Goal: Task Accomplishment & Management: Manage account settings

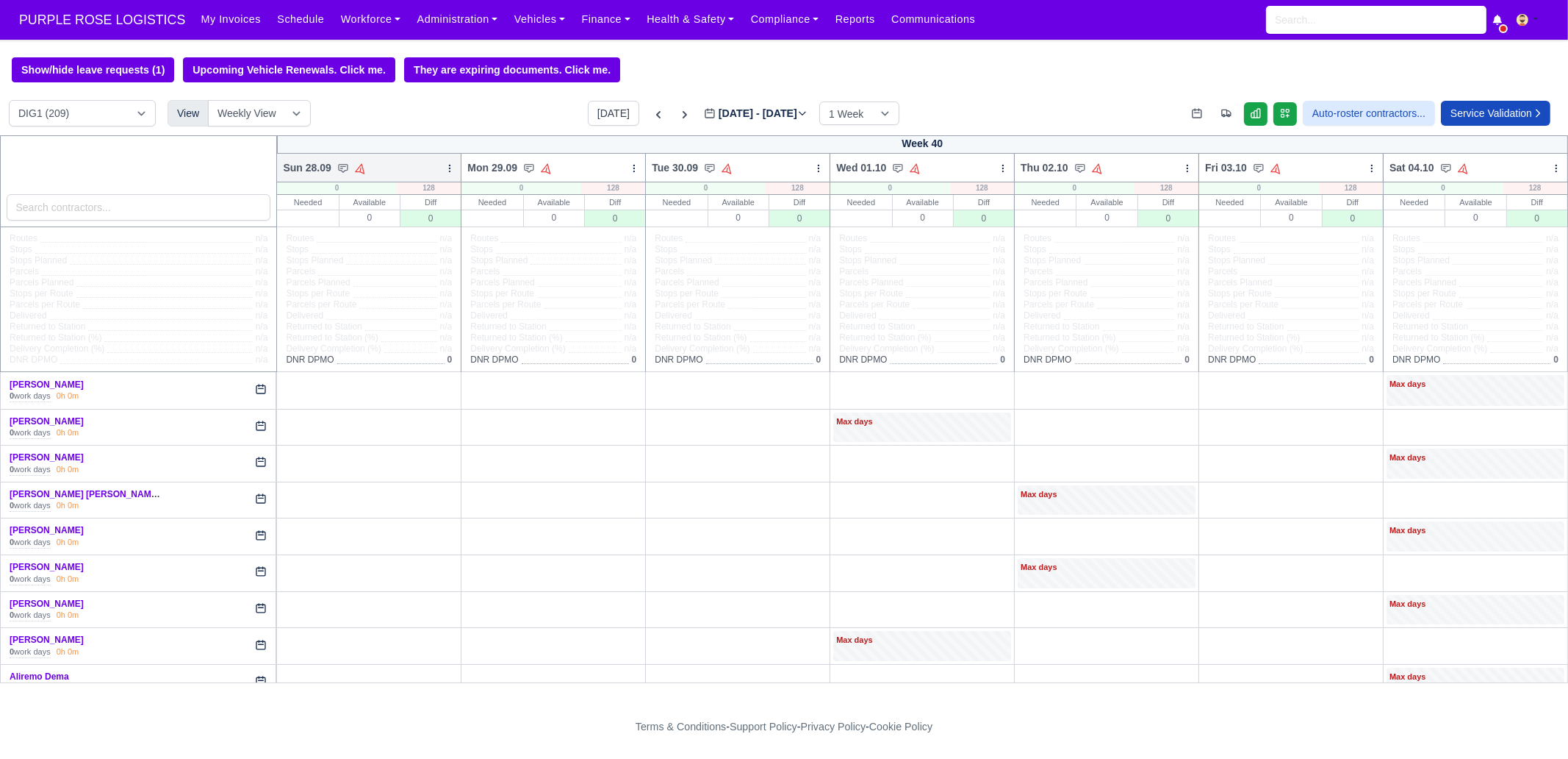
click at [444, 175] on div at bounding box center [449, 168] width 10 height 15
click at [380, 227] on link "Bulk Status Change" at bounding box center [372, 220] width 164 height 26
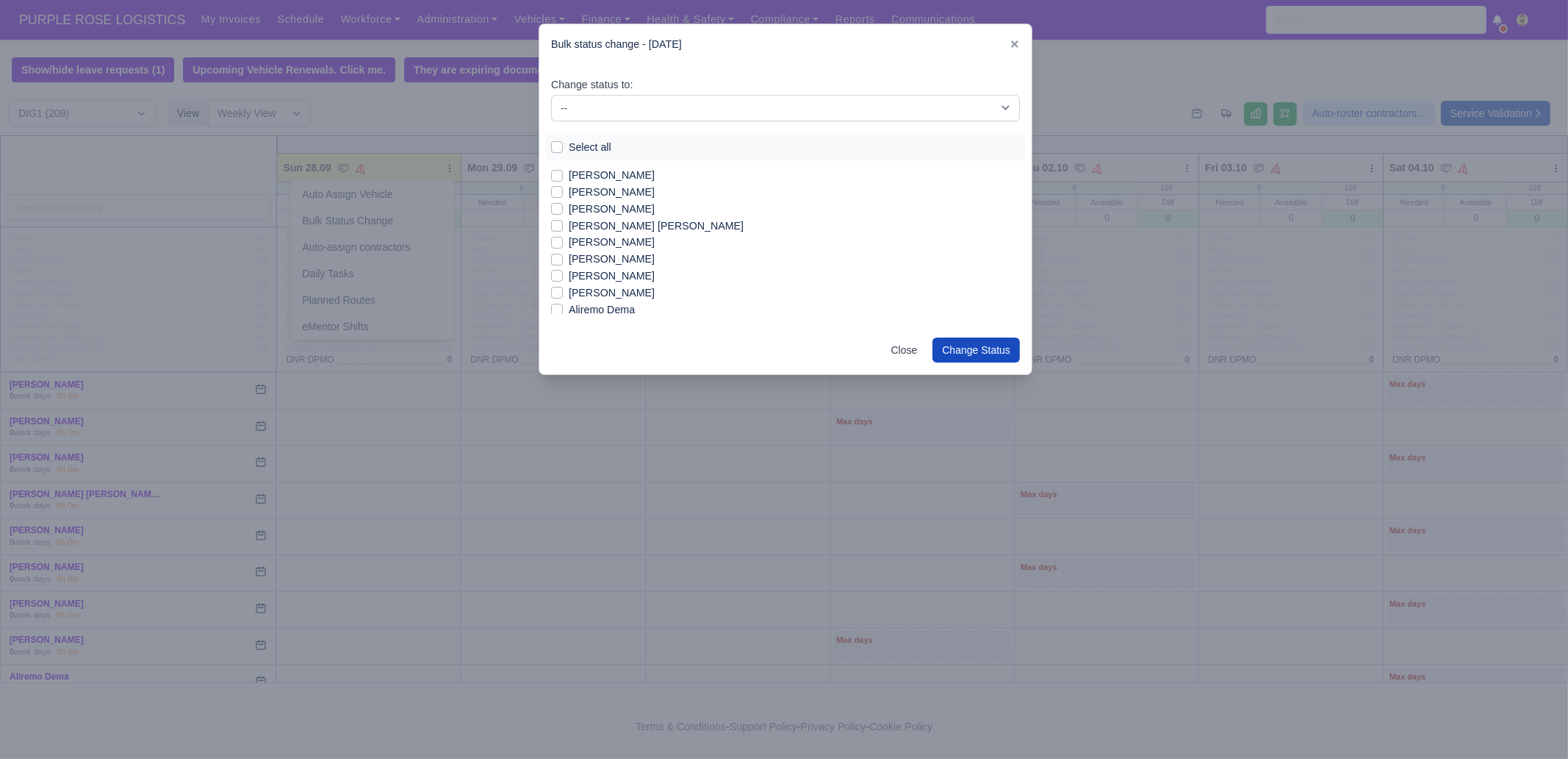
click at [580, 148] on label "Select all" at bounding box center [590, 147] width 42 height 17
click at [563, 148] on input "Select all" at bounding box center [556, 144] width 12 height 12
checkbox input "true"
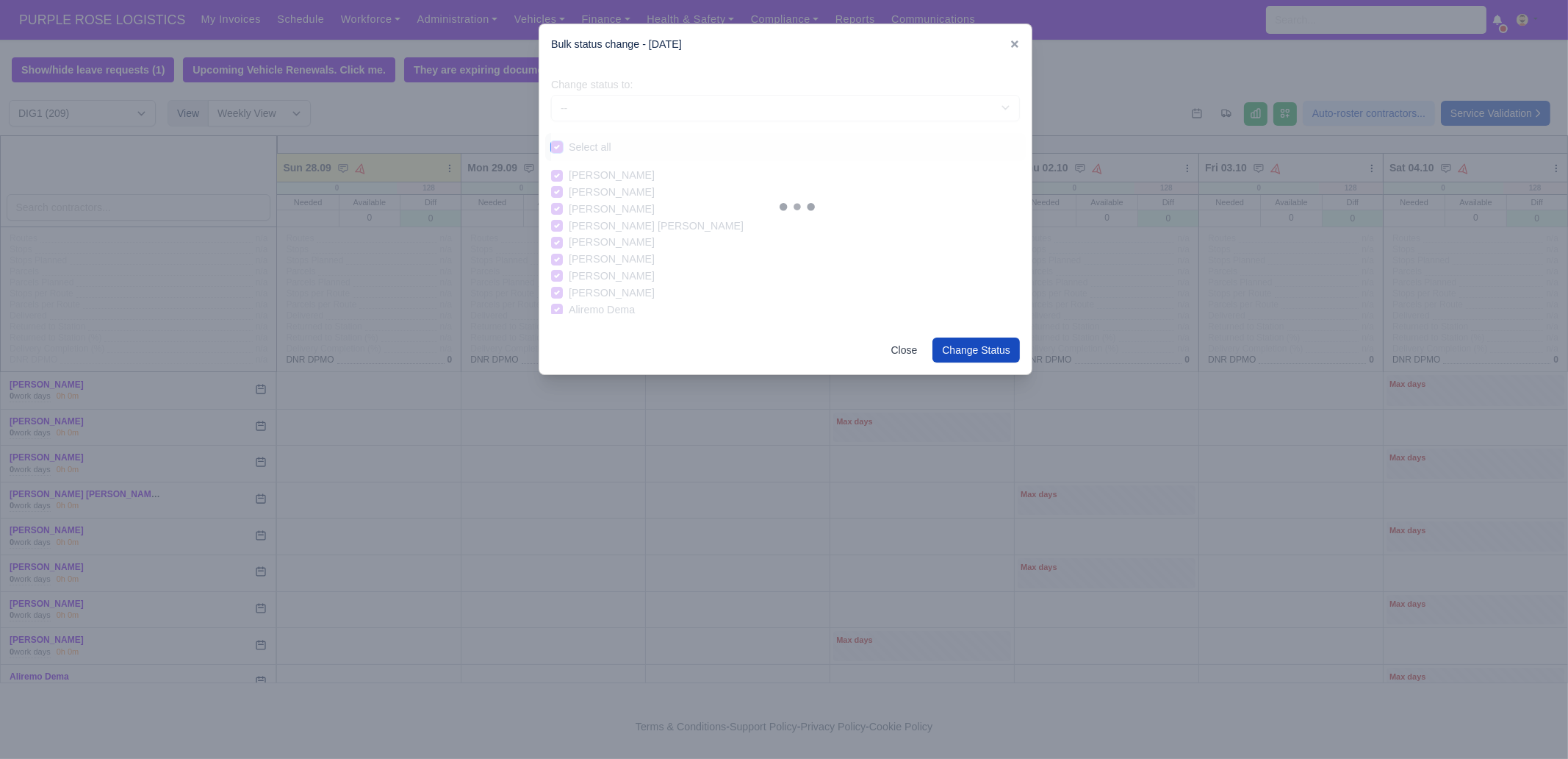
checkbox input "true"
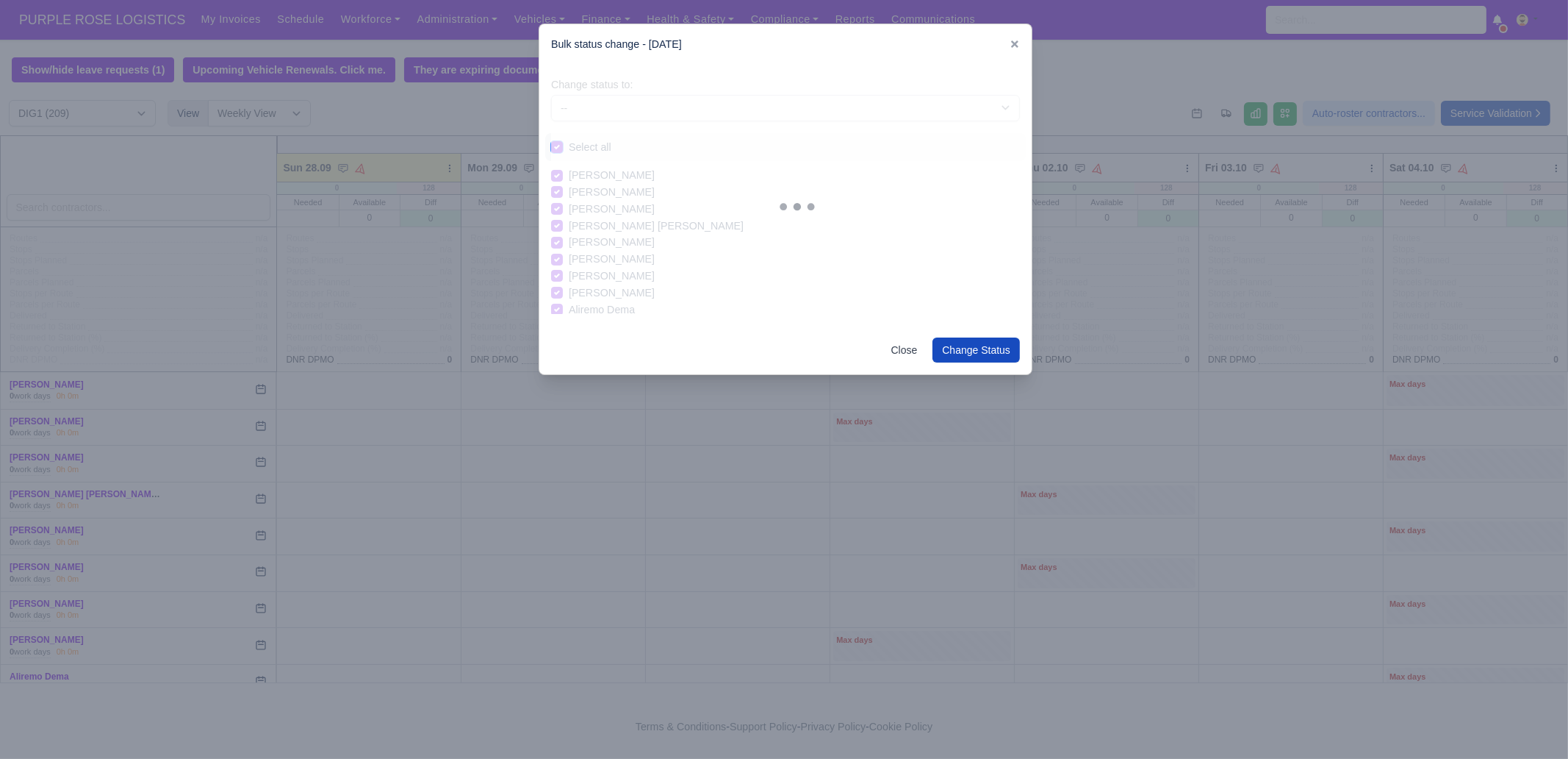
checkbox input "true"
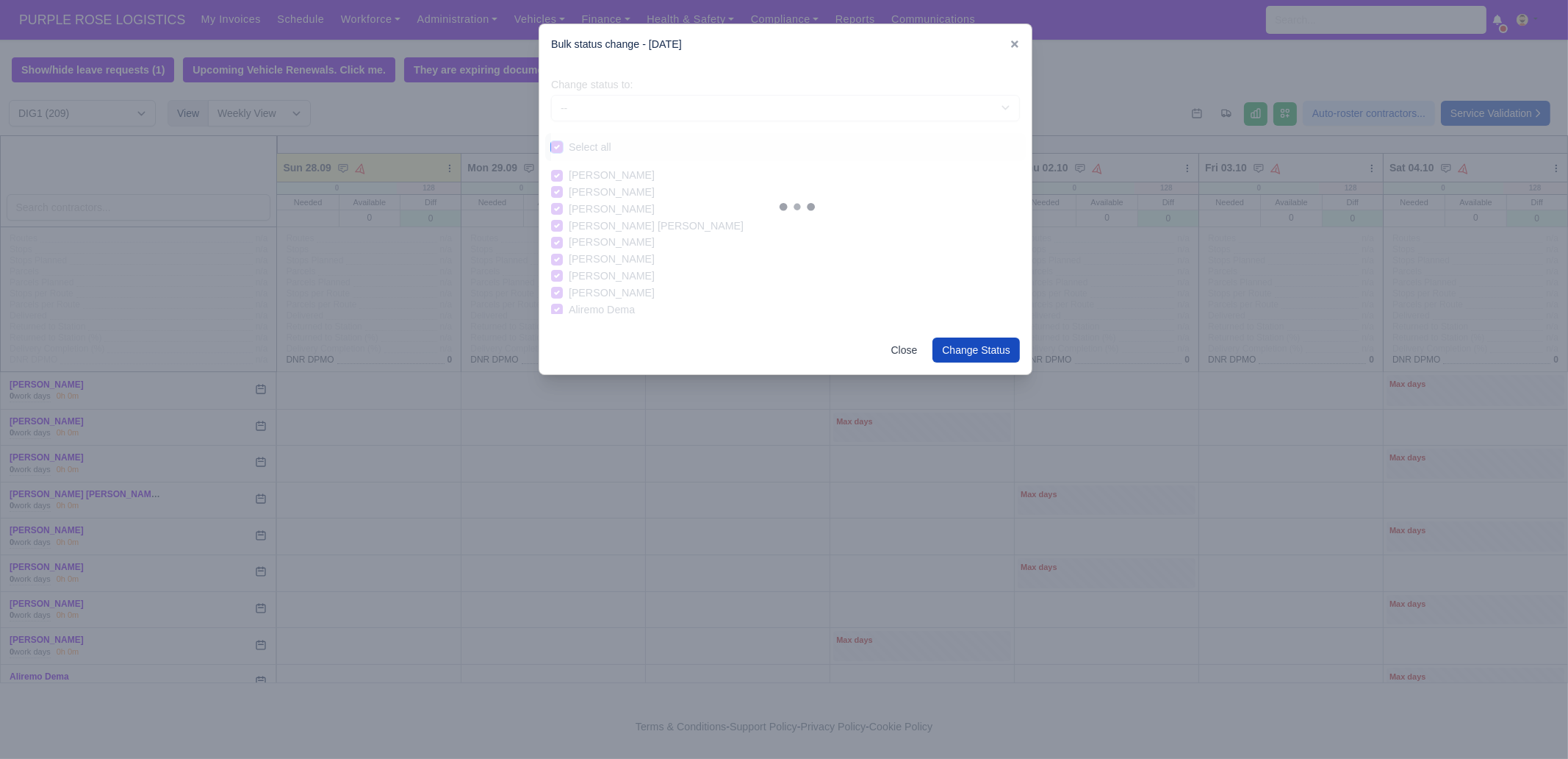
checkbox input "true"
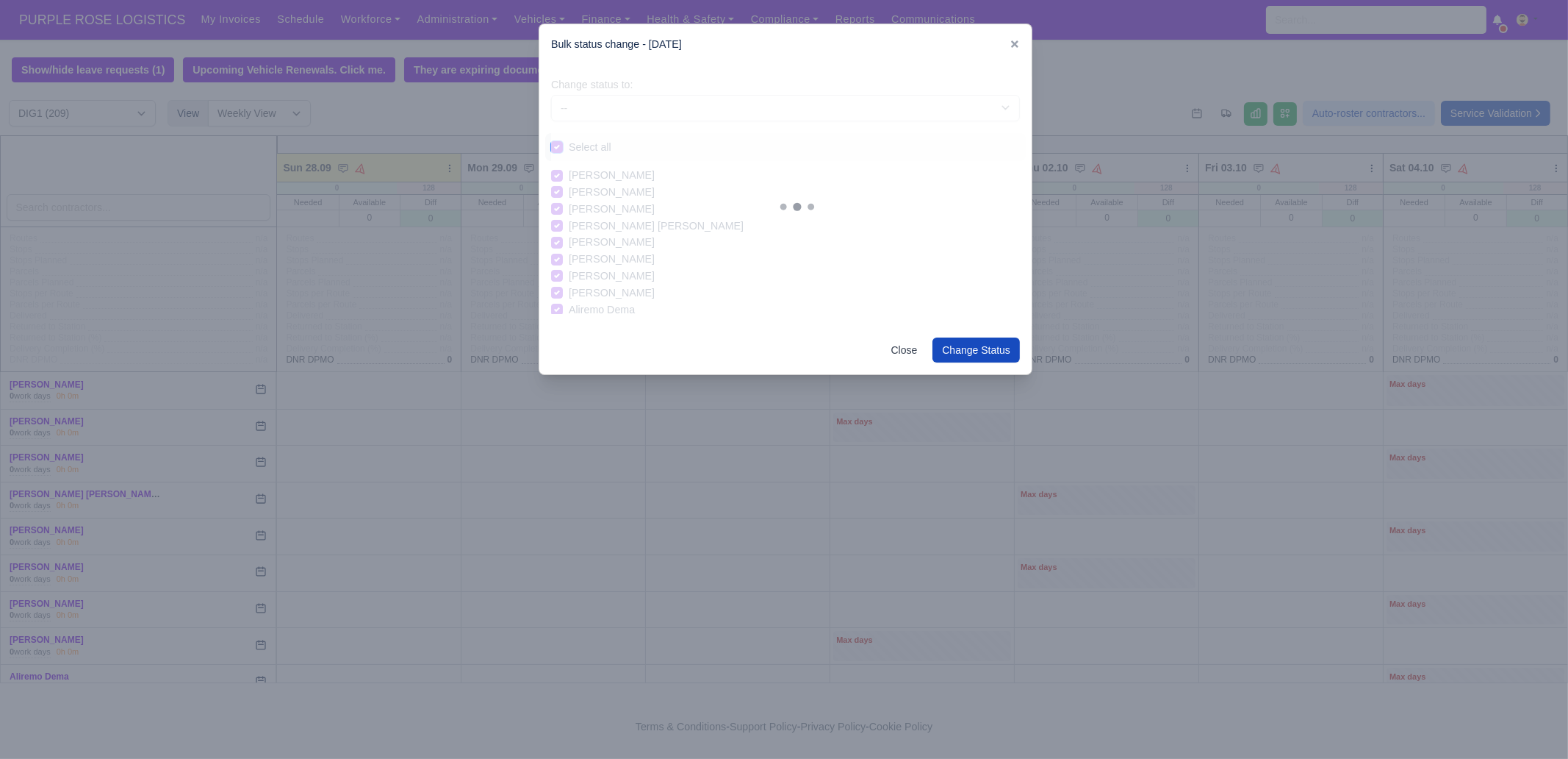
checkbox input "true"
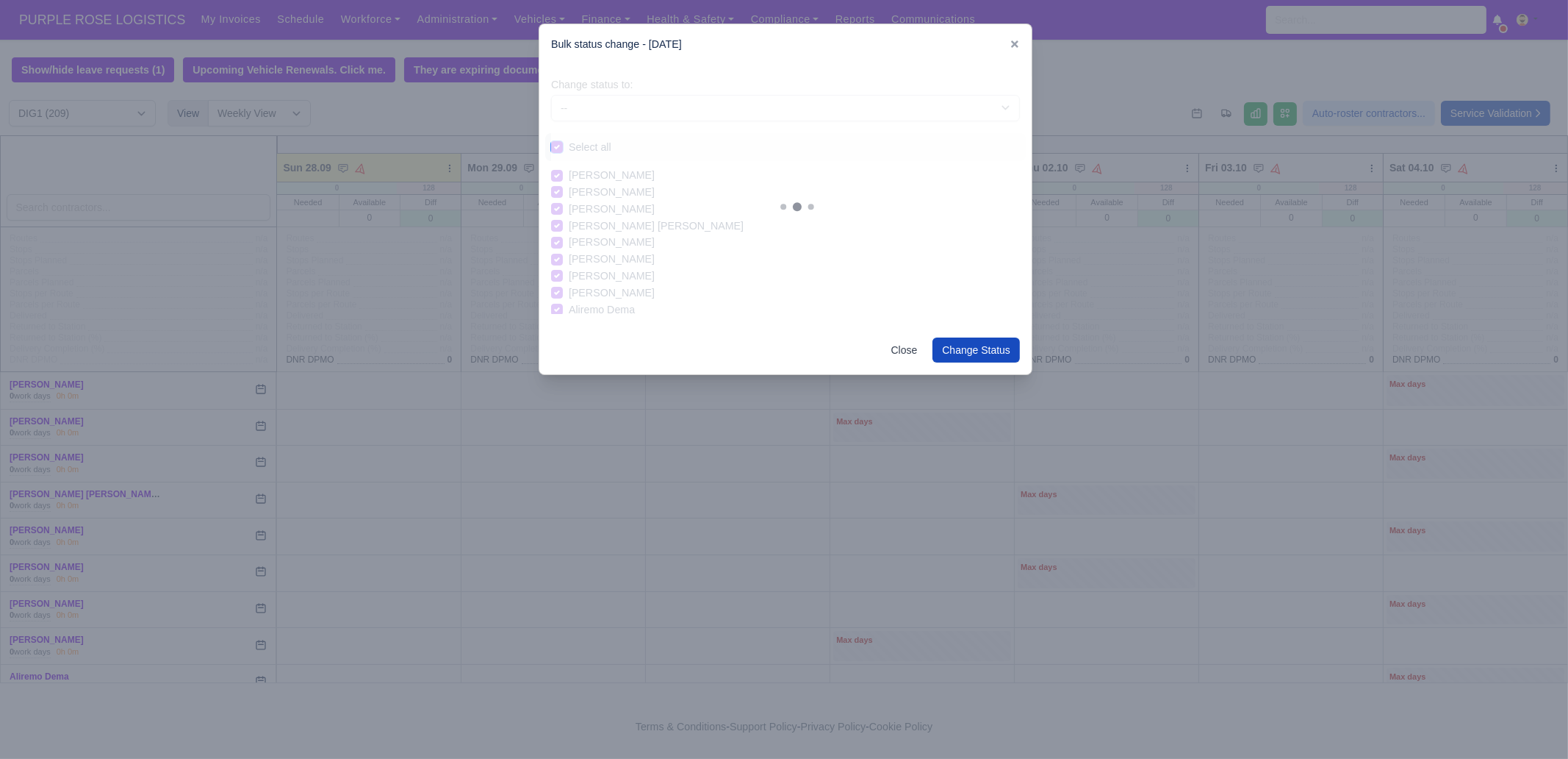
checkbox input "true"
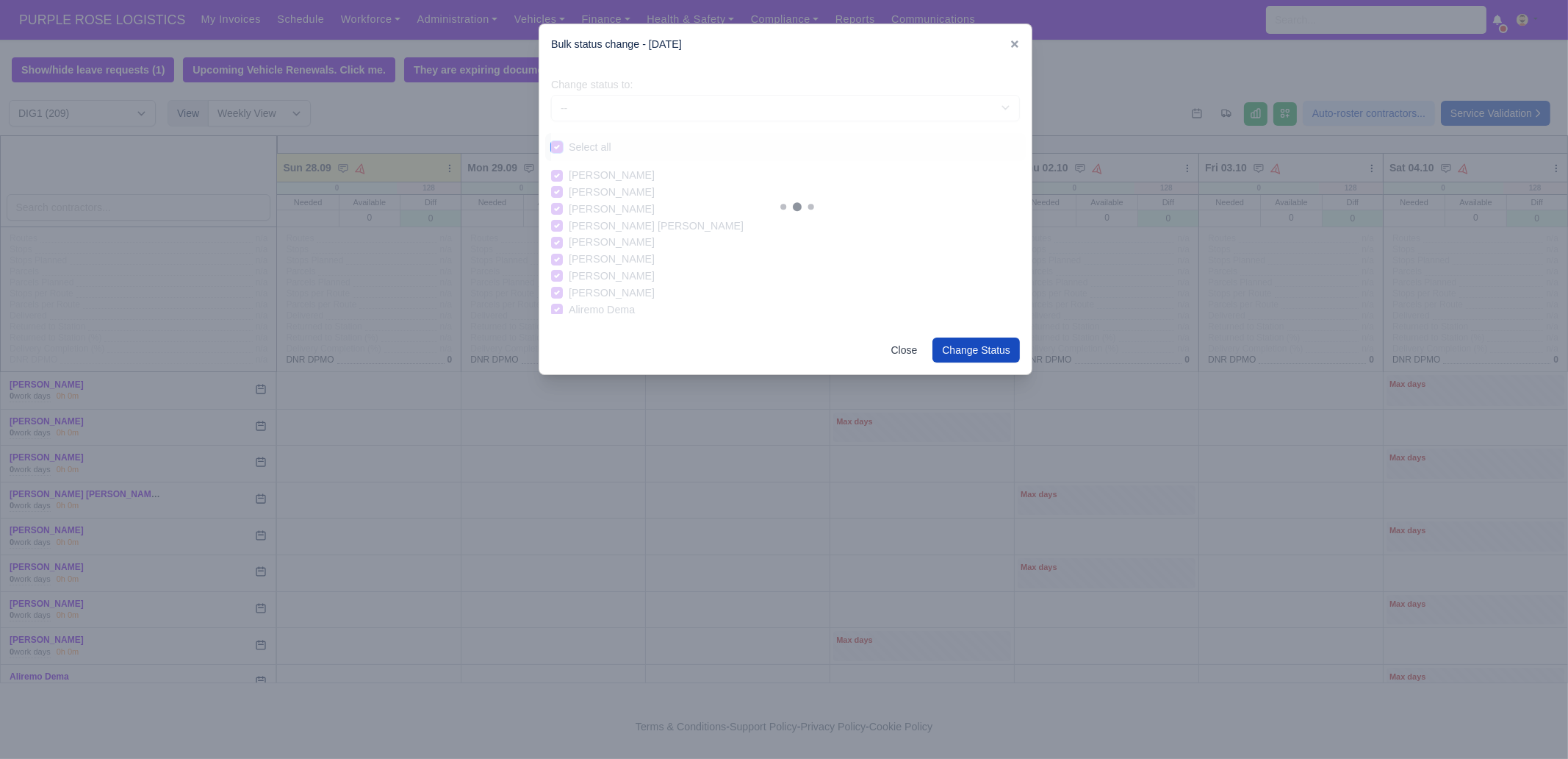
checkbox input "true"
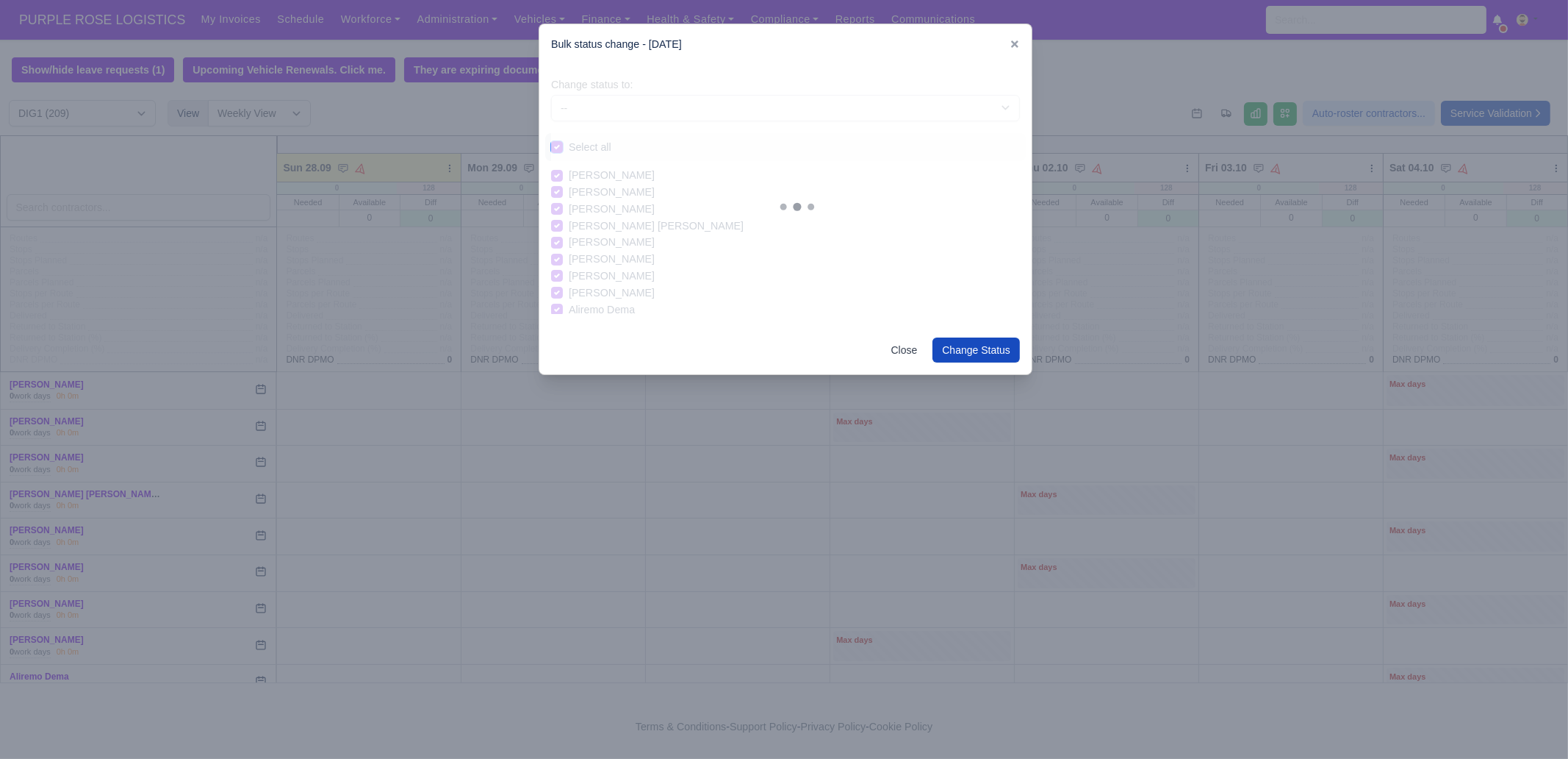
checkbox input "true"
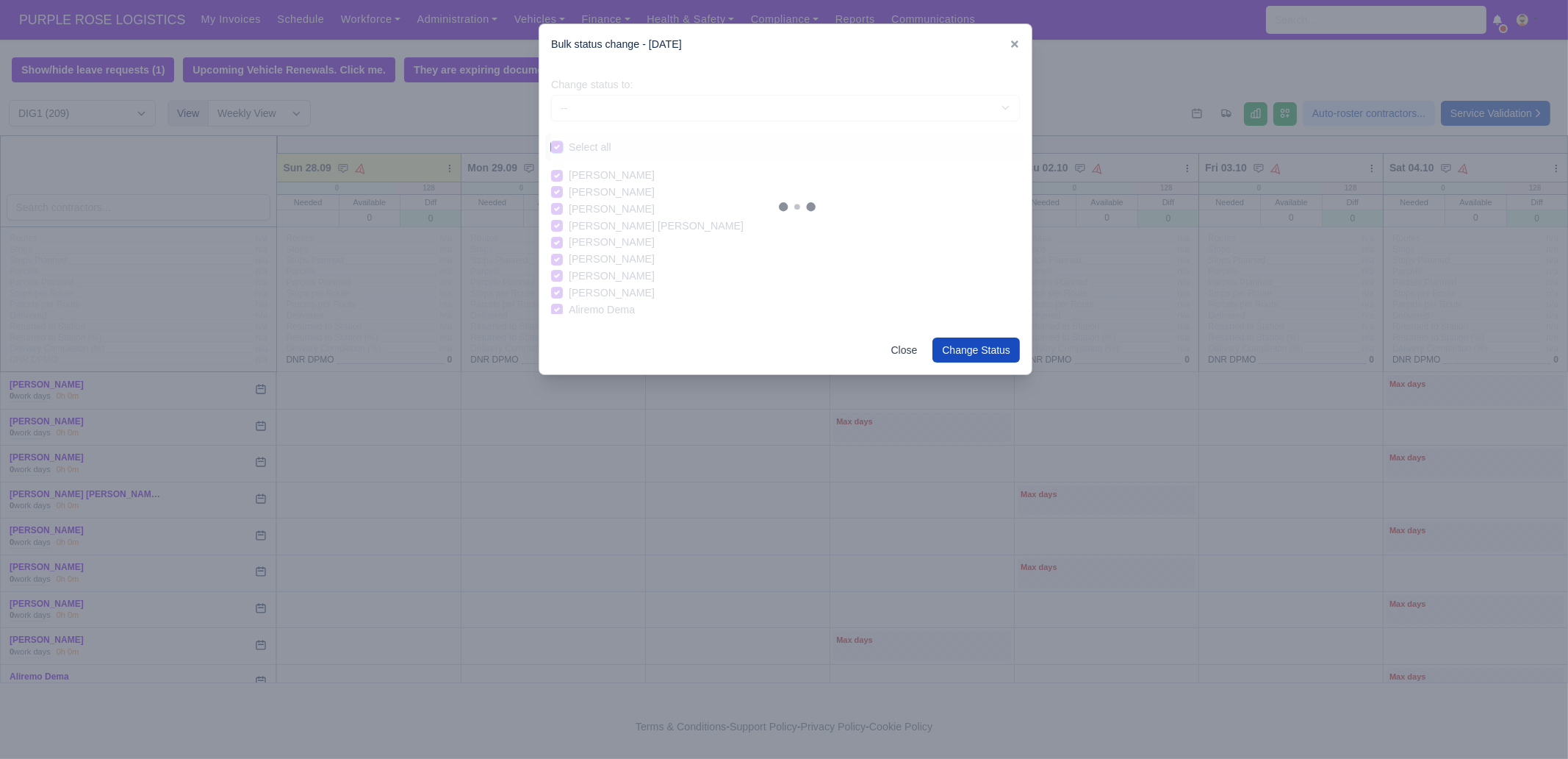
checkbox input "true"
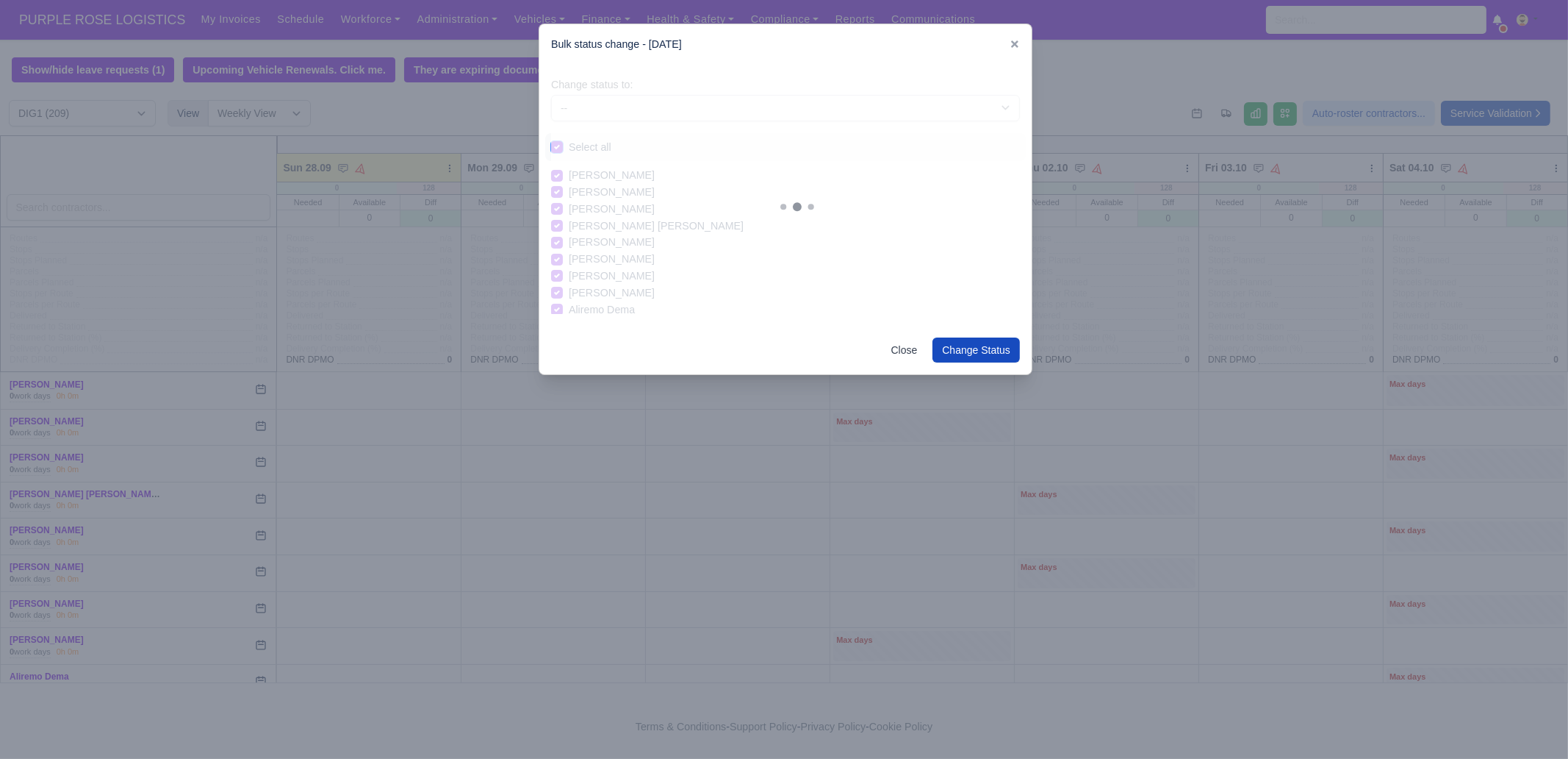
checkbox input "true"
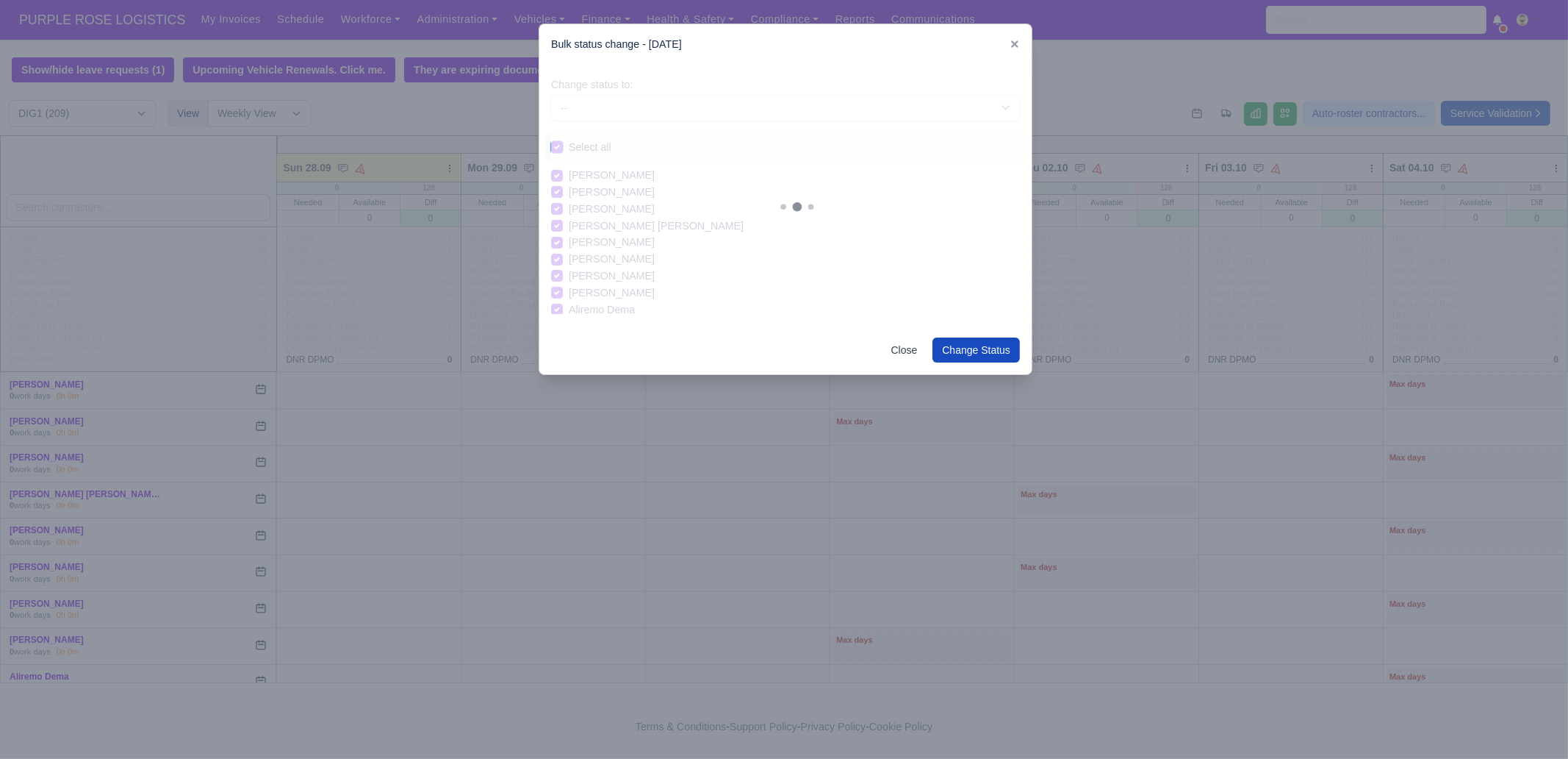
checkbox input "true"
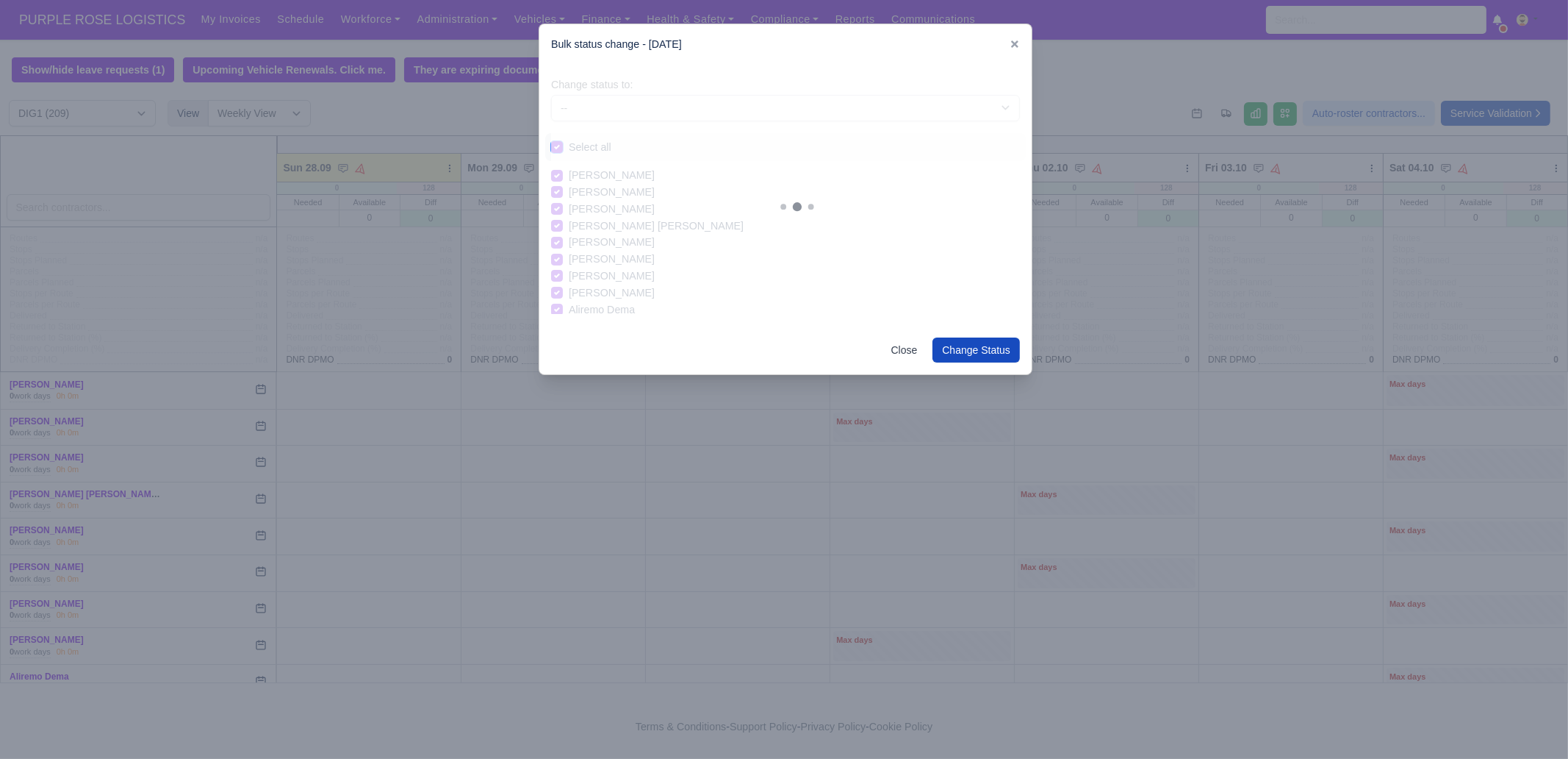
checkbox input "true"
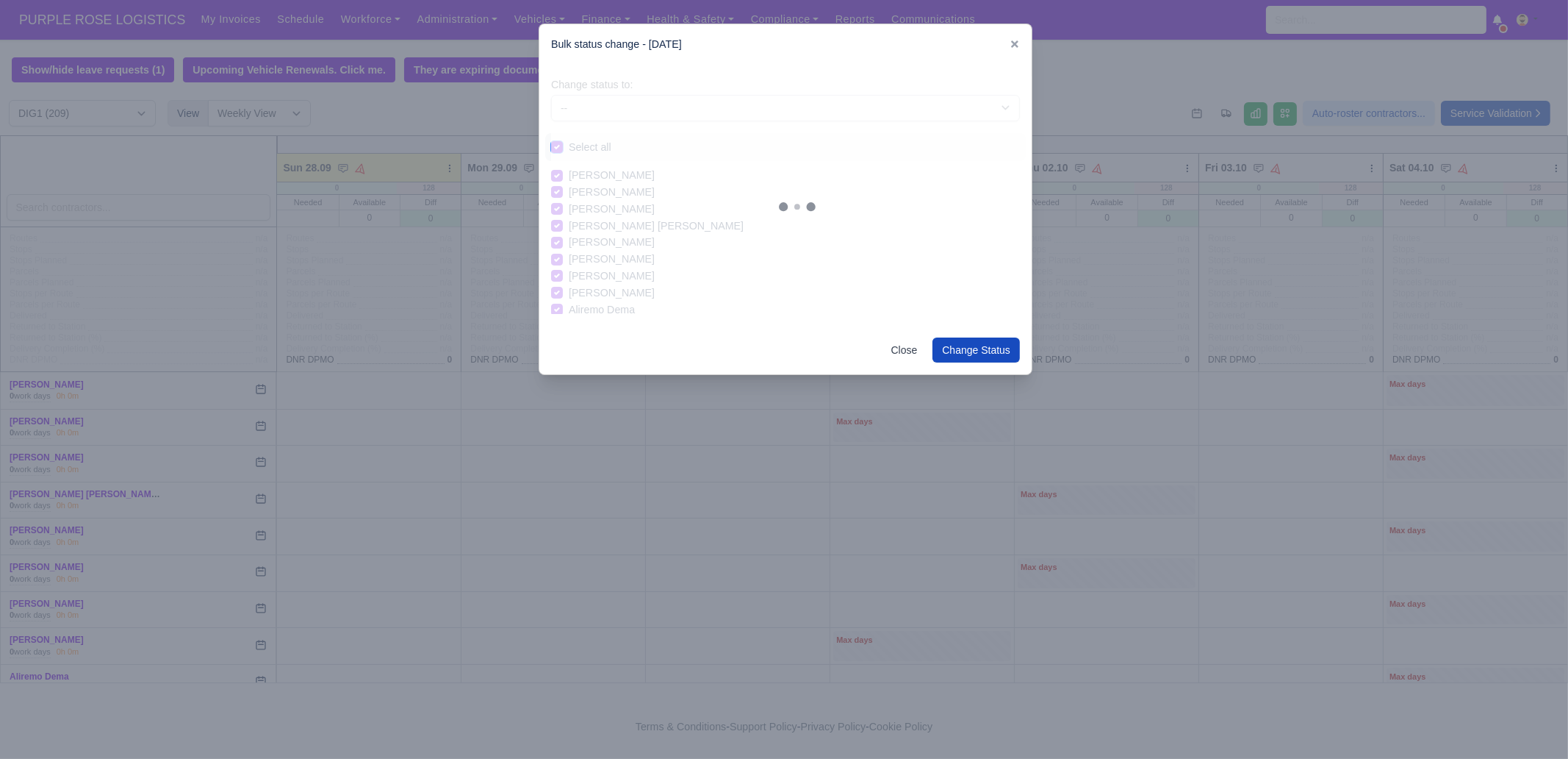
checkbox input "true"
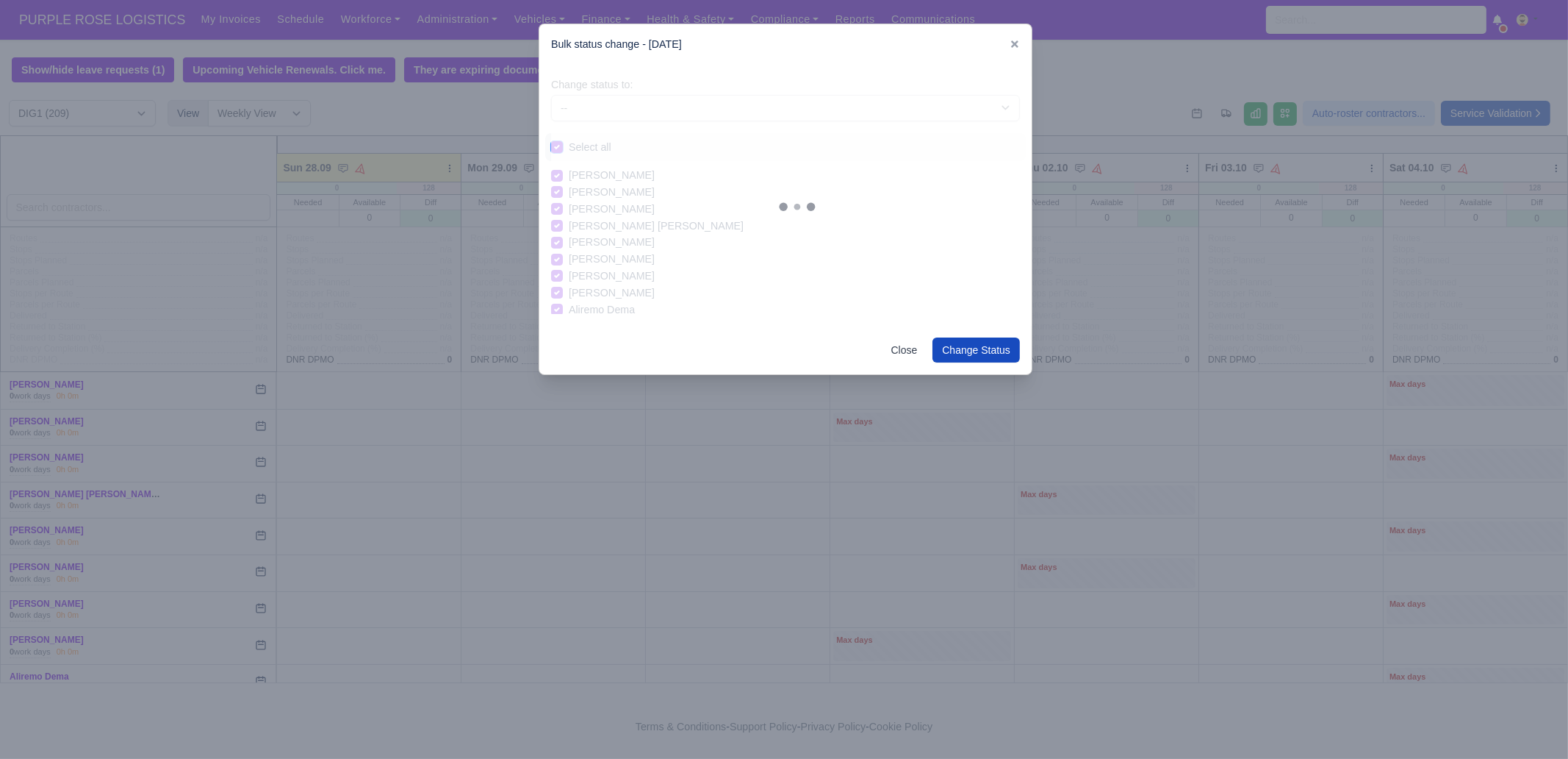
checkbox input "true"
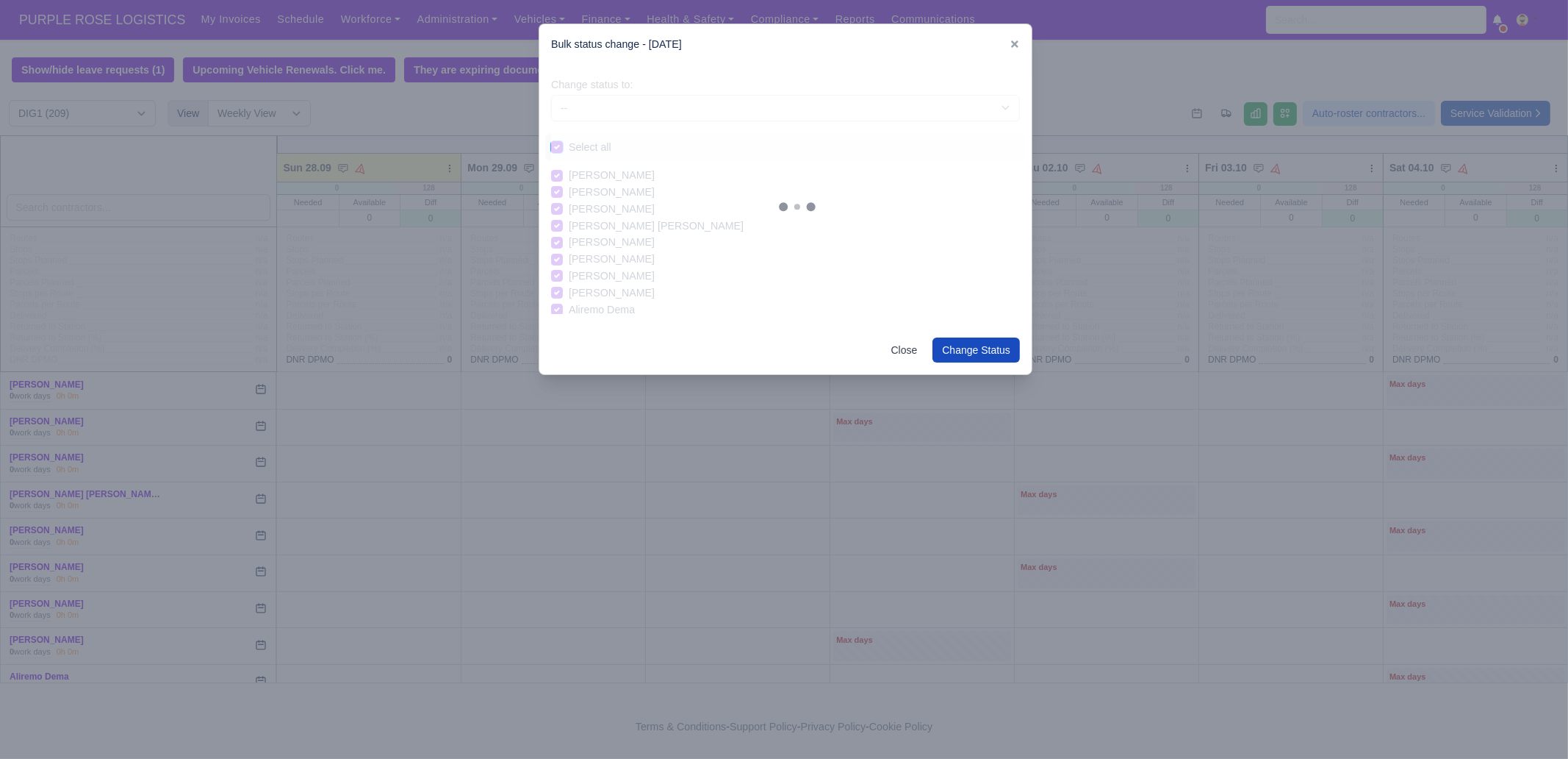
checkbox input "true"
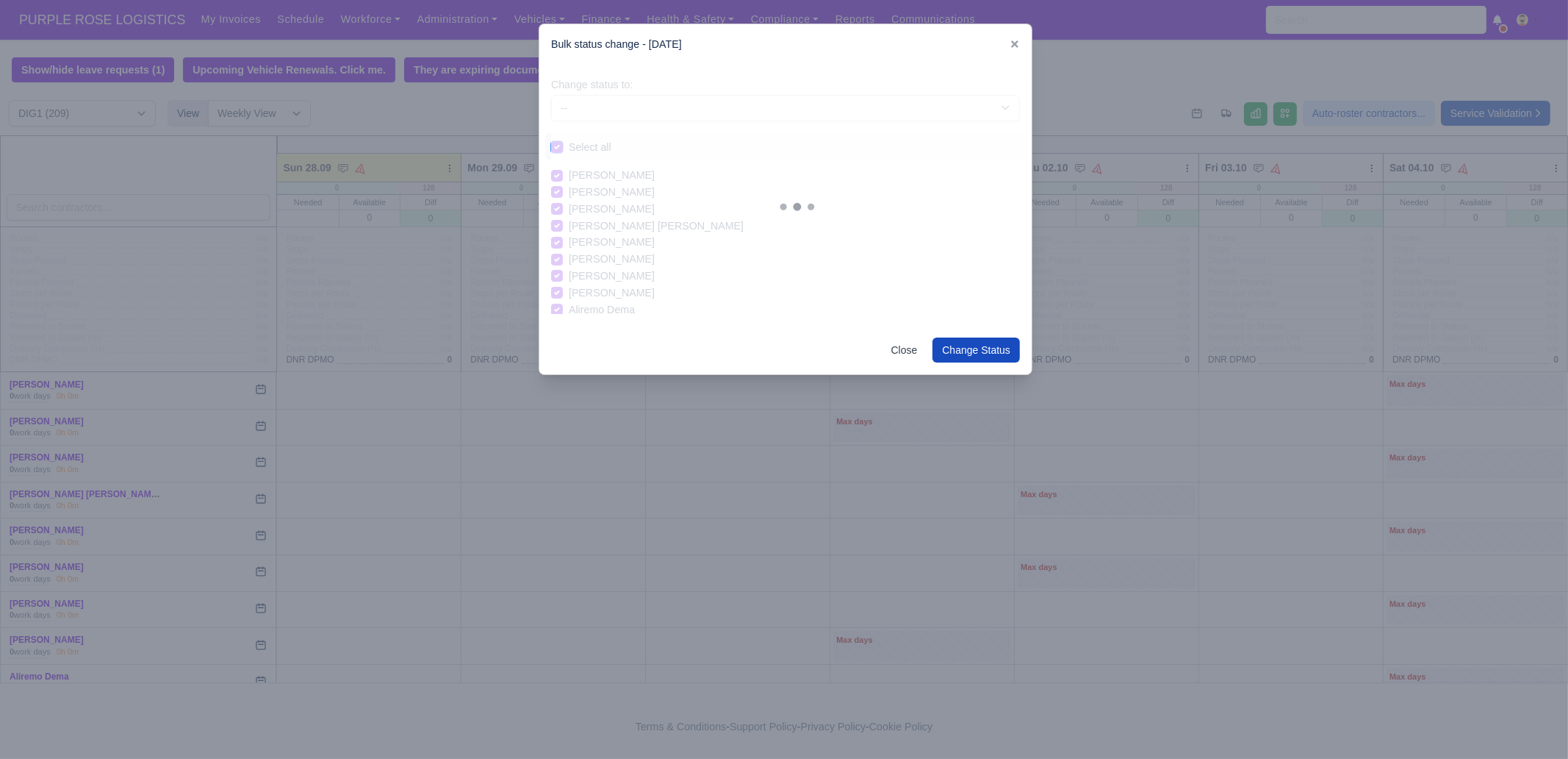
checkbox input "true"
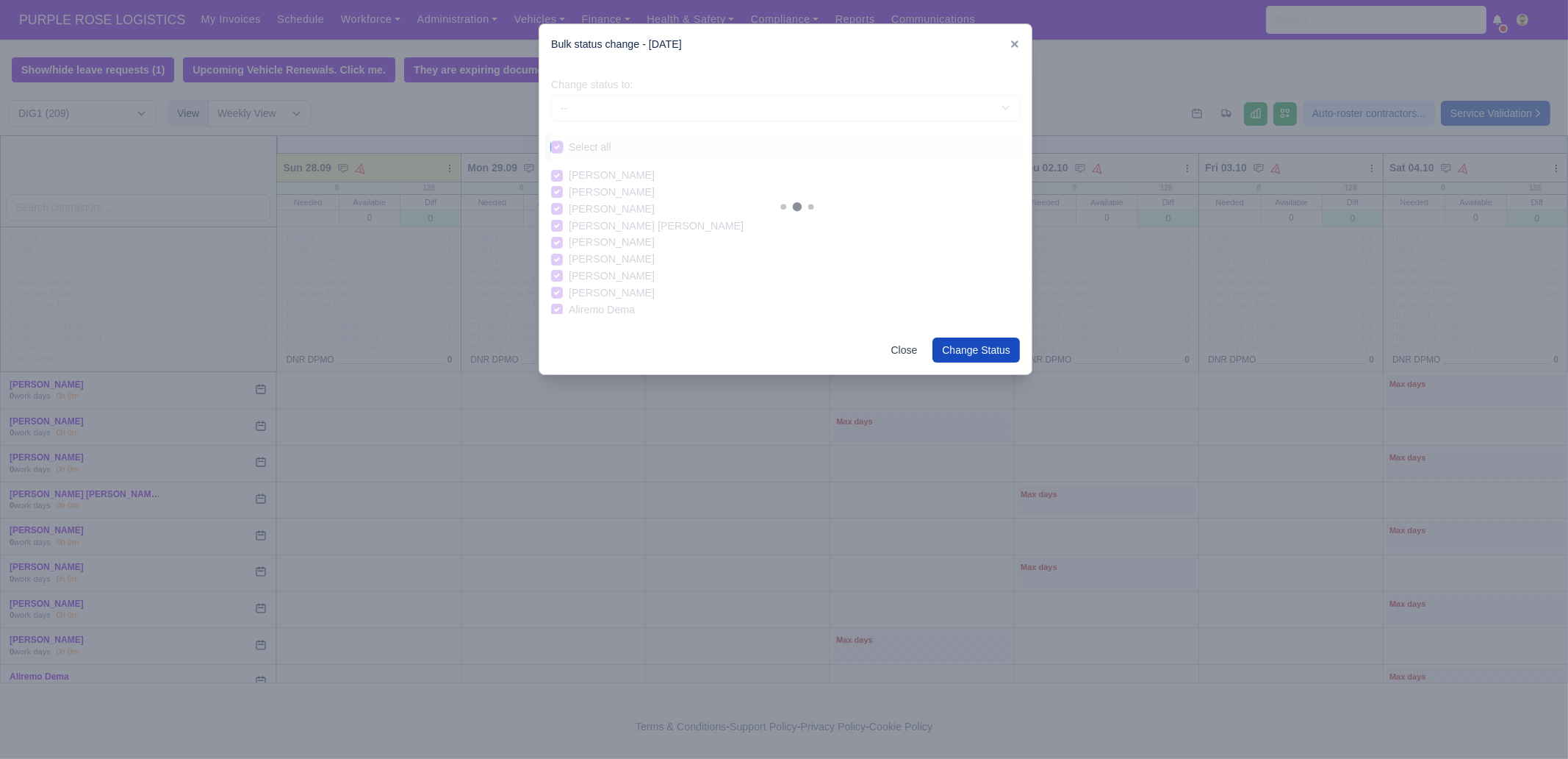
checkbox input "true"
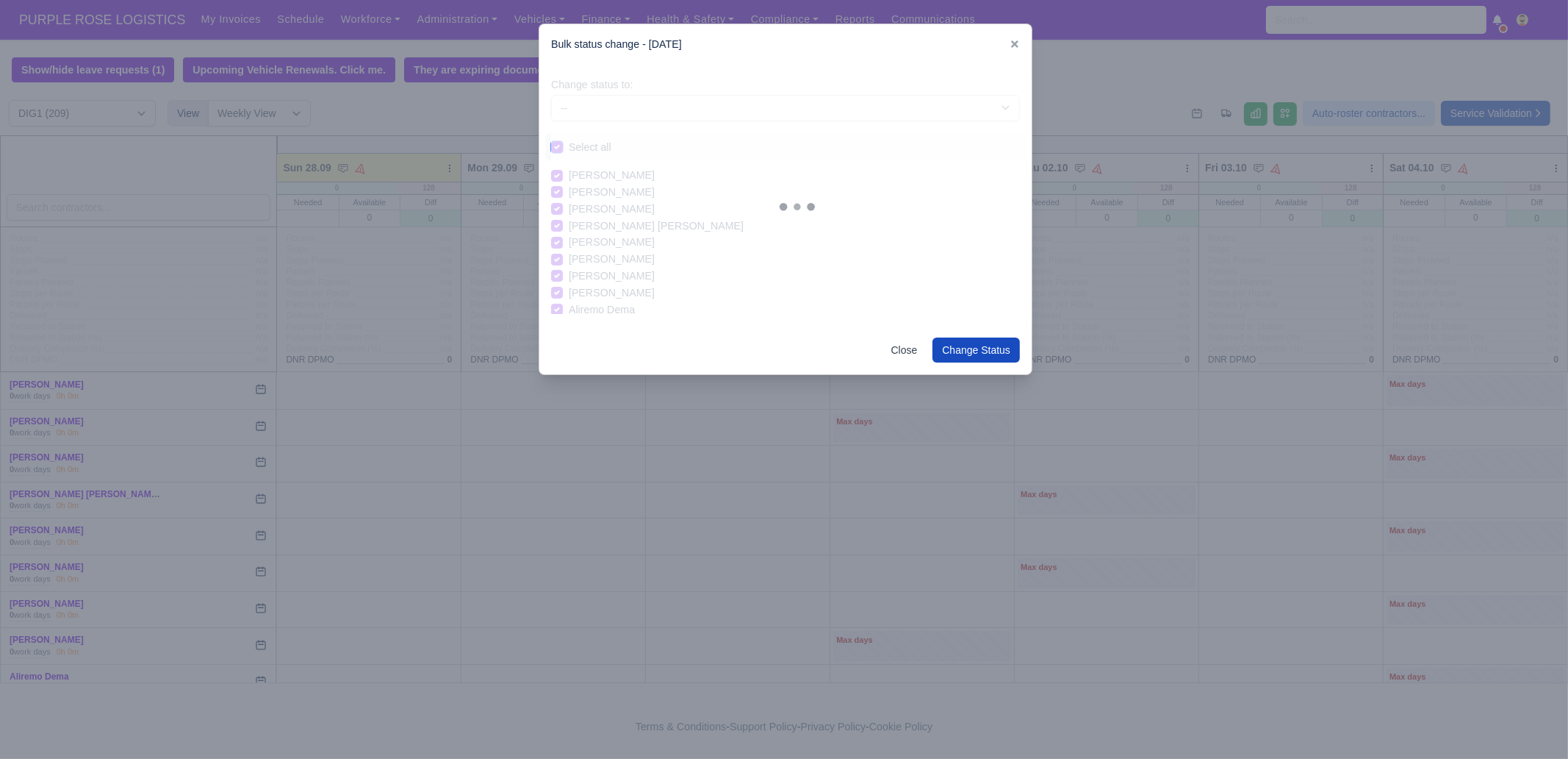
checkbox input "true"
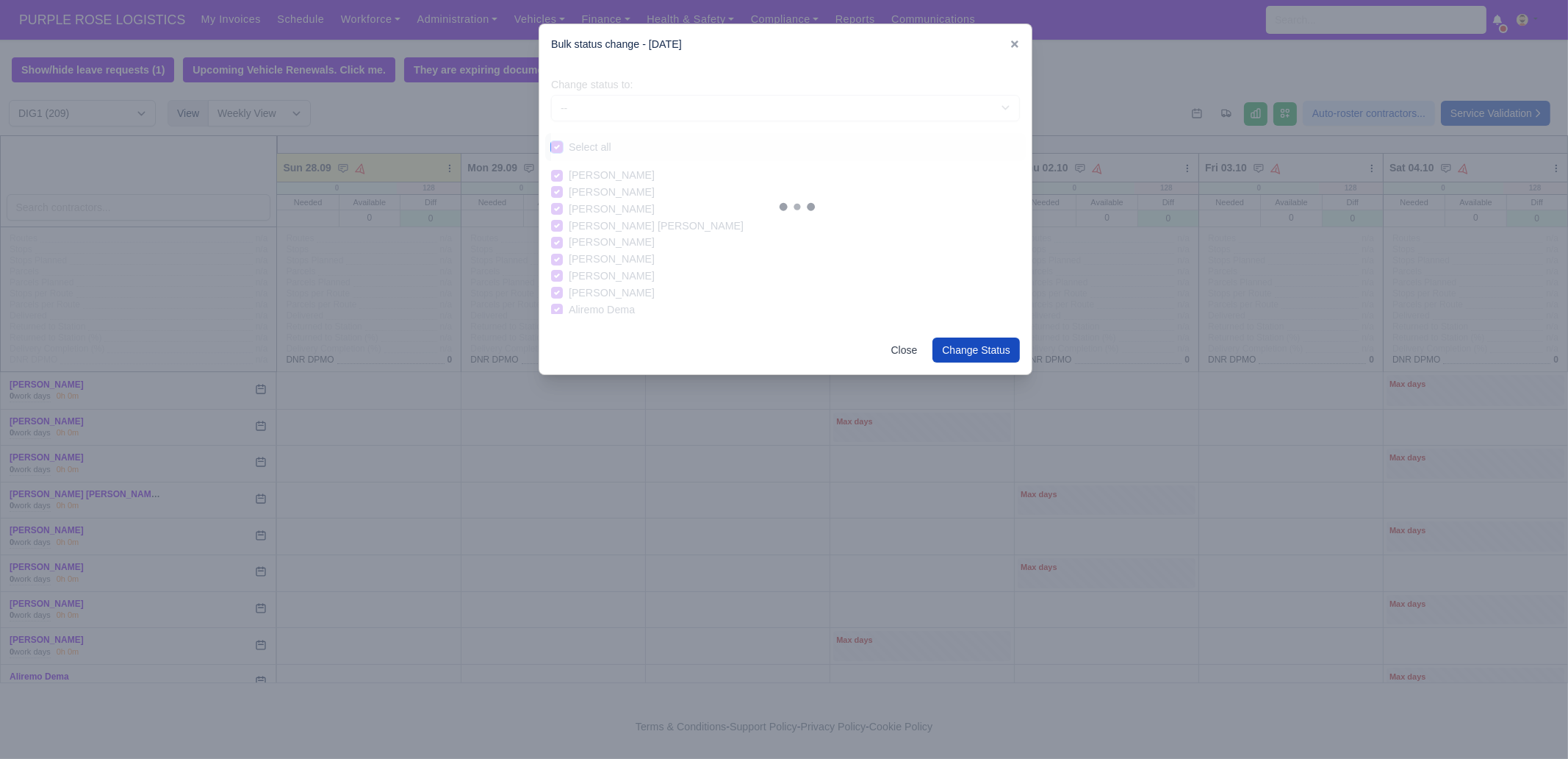
checkbox input "true"
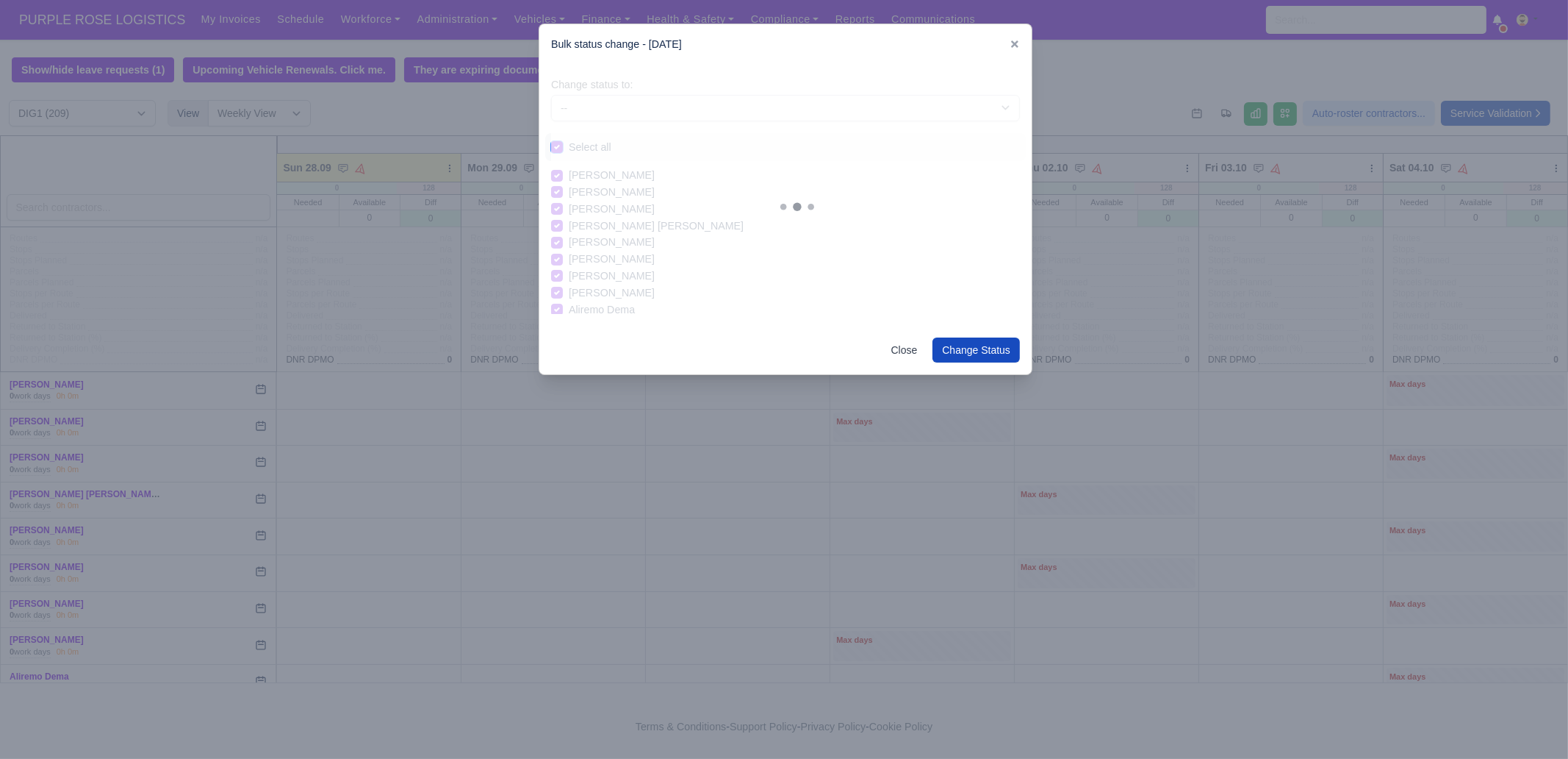
checkbox input "true"
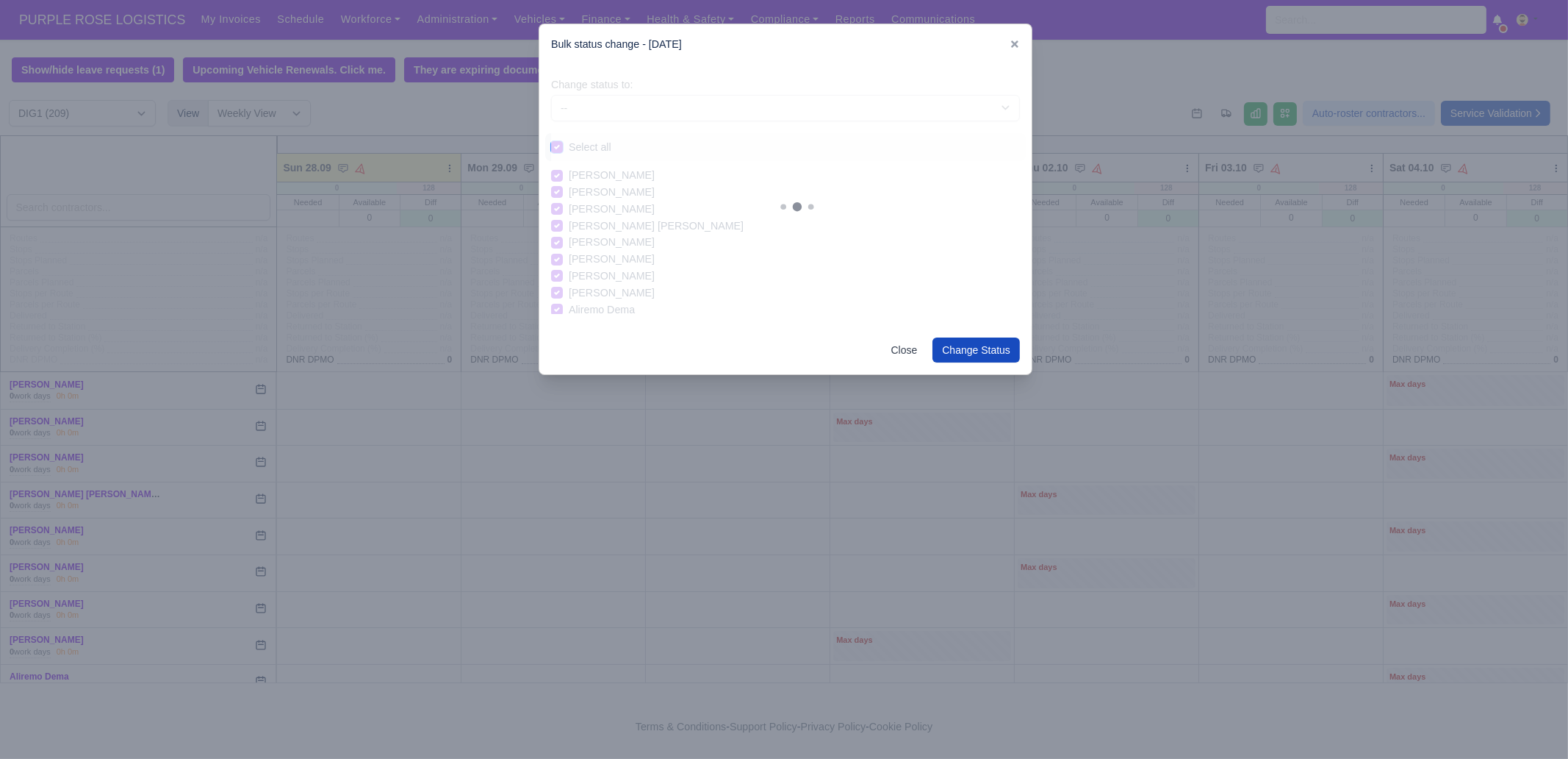
checkbox input "true"
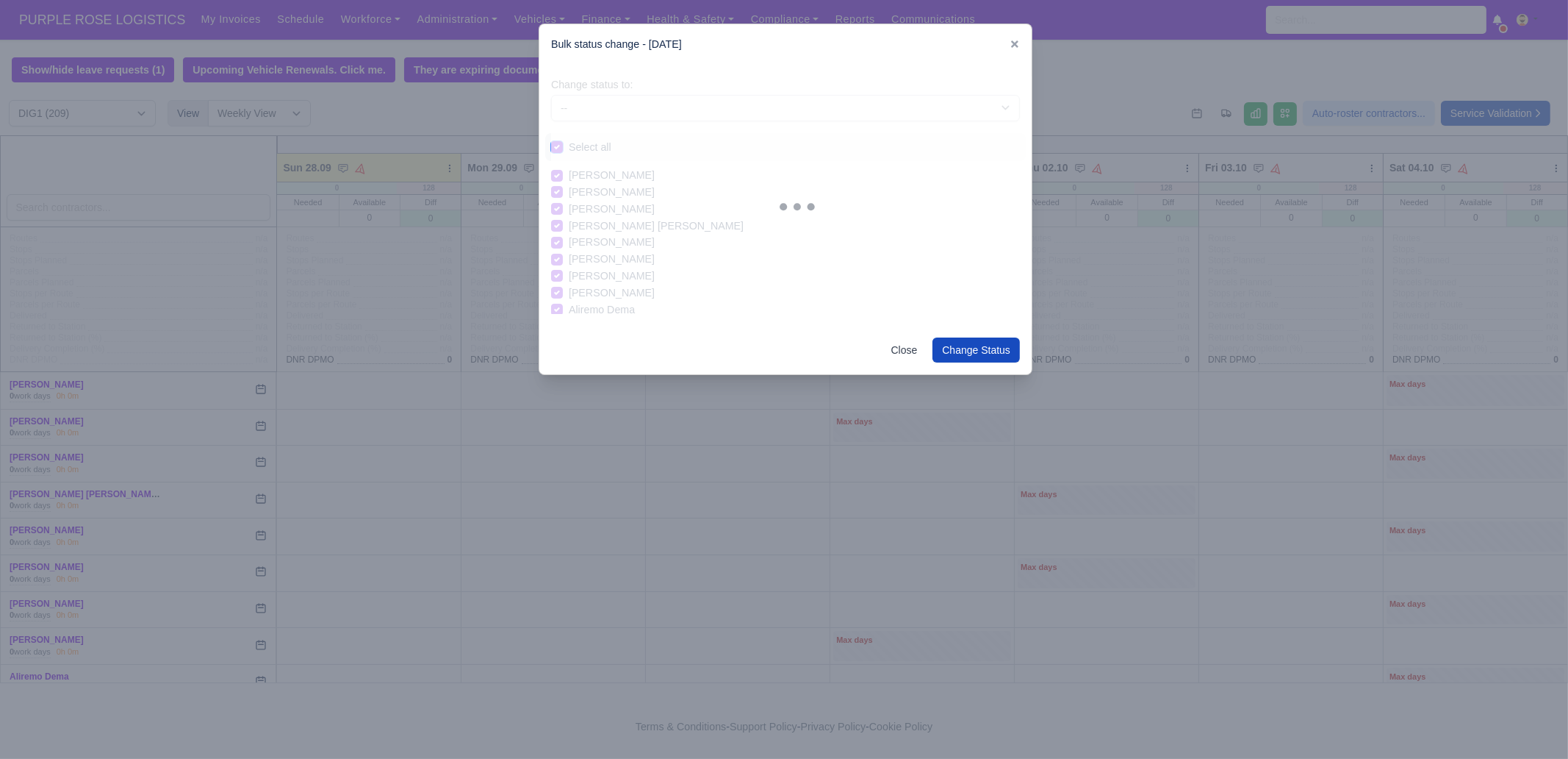
checkbox input "true"
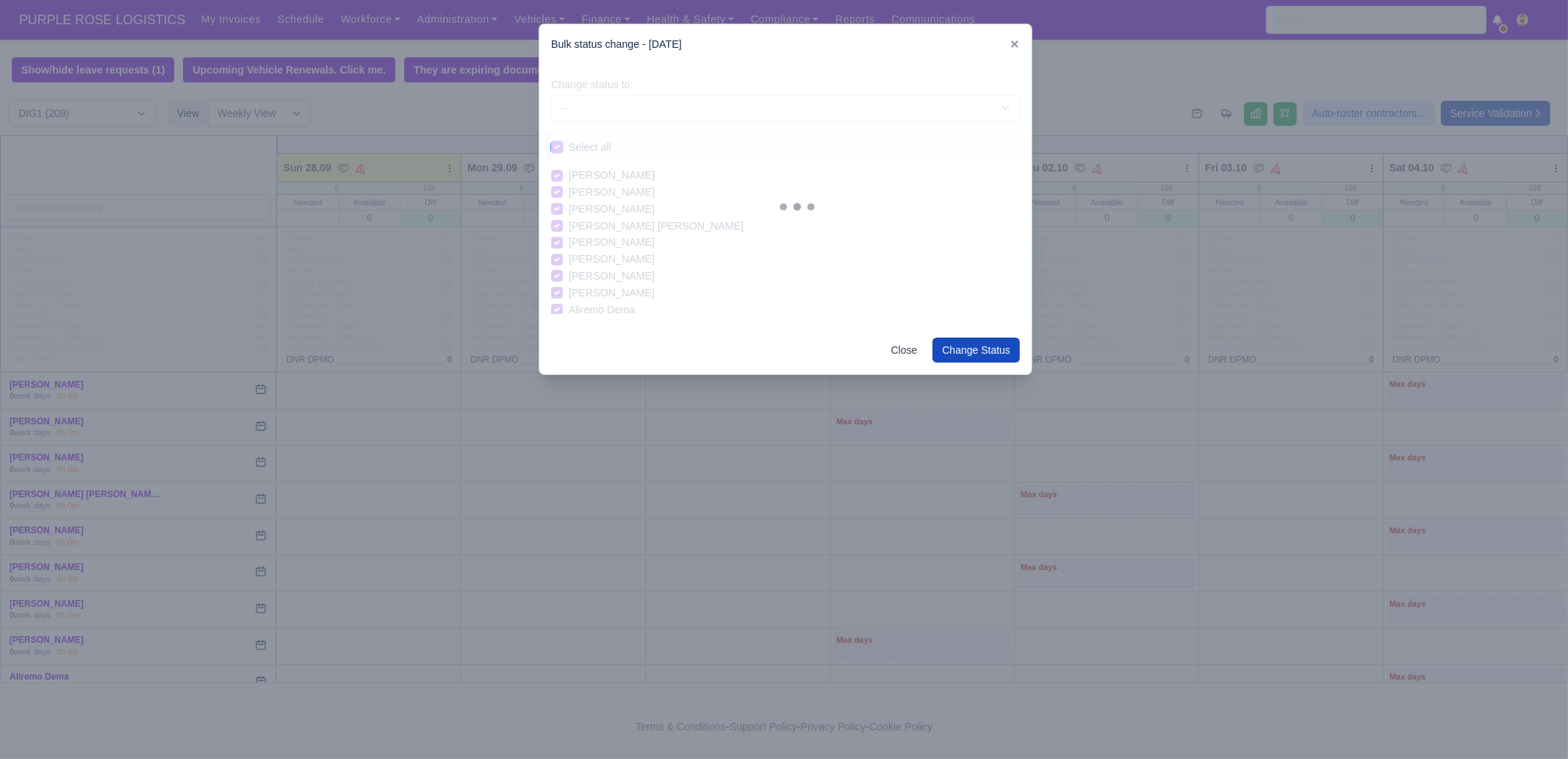
checkbox input "true"
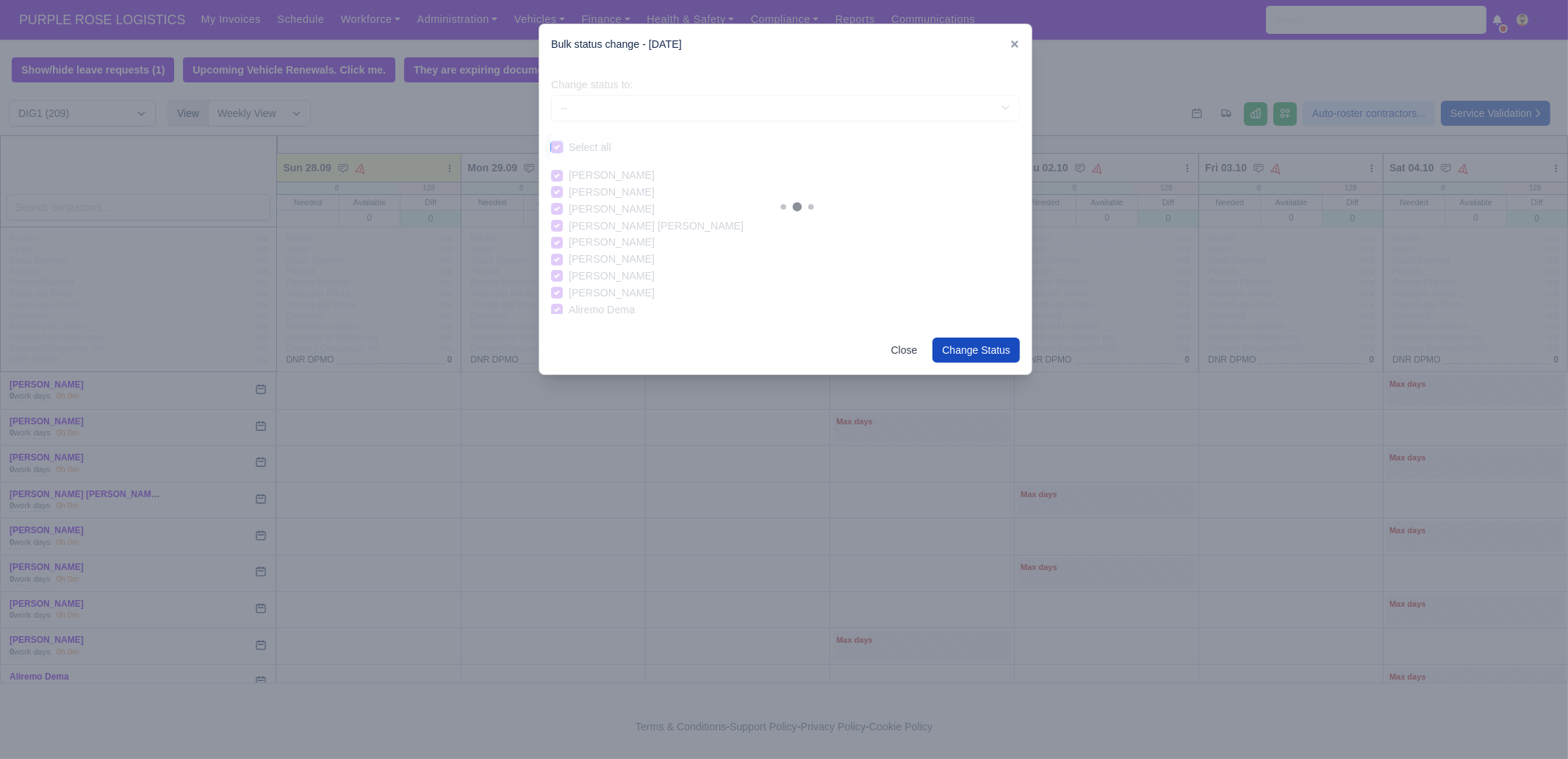
checkbox input "true"
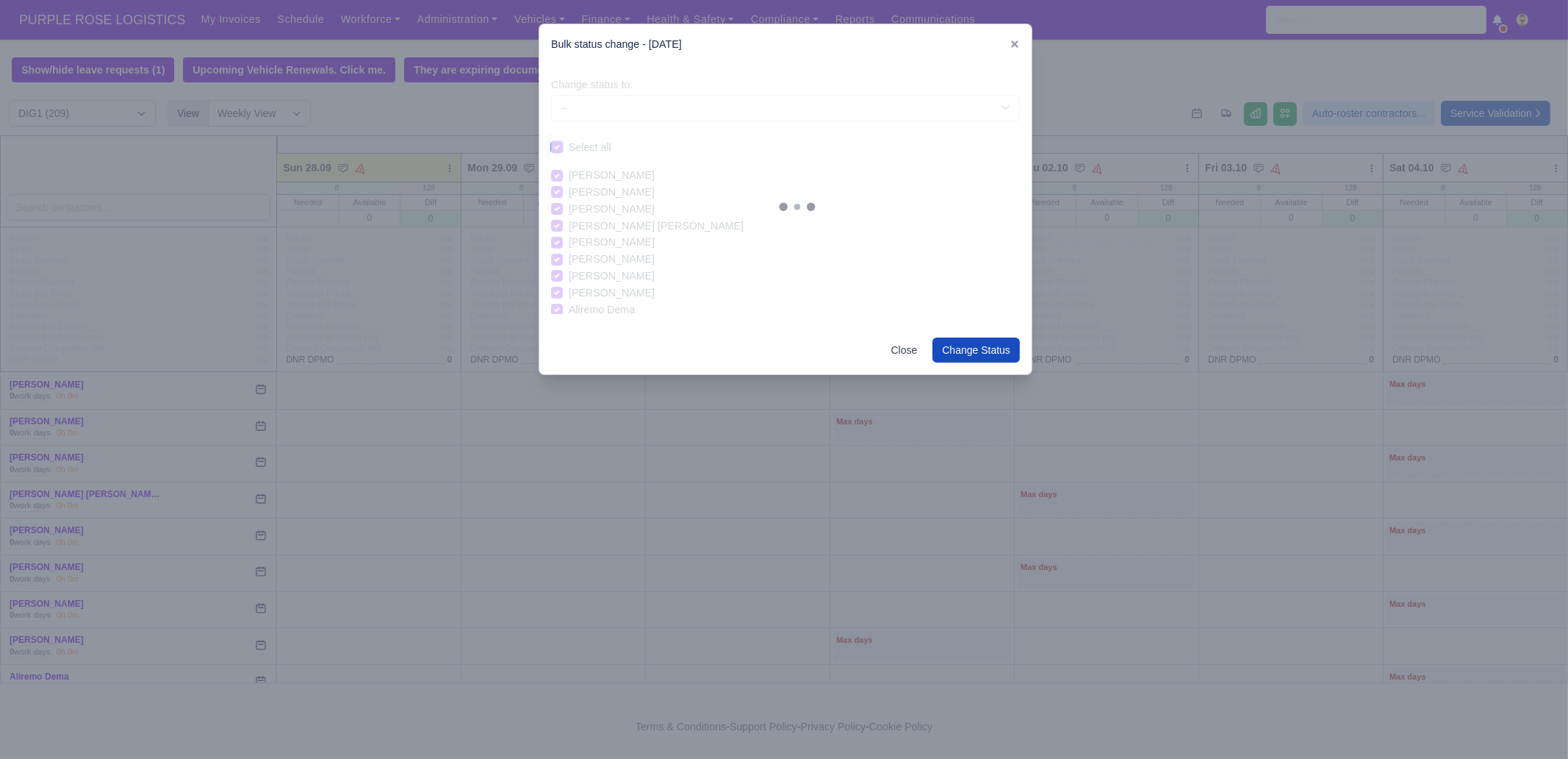
checkbox input "true"
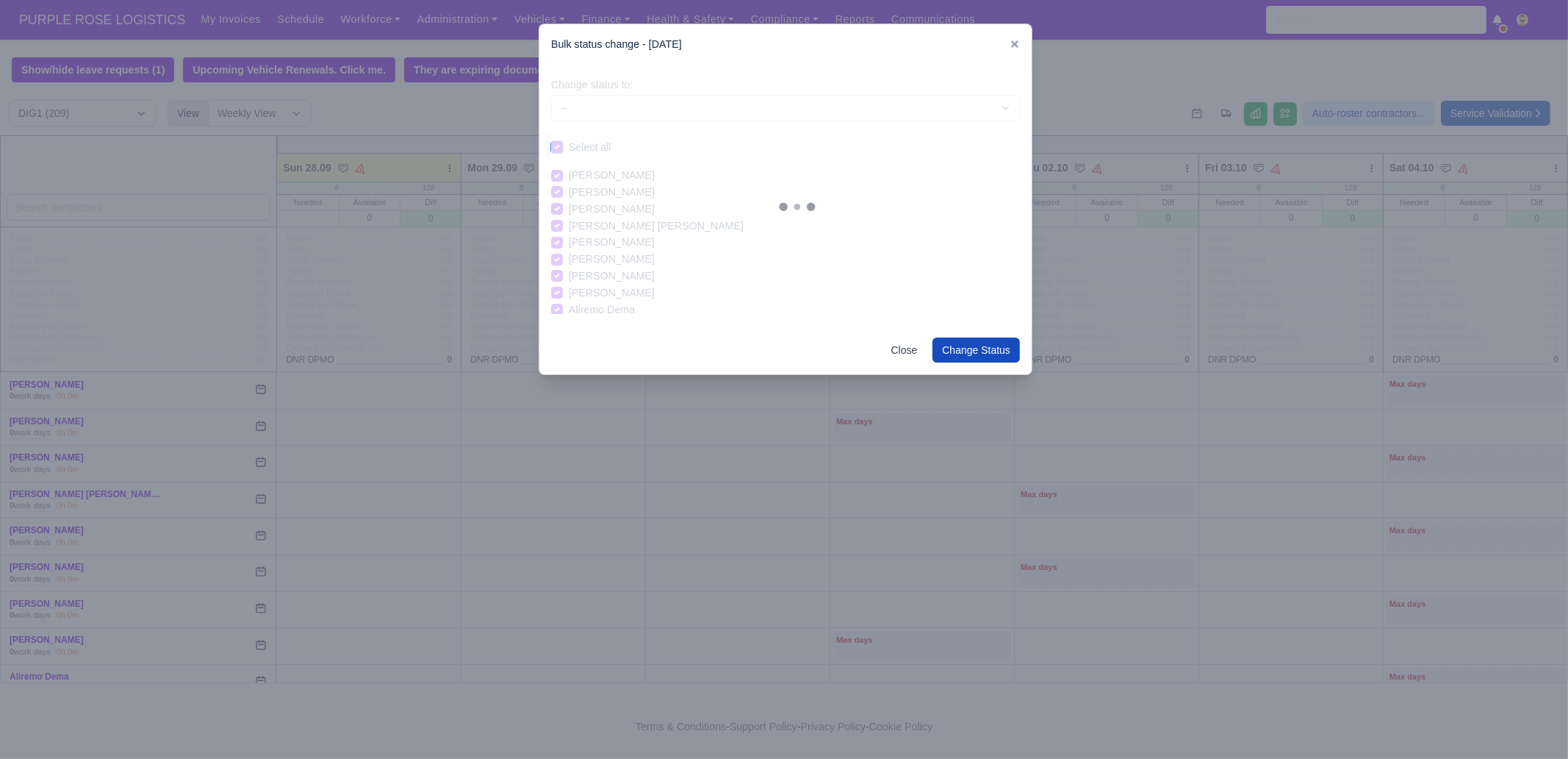
checkbox input "true"
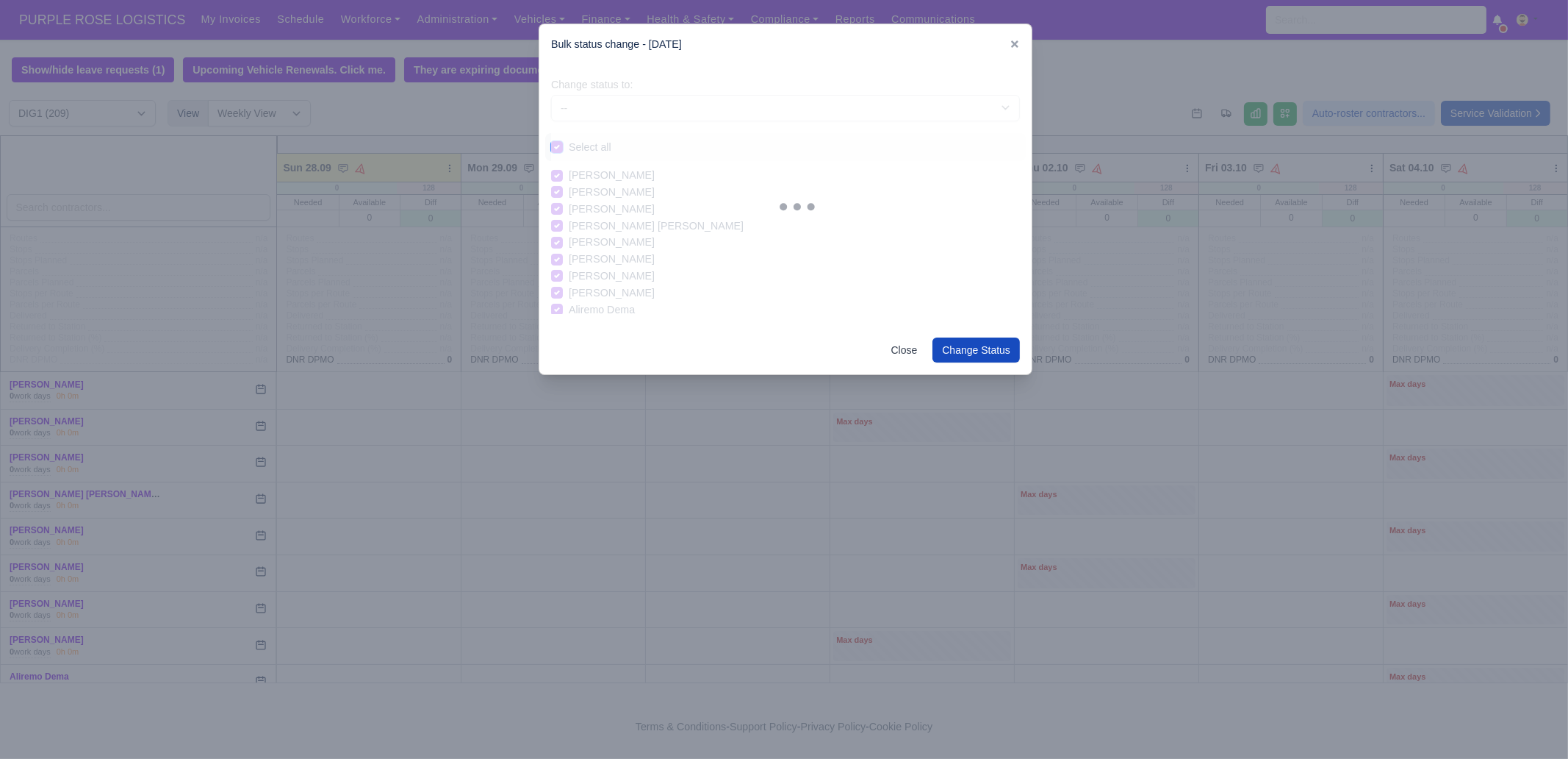
checkbox input "true"
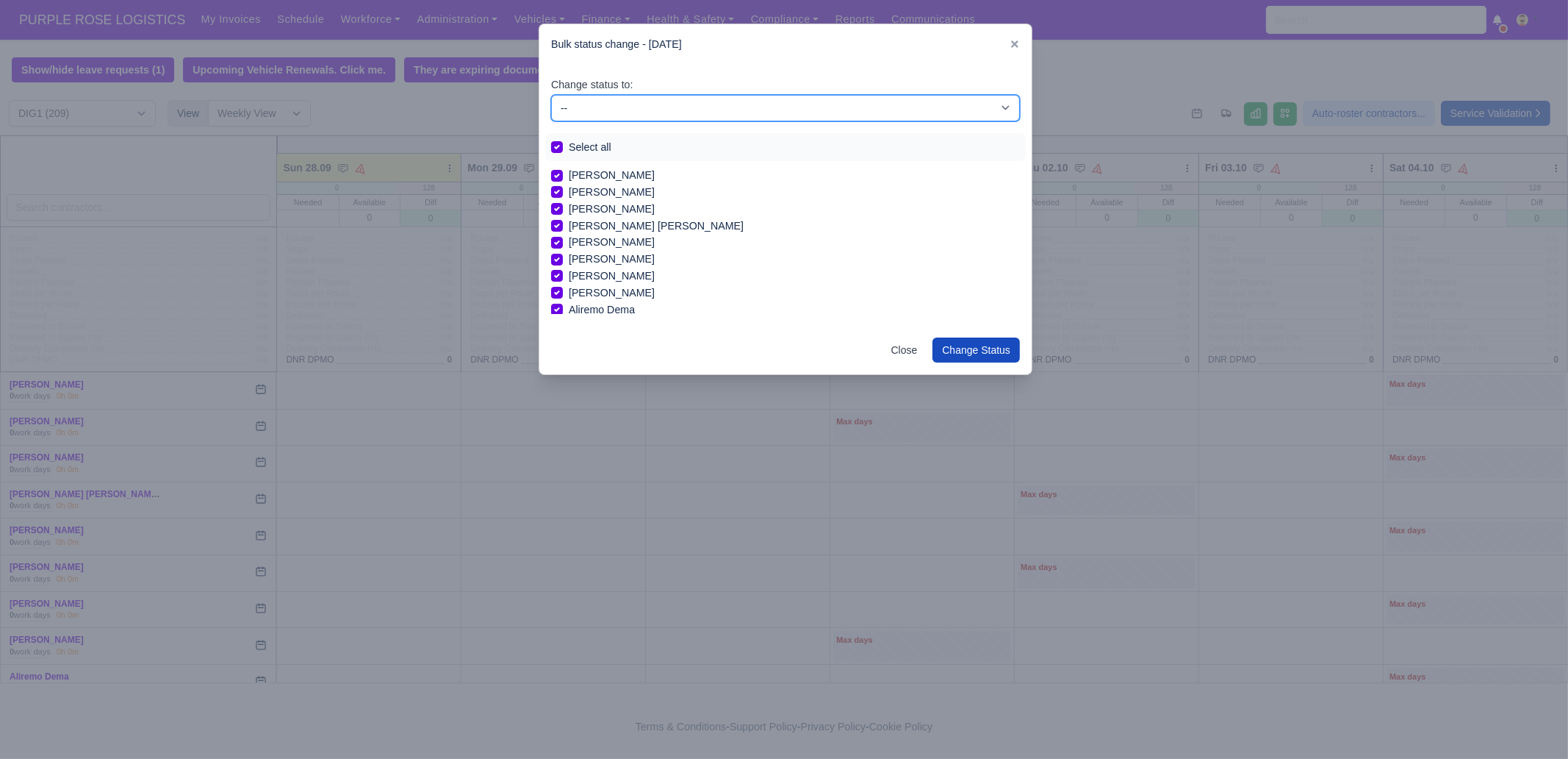
click at [610, 106] on select "-- Unasigned Available Day Off Stand By Other Depot" at bounding box center [785, 108] width 468 height 26
select select "Day Off"
click at [551, 95] on select "-- Unasigned Available Day Off Stand By Other Depot" at bounding box center [785, 108] width 468 height 26
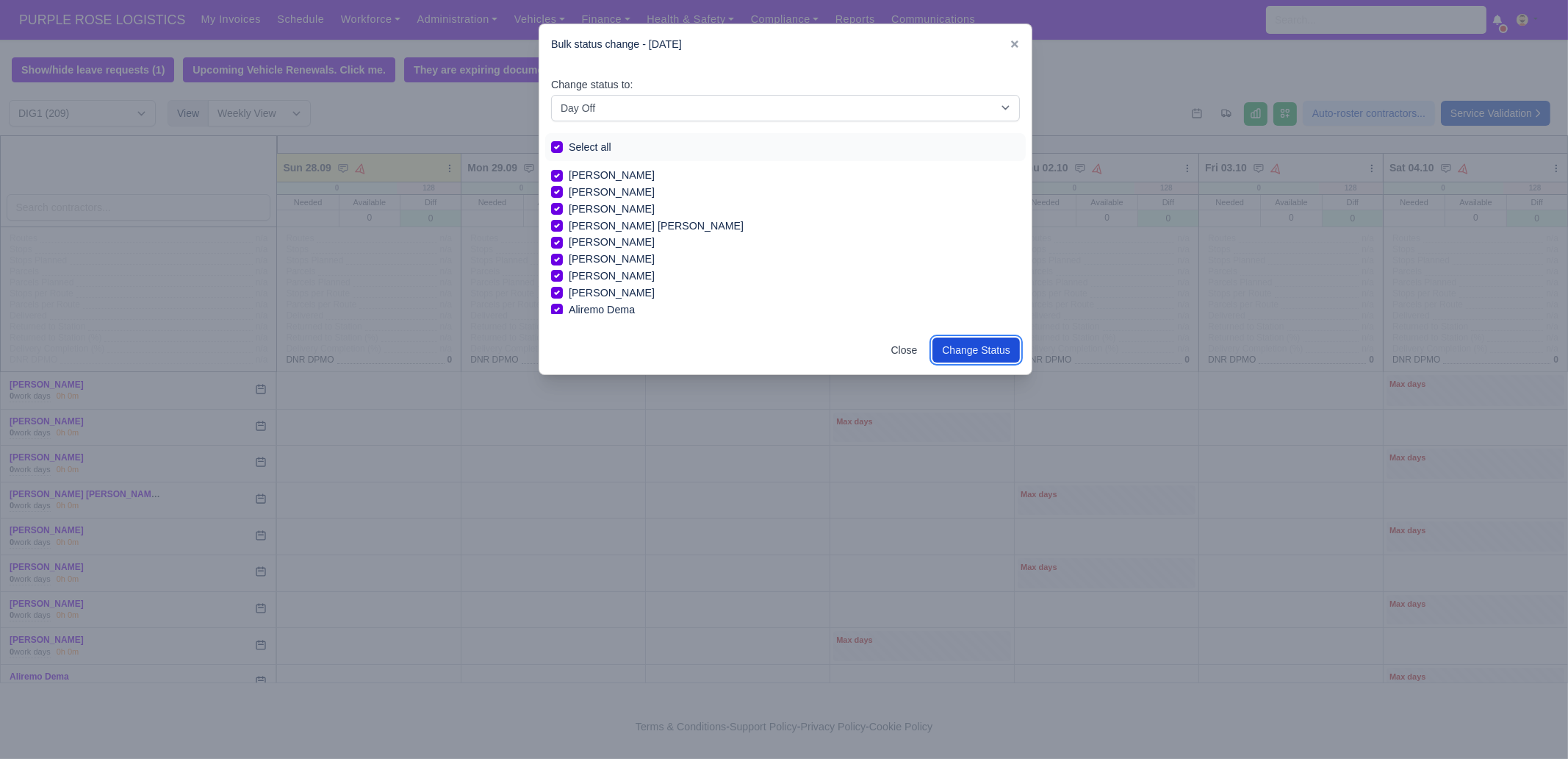
click at [972, 344] on button "Change Status" at bounding box center [975, 350] width 87 height 25
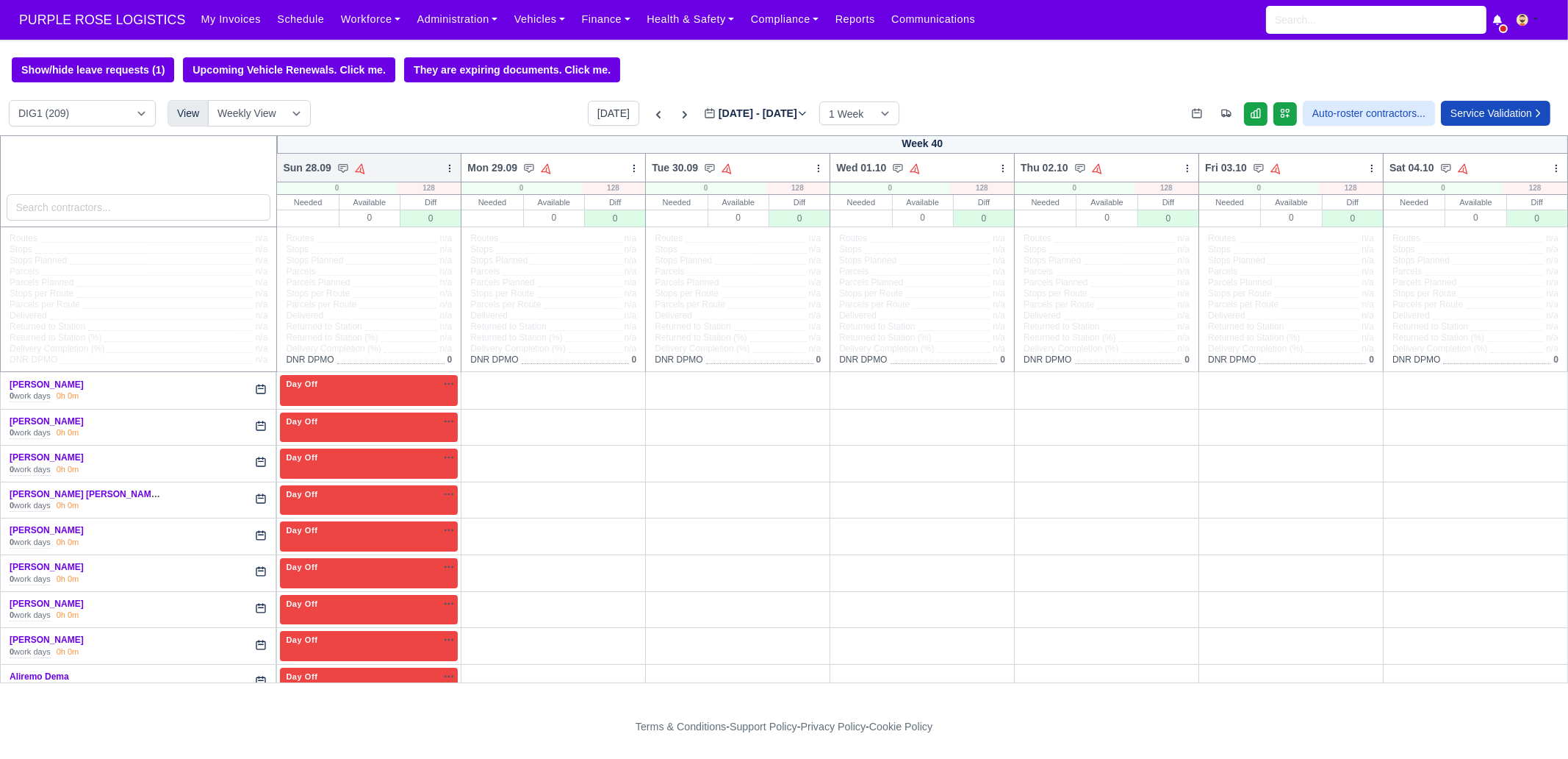
click at [444, 166] on icon at bounding box center [449, 168] width 10 height 10
click at [405, 225] on link "Bulk Status Change" at bounding box center [372, 220] width 164 height 26
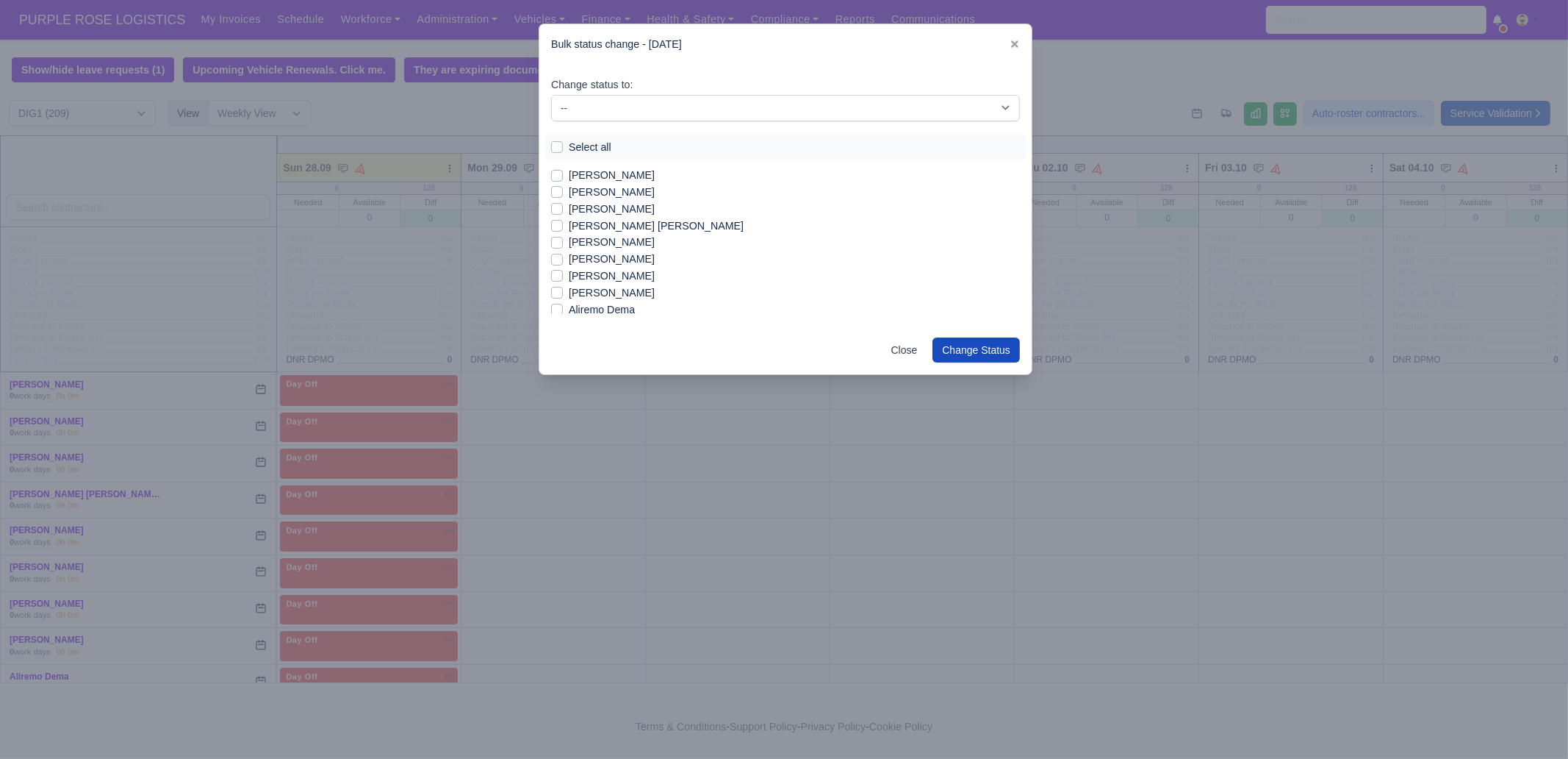
click at [612, 232] on label "[PERSON_NAME] [PERSON_NAME]" at bounding box center [656, 226] width 175 height 17
click at [563, 229] on input "[PERSON_NAME] [PERSON_NAME]" at bounding box center [556, 223] width 12 height 12
checkbox input "true"
click at [601, 253] on label "[PERSON_NAME]" at bounding box center [611, 259] width 86 height 17
click at [563, 253] on input "[PERSON_NAME]" at bounding box center [556, 256] width 12 height 12
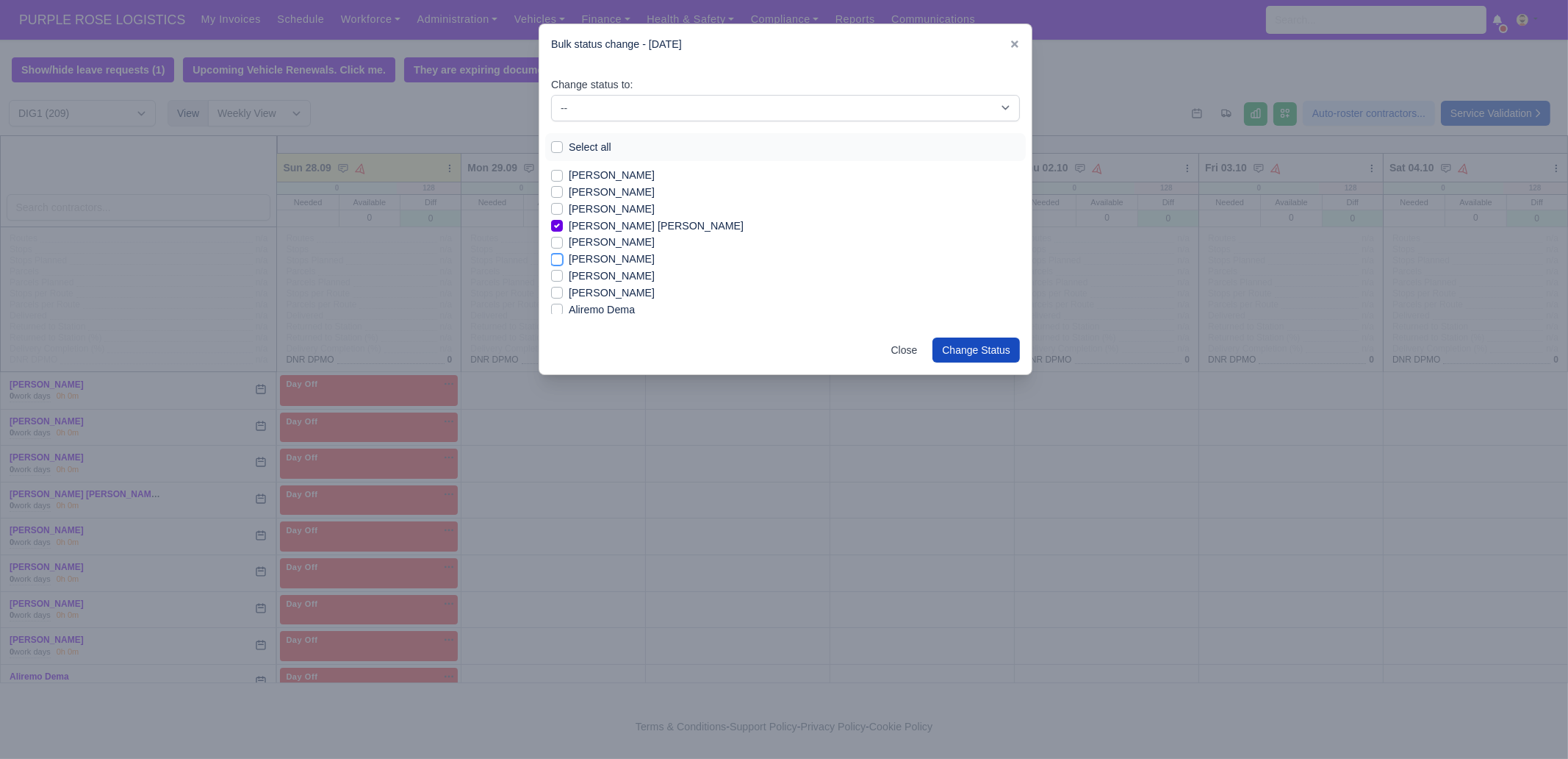
checkbox input "true"
click at [605, 275] on label "[PERSON_NAME]" at bounding box center [611, 276] width 86 height 17
click at [563, 275] on input "[PERSON_NAME]" at bounding box center [556, 273] width 12 height 12
checkbox input "true"
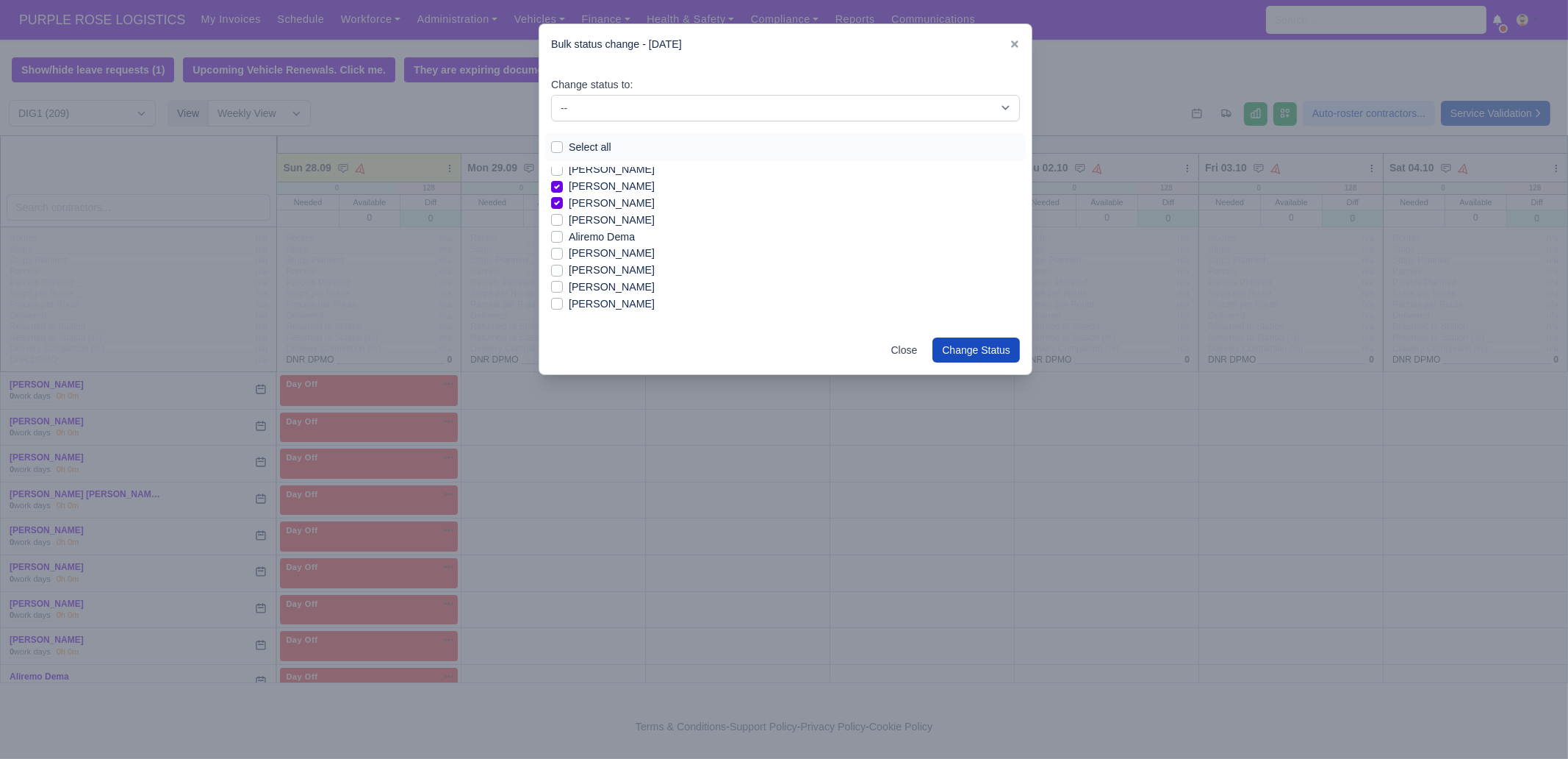
click at [608, 303] on label "[PERSON_NAME]" at bounding box center [611, 304] width 86 height 17
click at [563, 303] on input "[PERSON_NAME]" at bounding box center [556, 301] width 12 height 12
checkbox input "true"
click at [620, 278] on label "Berkay Turus" at bounding box center [600, 280] width 62 height 17
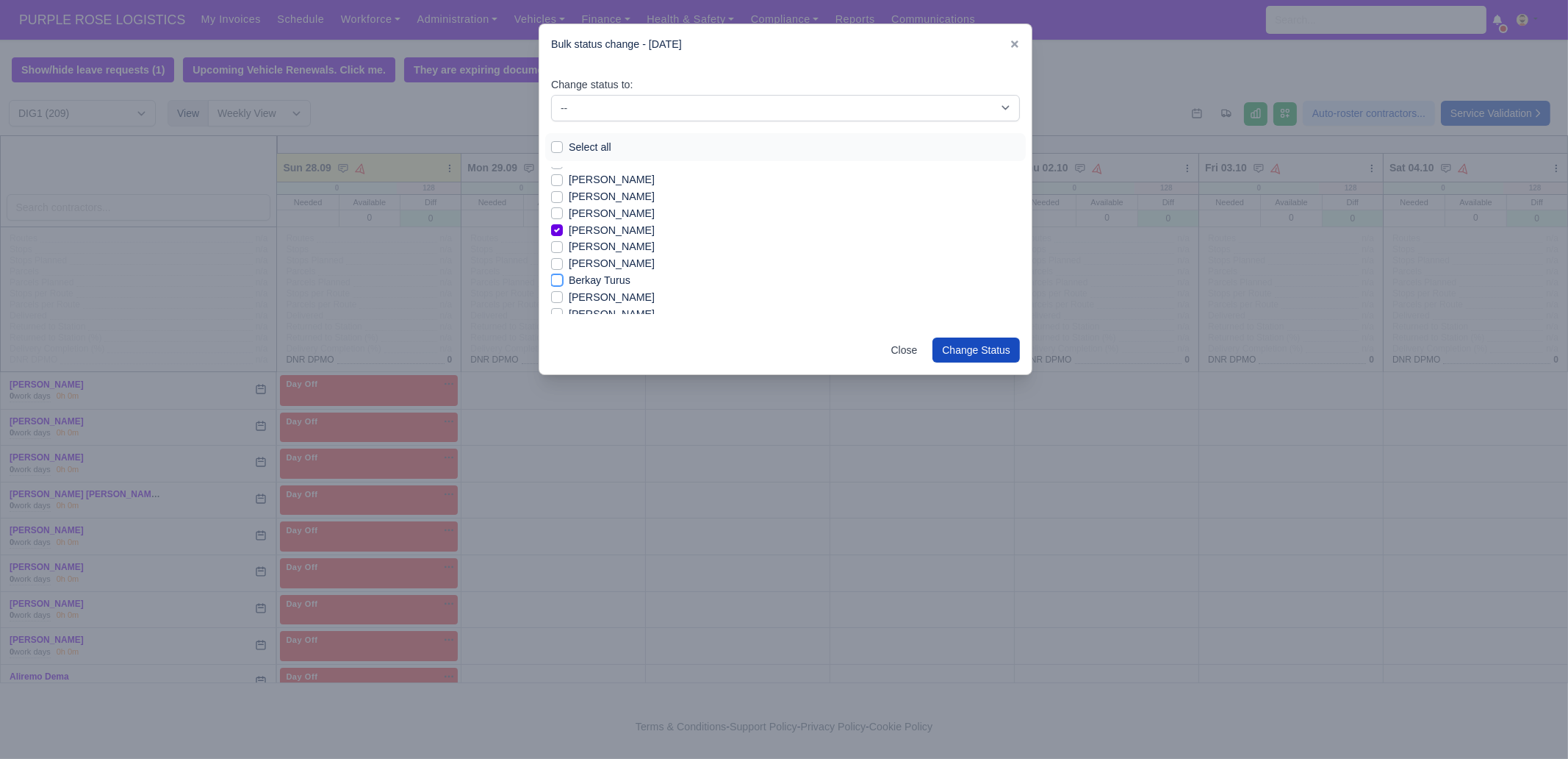
click at [563, 278] on input "Berkay Turus" at bounding box center [556, 277] width 12 height 12
checkbox input "true"
click at [603, 298] on label "[PERSON_NAME]" at bounding box center [611, 297] width 86 height 17
click at [563, 298] on input "[PERSON_NAME]" at bounding box center [556, 294] width 12 height 12
checkbox input "true"
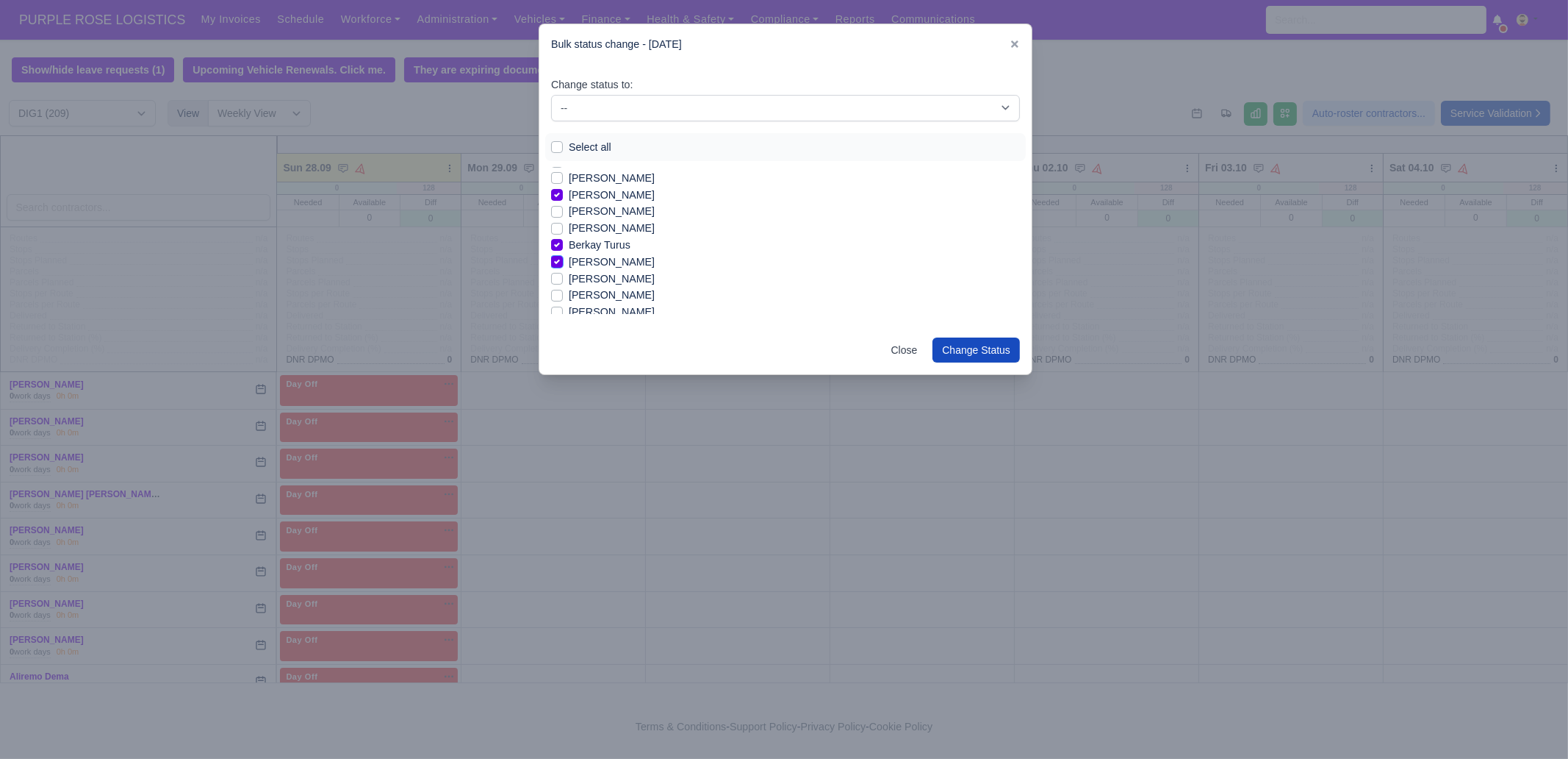
scroll to position [183, 0]
click at [604, 307] on label "[PERSON_NAME]" at bounding box center [611, 310] width 86 height 17
click at [563, 307] on input "[PERSON_NAME]" at bounding box center [556, 307] width 12 height 12
checkbox input "true"
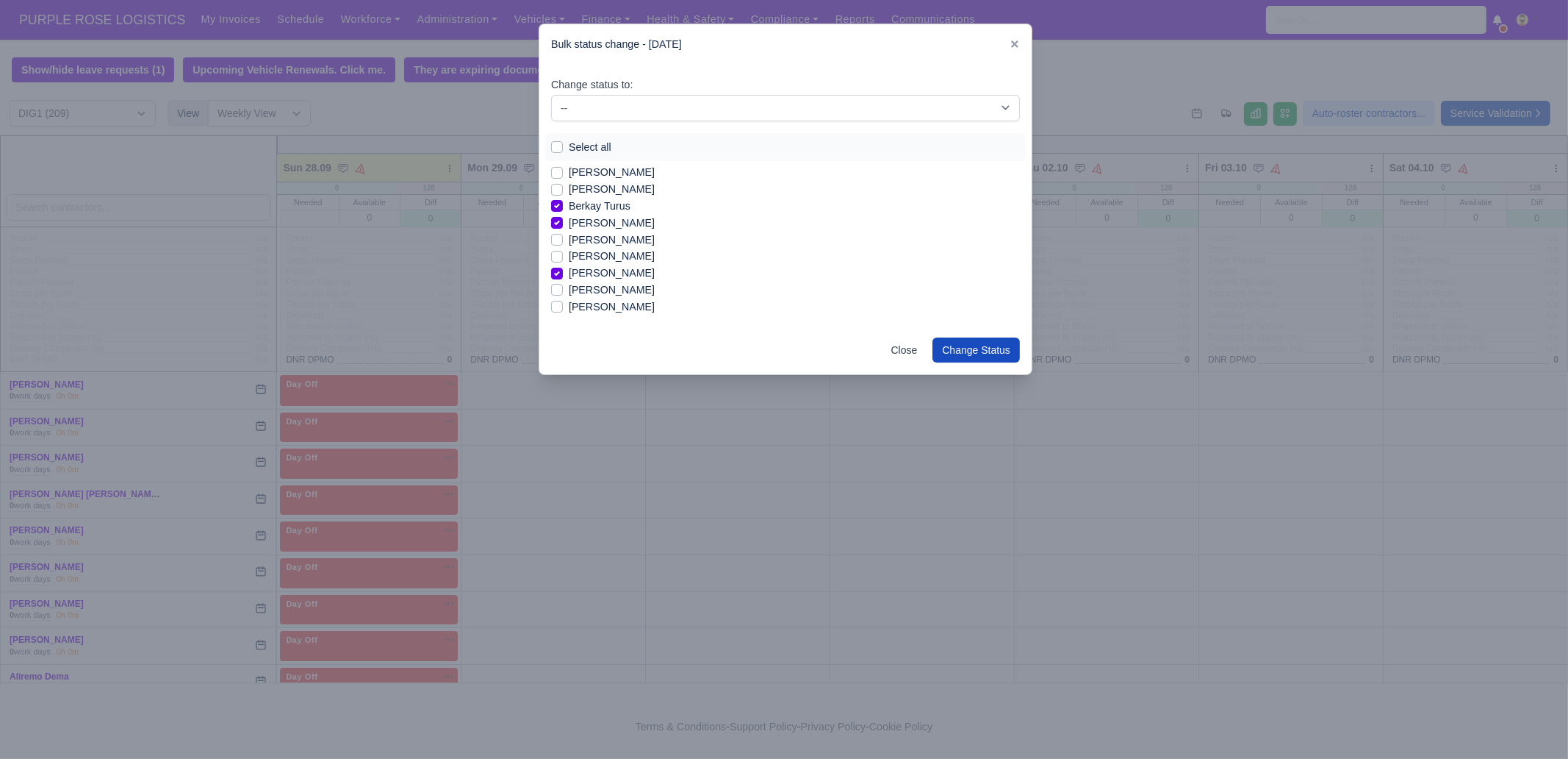
click at [601, 290] on label "[PERSON_NAME]" at bounding box center [611, 290] width 86 height 17
click at [563, 290] on input "[PERSON_NAME]" at bounding box center [556, 287] width 12 height 12
checkbox input "true"
click at [606, 307] on label "[PERSON_NAME]" at bounding box center [611, 307] width 86 height 17
click at [563, 307] on input "[PERSON_NAME]" at bounding box center [556, 304] width 12 height 12
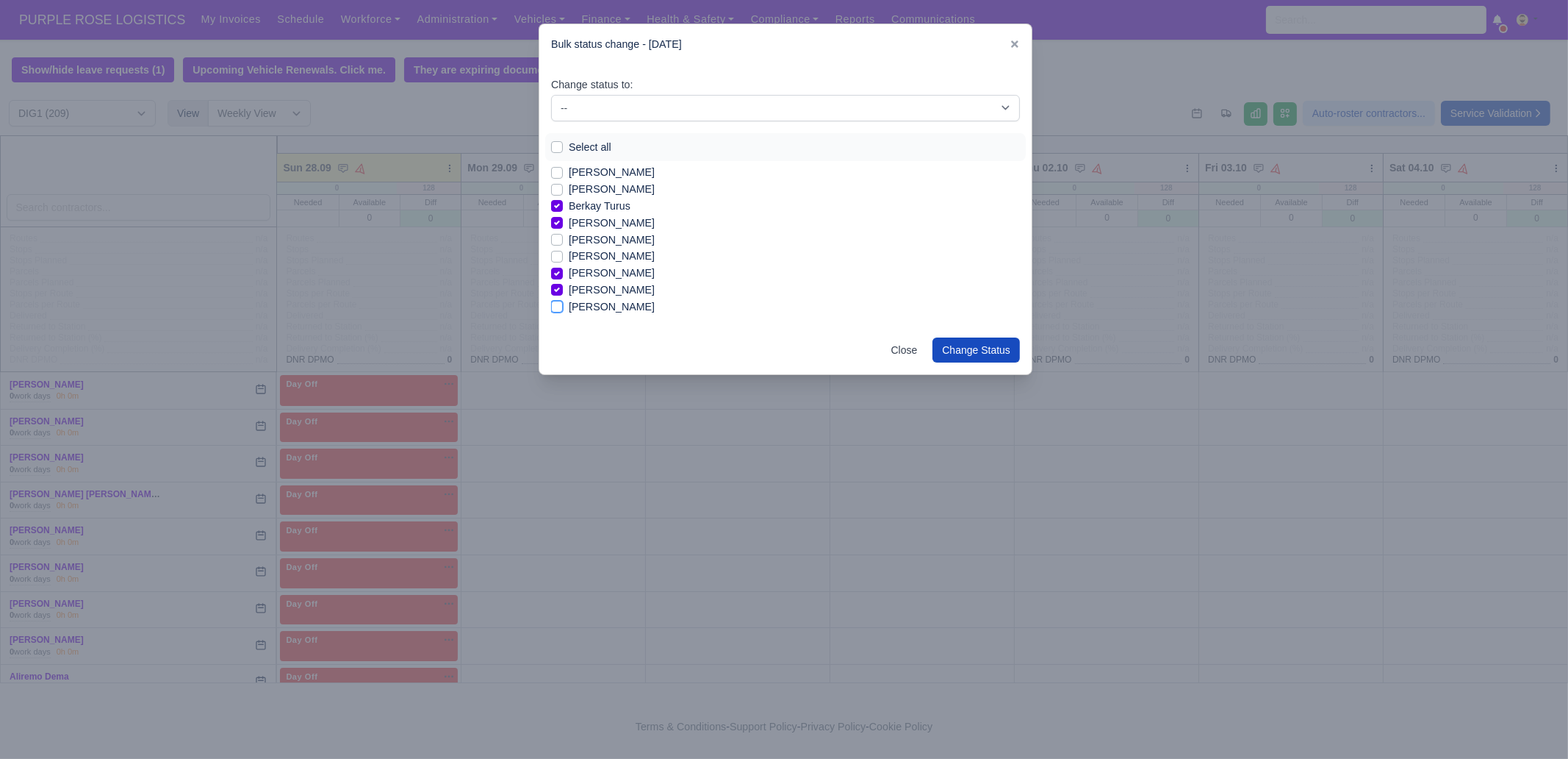
checkbox input "true"
click at [608, 303] on label "[PERSON_NAME]" at bounding box center [611, 301] width 86 height 17
click at [563, 303] on input "[PERSON_NAME]" at bounding box center [556, 298] width 12 height 12
checkbox input "true"
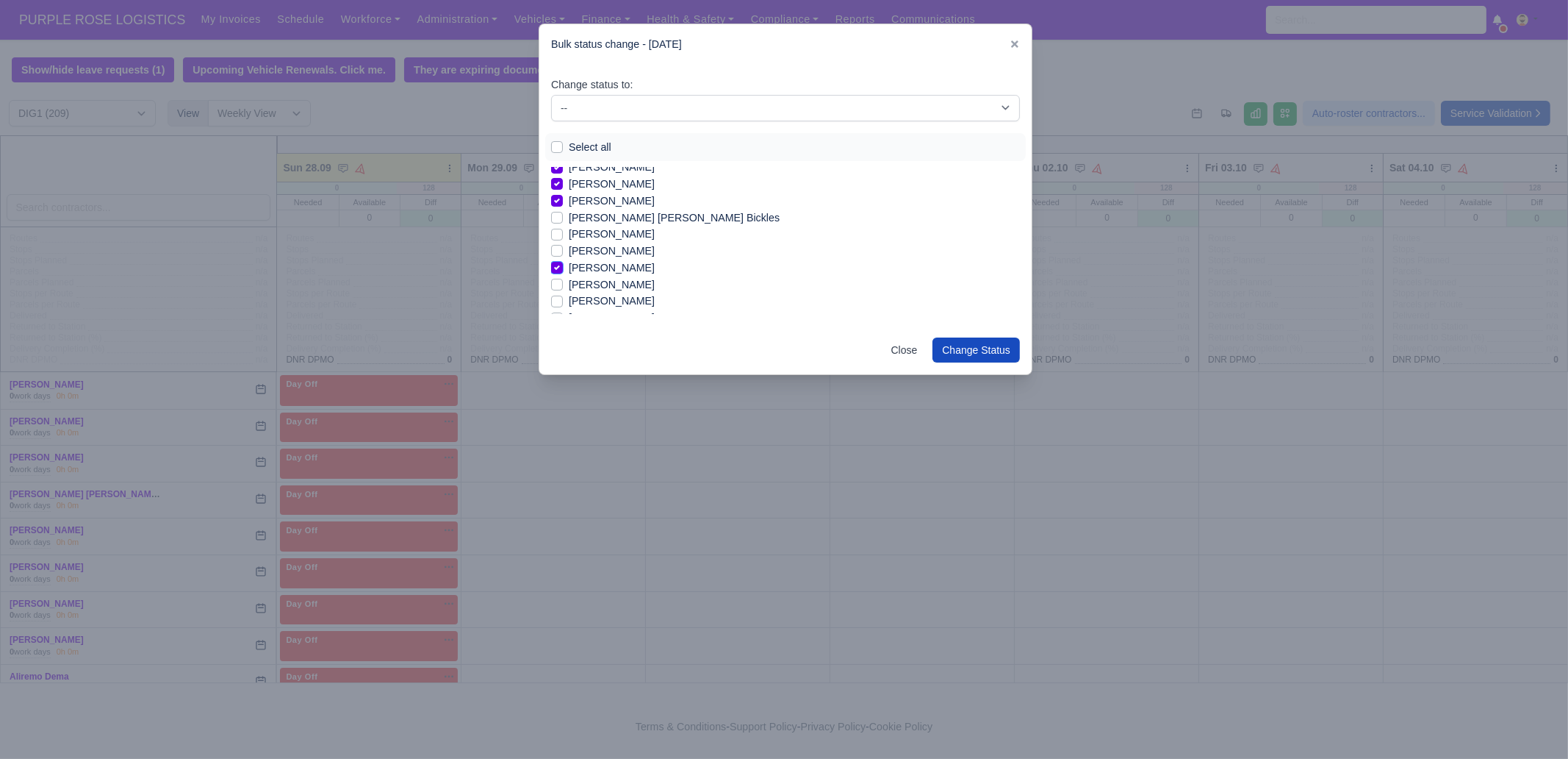
scroll to position [386, 0]
click at [615, 259] on label "[PERSON_NAME]" at bounding box center [611, 259] width 86 height 17
click at [563, 259] on input "[PERSON_NAME]" at bounding box center [556, 256] width 12 height 12
checkbox input "true"
click at [603, 277] on label "[PERSON_NAME]" at bounding box center [611, 276] width 86 height 17
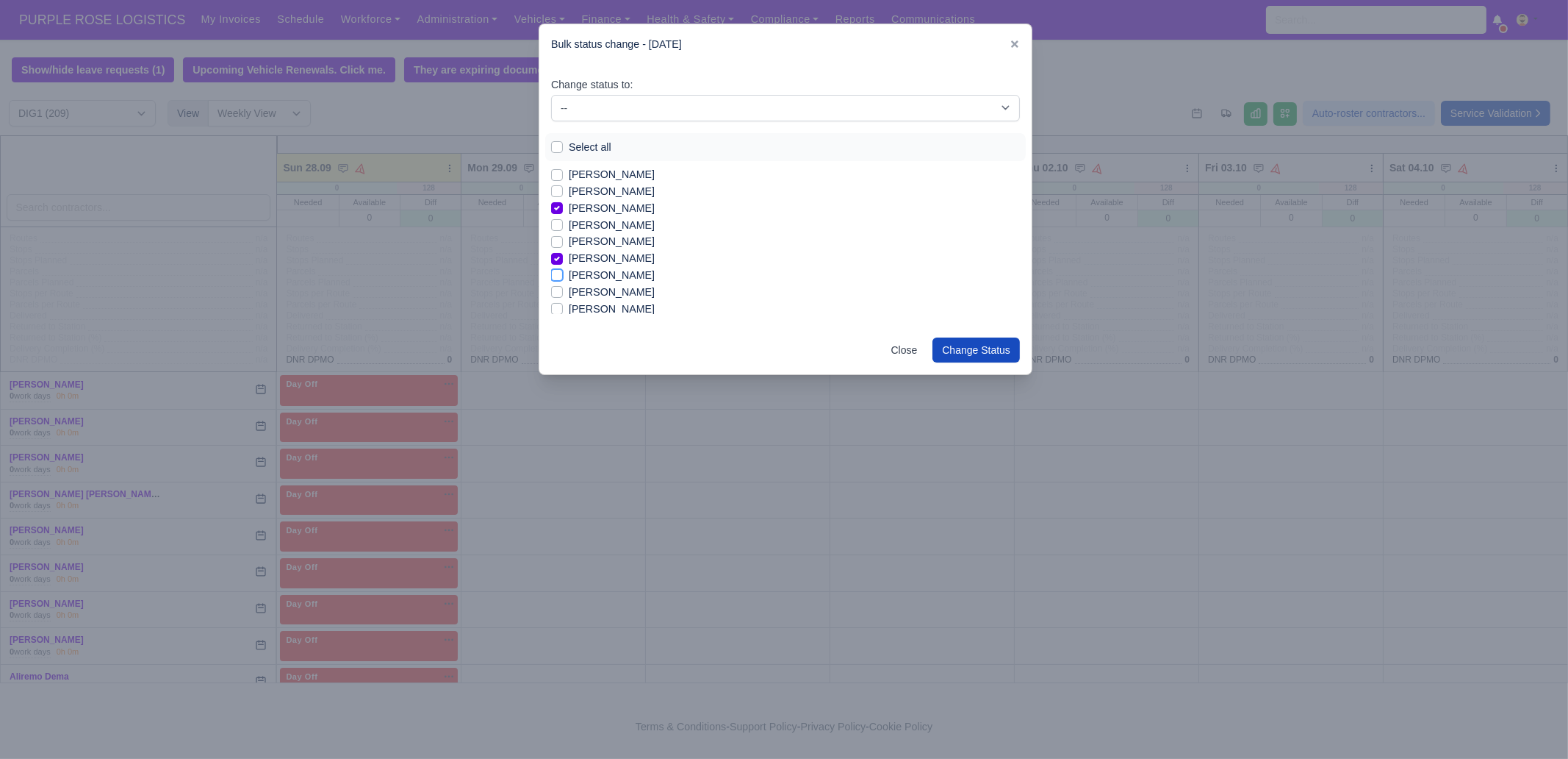
click at [563, 277] on input "[PERSON_NAME]" at bounding box center [556, 273] width 12 height 12
checkbox input "true"
click at [610, 269] on label "[PERSON_NAME]" at bounding box center [611, 267] width 86 height 17
click at [563, 269] on input "[PERSON_NAME]" at bounding box center [556, 264] width 12 height 12
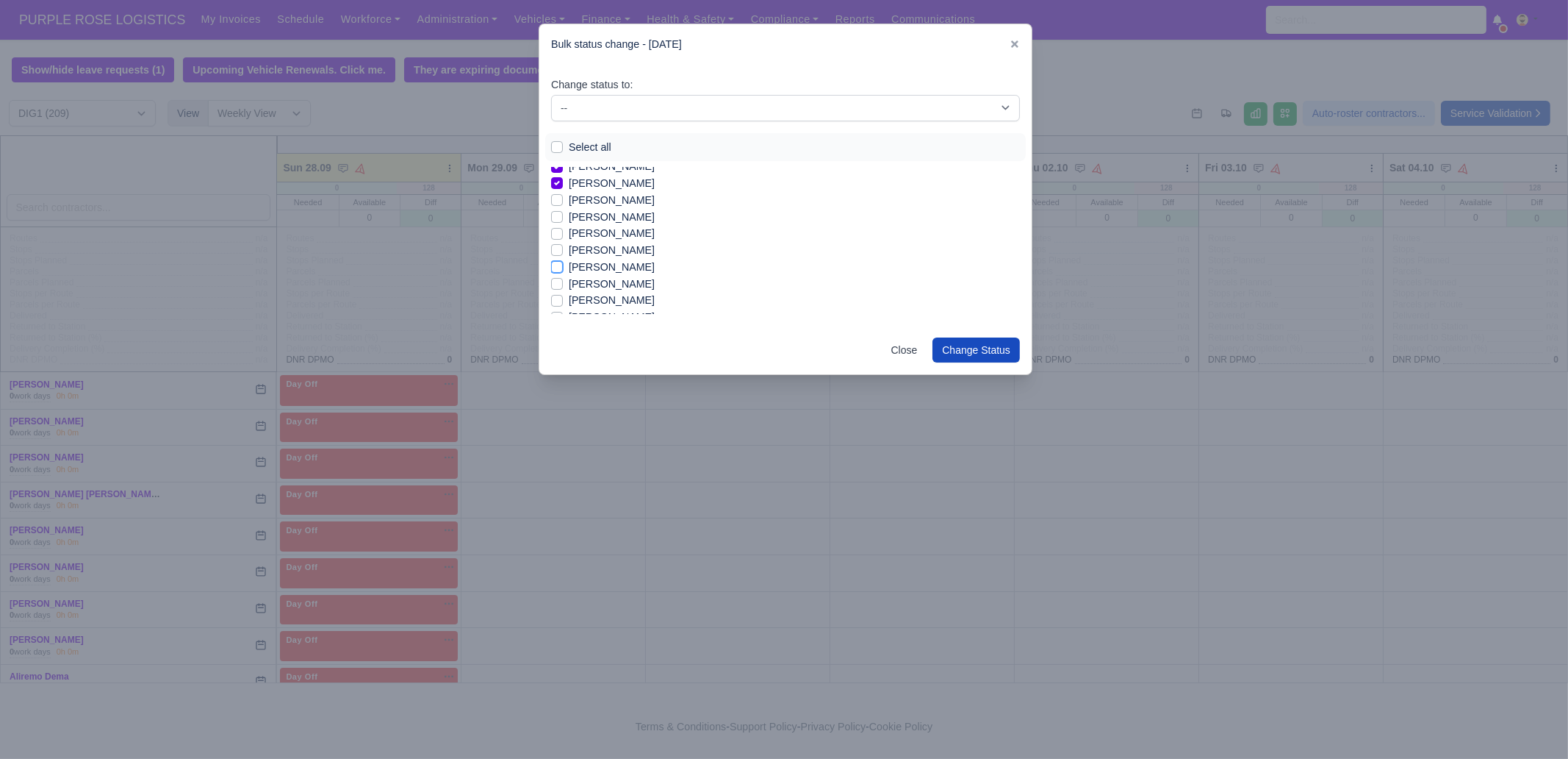
checkbox input "true"
click at [603, 285] on label "[PERSON_NAME]" at bounding box center [611, 284] width 86 height 17
click at [563, 285] on input "[PERSON_NAME]" at bounding box center [556, 281] width 12 height 12
checkbox input "true"
click at [602, 299] on label "[PERSON_NAME]" at bounding box center [611, 300] width 86 height 17
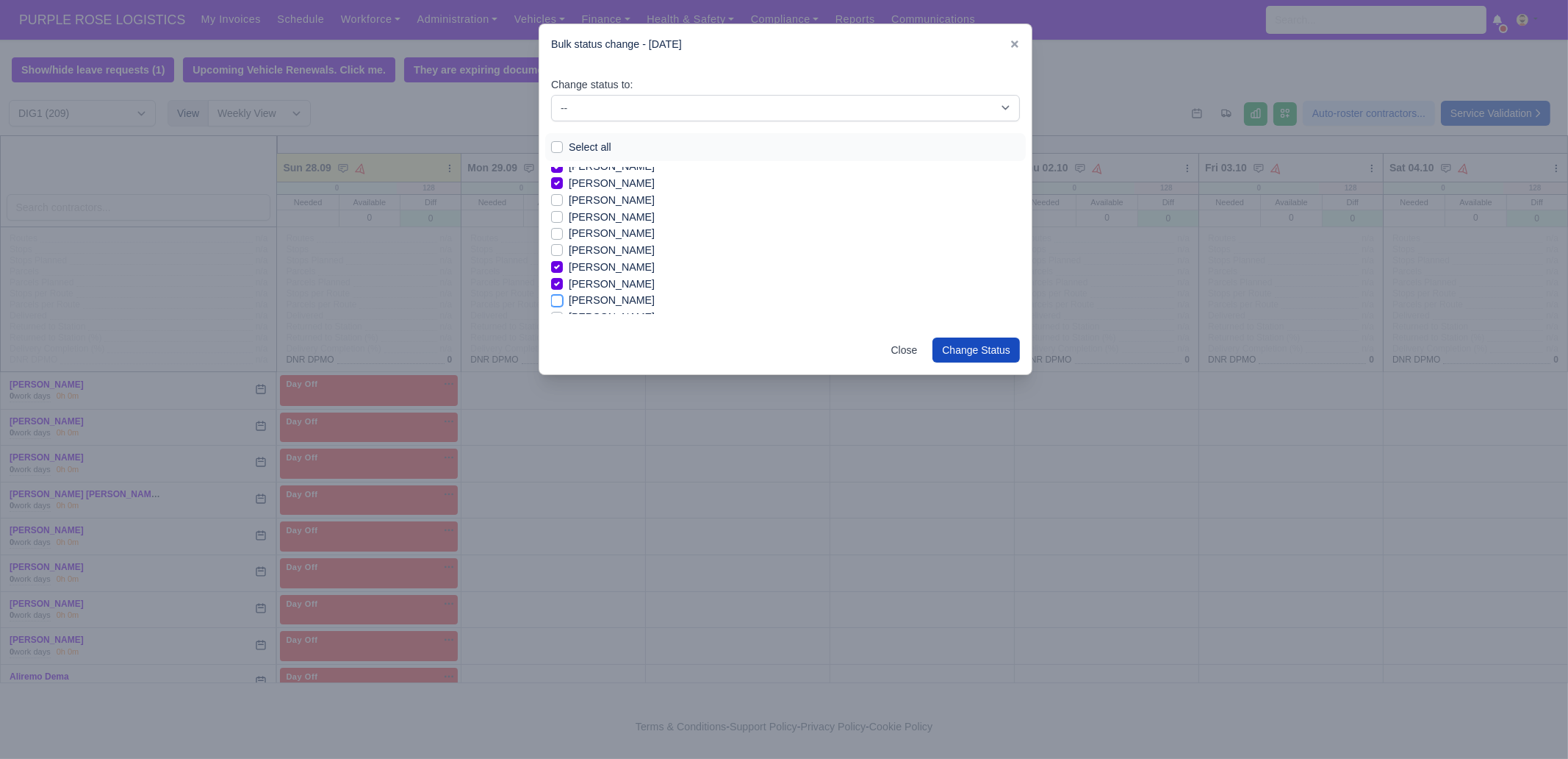
click at [563, 299] on input "[PERSON_NAME]" at bounding box center [556, 297] width 12 height 12
checkbox input "true"
click at [613, 276] on label "[PERSON_NAME]" at bounding box center [611, 277] width 86 height 17
click at [563, 276] on input "[PERSON_NAME]" at bounding box center [556, 274] width 12 height 12
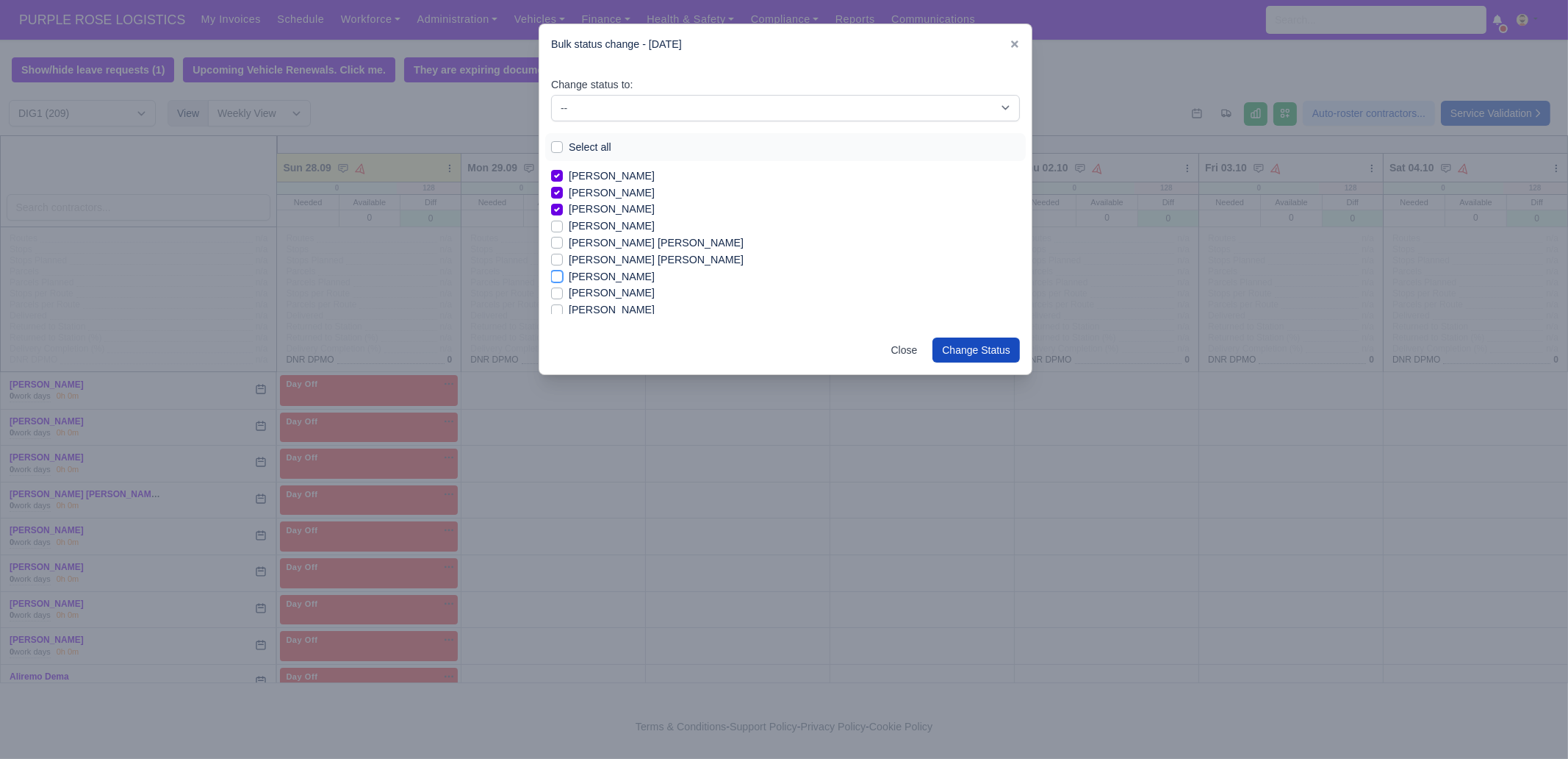
checkbox input "true"
click at [604, 305] on label "[PERSON_NAME]" at bounding box center [611, 310] width 86 height 17
click at [563, 305] on input "[PERSON_NAME]" at bounding box center [556, 307] width 12 height 12
checkbox input "true"
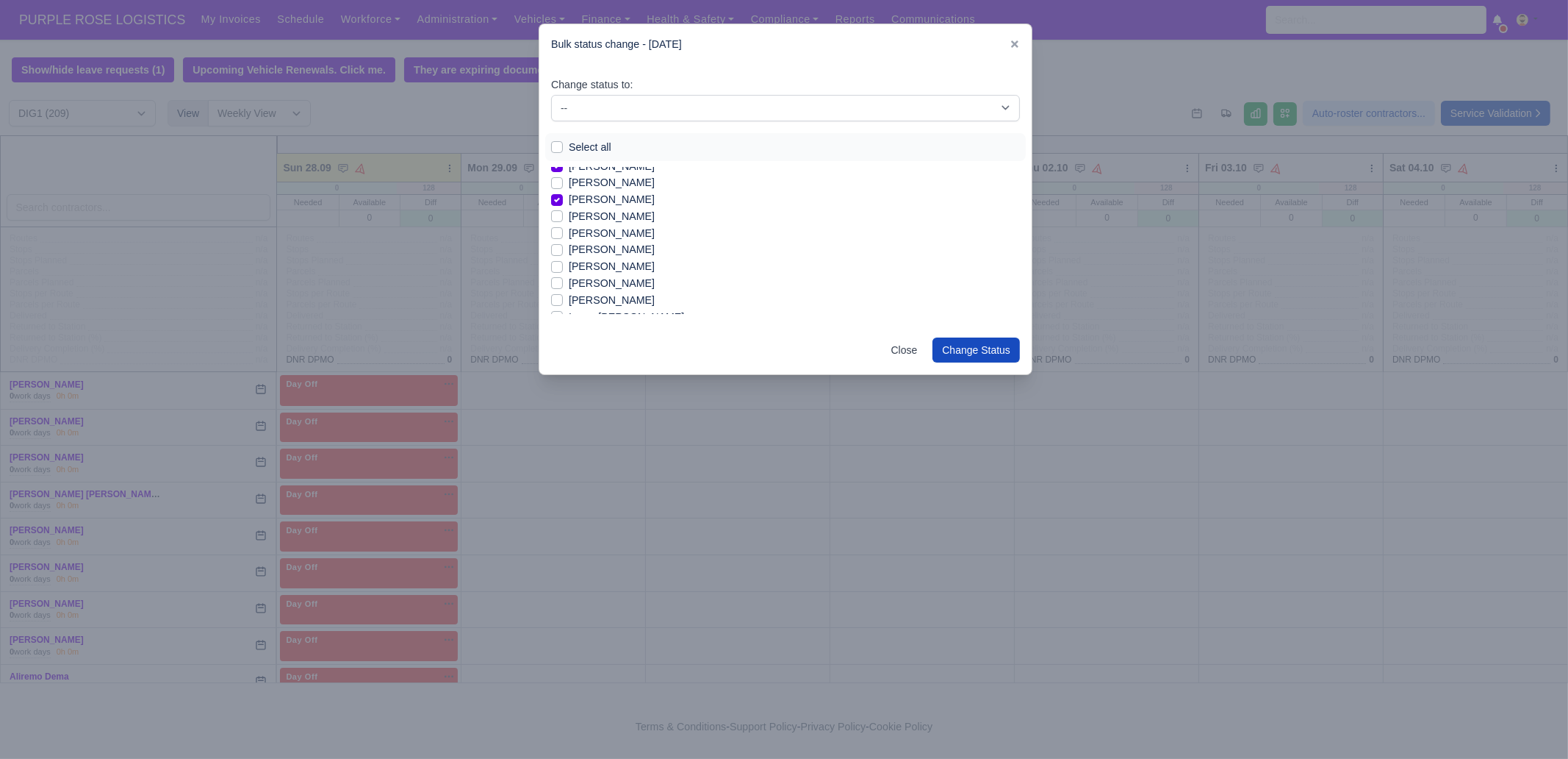
click at [642, 284] on label "[PERSON_NAME]" at bounding box center [611, 283] width 86 height 17
click at [563, 284] on input "[PERSON_NAME]" at bounding box center [556, 280] width 12 height 12
checkbox input "true"
click at [583, 297] on label "[PERSON_NAME]" at bounding box center [611, 300] width 86 height 17
click at [563, 297] on input "[PERSON_NAME]" at bounding box center [556, 297] width 12 height 12
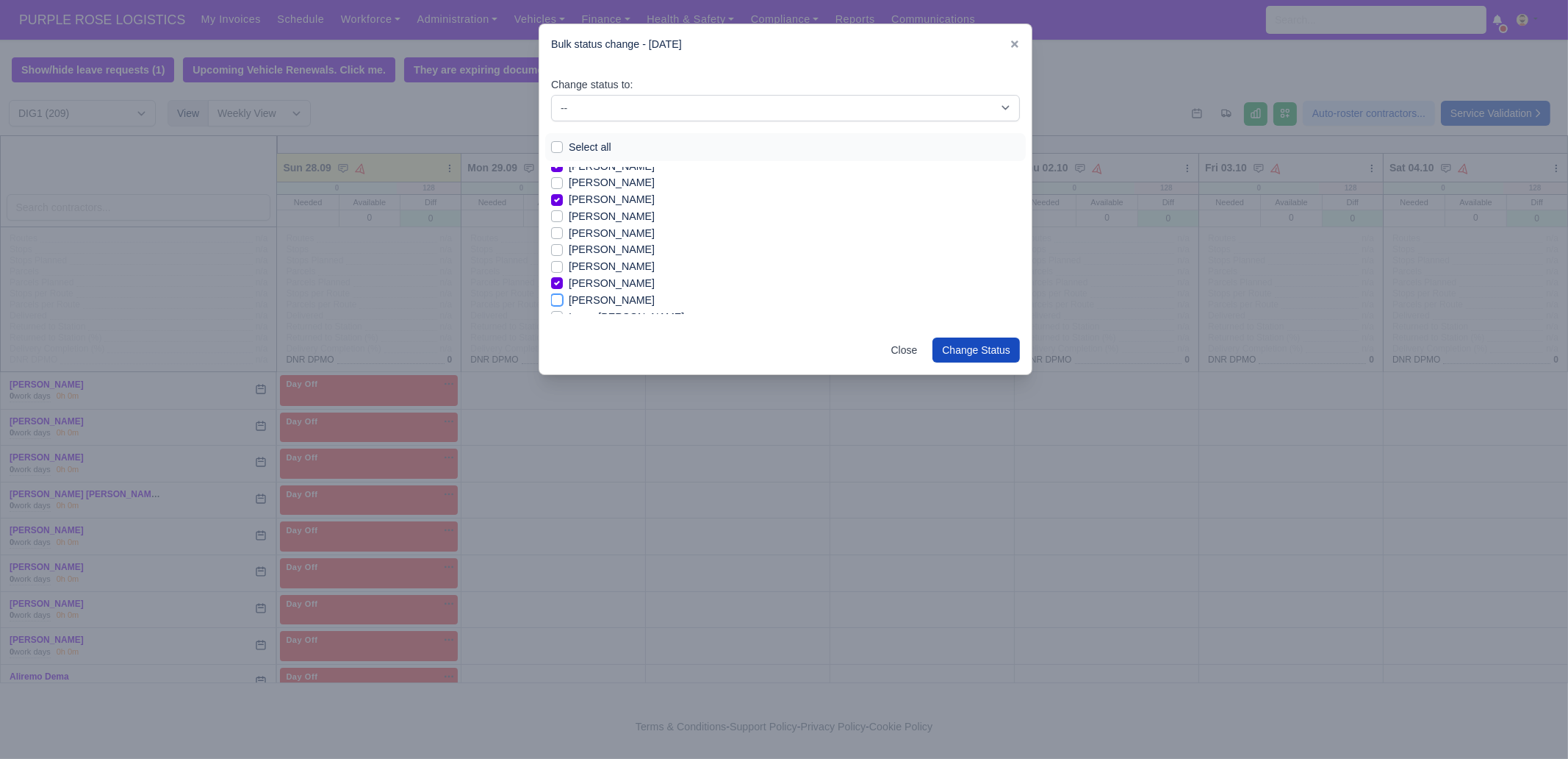
checkbox input "true"
click at [600, 273] on label "[PERSON_NAME]" at bounding box center [611, 276] width 86 height 17
click at [563, 273] on input "[PERSON_NAME]" at bounding box center [556, 273] width 12 height 12
checkbox input "true"
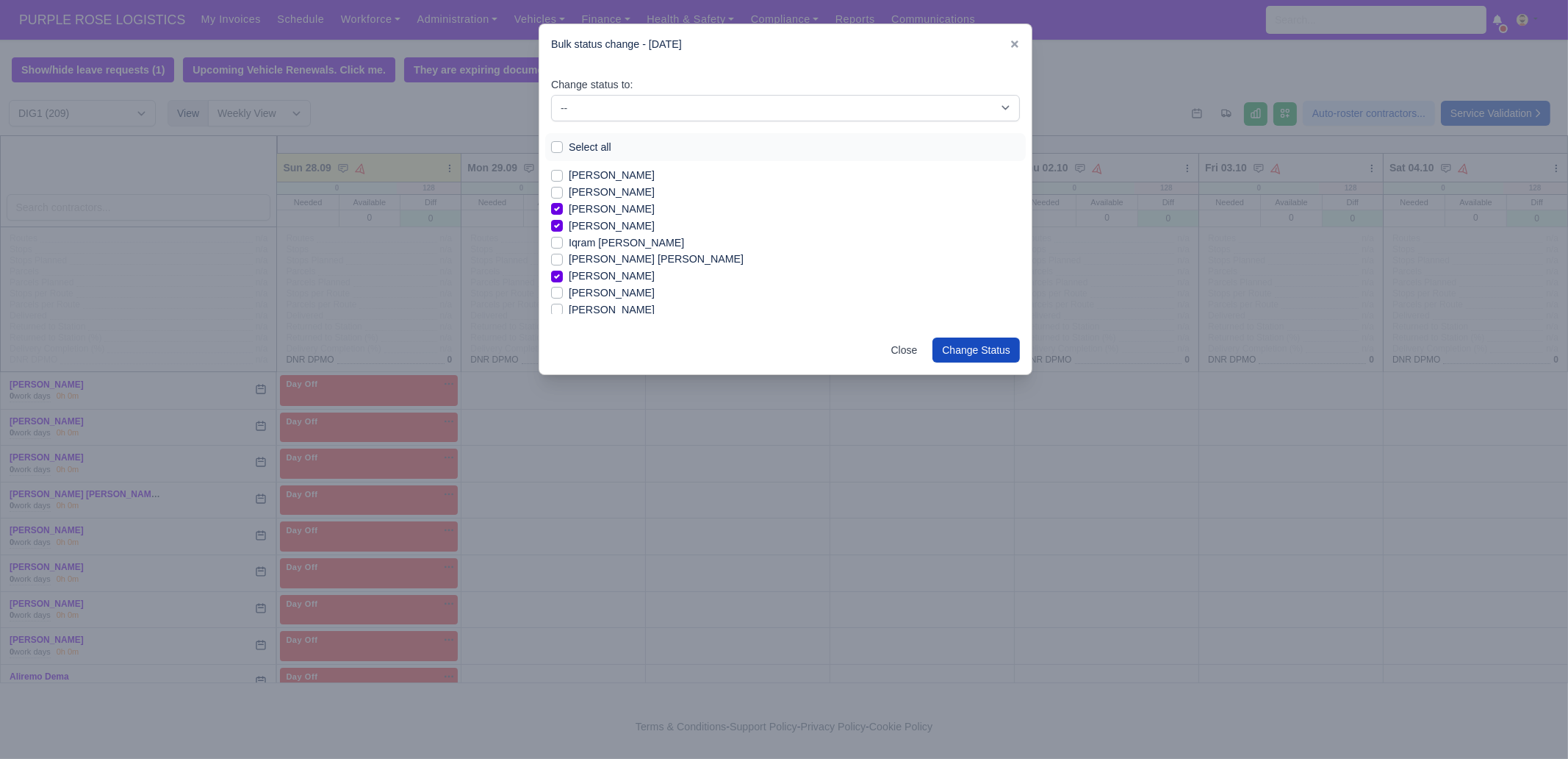
click at [602, 292] on label "[PERSON_NAME]" at bounding box center [611, 293] width 86 height 17
click at [563, 292] on input "[PERSON_NAME]" at bounding box center [556, 290] width 12 height 12
checkbox input "true"
click at [637, 262] on label "[PERSON_NAME] Basuamina" at bounding box center [639, 263] width 141 height 17
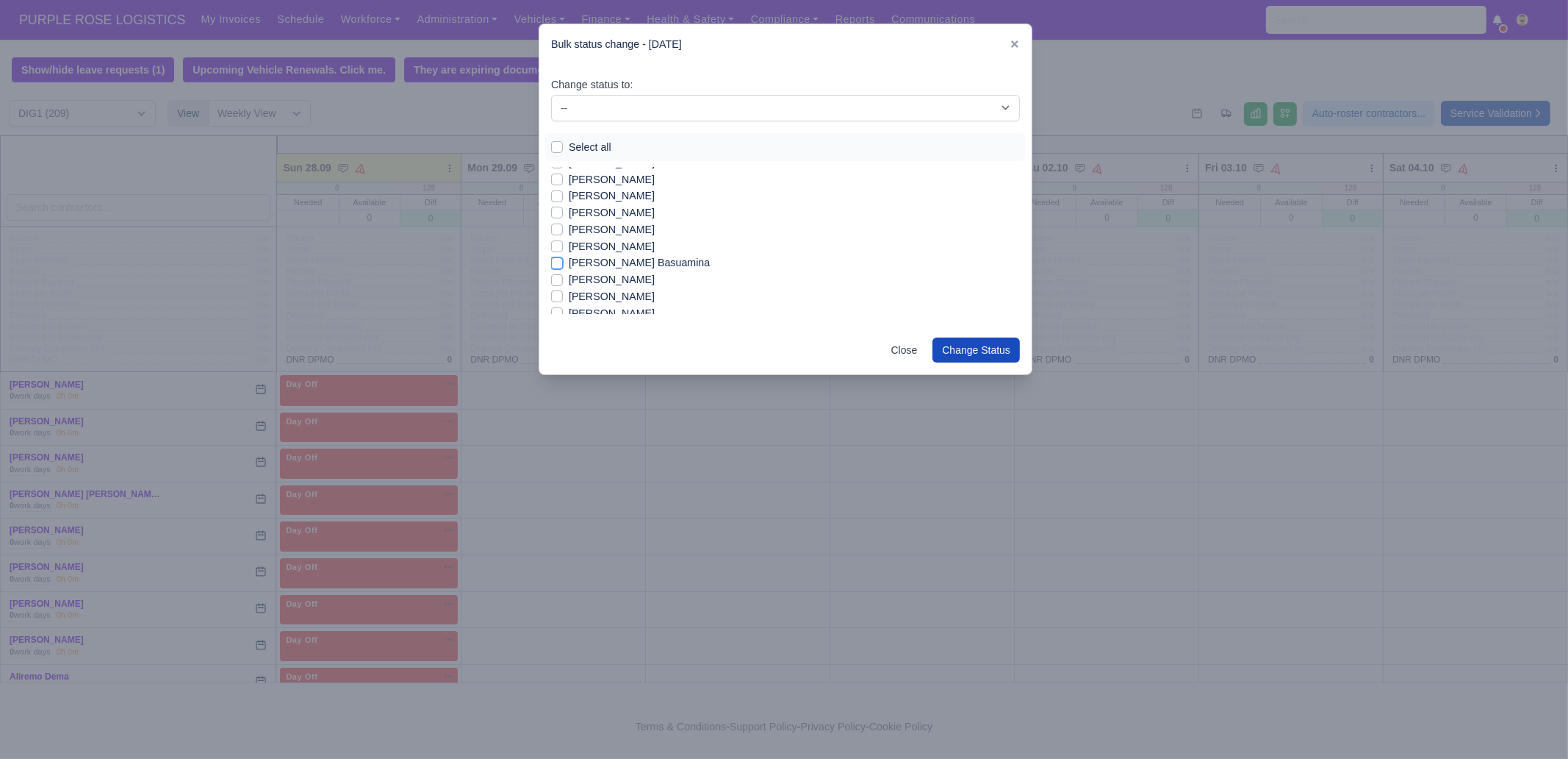
click at [563, 262] on input "[PERSON_NAME] Basuamina" at bounding box center [556, 259] width 12 height 12
checkbox input "true"
drag, startPoint x: 598, startPoint y: 281, endPoint x: 832, endPoint y: 225, distance: 240.6
click at [598, 281] on label "[PERSON_NAME]" at bounding box center [611, 277] width 86 height 17
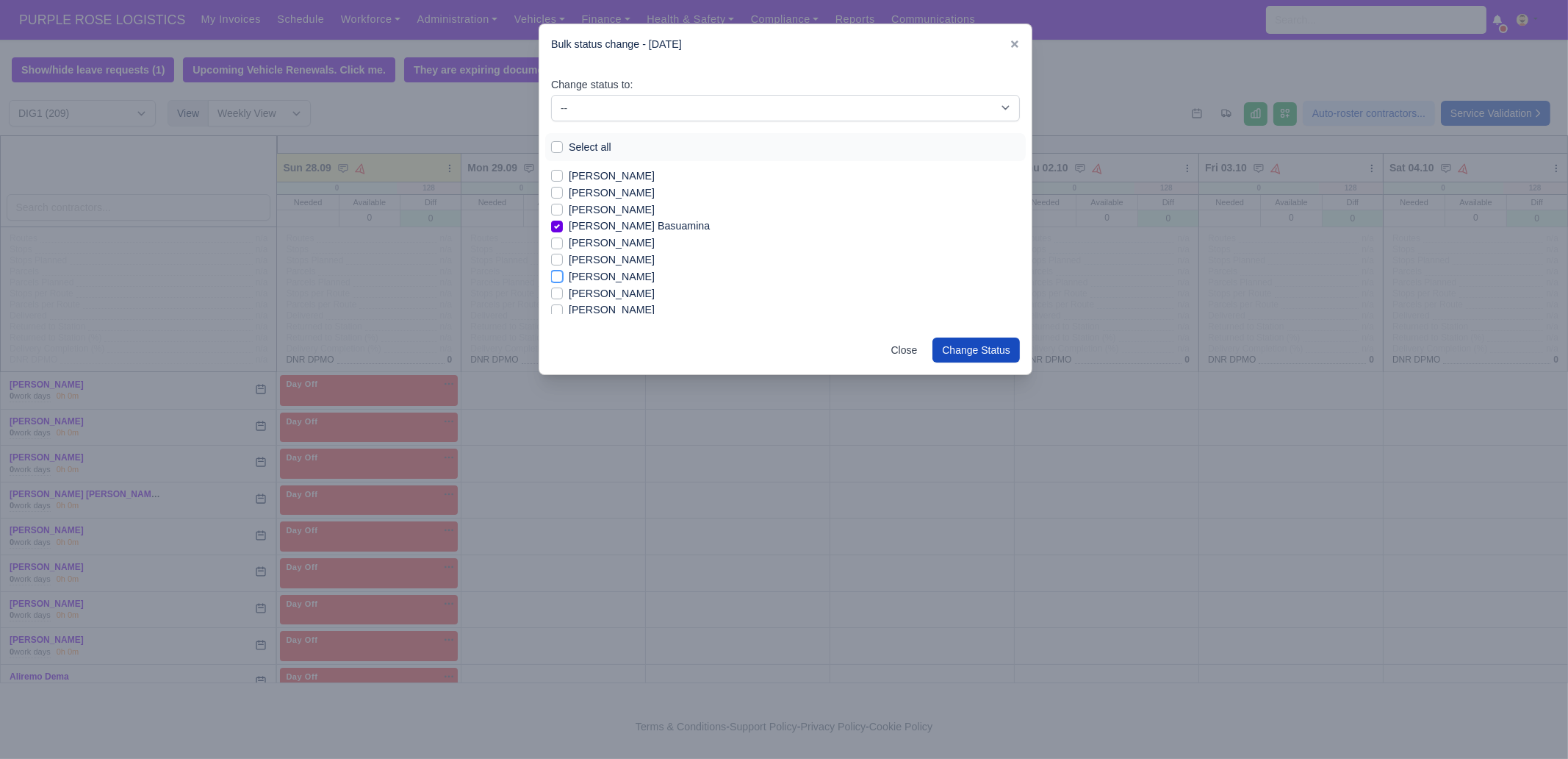
click at [563, 280] on input "[PERSON_NAME]" at bounding box center [556, 274] width 12 height 12
checkbox input "true"
click at [610, 277] on label "[PERSON_NAME]" at bounding box center [611, 280] width 86 height 17
click at [563, 277] on input "[PERSON_NAME]" at bounding box center [556, 277] width 12 height 12
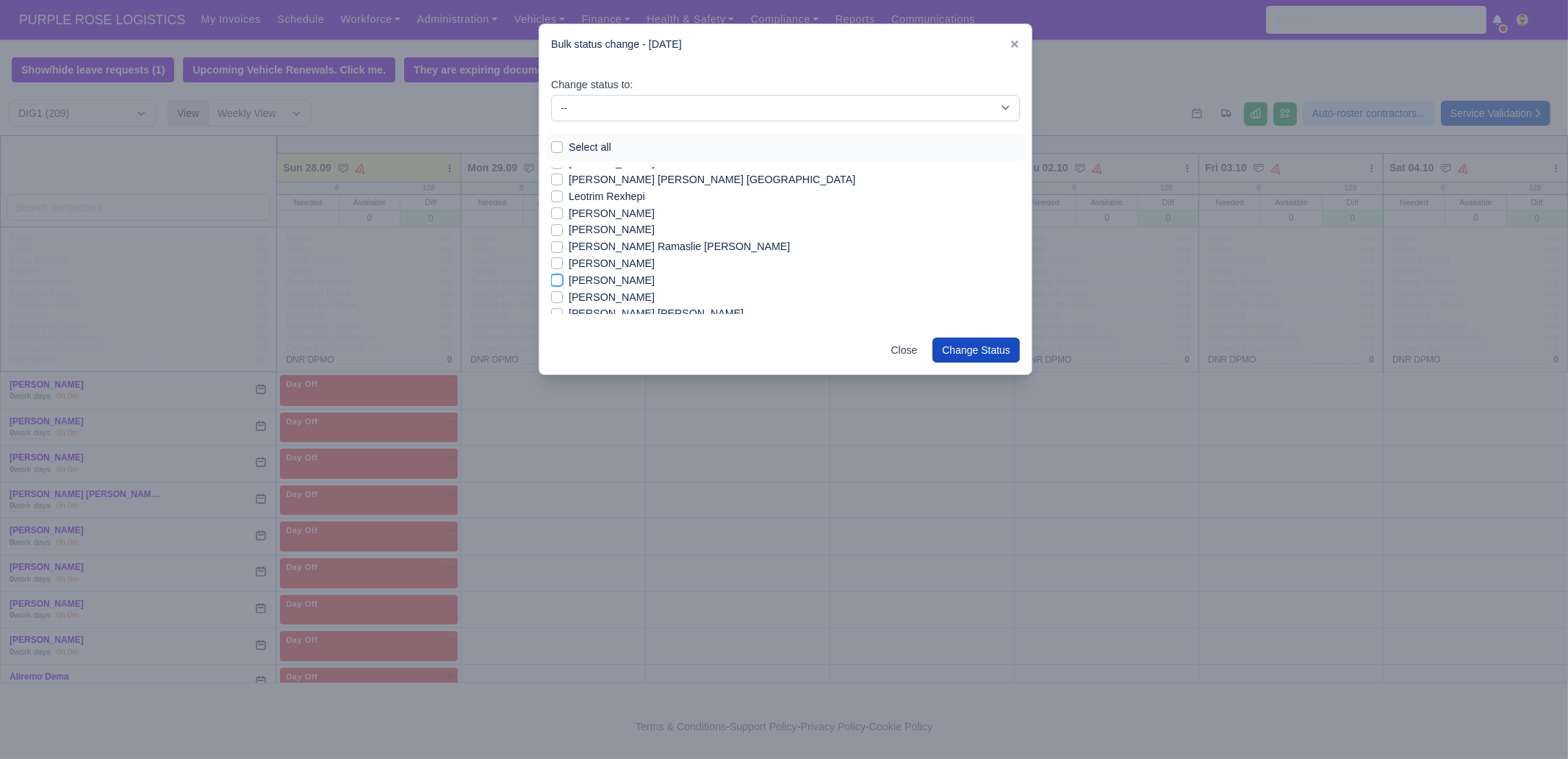
checkbox input "true"
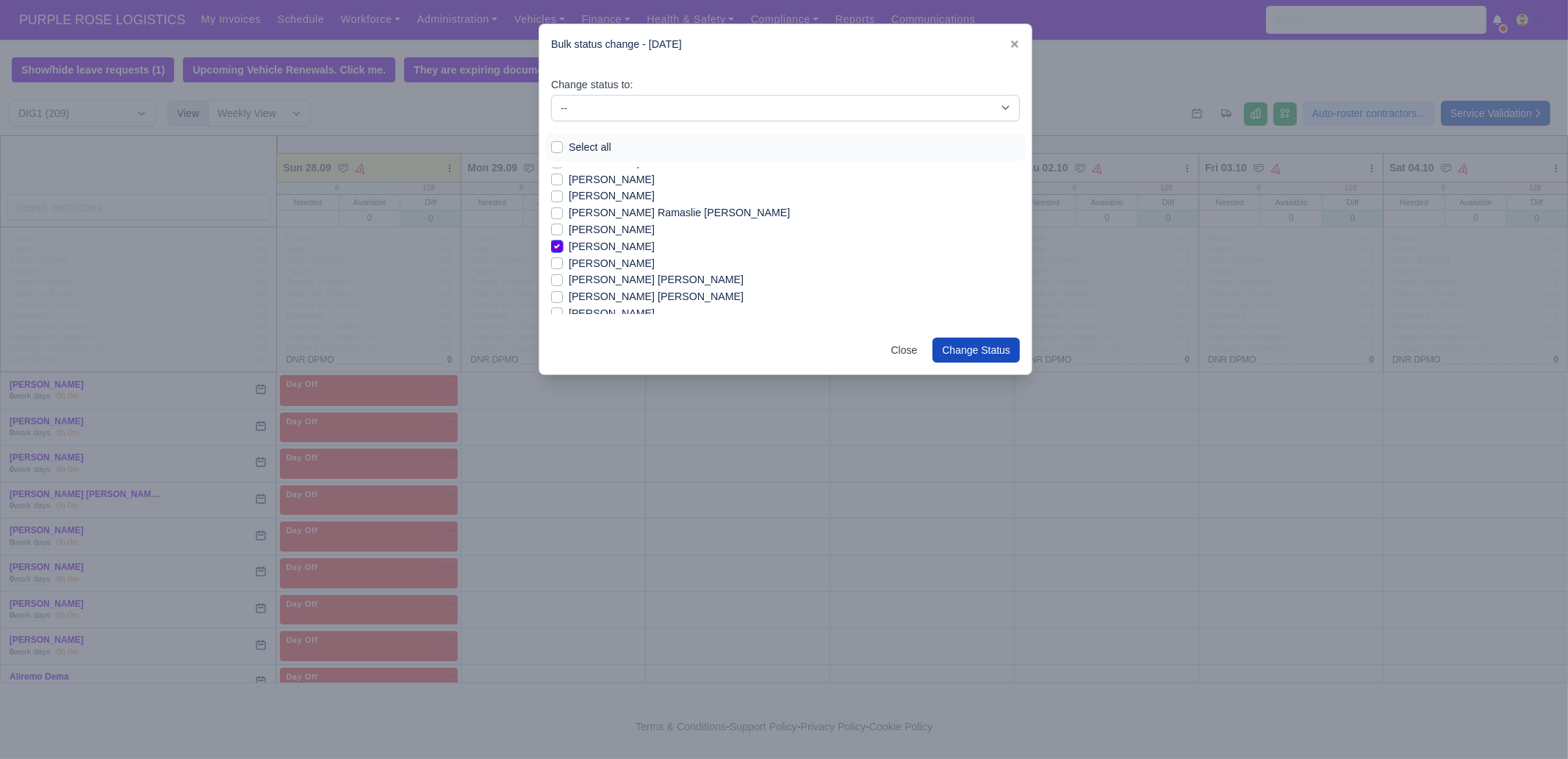
scroll to position [1121, 0]
click at [661, 296] on label "[PERSON_NAME] [PERSON_NAME]" at bounding box center [656, 293] width 175 height 17
click at [563, 296] on input "[PERSON_NAME] [PERSON_NAME]" at bounding box center [556, 290] width 12 height 12
checkbox input "true"
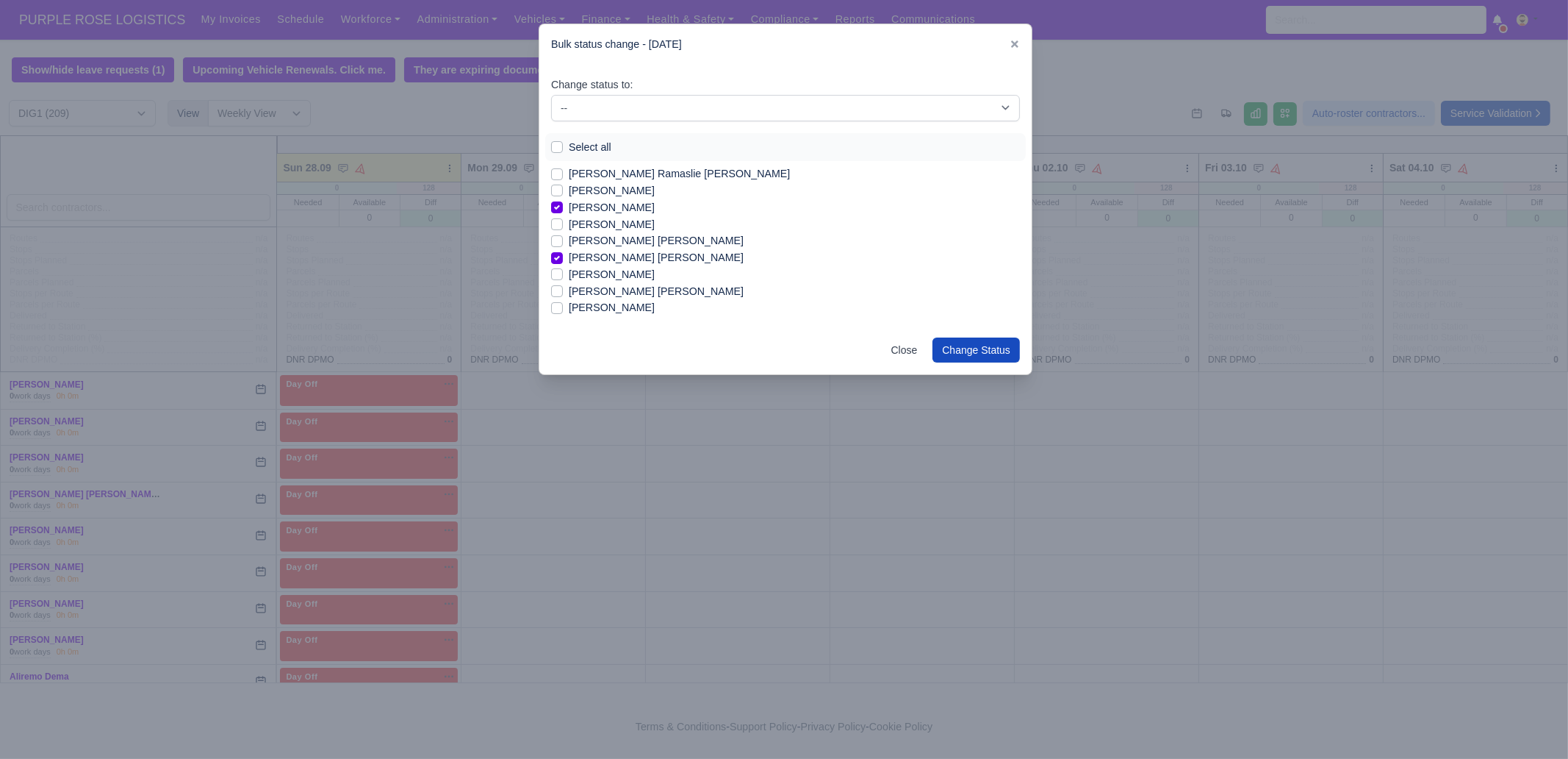
drag, startPoint x: 677, startPoint y: 295, endPoint x: 705, endPoint y: 292, distance: 28.2
click at [676, 295] on label "[PERSON_NAME] [PERSON_NAME]" at bounding box center [656, 292] width 175 height 17
click at [563, 295] on input "[PERSON_NAME] [PERSON_NAME]" at bounding box center [556, 289] width 12 height 12
checkbox input "true"
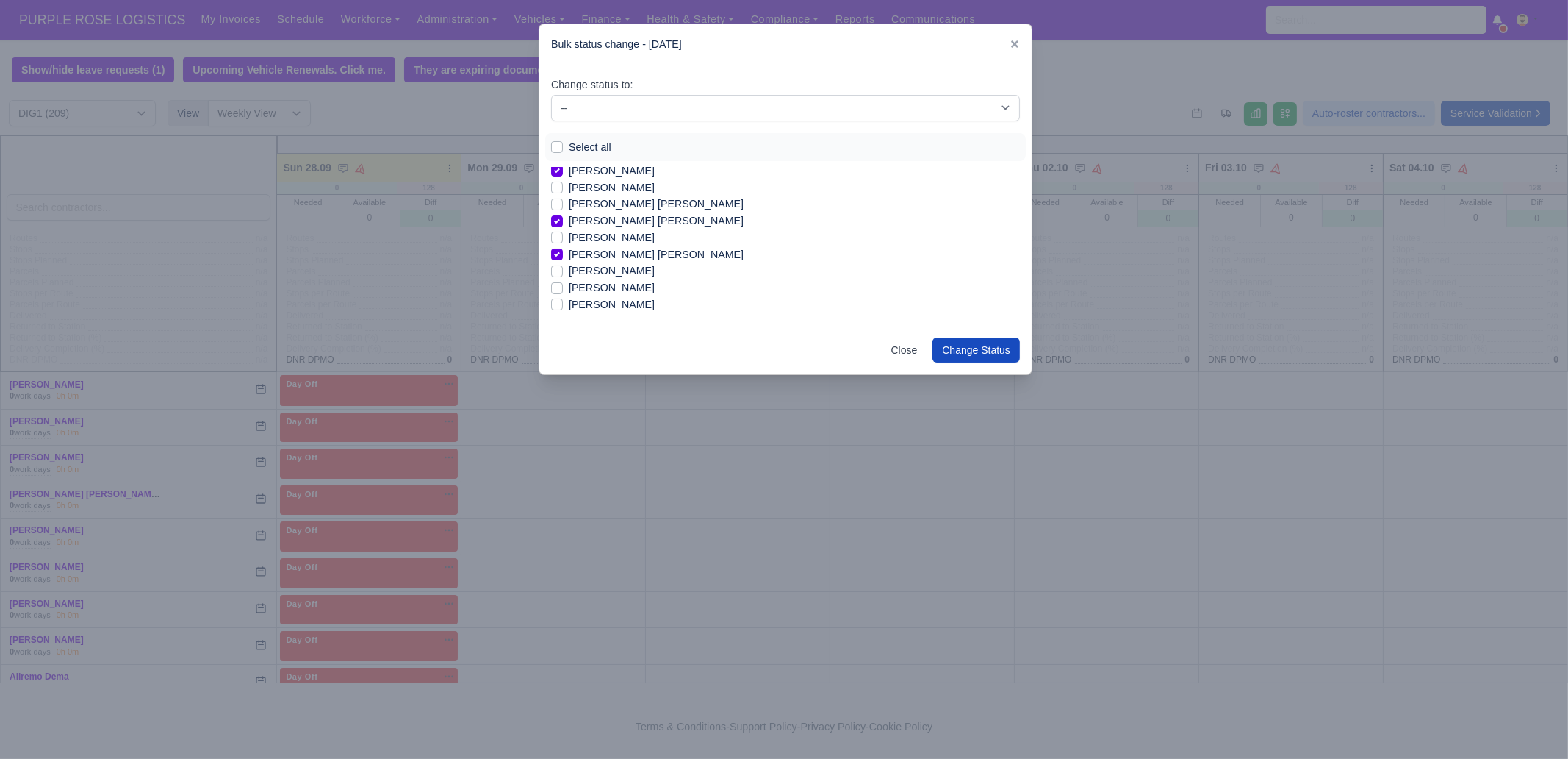
click at [649, 271] on label "[PERSON_NAME]" at bounding box center [611, 271] width 86 height 17
click at [563, 271] on input "[PERSON_NAME]" at bounding box center [556, 268] width 12 height 12
checkbox input "true"
click at [636, 284] on label "[PERSON_NAME]" at bounding box center [611, 288] width 86 height 17
click at [563, 284] on input "[PERSON_NAME]" at bounding box center [556, 285] width 12 height 12
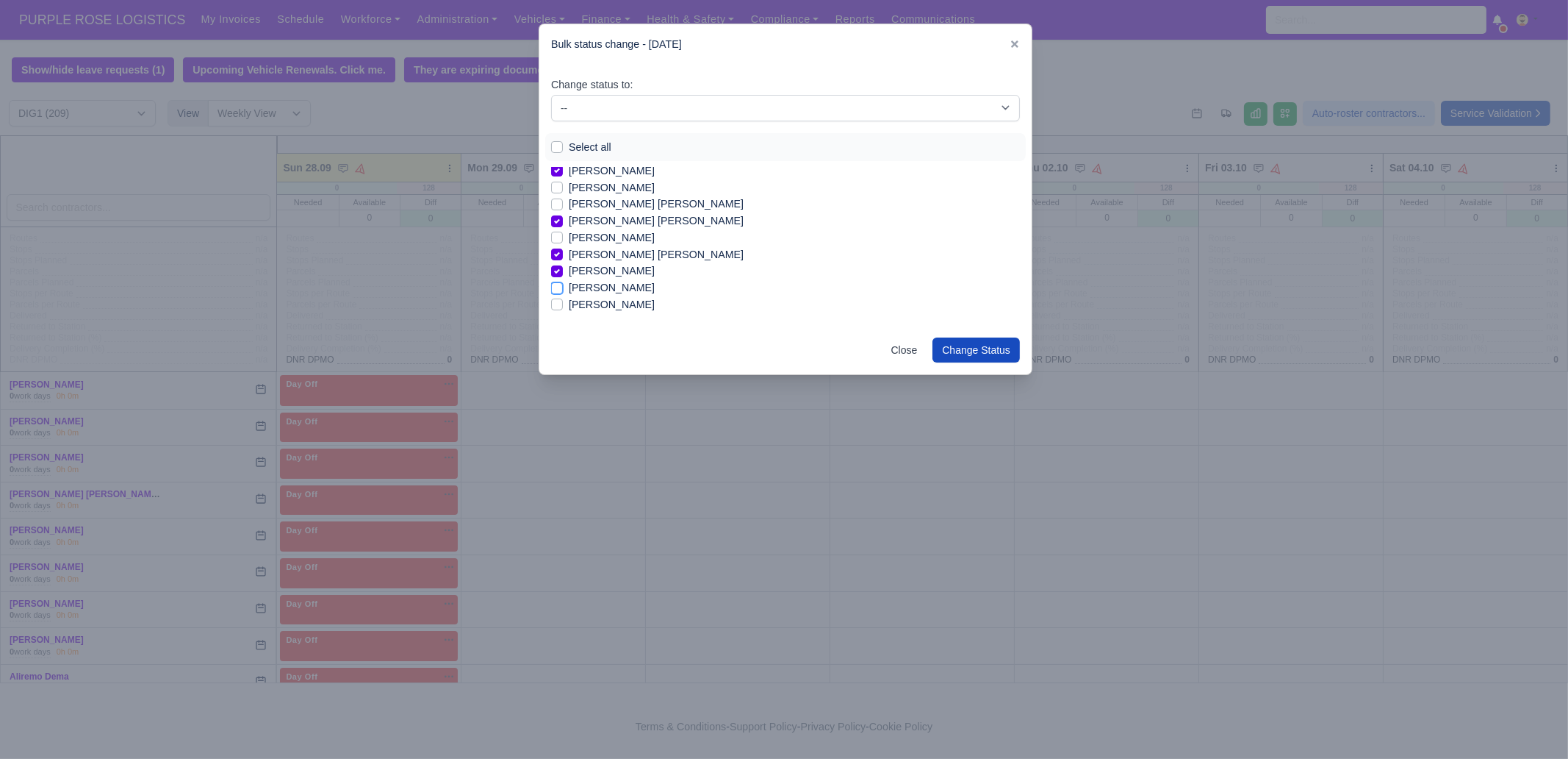
checkbox input "true"
click at [635, 299] on label "[PERSON_NAME]" at bounding box center [611, 305] width 86 height 17
click at [563, 299] on input "[PERSON_NAME]" at bounding box center [556, 302] width 12 height 12
checkbox input "true"
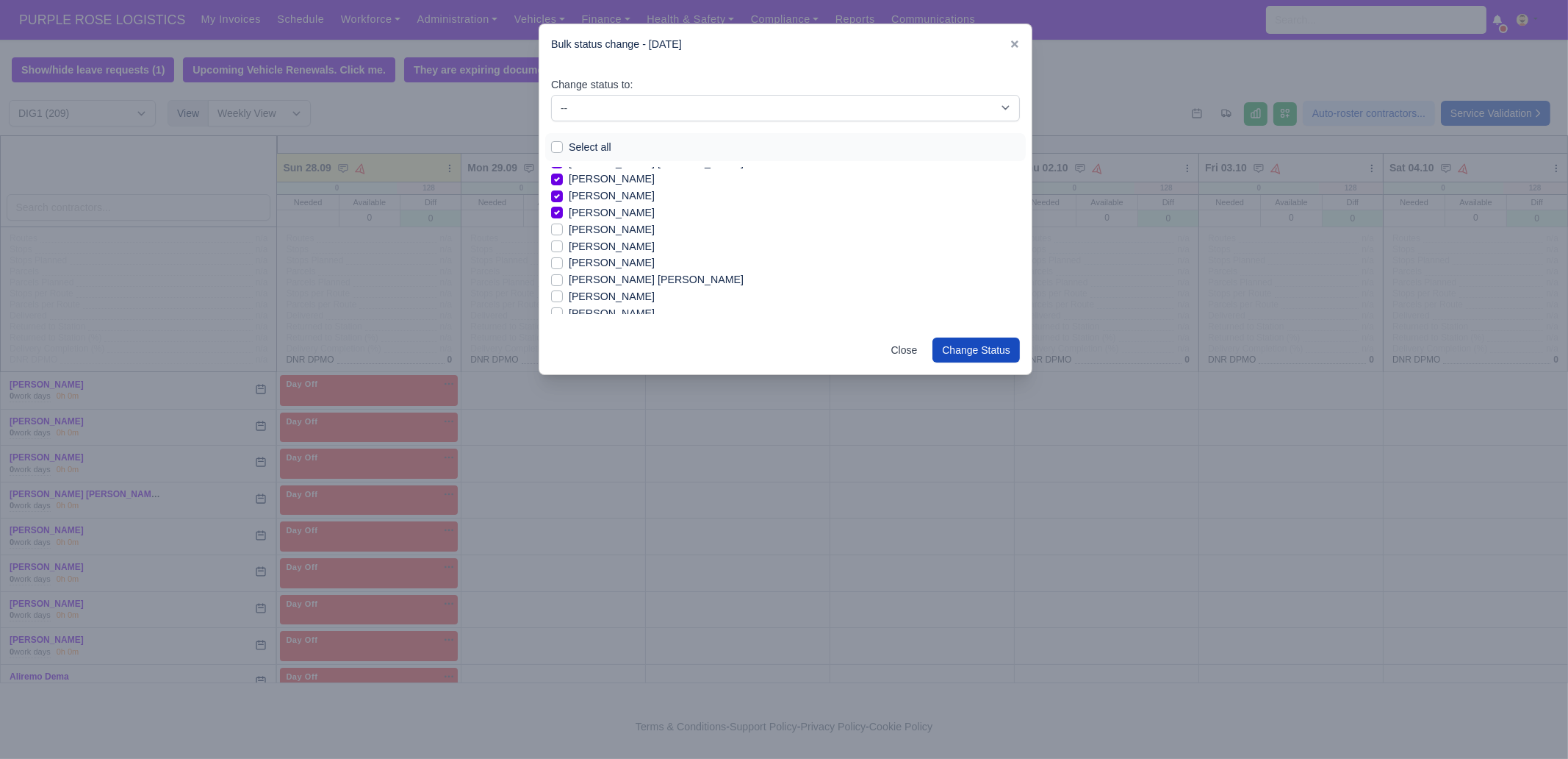
click at [614, 229] on label "[PERSON_NAME]" at bounding box center [611, 230] width 86 height 17
click at [563, 229] on input "[PERSON_NAME]" at bounding box center [556, 227] width 12 height 12
checkbox input "true"
click at [636, 244] on label "[PERSON_NAME]" at bounding box center [611, 246] width 86 height 17
click at [563, 244] on input "[PERSON_NAME]" at bounding box center [556, 243] width 12 height 12
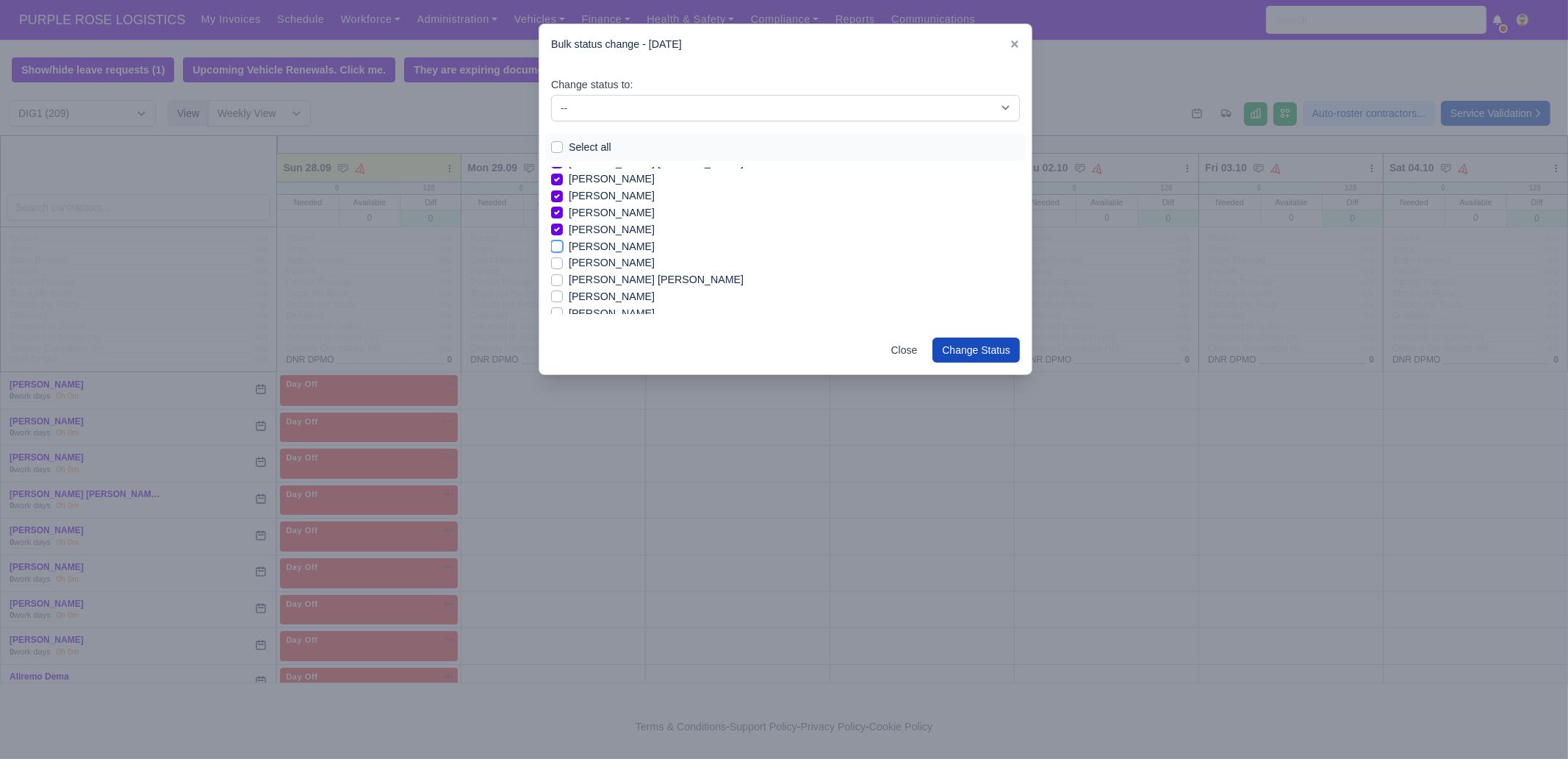
checkbox input "true"
click at [620, 260] on label "[PERSON_NAME]" at bounding box center [611, 263] width 86 height 17
click at [563, 260] on input "[PERSON_NAME]" at bounding box center [556, 259] width 12 height 12
checkbox input "true"
click at [609, 299] on label "[PERSON_NAME]" at bounding box center [611, 296] width 86 height 17
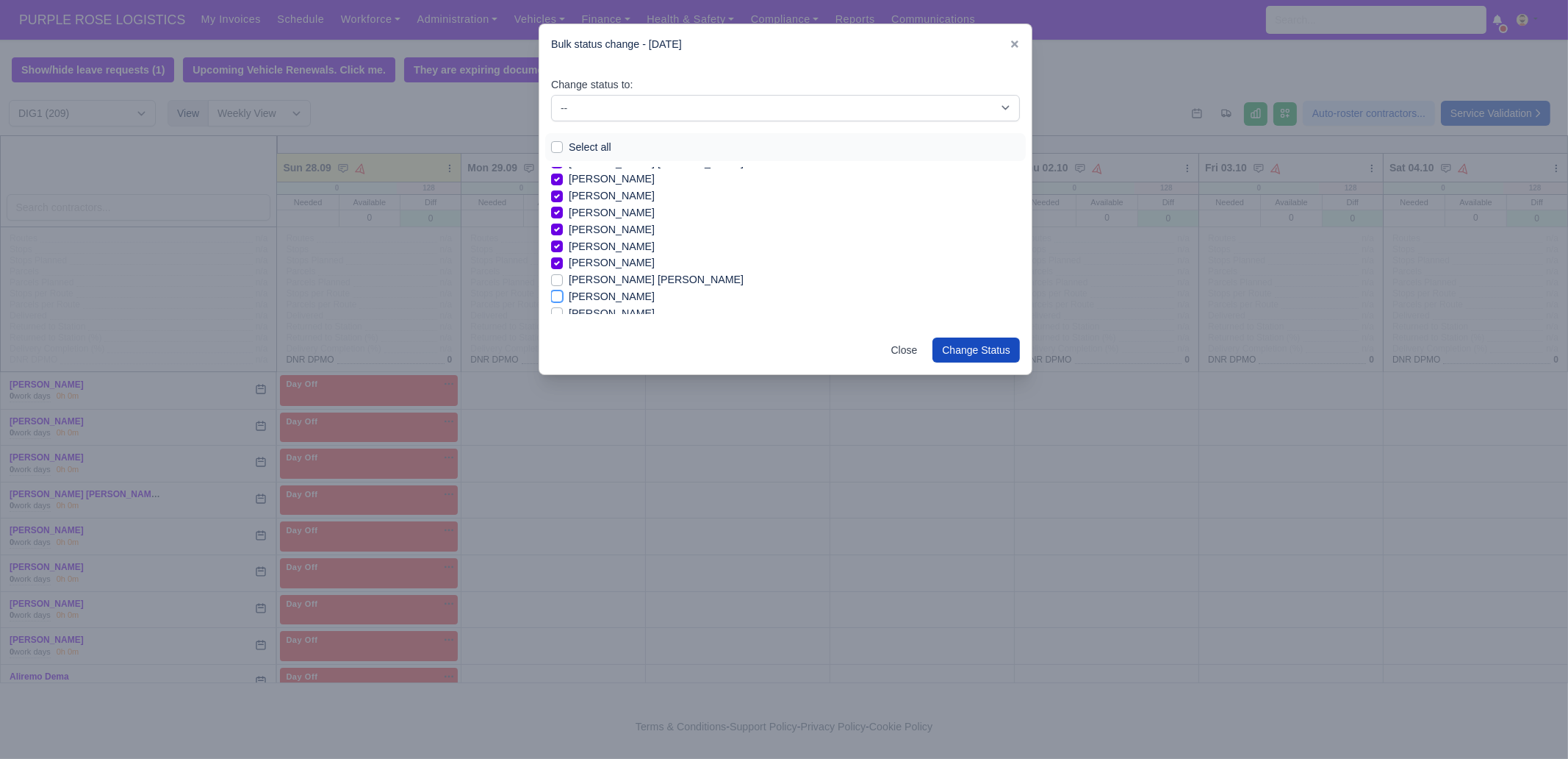
click at [563, 299] on input "[PERSON_NAME]" at bounding box center [556, 293] width 12 height 12
checkbox input "true"
click at [625, 225] on label "[PERSON_NAME]" at bounding box center [611, 222] width 86 height 17
click at [622, 219] on label "[PERSON_NAME]" at bounding box center [611, 222] width 86 height 17
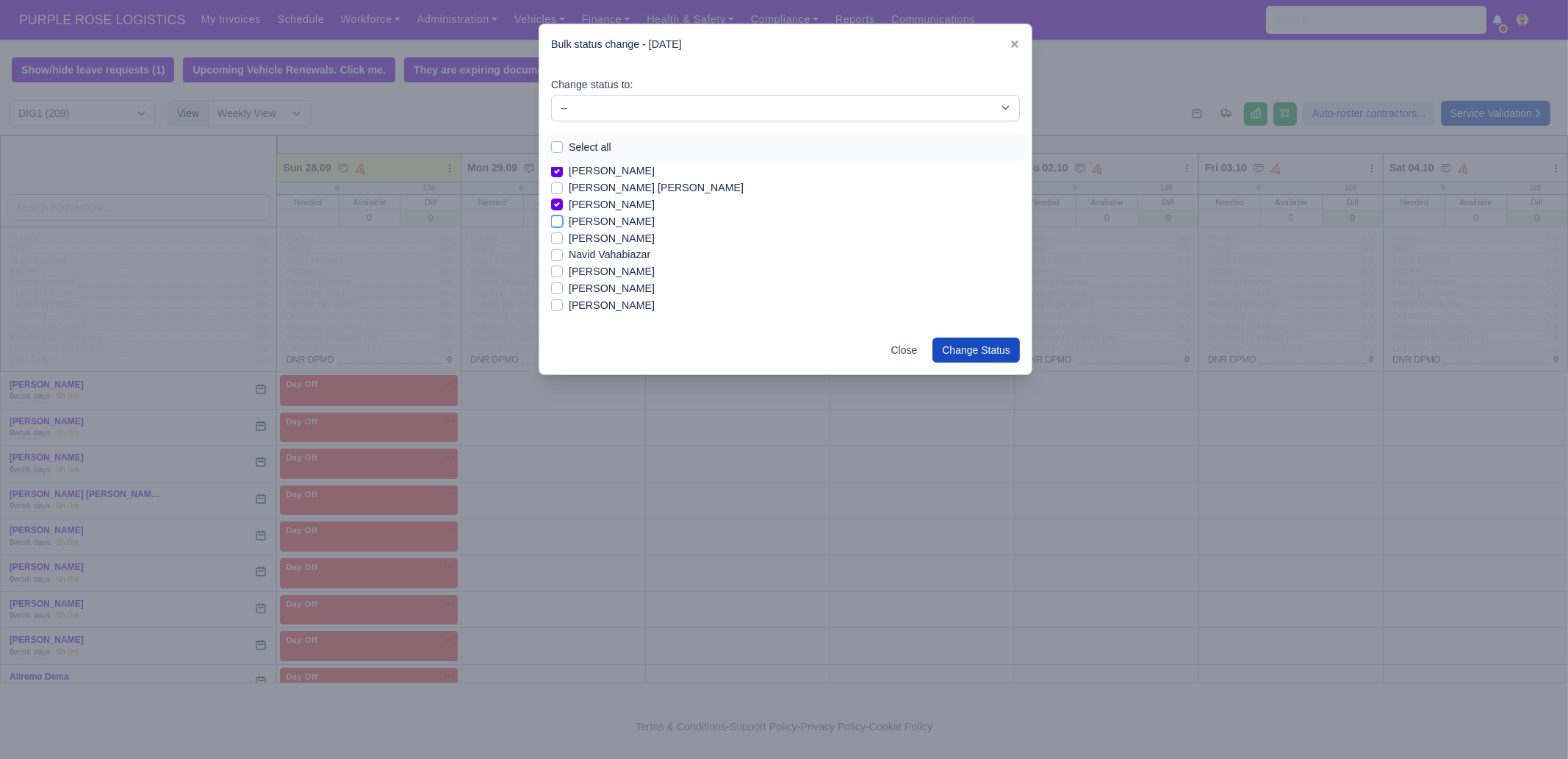
click at [563, 219] on input "[PERSON_NAME]" at bounding box center [556, 219] width 12 height 12
checkbox input "true"
click at [616, 269] on label "[PERSON_NAME]" at bounding box center [611, 272] width 86 height 17
click at [563, 269] on input "[PERSON_NAME]" at bounding box center [556, 269] width 12 height 12
checkbox input "true"
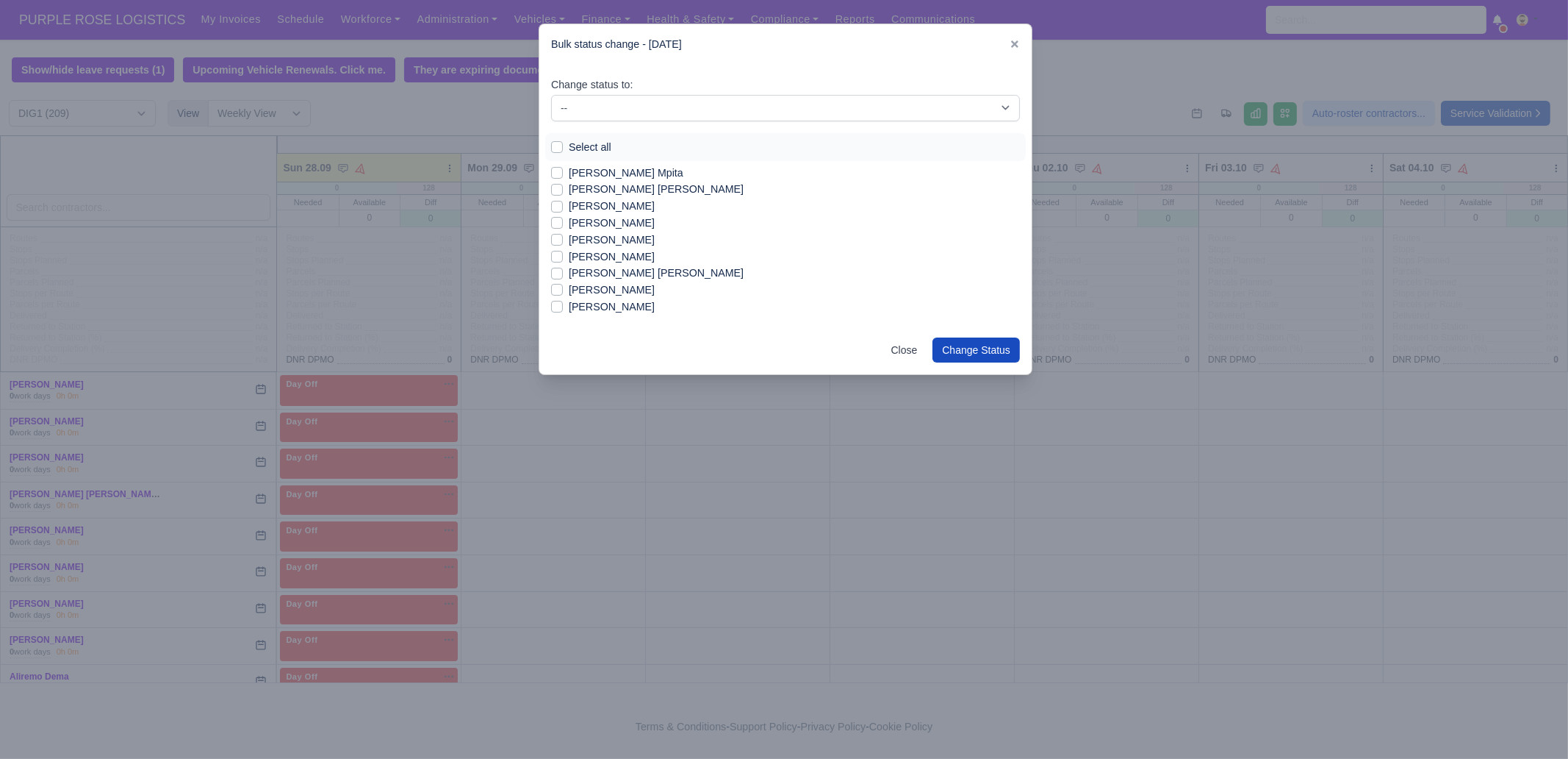
scroll to position [2008, 0]
click at [603, 288] on label "[PERSON_NAME]" at bounding box center [611, 294] width 86 height 17
click at [563, 288] on input "[PERSON_NAME]" at bounding box center [556, 291] width 12 height 12
checkbox input "true"
click at [618, 281] on label "[PERSON_NAME]" at bounding box center [611, 277] width 86 height 17
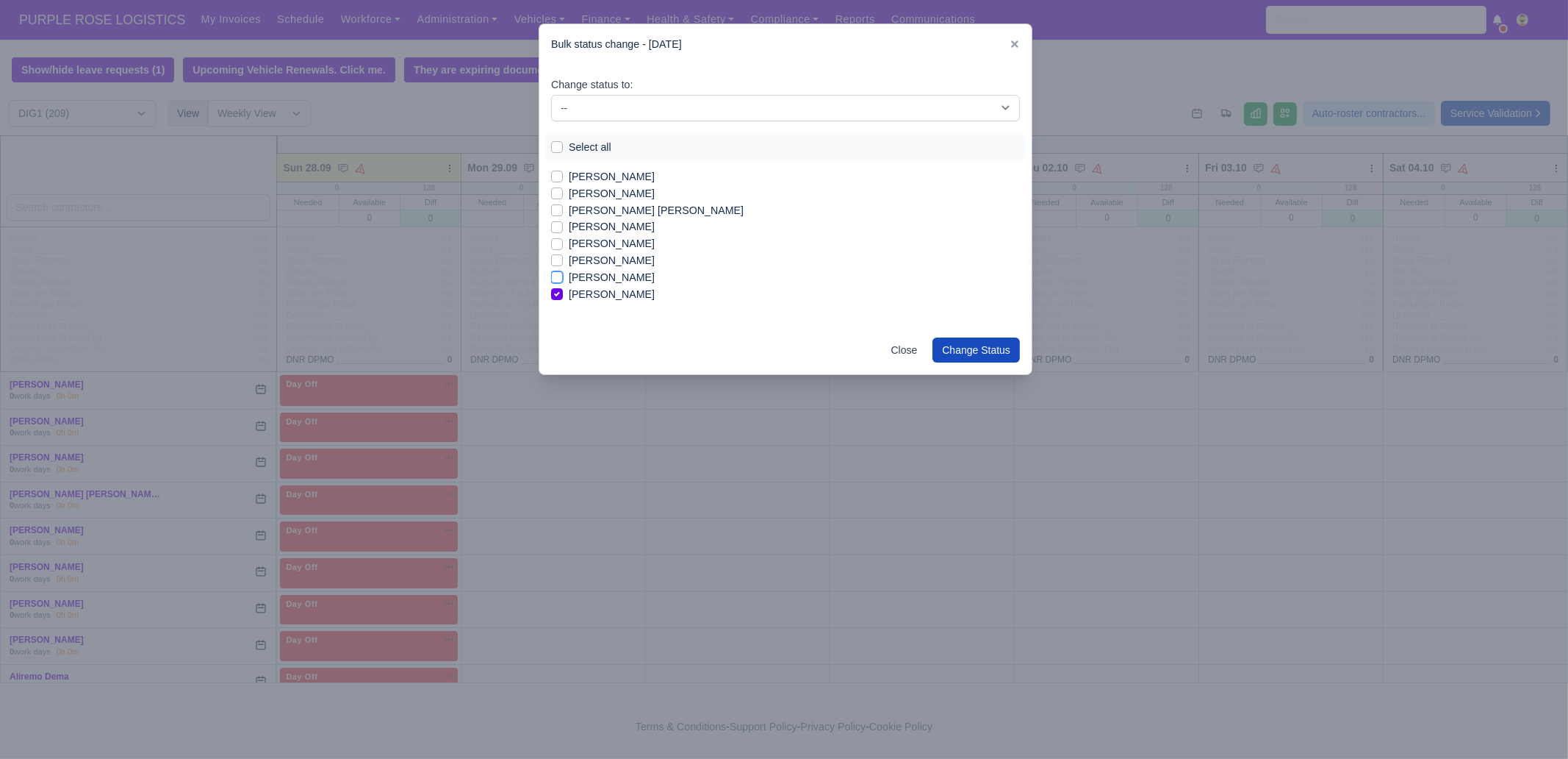
click at [563, 281] on input "[PERSON_NAME]" at bounding box center [556, 274] width 12 height 12
checkbox input "true"
click at [615, 262] on label "[PERSON_NAME]" at bounding box center [611, 261] width 86 height 17
click at [563, 262] on input "[PERSON_NAME]" at bounding box center [556, 258] width 12 height 12
checkbox input "true"
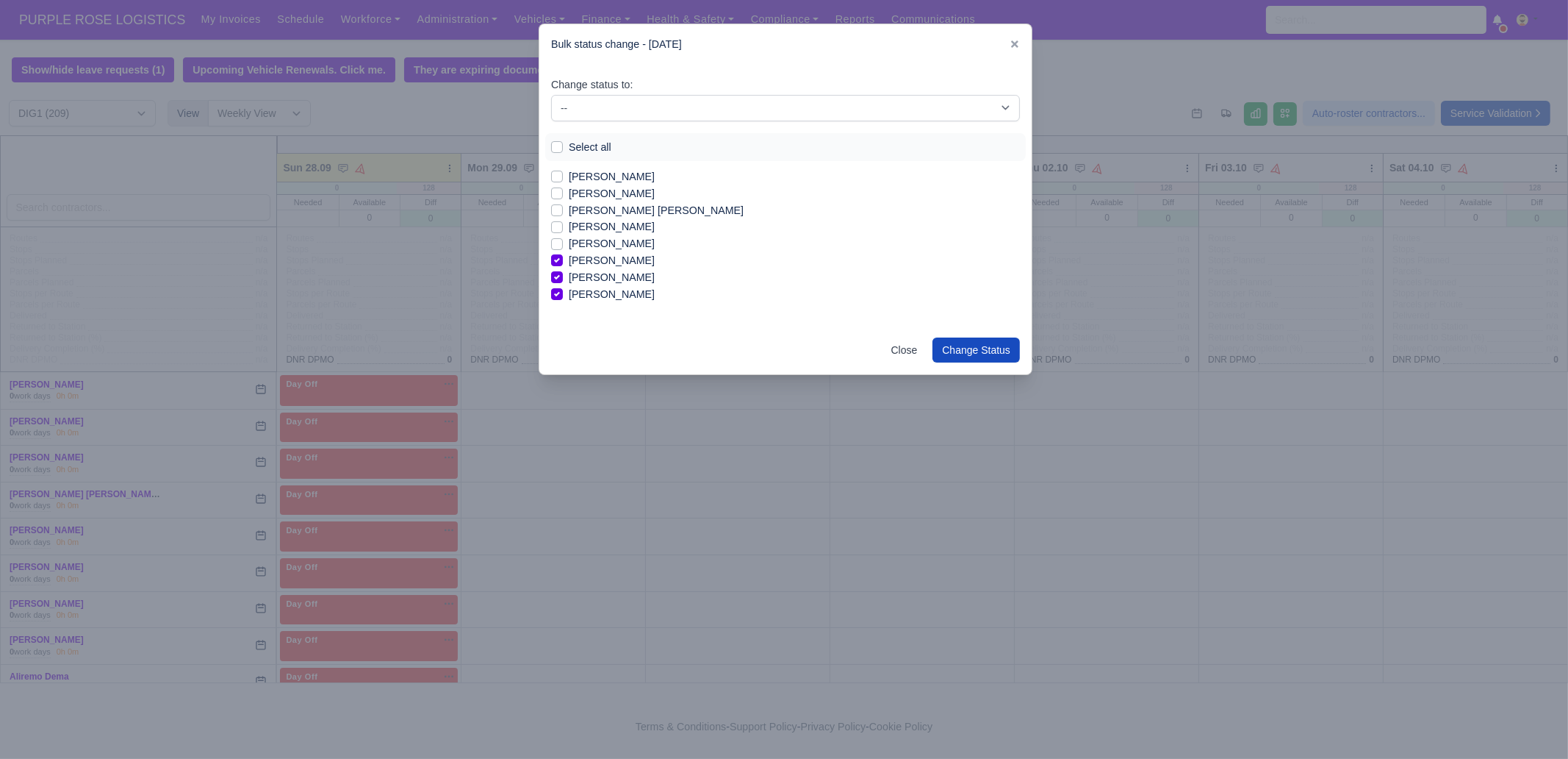
click at [607, 245] on label "[PERSON_NAME]" at bounding box center [611, 244] width 86 height 17
click at [563, 245] on input "[PERSON_NAME]" at bounding box center [556, 241] width 12 height 12
checkbox input "true"
click at [620, 222] on label "[PERSON_NAME]" at bounding box center [611, 227] width 86 height 17
click at [563, 222] on input "[PERSON_NAME]" at bounding box center [556, 224] width 12 height 12
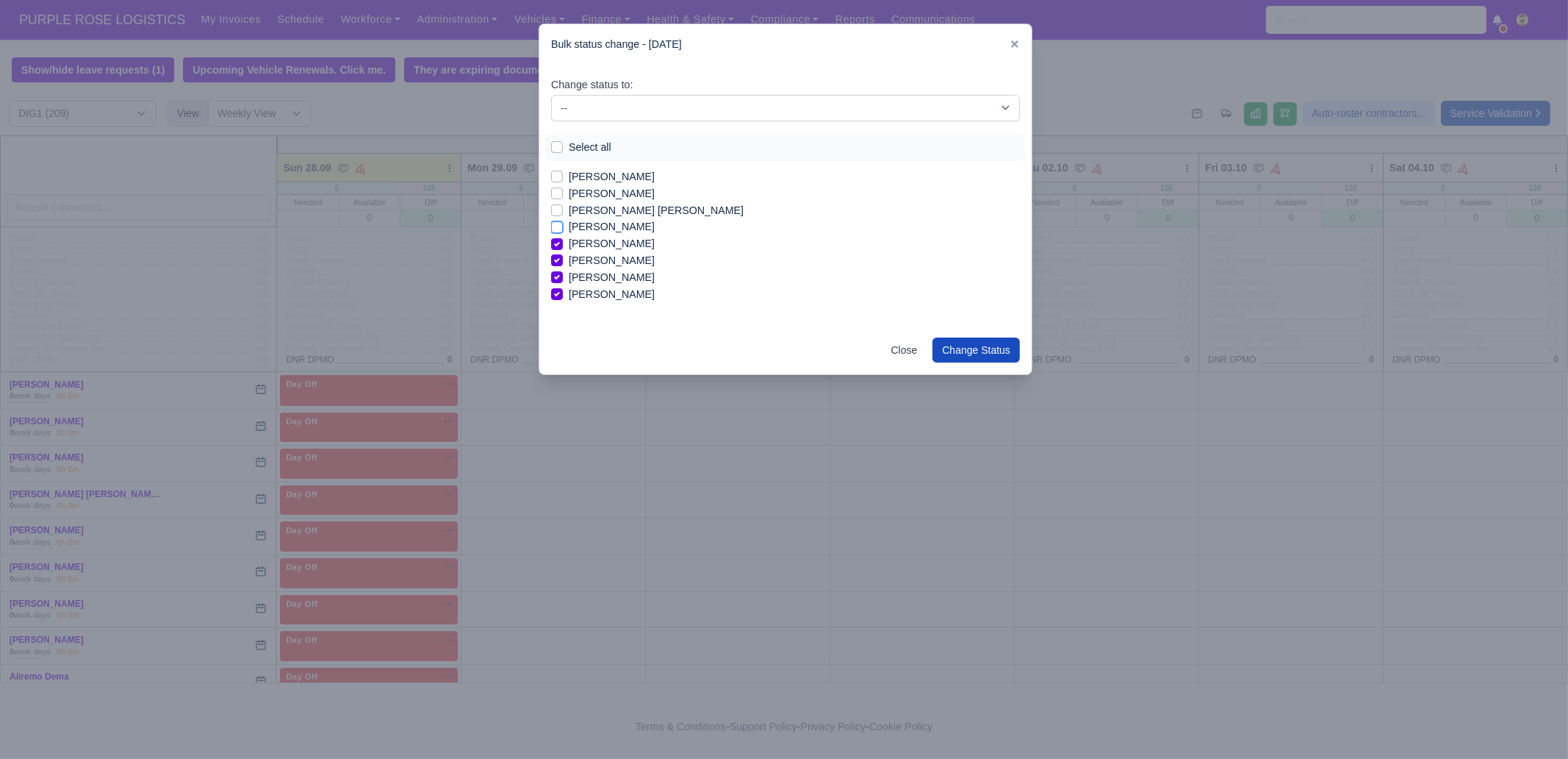
checkbox input "true"
click at [615, 177] on label "[PERSON_NAME]" at bounding box center [611, 177] width 86 height 17
click at [563, 177] on input "[PERSON_NAME]" at bounding box center [556, 174] width 12 height 12
checkbox input "true"
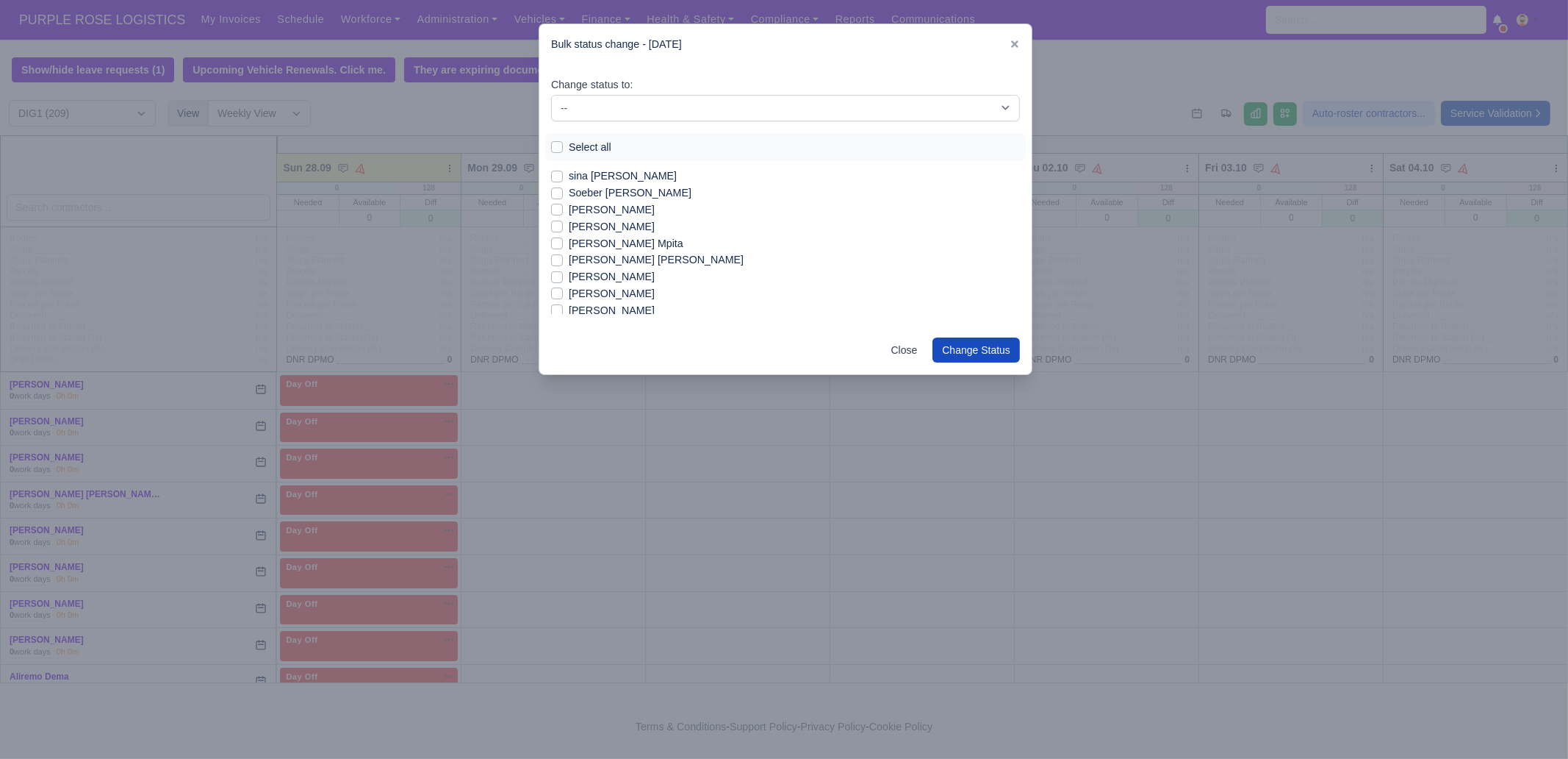
click at [613, 211] on label "[PERSON_NAME]" at bounding box center [611, 210] width 86 height 17
click at [563, 211] on input "[PERSON_NAME]" at bounding box center [556, 207] width 12 height 12
checkbox input "true"
click at [597, 252] on label "[PERSON_NAME]" at bounding box center [611, 252] width 86 height 17
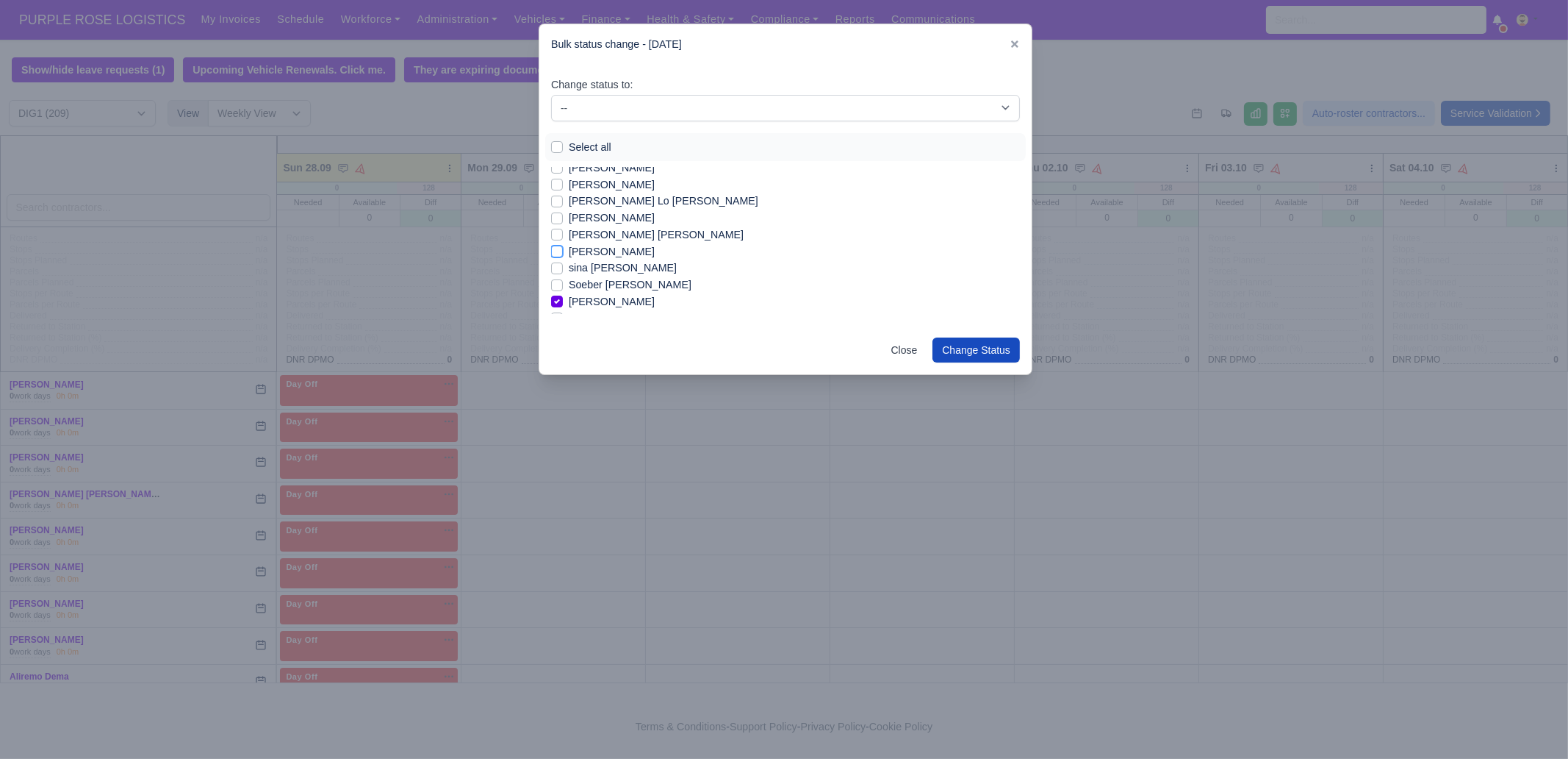
click at [563, 252] on input "[PERSON_NAME]" at bounding box center [556, 249] width 12 height 12
checkbox input "true"
click at [615, 259] on label "[PERSON_NAME]" at bounding box center [611, 260] width 86 height 17
click at [563, 259] on input "[PERSON_NAME]" at bounding box center [556, 257] width 12 height 12
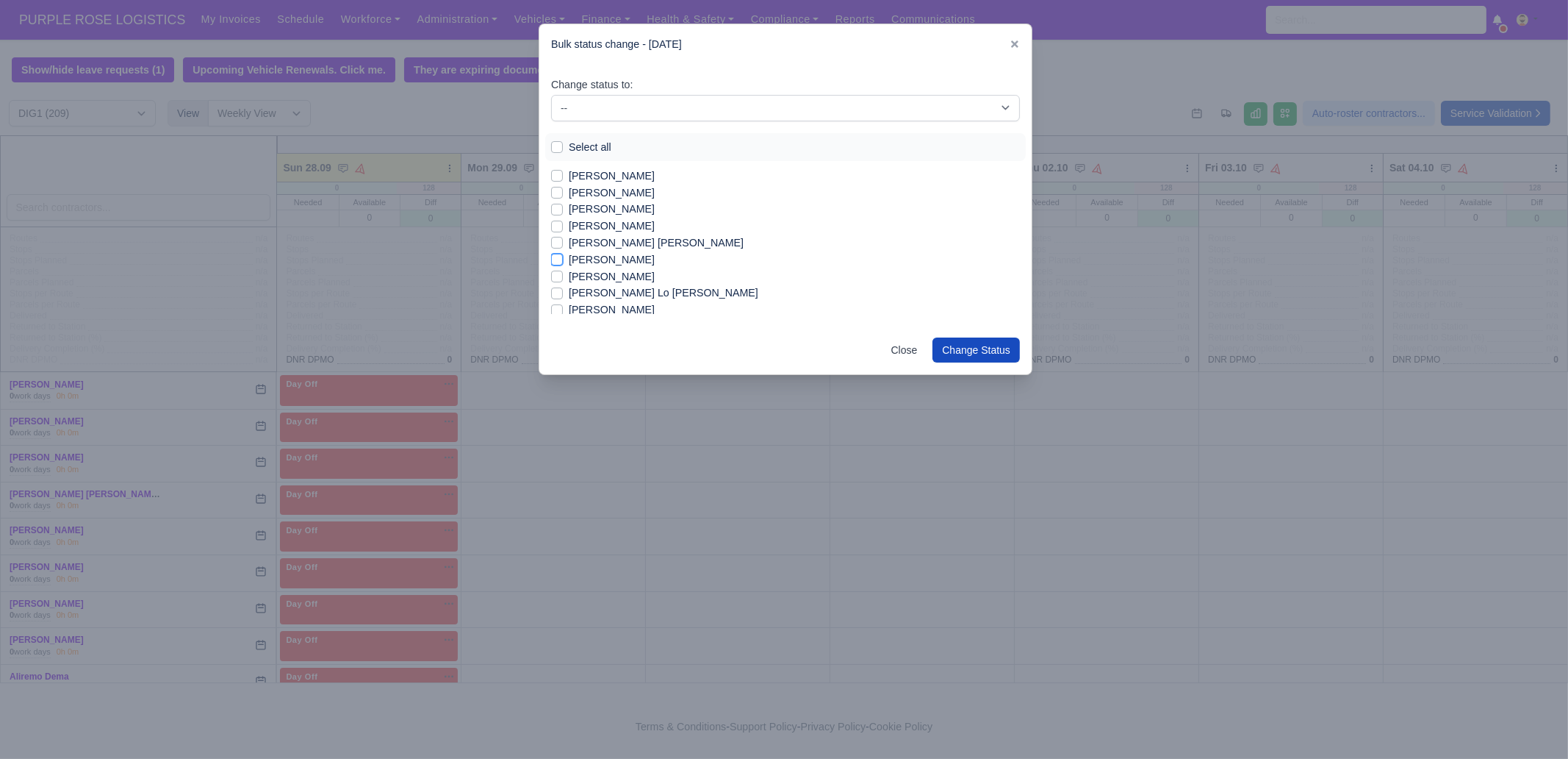
checkbox input "true"
click at [599, 189] on label "[PERSON_NAME]" at bounding box center [611, 193] width 86 height 17
click at [563, 189] on input "[PERSON_NAME]" at bounding box center [556, 190] width 12 height 12
checkbox input "true"
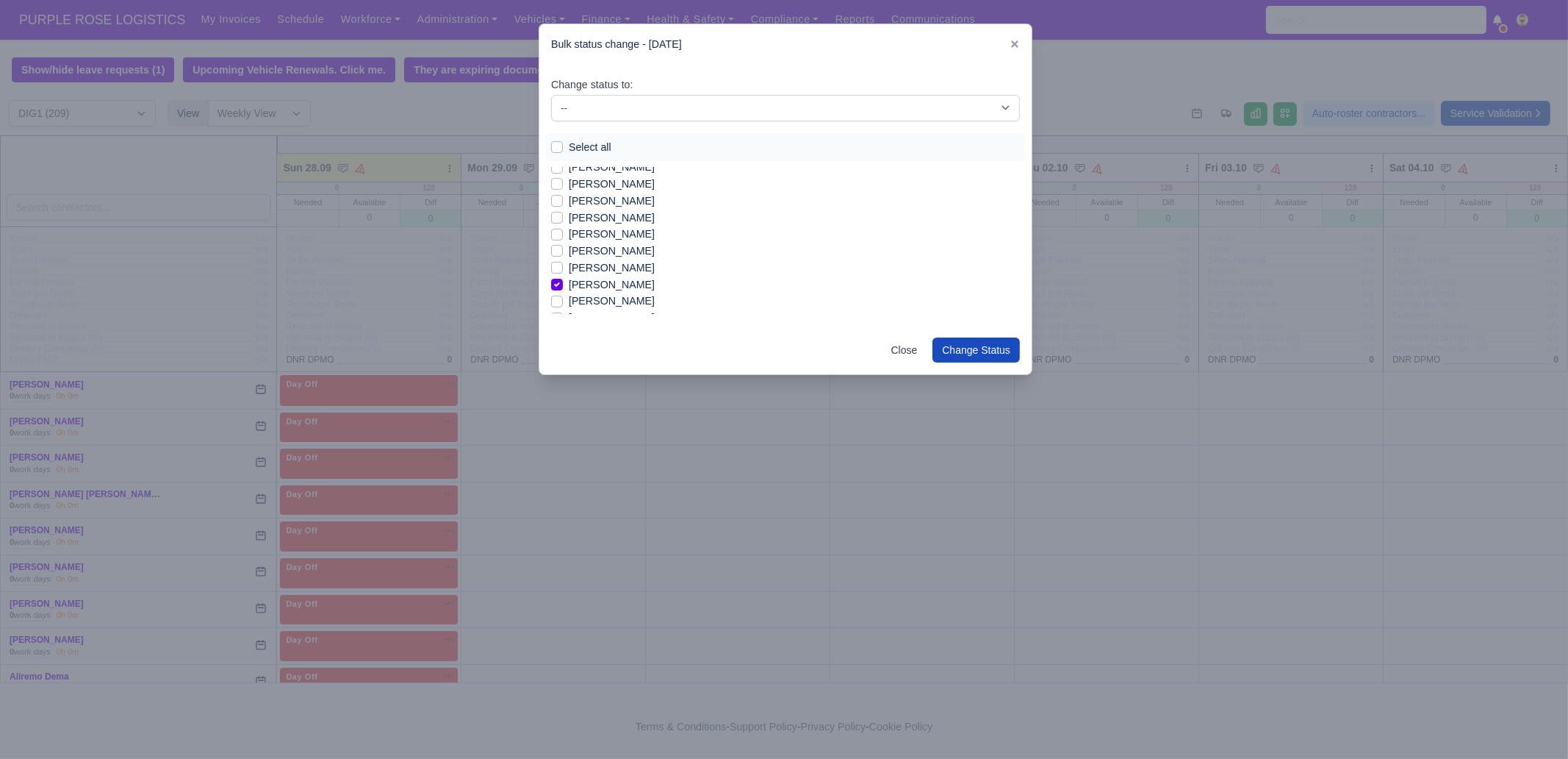
click at [600, 219] on label "[PERSON_NAME]" at bounding box center [611, 218] width 86 height 17
click at [563, 219] on input "[PERSON_NAME]" at bounding box center [556, 215] width 12 height 12
checkbox input "true"
click at [603, 203] on label "[PERSON_NAME]" at bounding box center [611, 201] width 86 height 17
click at [563, 203] on input "[PERSON_NAME]" at bounding box center [556, 198] width 12 height 12
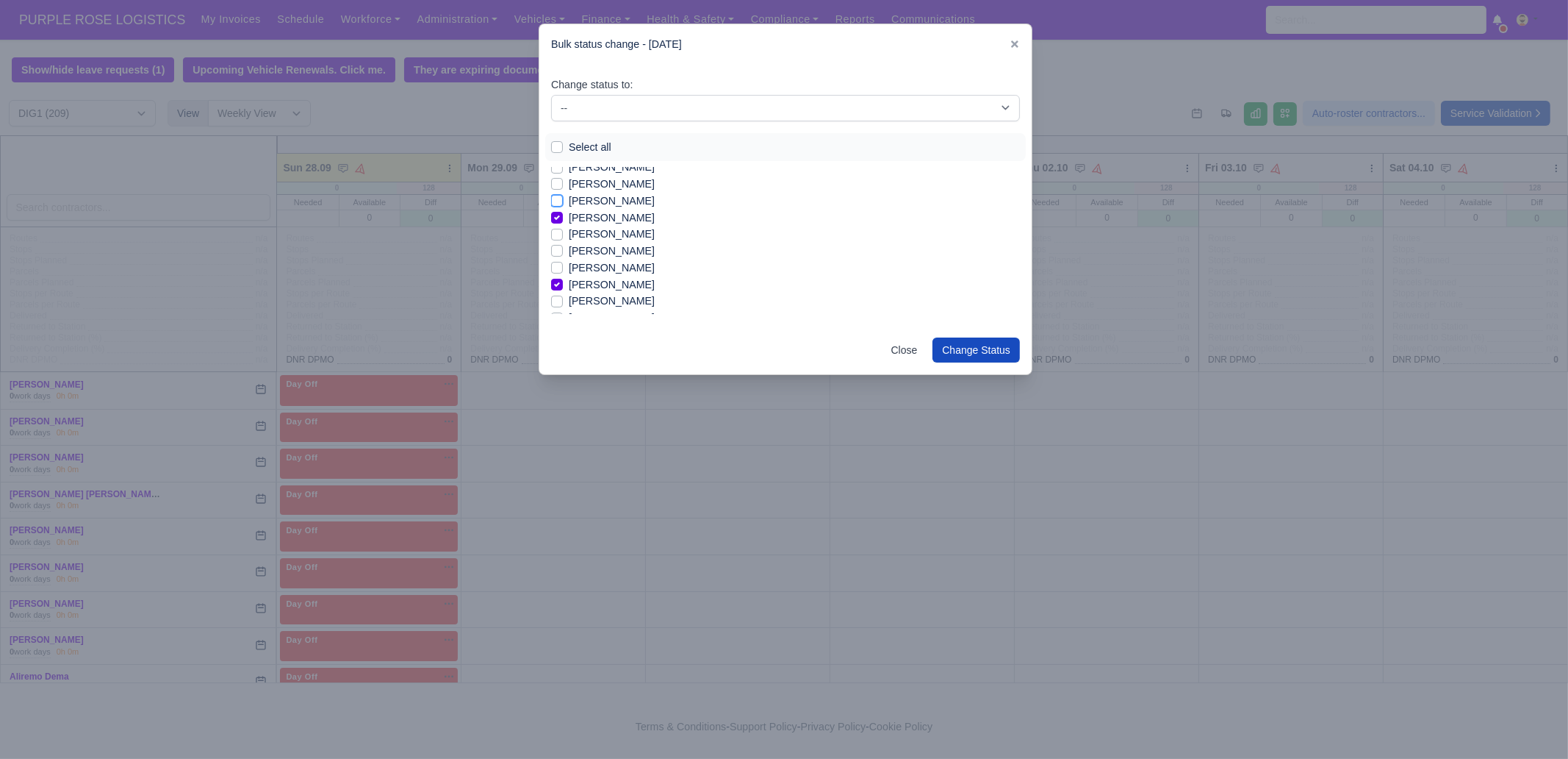
checkbox input "true"
click at [610, 258] on label "[PERSON_NAME]" at bounding box center [611, 259] width 86 height 17
click at [563, 258] on input "[PERSON_NAME]" at bounding box center [556, 256] width 12 height 12
checkbox input "true"
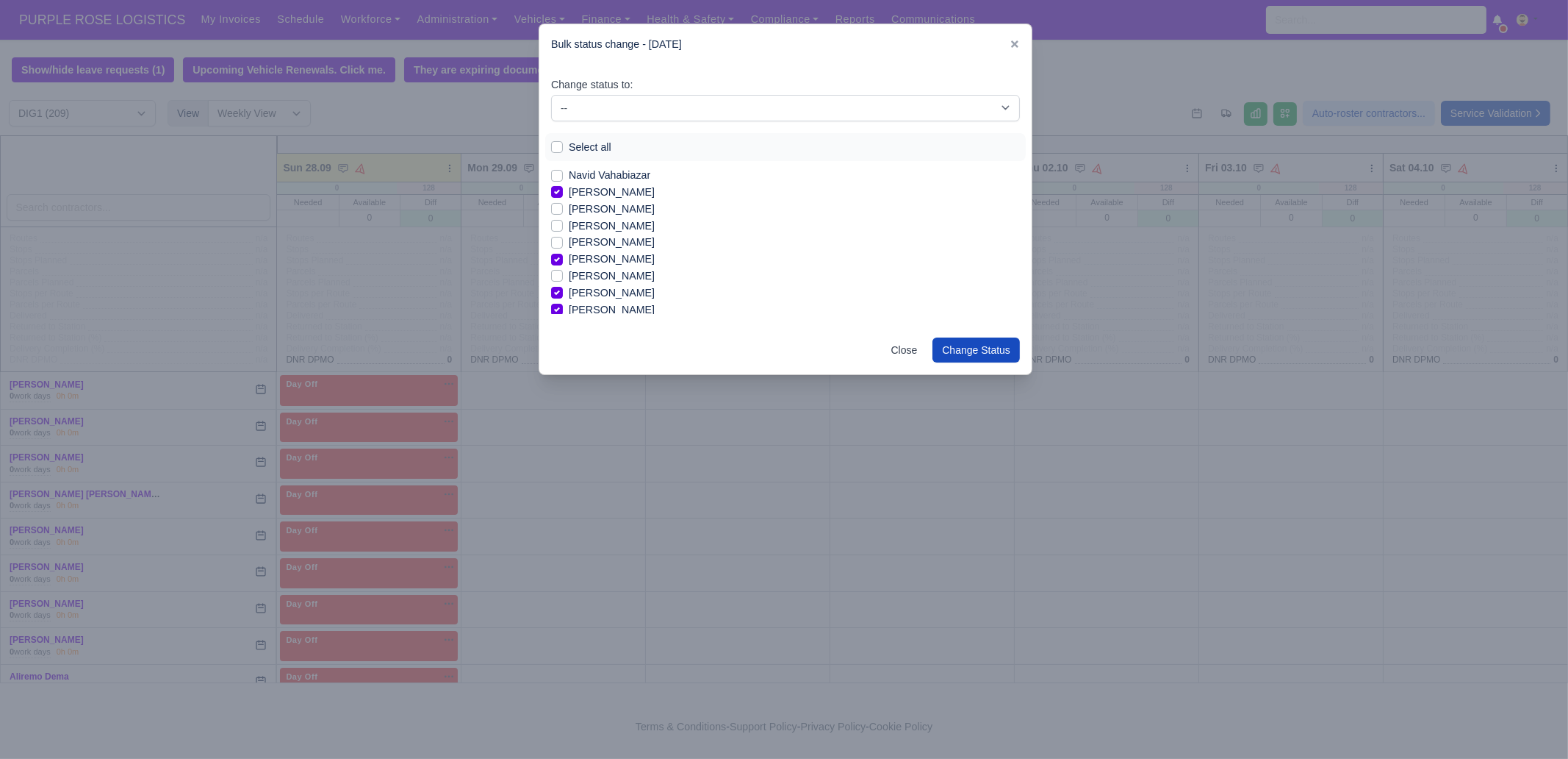
click at [605, 239] on label "[PERSON_NAME]" at bounding box center [611, 242] width 86 height 17
click at [563, 239] on input "[PERSON_NAME]" at bounding box center [556, 239] width 12 height 12
checkbox input "true"
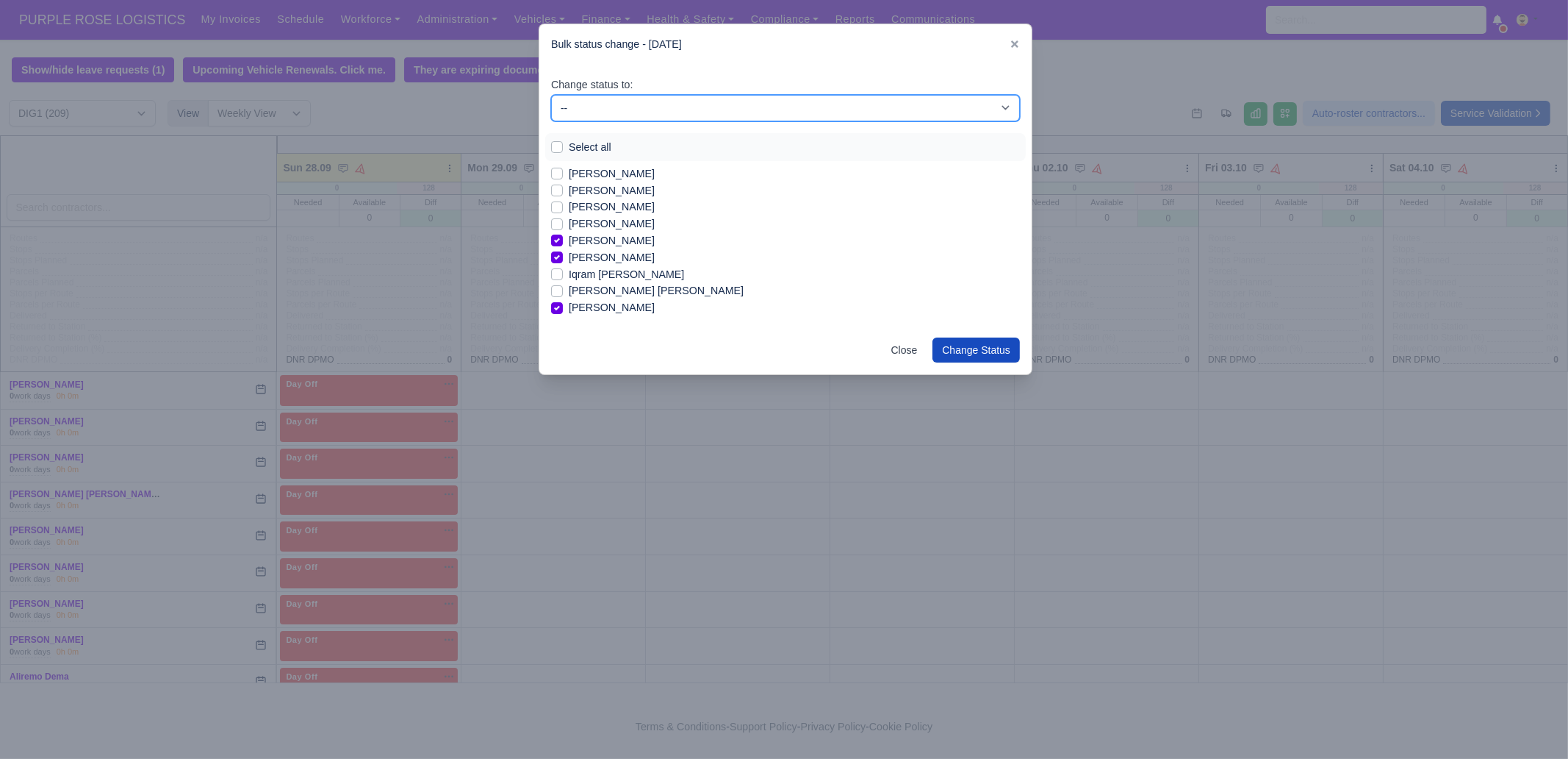
drag, startPoint x: 603, startPoint y: 104, endPoint x: 612, endPoint y: 119, distance: 17.5
click at [603, 104] on select "-- Unasigned Available Day Off Stand By Other Depot" at bounding box center [785, 108] width 468 height 26
select select "Available"
click at [551, 95] on select "-- Unasigned Available Day Off Stand By Other Depot" at bounding box center [785, 108] width 468 height 26
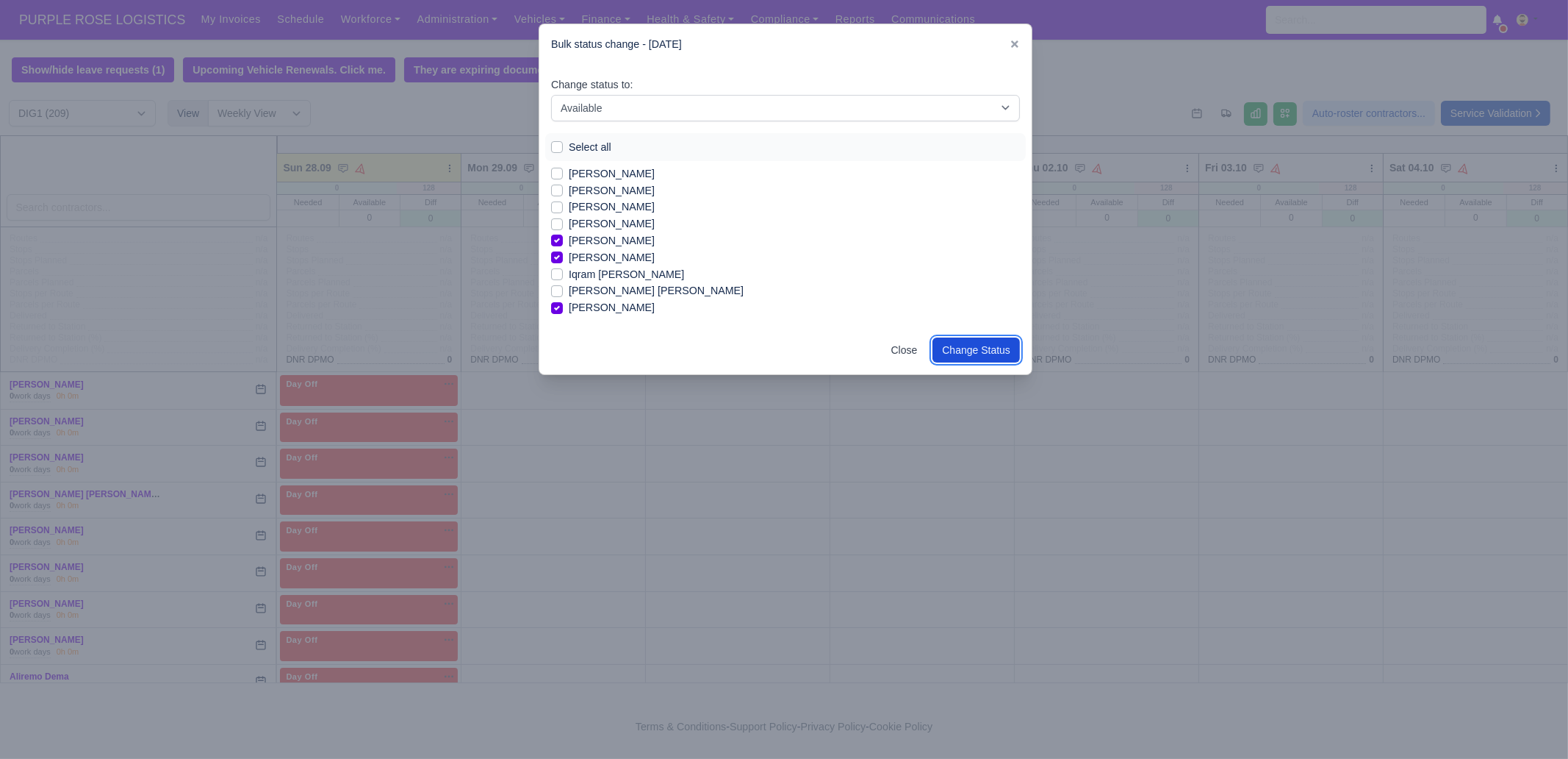
click at [985, 347] on button "Change Status" at bounding box center [975, 350] width 87 height 25
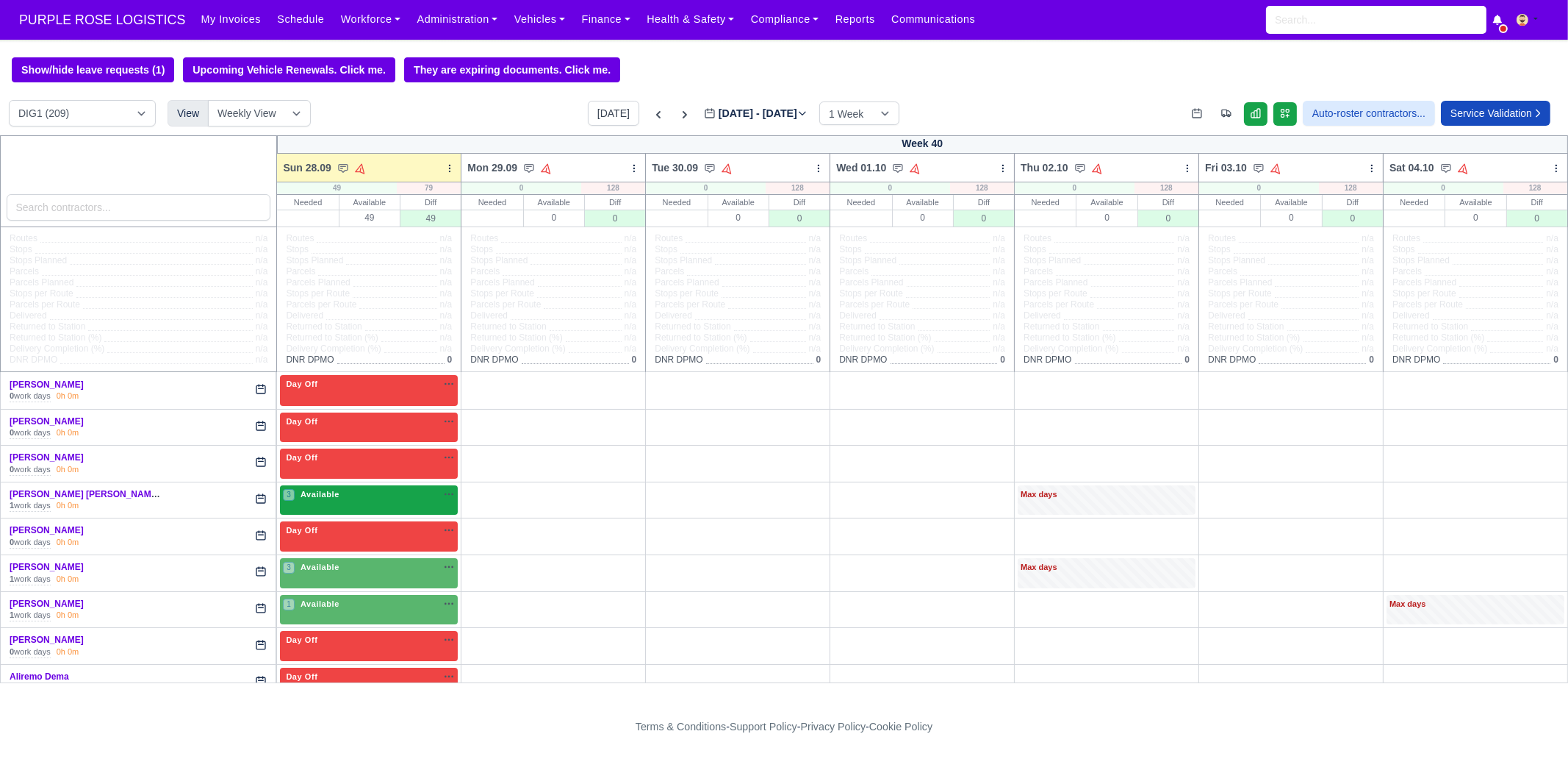
click at [350, 510] on div "3 Available" at bounding box center [369, 500] width 177 height 30
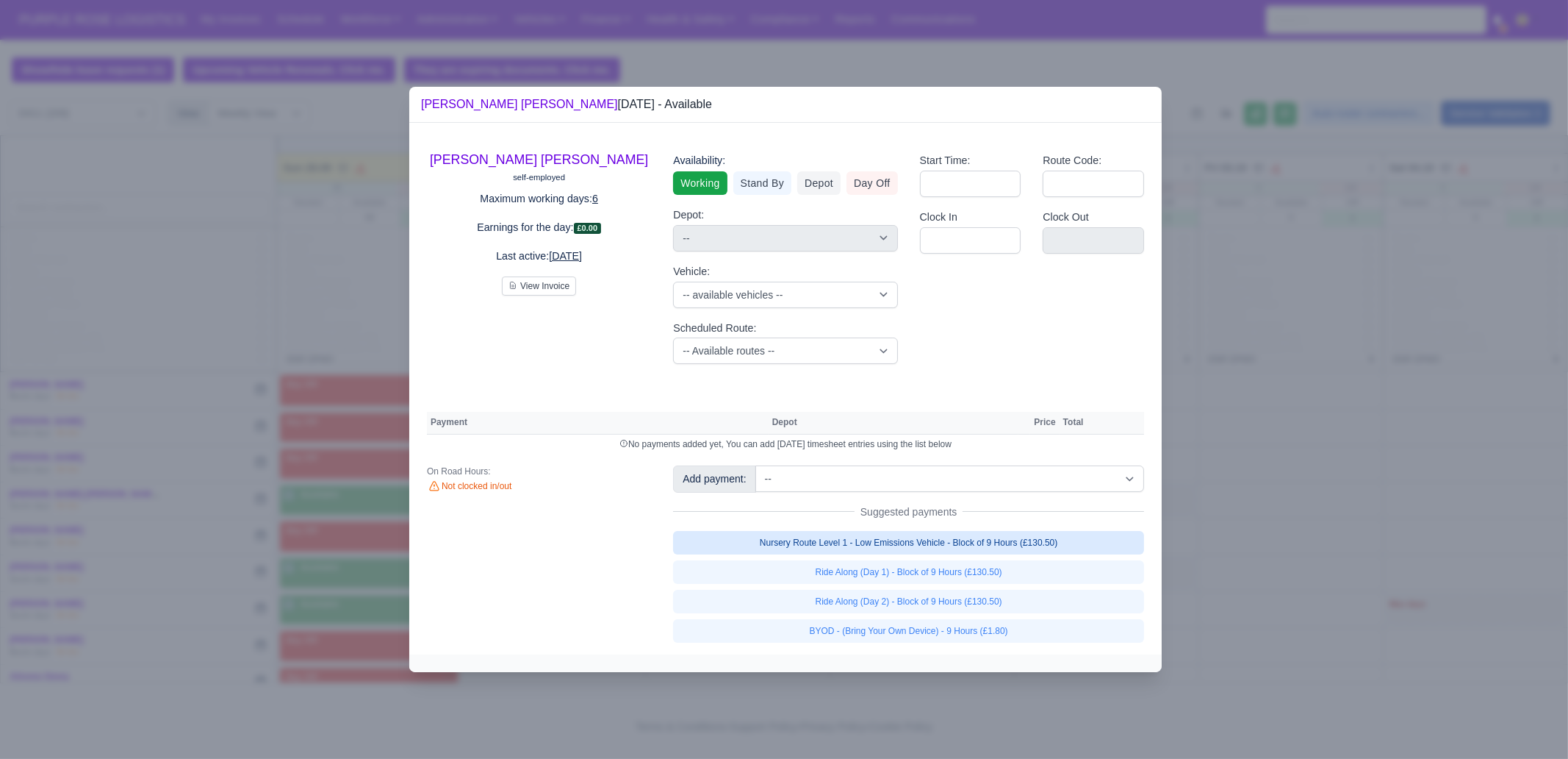
click at [996, 538] on link "Nursery Route Level 1 - Low Emissions Vehicle - Block of 9 Hours (£130.50)" at bounding box center [908, 542] width 471 height 23
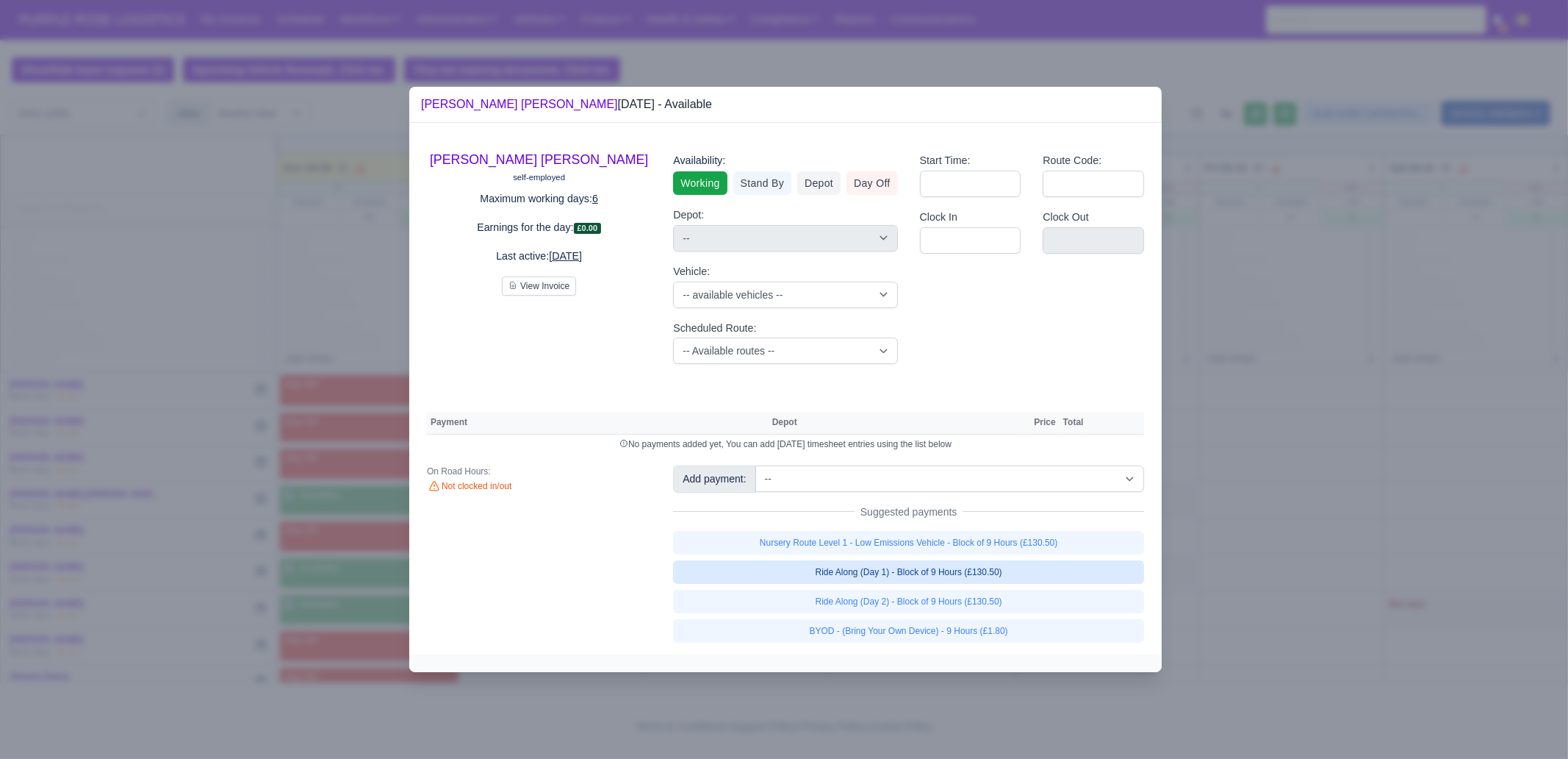
select select "1"
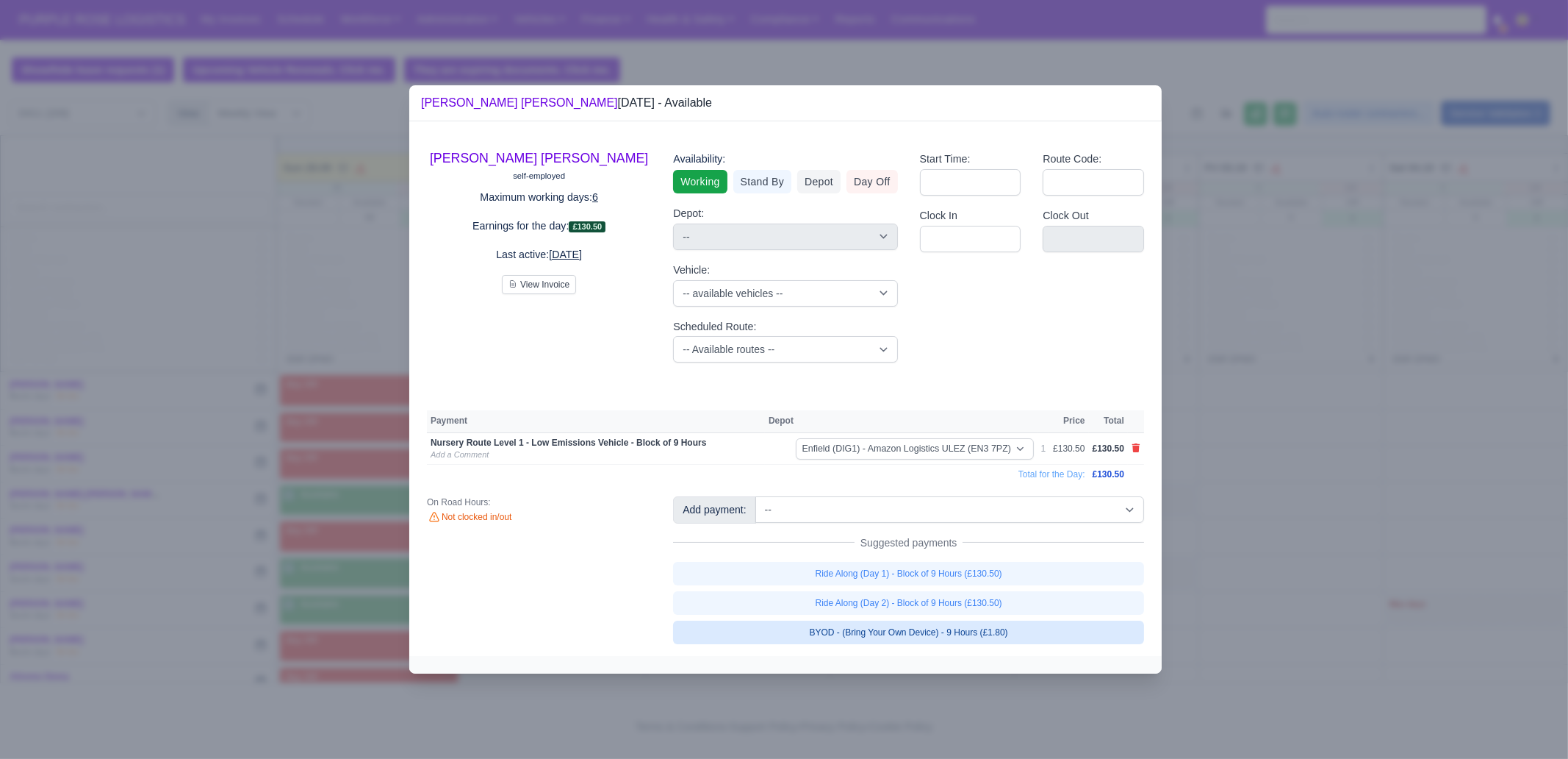
click at [997, 639] on link "BYOD - (Bring Your Own Device) - 9 Hours (£1.80)" at bounding box center [908, 632] width 471 height 23
select select "1"
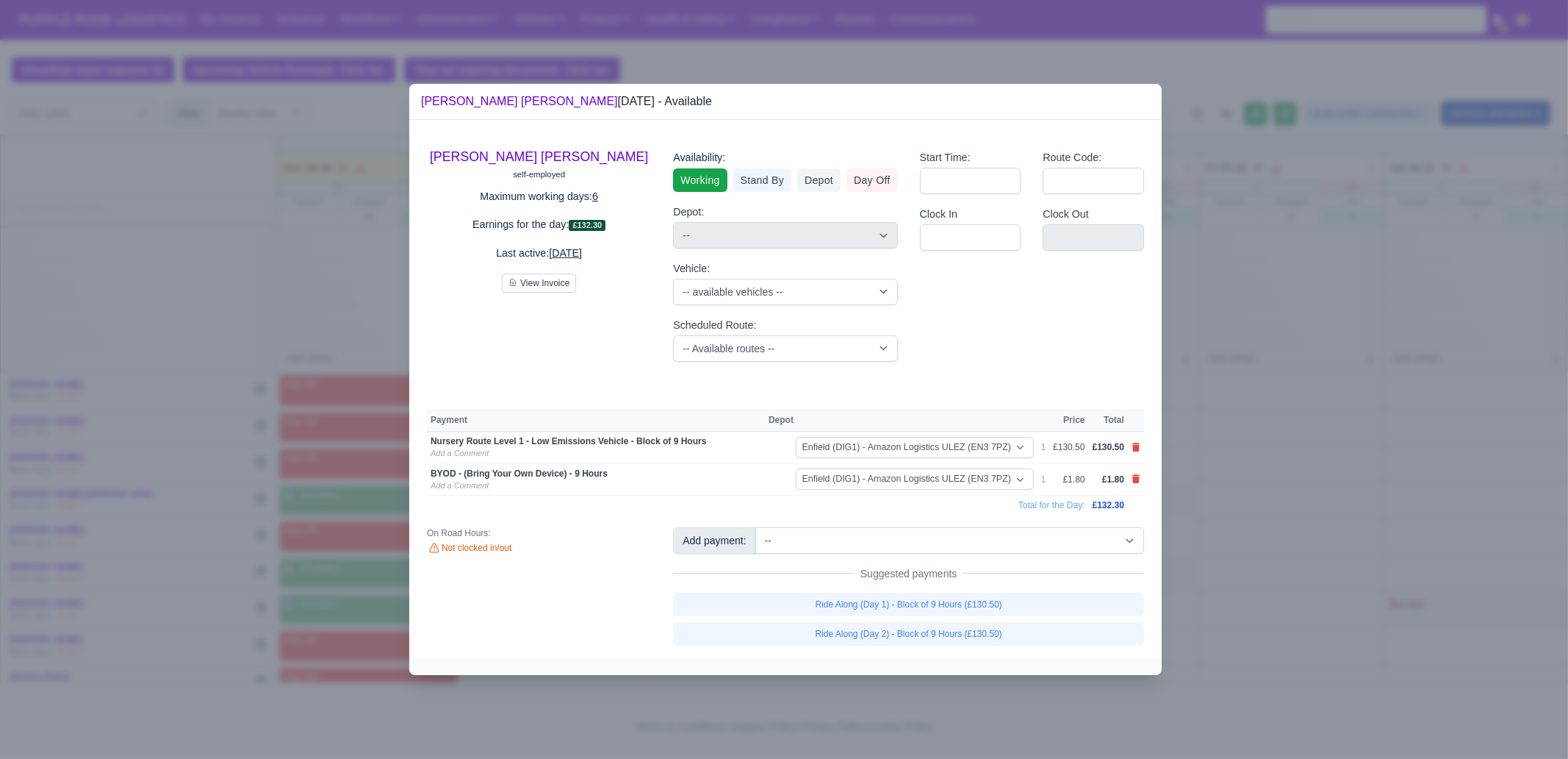
click at [973, 683] on div at bounding box center [784, 379] width 1568 height 759
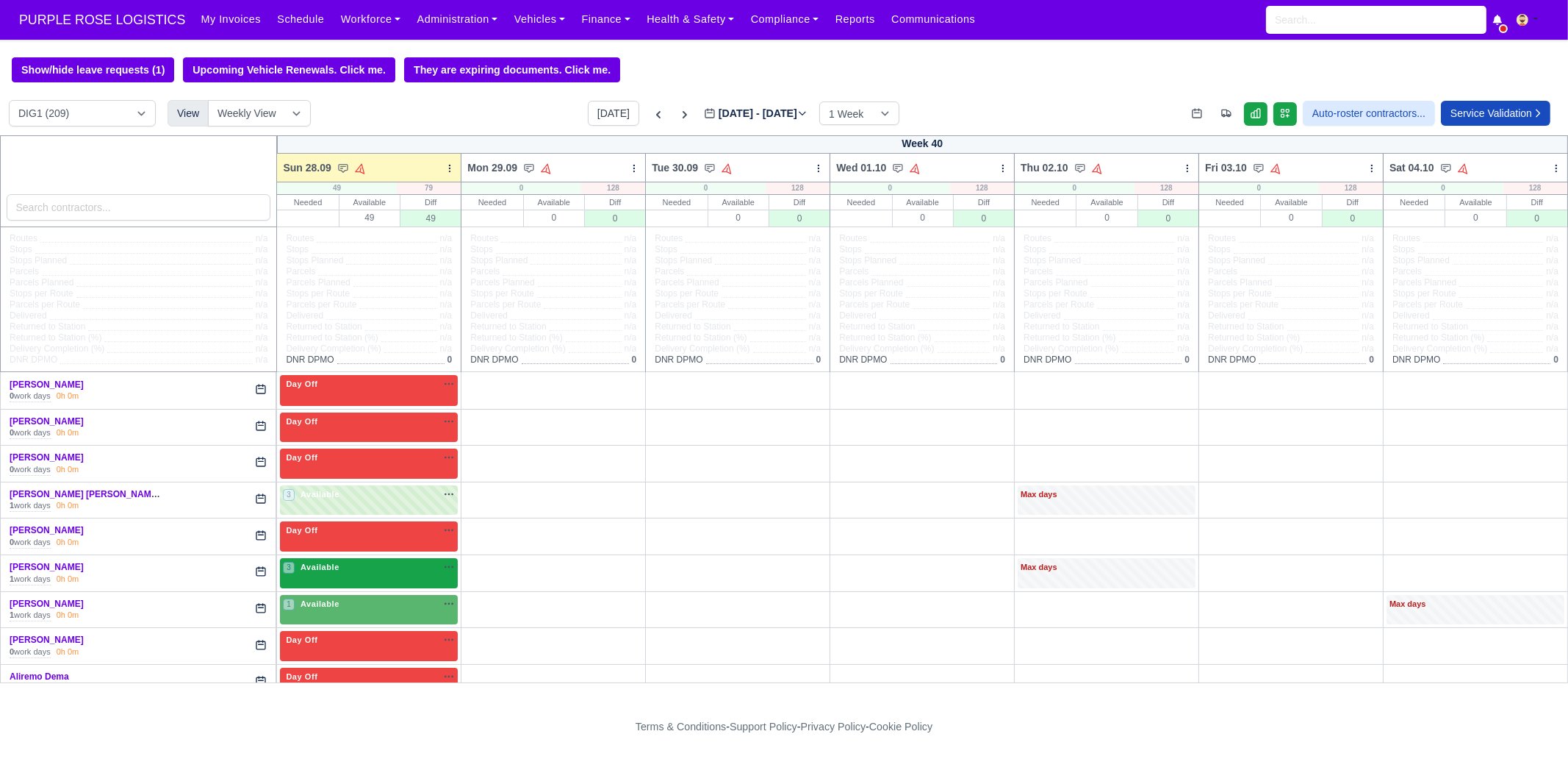
click at [314, 562] on span "Available" at bounding box center [320, 566] width 45 height 10
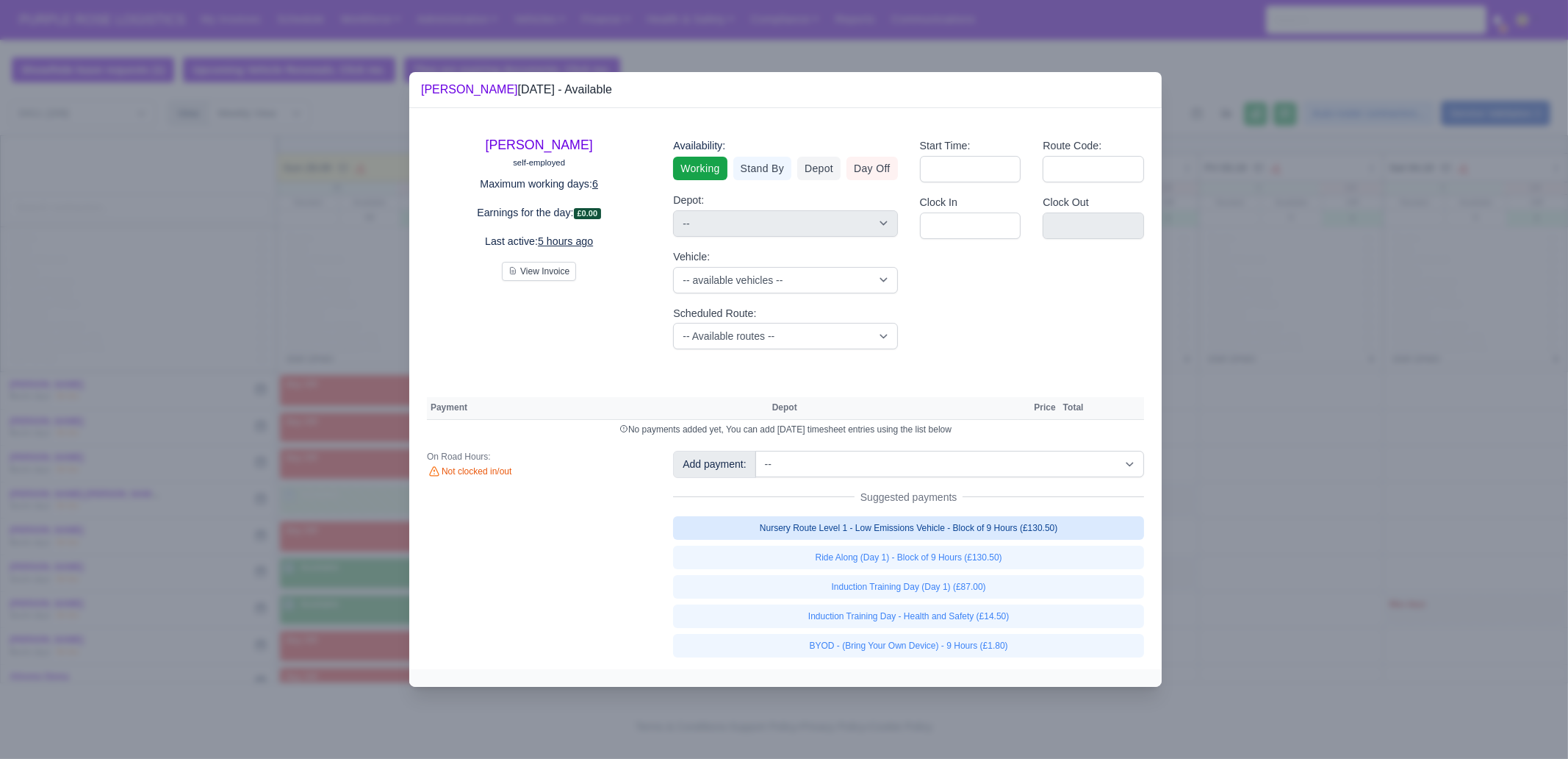
click at [992, 527] on link "Nursery Route Level 1 - Low Emissions Vehicle - Block of 9 Hours (£130.50)" at bounding box center [908, 527] width 471 height 23
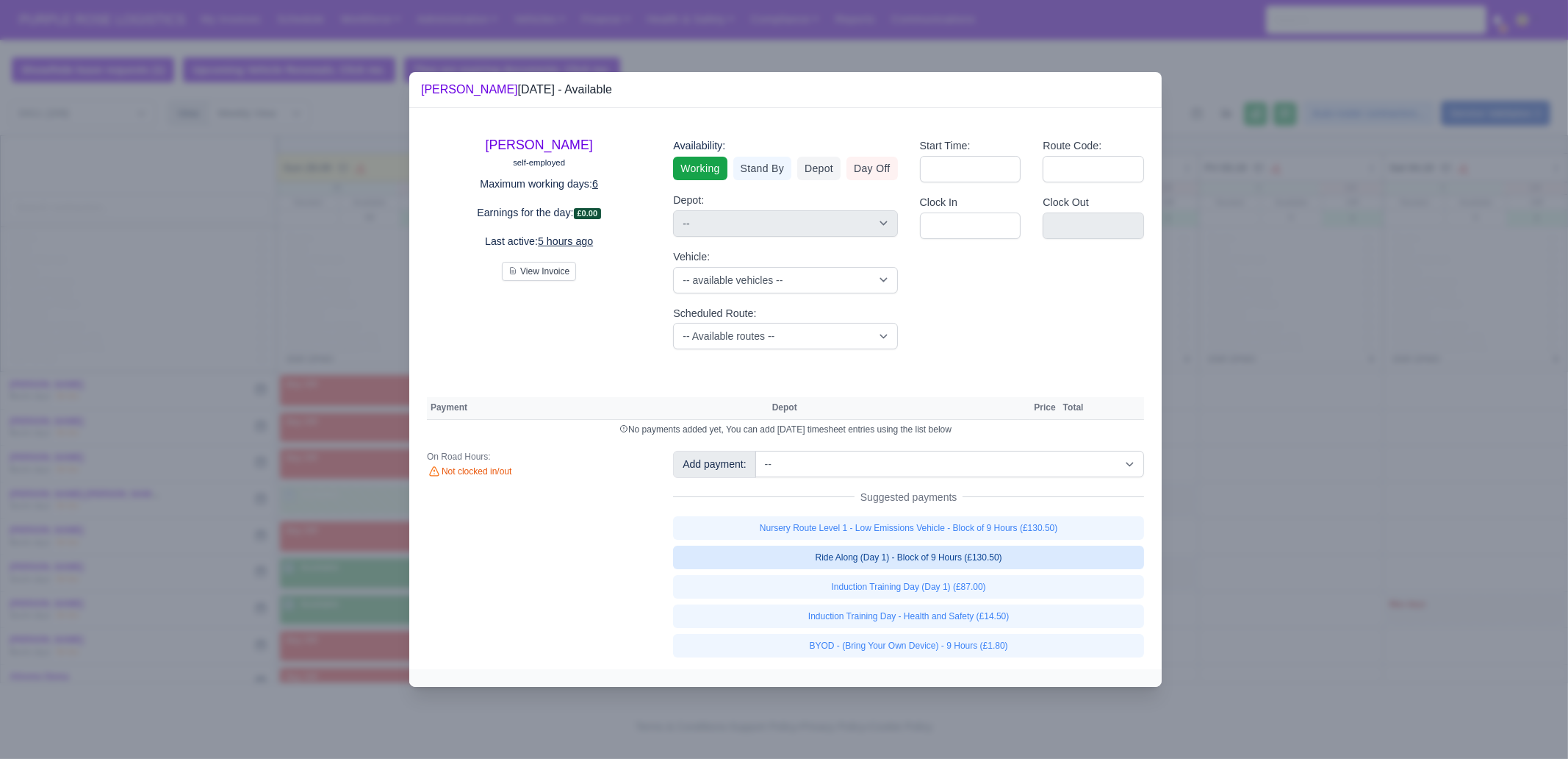
select select "1"
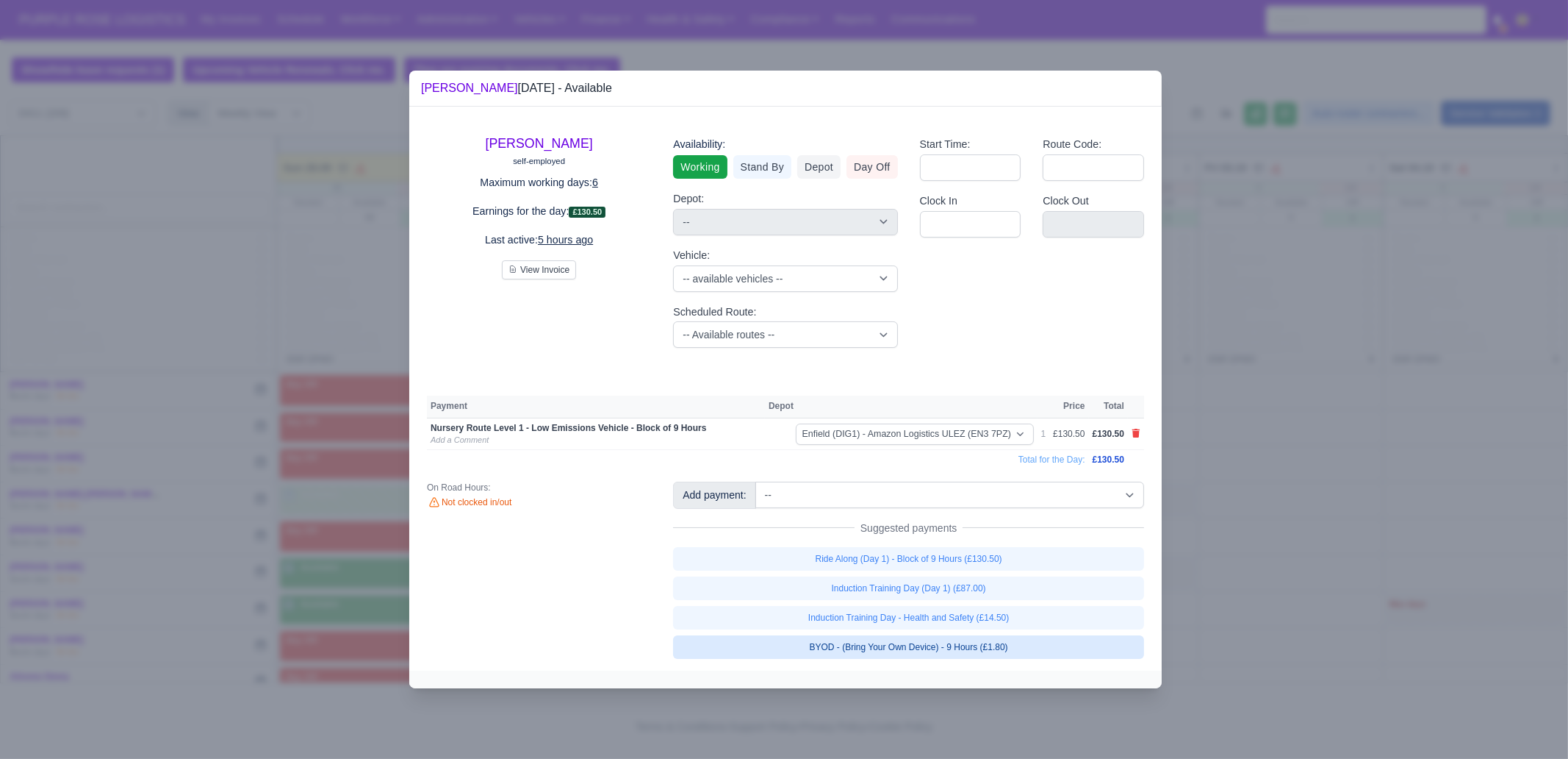
click at [1007, 647] on link "BYOD - (Bring Your Own Device) - 9 Hours (£1.80)" at bounding box center [908, 647] width 471 height 23
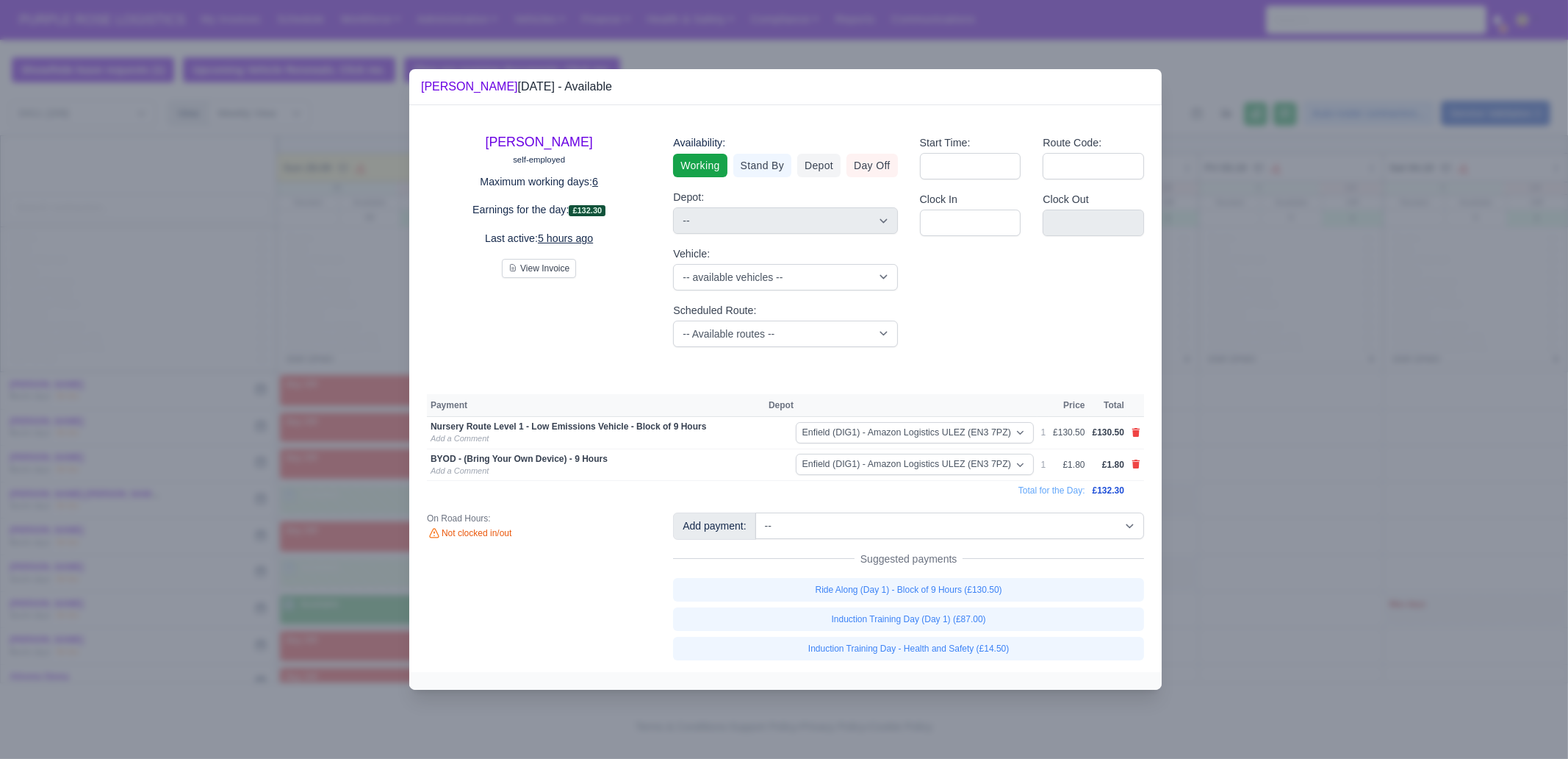
click at [999, 724] on div at bounding box center [784, 379] width 1568 height 759
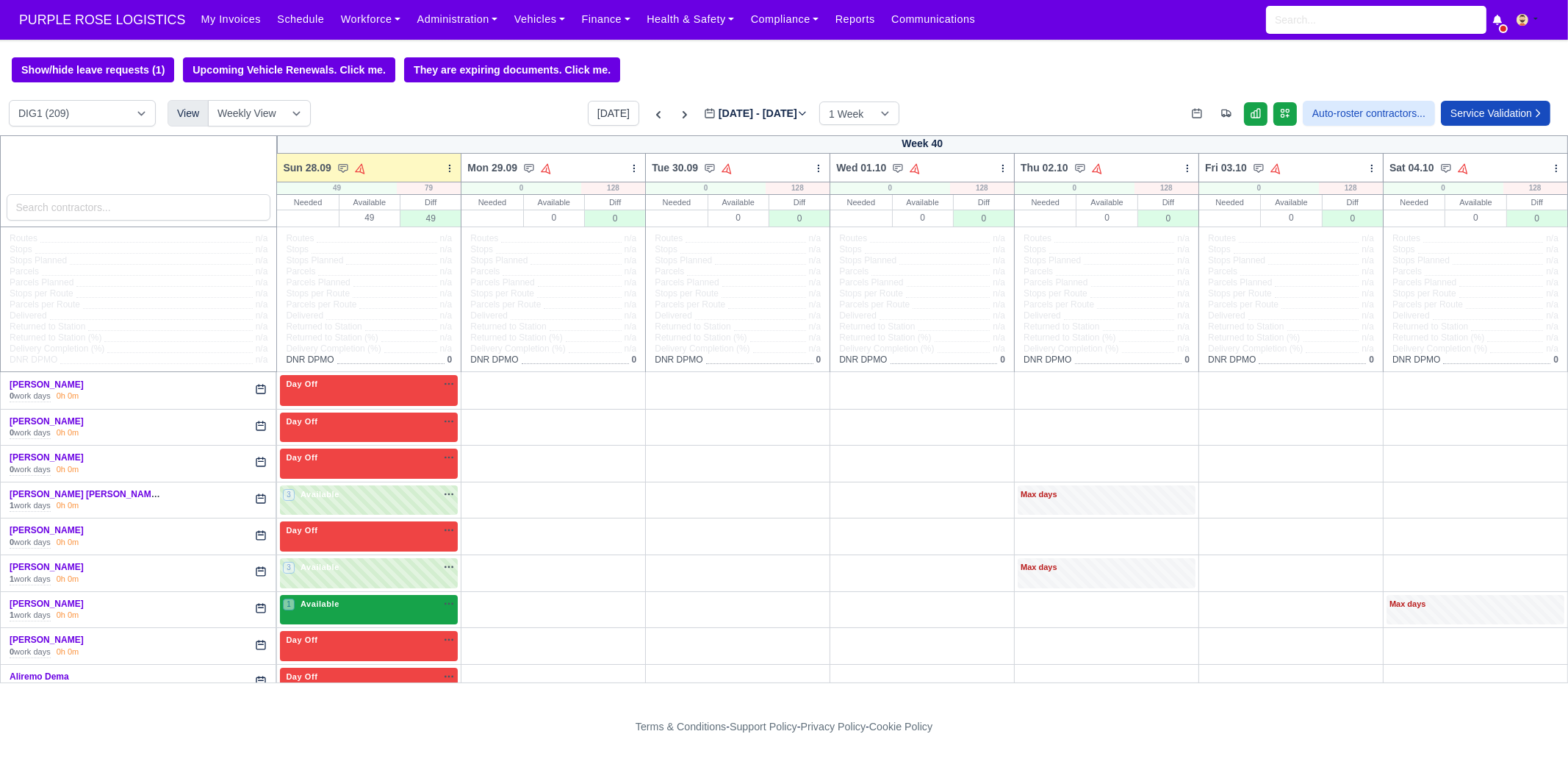
click at [351, 616] on div "1 Available" at bounding box center [369, 609] width 177 height 30
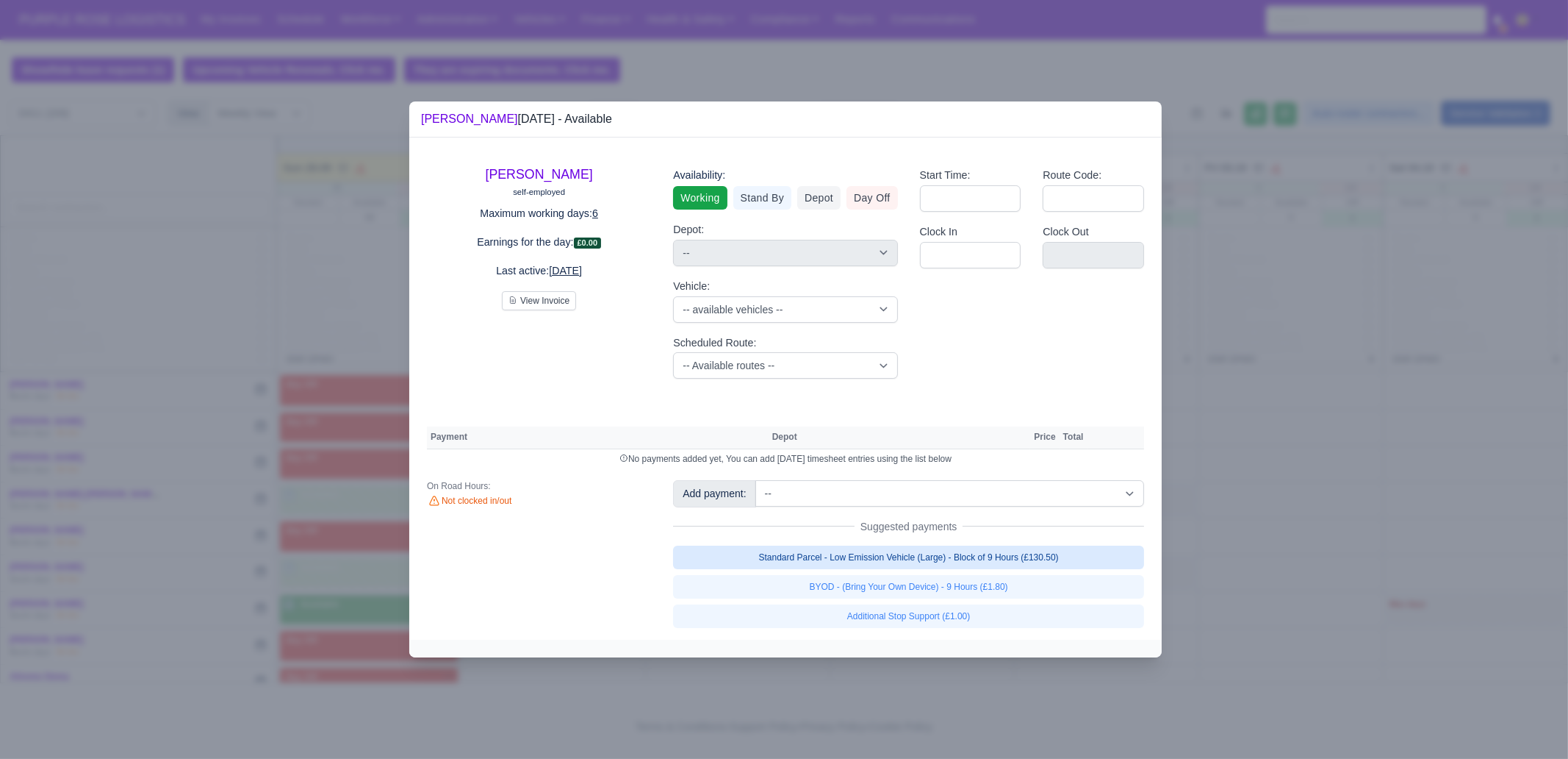
click at [988, 555] on link "Standard Parcel - Low Emission Vehicle (Large) - Block of 9 Hours (£130.50)" at bounding box center [908, 557] width 471 height 23
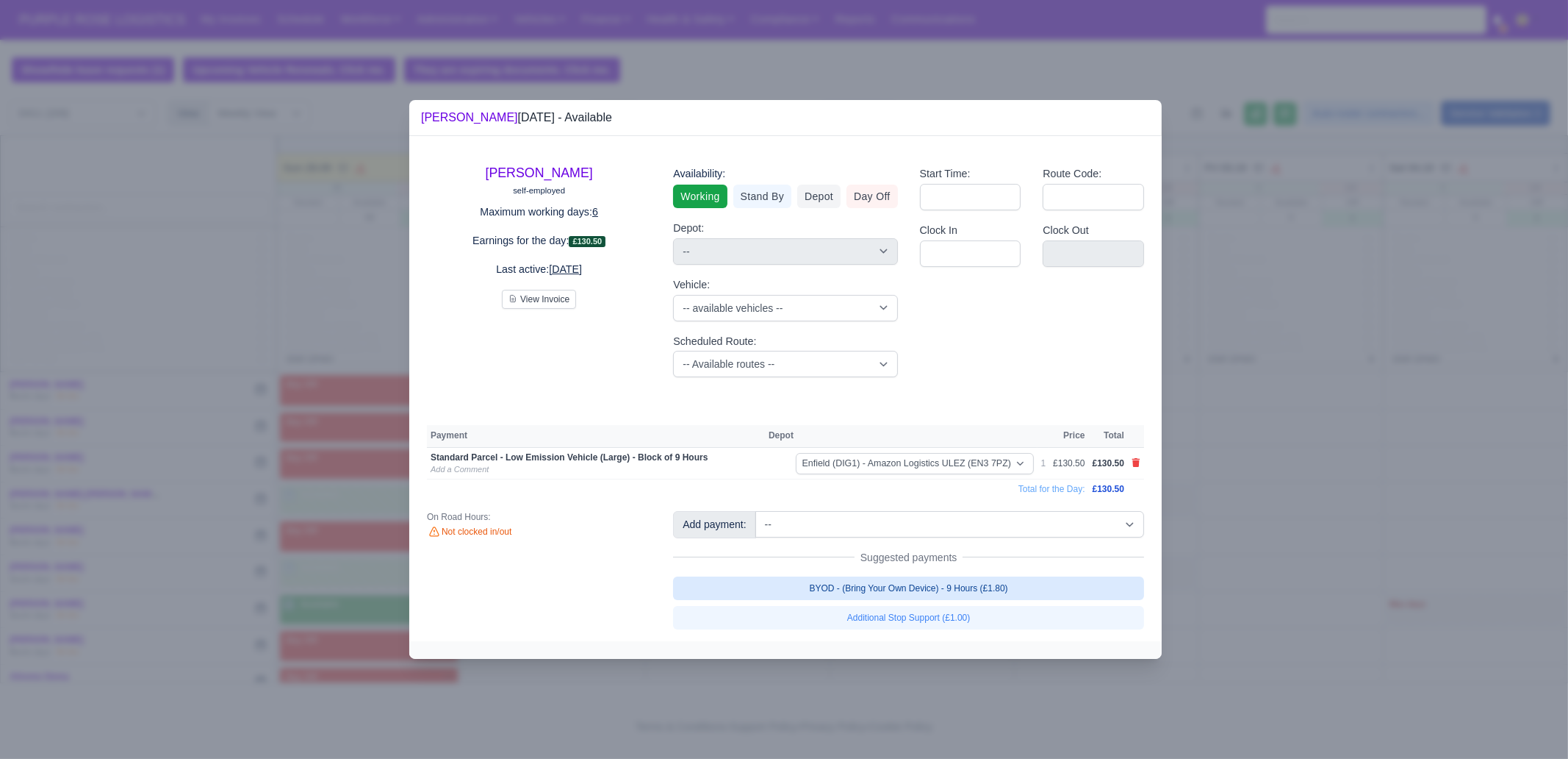
click at [989, 590] on link "BYOD - (Bring Your Own Device) - 9 Hours (£1.80)" at bounding box center [908, 588] width 471 height 23
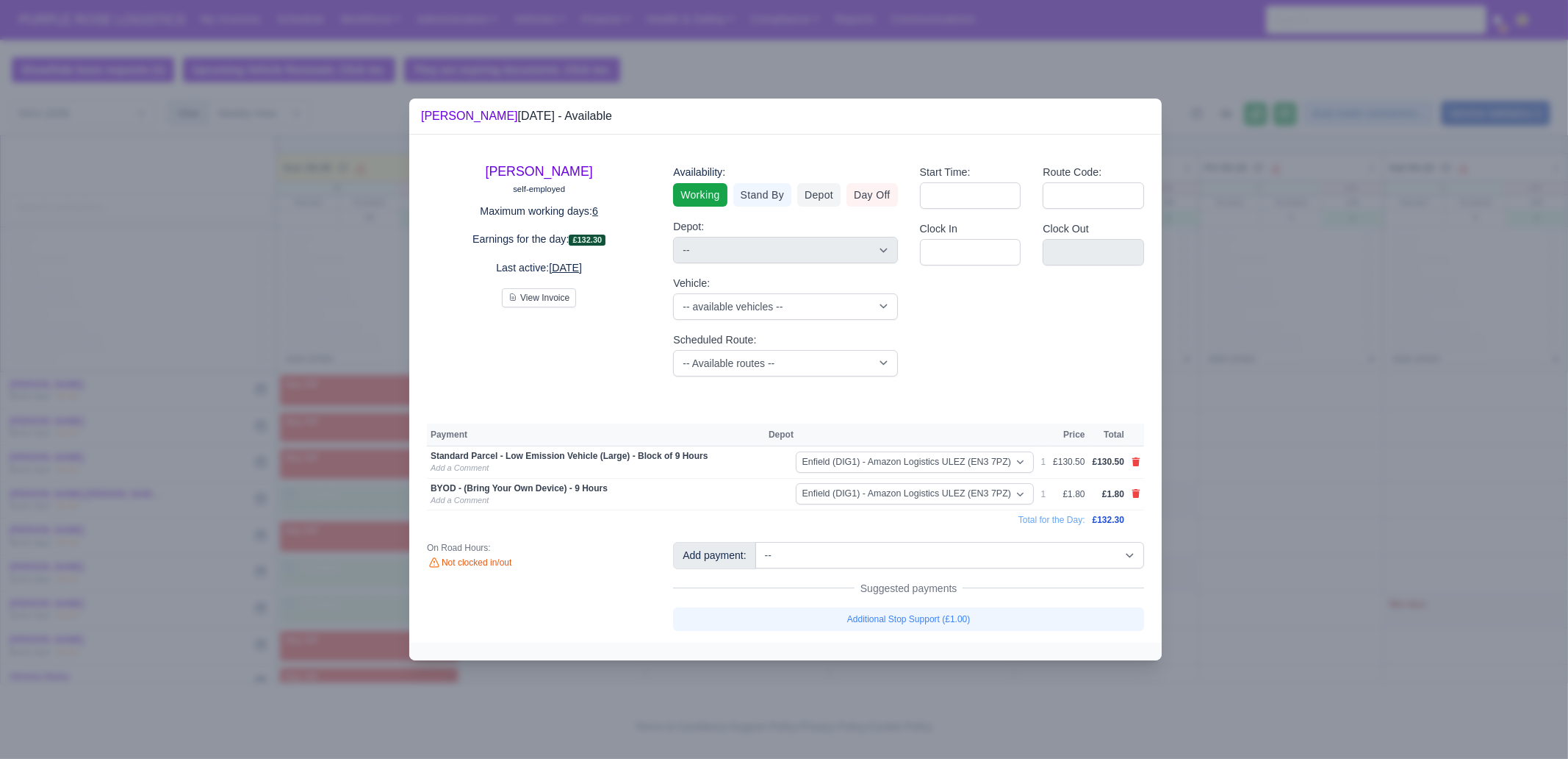
click at [1260, 578] on div at bounding box center [784, 379] width 1568 height 759
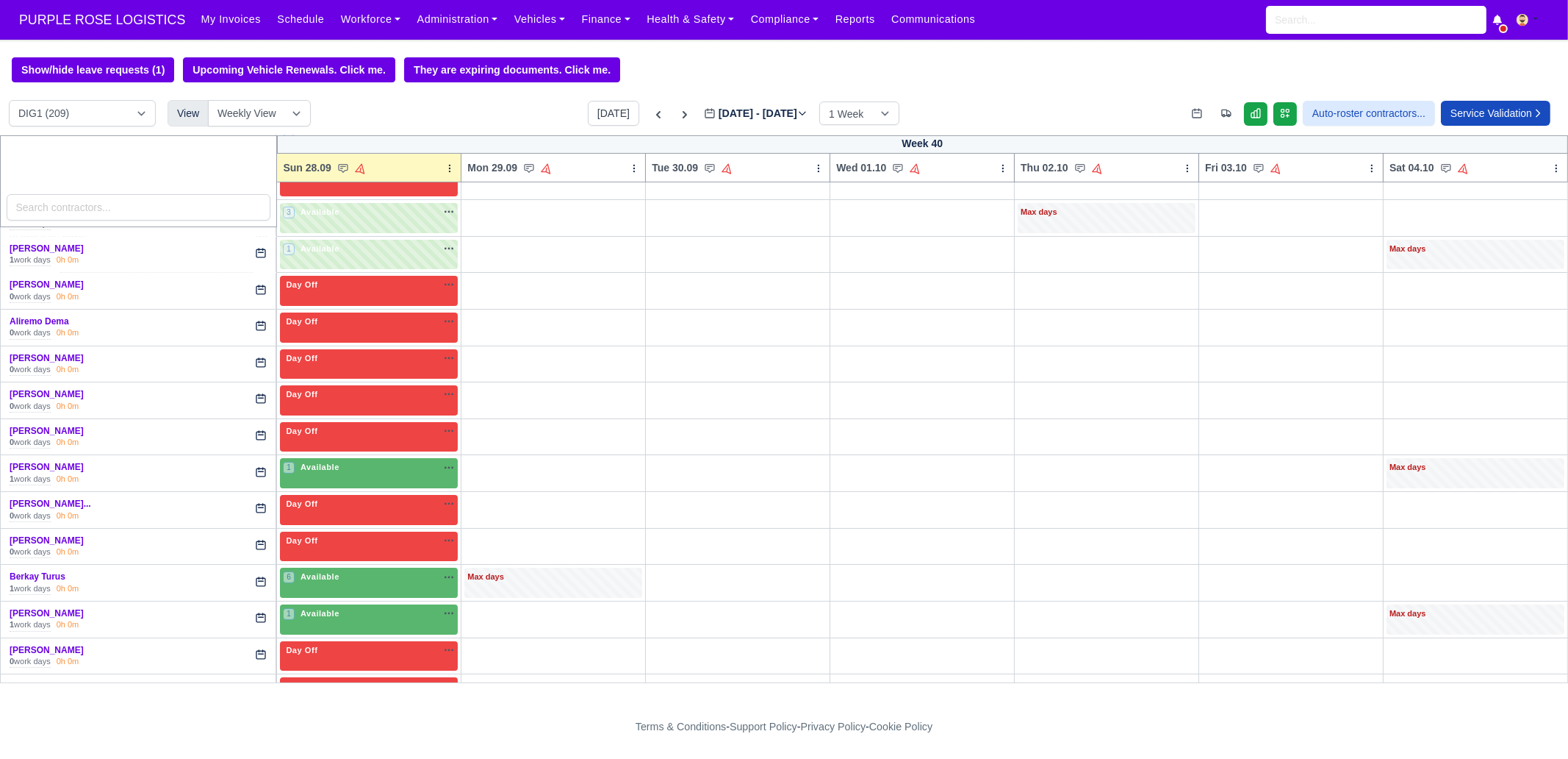
scroll to position [459, 0]
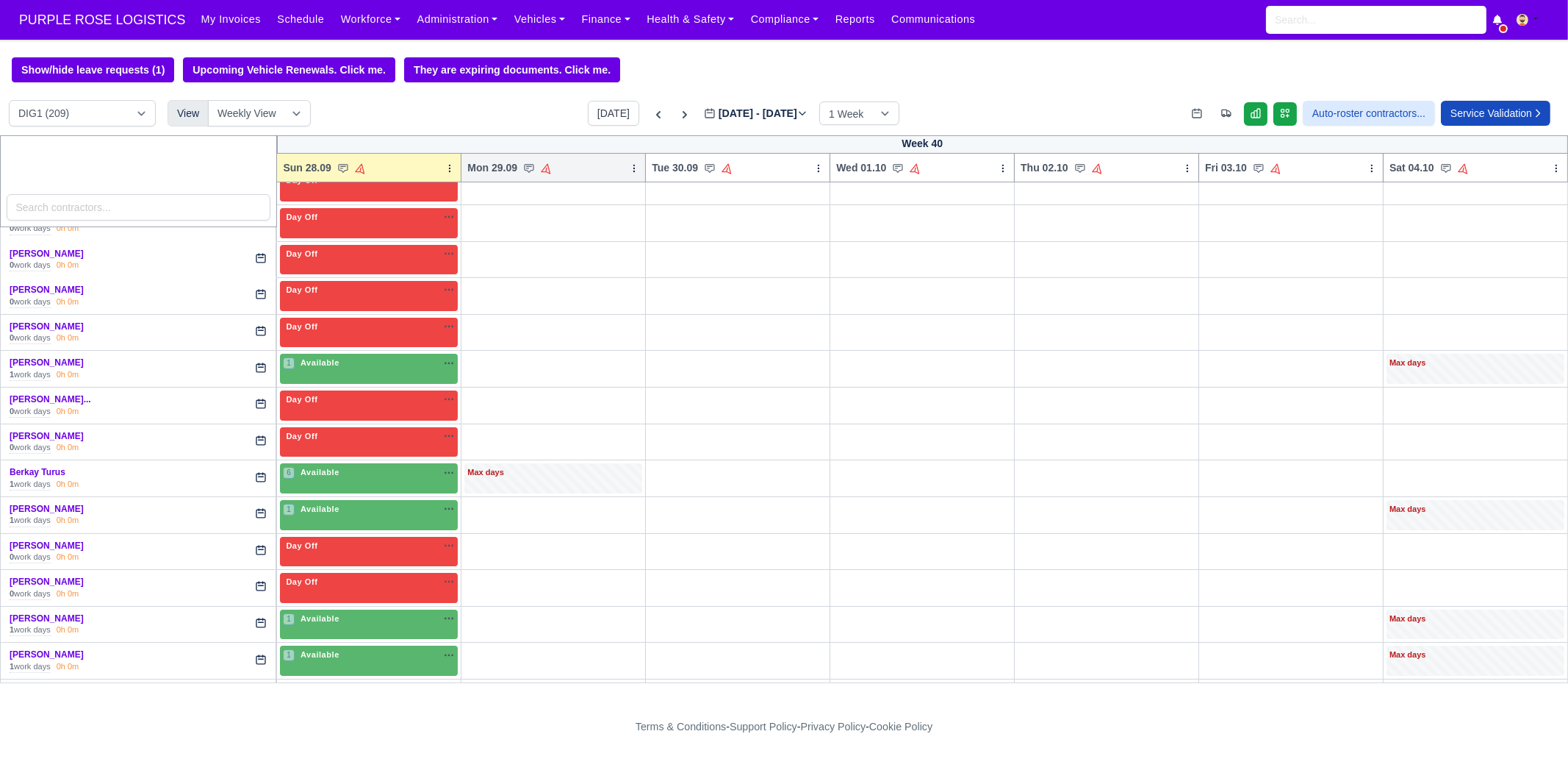
click at [629, 174] on icon at bounding box center [634, 168] width 10 height 10
click at [587, 221] on link "Bulk Status Change" at bounding box center [556, 220] width 164 height 26
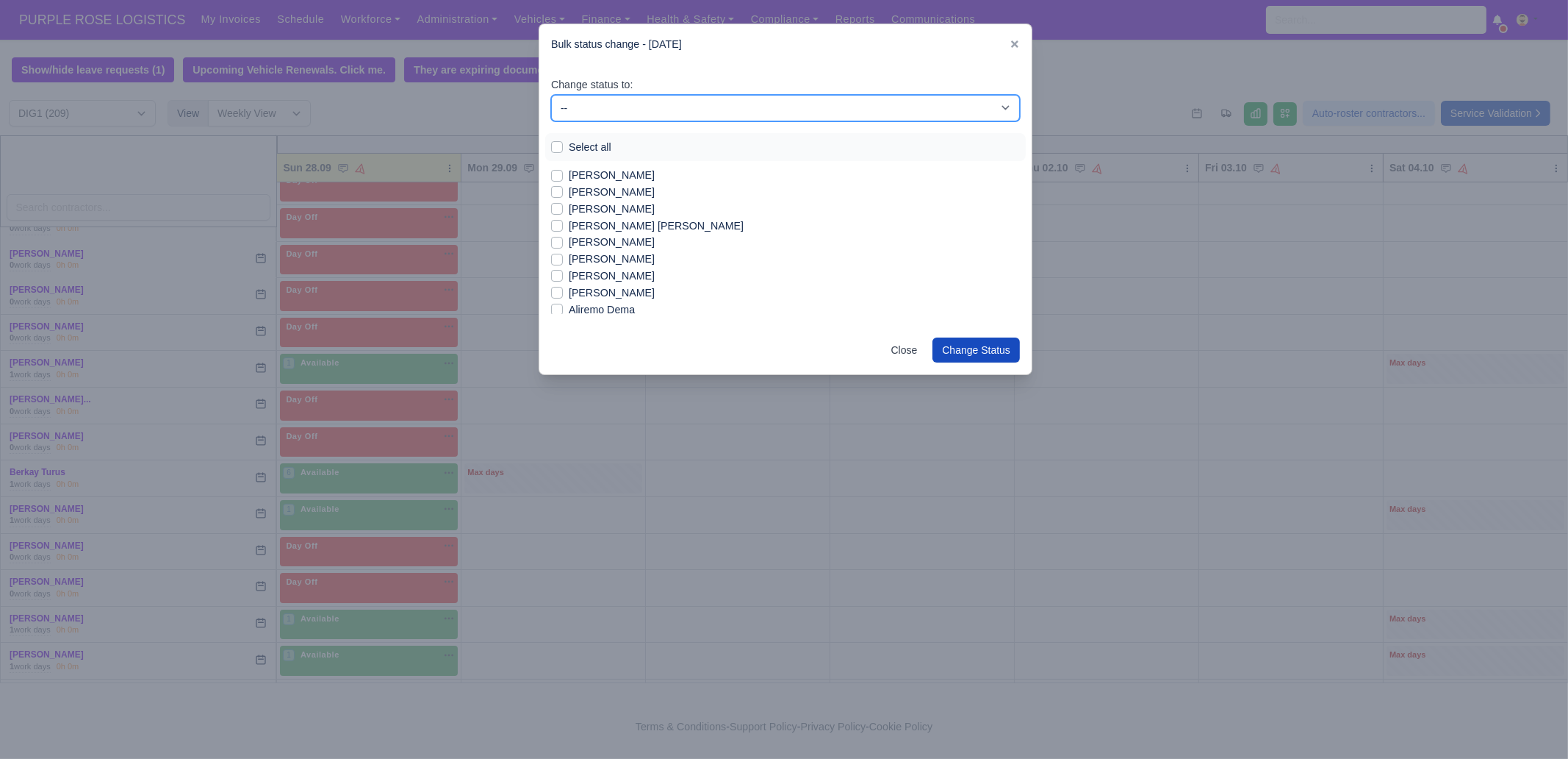
click at [622, 115] on select "-- Unasigned Available Day Off Stand By Other Depot" at bounding box center [785, 108] width 468 height 26
click at [551, 95] on select "-- Unasigned Available Day Off Stand By Other Depot" at bounding box center [785, 108] width 468 height 26
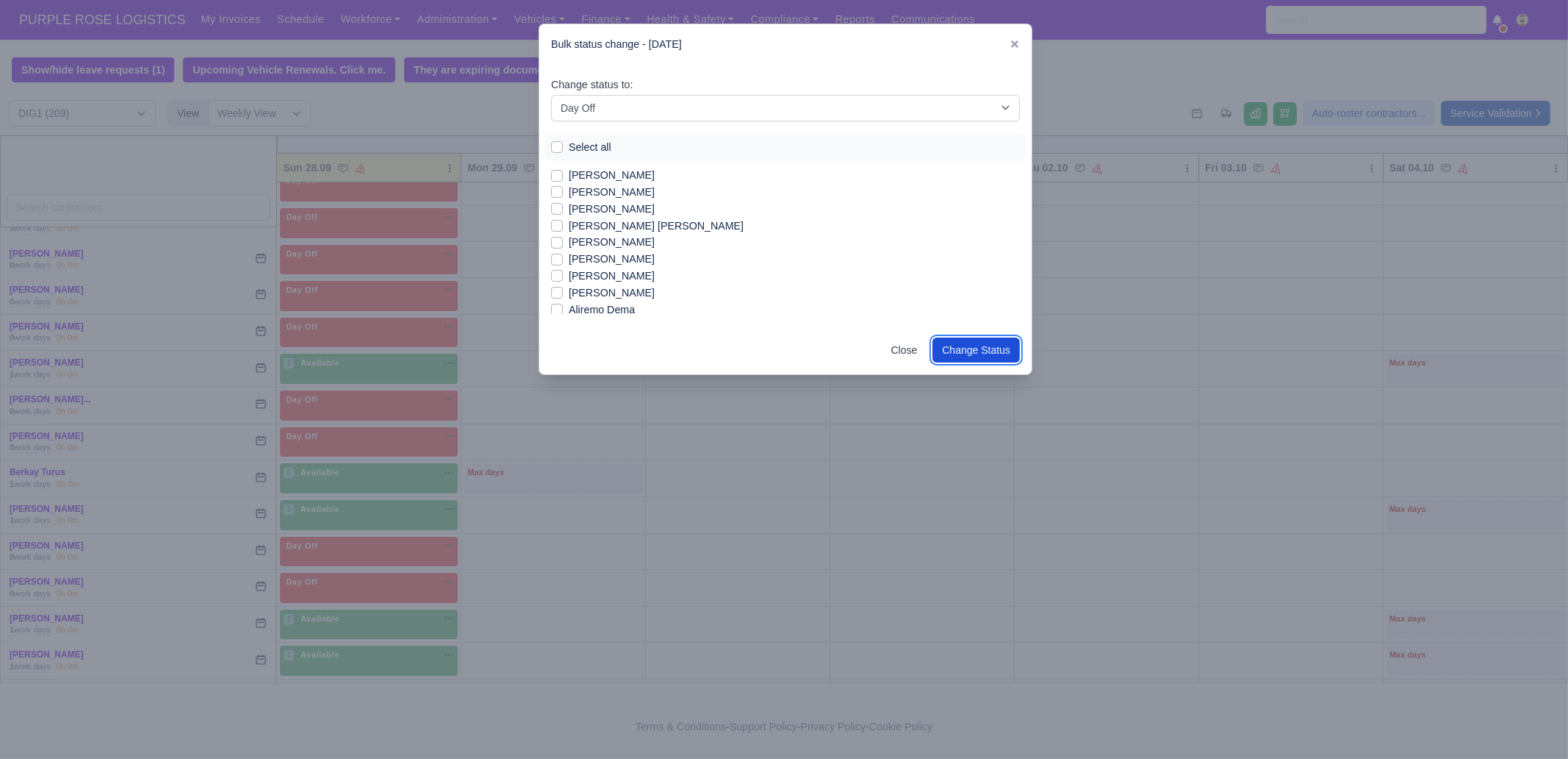
click at [1002, 351] on button "Change Status" at bounding box center [975, 350] width 87 height 25
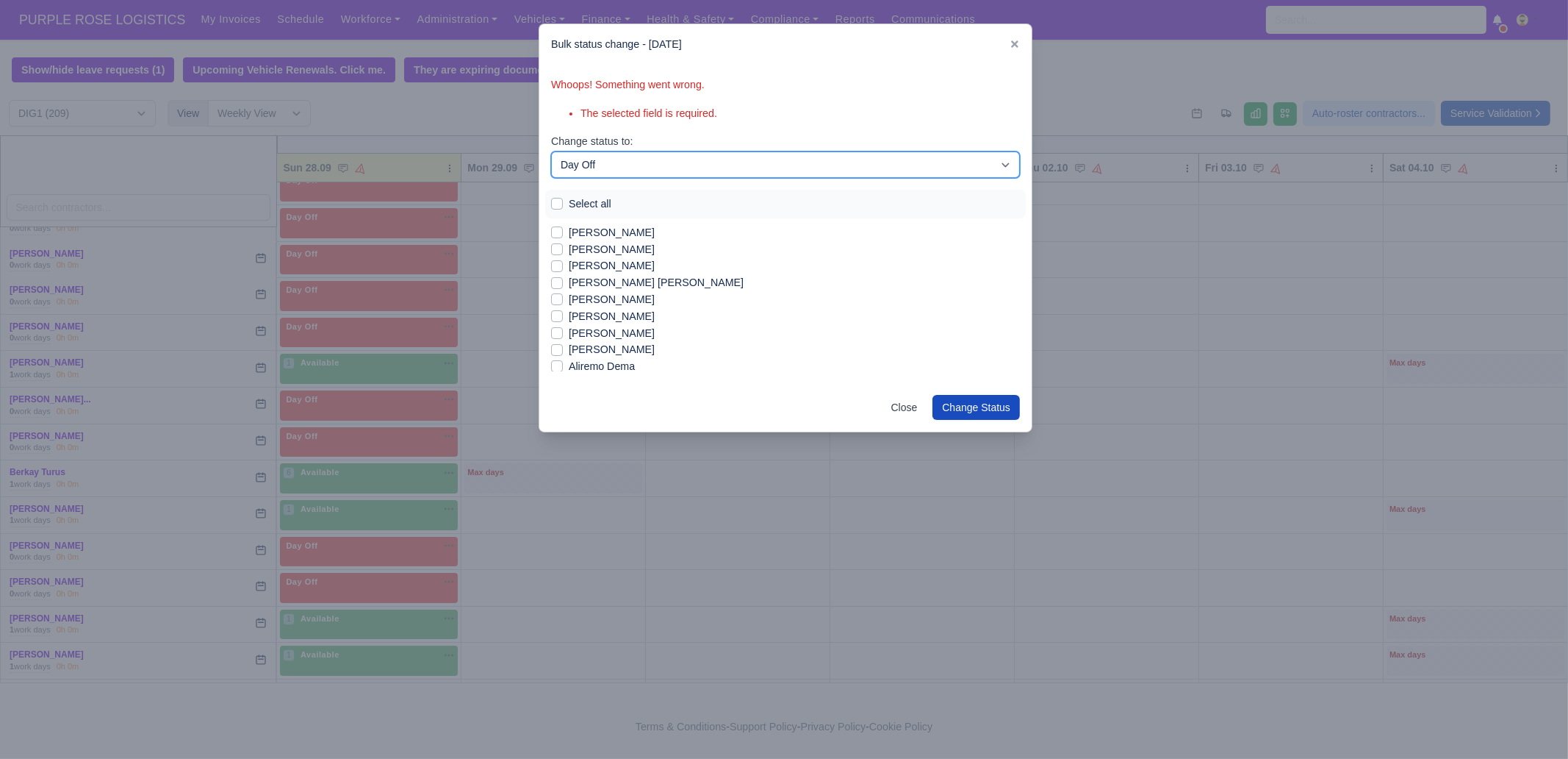
drag, startPoint x: 651, startPoint y: 167, endPoint x: 637, endPoint y: 171, distance: 14.6
click at [651, 167] on select "-- Unasigned Available Day Off Stand By Other Depot" at bounding box center [785, 164] width 468 height 26
click at [627, 160] on select "-- Unasigned Available Day Off Stand By Other Depot" at bounding box center [785, 164] width 468 height 26
click at [605, 209] on label "Select all" at bounding box center [590, 204] width 42 height 17
drag, startPoint x: 590, startPoint y: 205, endPoint x: 617, endPoint y: 211, distance: 27.7
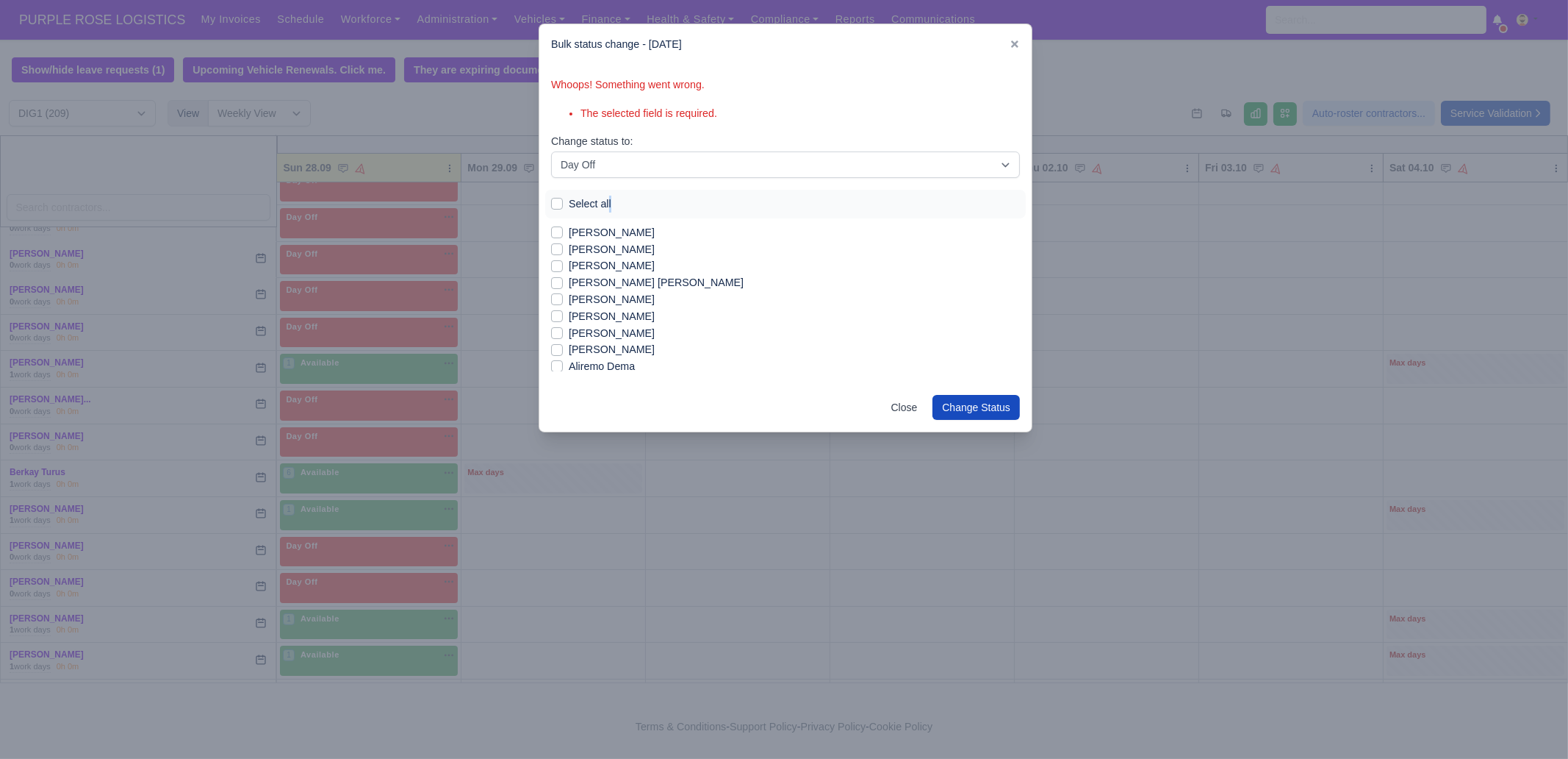
click at [590, 205] on label "Select all" at bounding box center [590, 204] width 42 height 17
click at [569, 201] on label "Select all" at bounding box center [590, 204] width 42 height 17
click at [556, 201] on input "Select all" at bounding box center [556, 201] width 12 height 12
drag, startPoint x: 661, startPoint y: 162, endPoint x: 651, endPoint y: 170, distance: 12.8
click at [661, 162] on select "-- Unasigned Available Day Off Stand By Other Depot" at bounding box center [785, 164] width 468 height 26
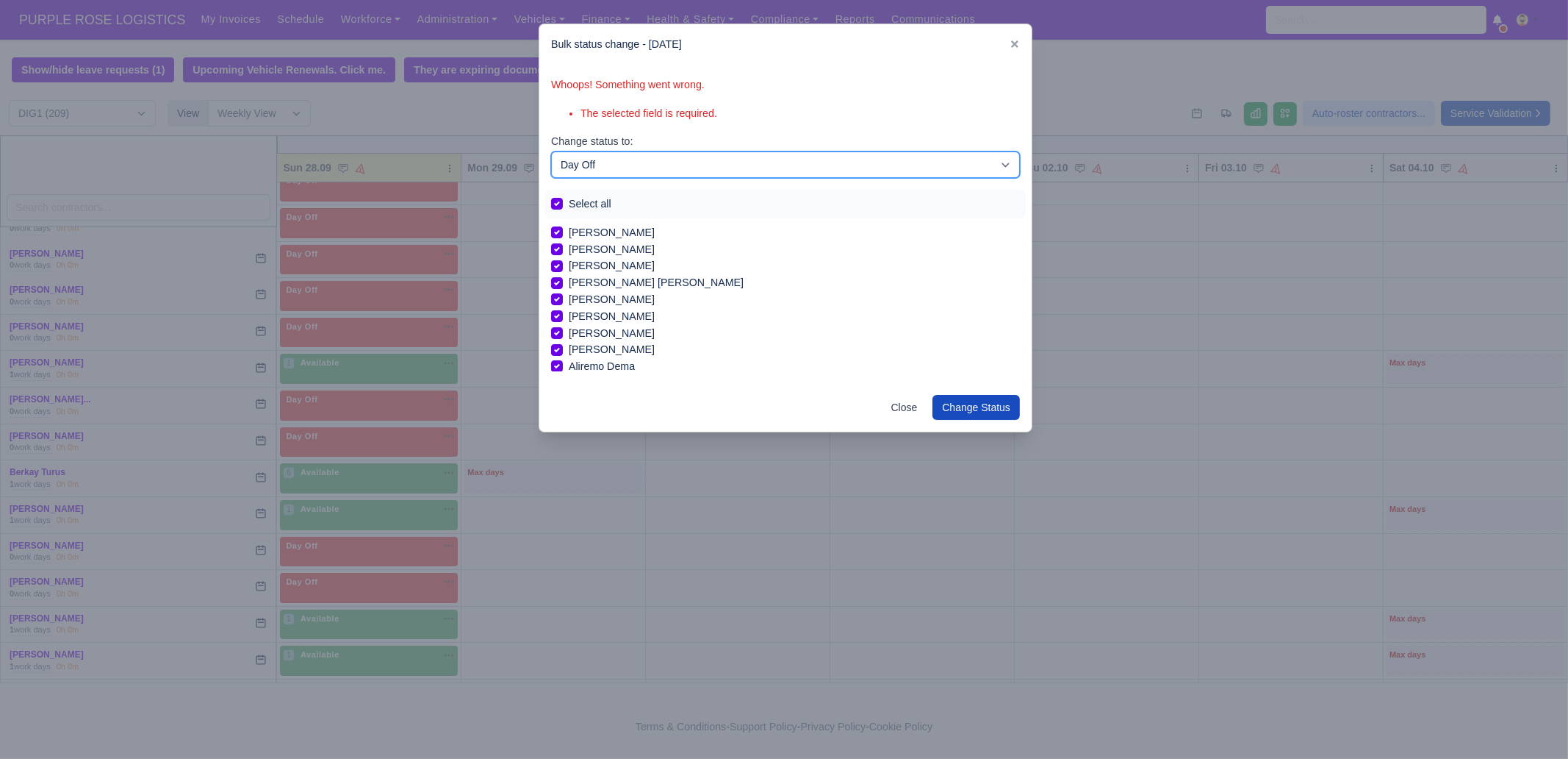
click at [551, 151] on select "-- Unasigned Available Day Off Stand By Other Depot" at bounding box center [785, 164] width 468 height 26
click at [998, 401] on button "Change Status" at bounding box center [975, 407] width 87 height 25
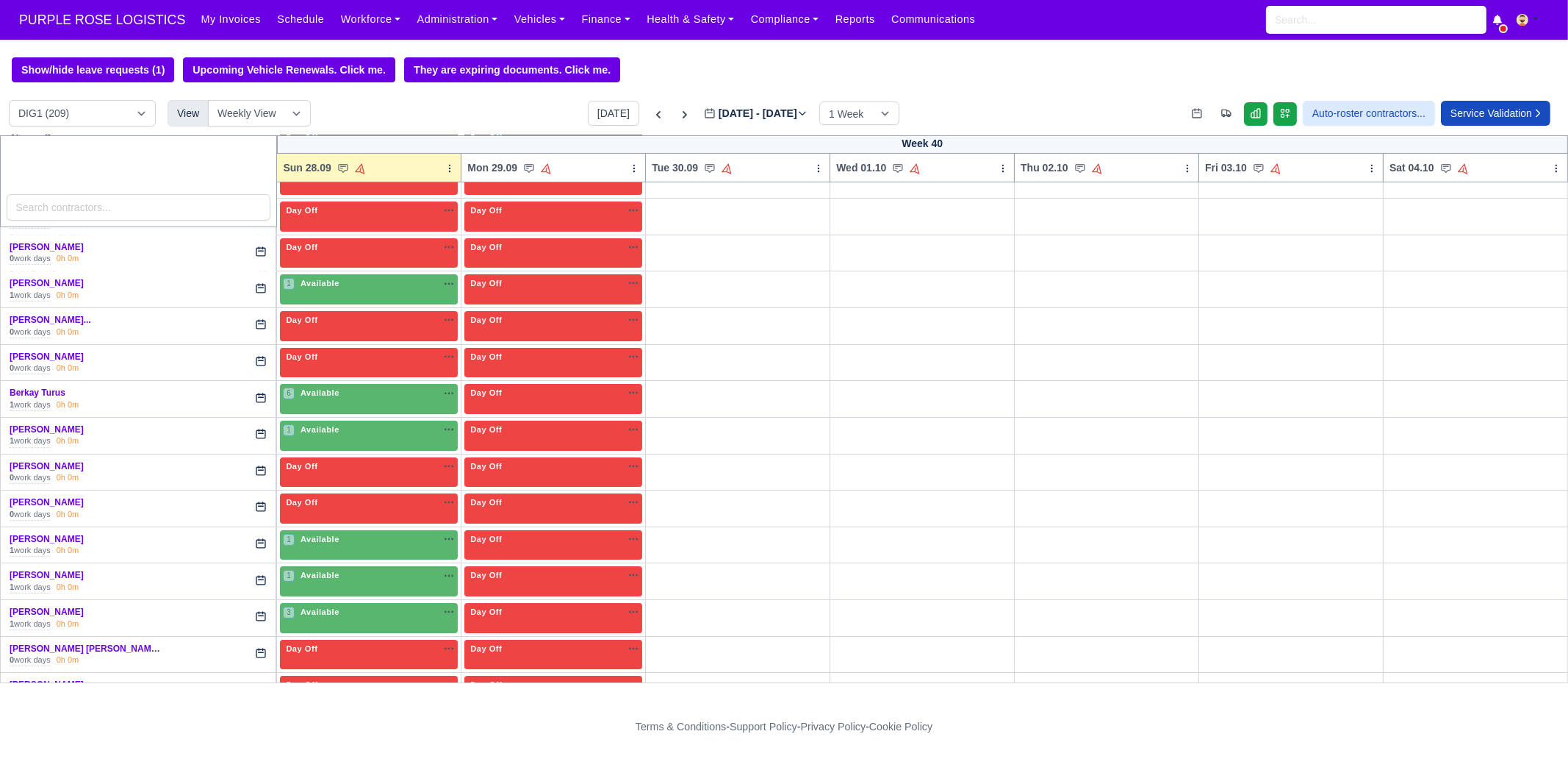
scroll to position [551, 0]
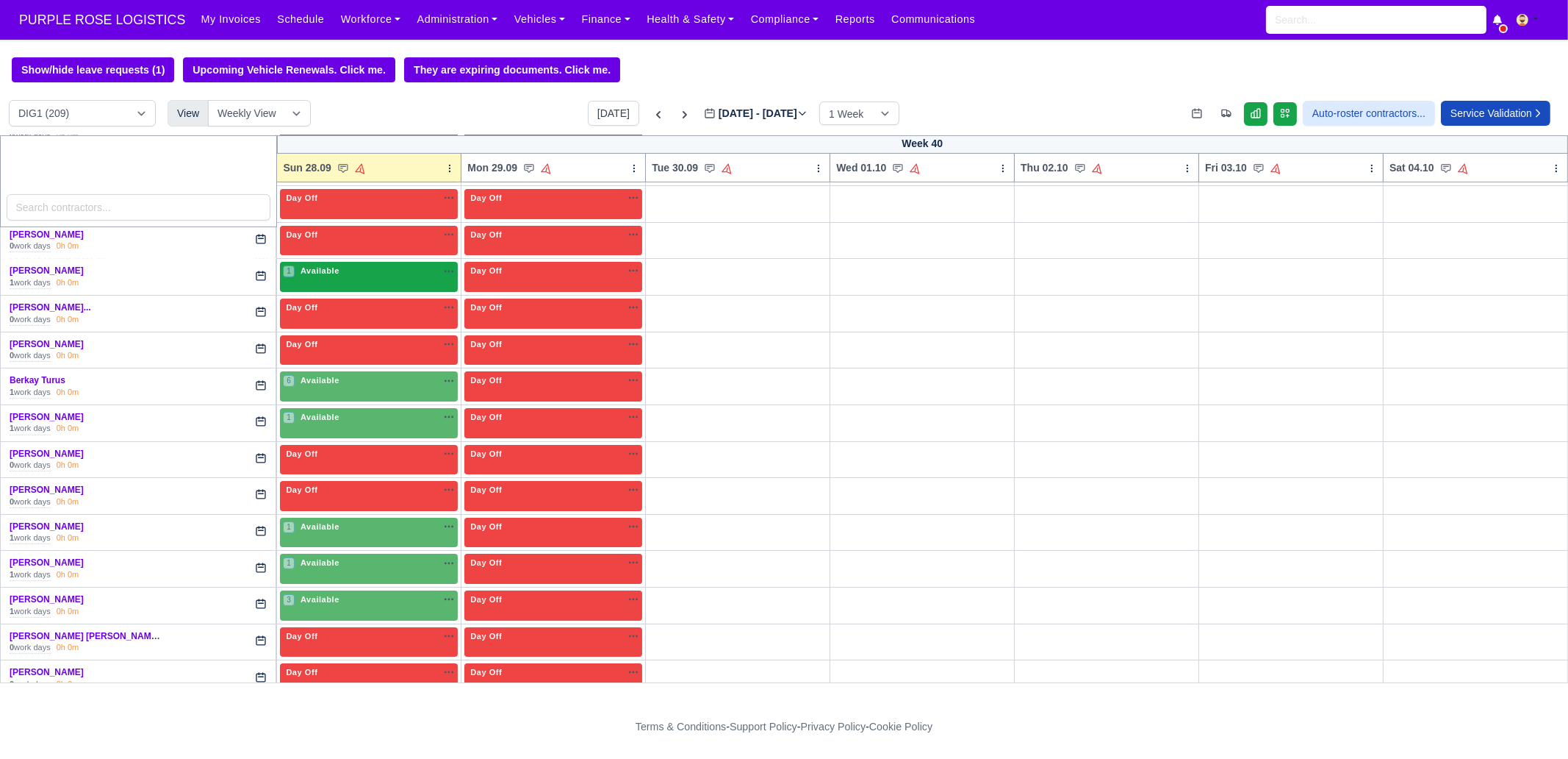
click at [343, 274] on div "1 Available na" at bounding box center [369, 271] width 172 height 12
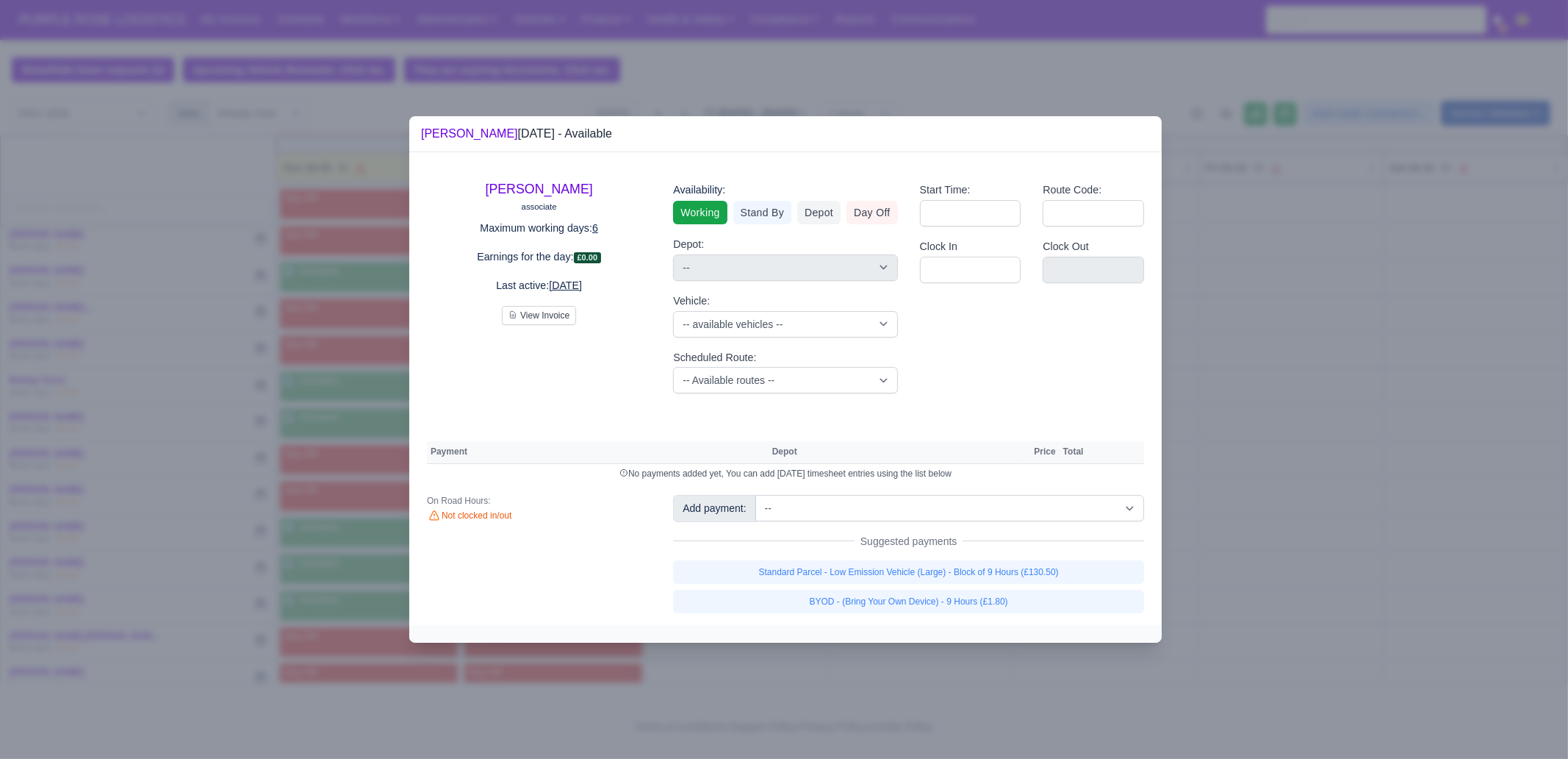
click at [898, 584] on div "Standard Parcel - Low Emission Vehicle (Large) - Block of 9 Hours (£130.50) BYO…" at bounding box center [908, 586] width 471 height 53
click at [896, 602] on link "BYOD - (Bring Your Own Device) - 9 Hours (£1.80)" at bounding box center [908, 601] width 471 height 23
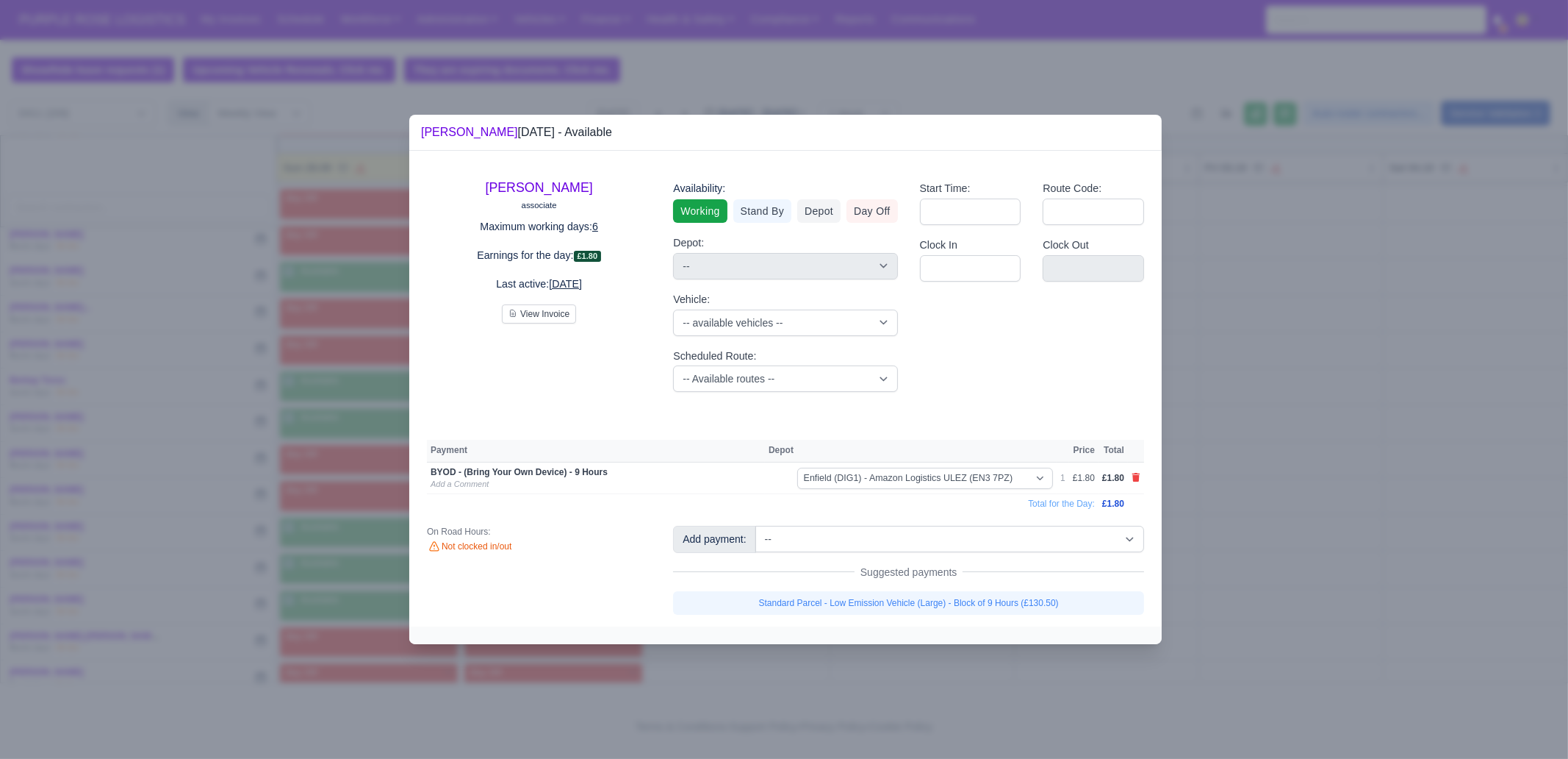
click at [897, 599] on link "Standard Parcel - Low Emission Vehicle (Large) - Block of 9 Hours (£130.50)" at bounding box center [908, 602] width 471 height 23
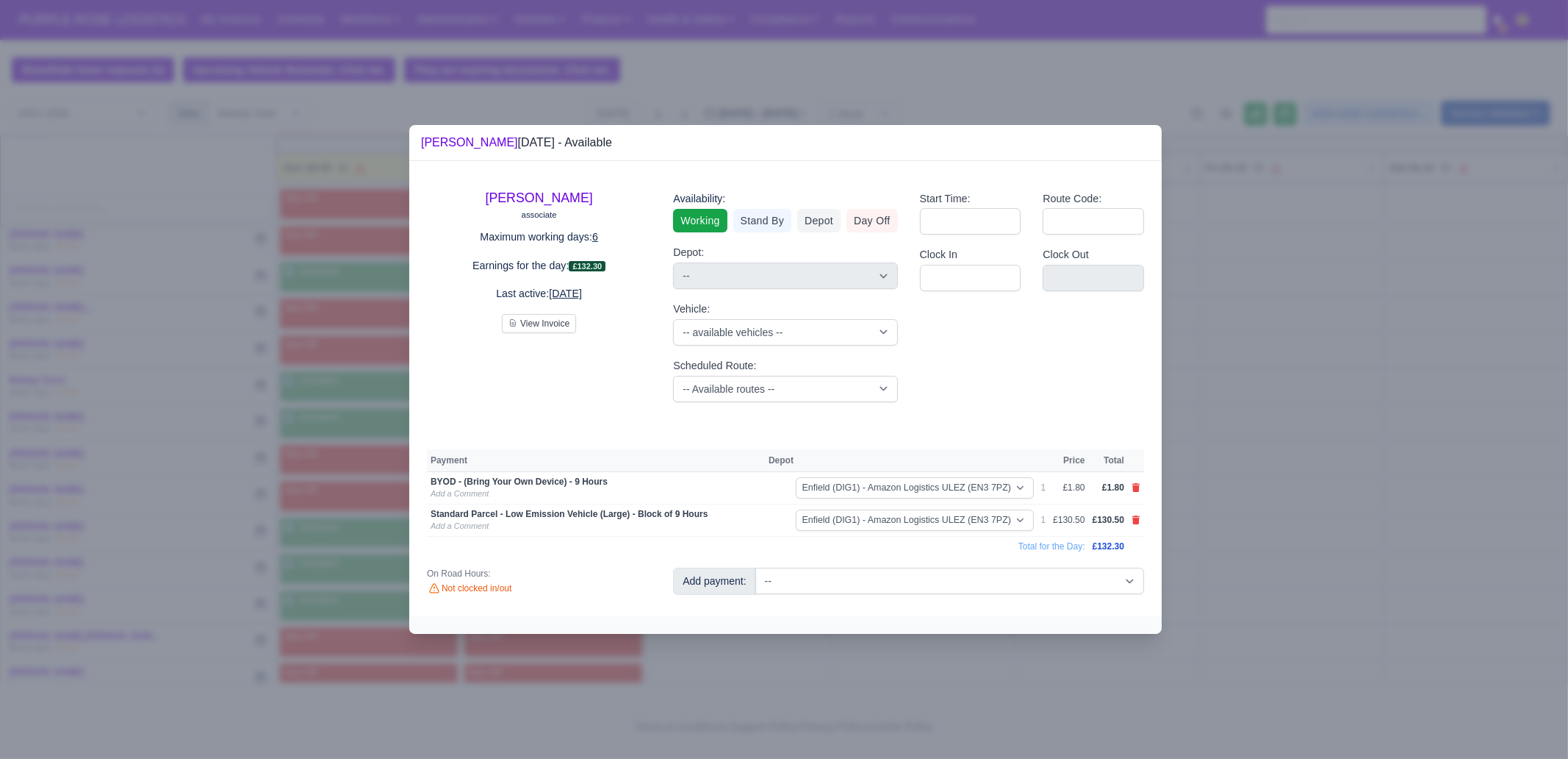
drag, startPoint x: 896, startPoint y: 667, endPoint x: 896, endPoint y: 653, distance: 14.0
click at [897, 665] on div at bounding box center [784, 379] width 1568 height 759
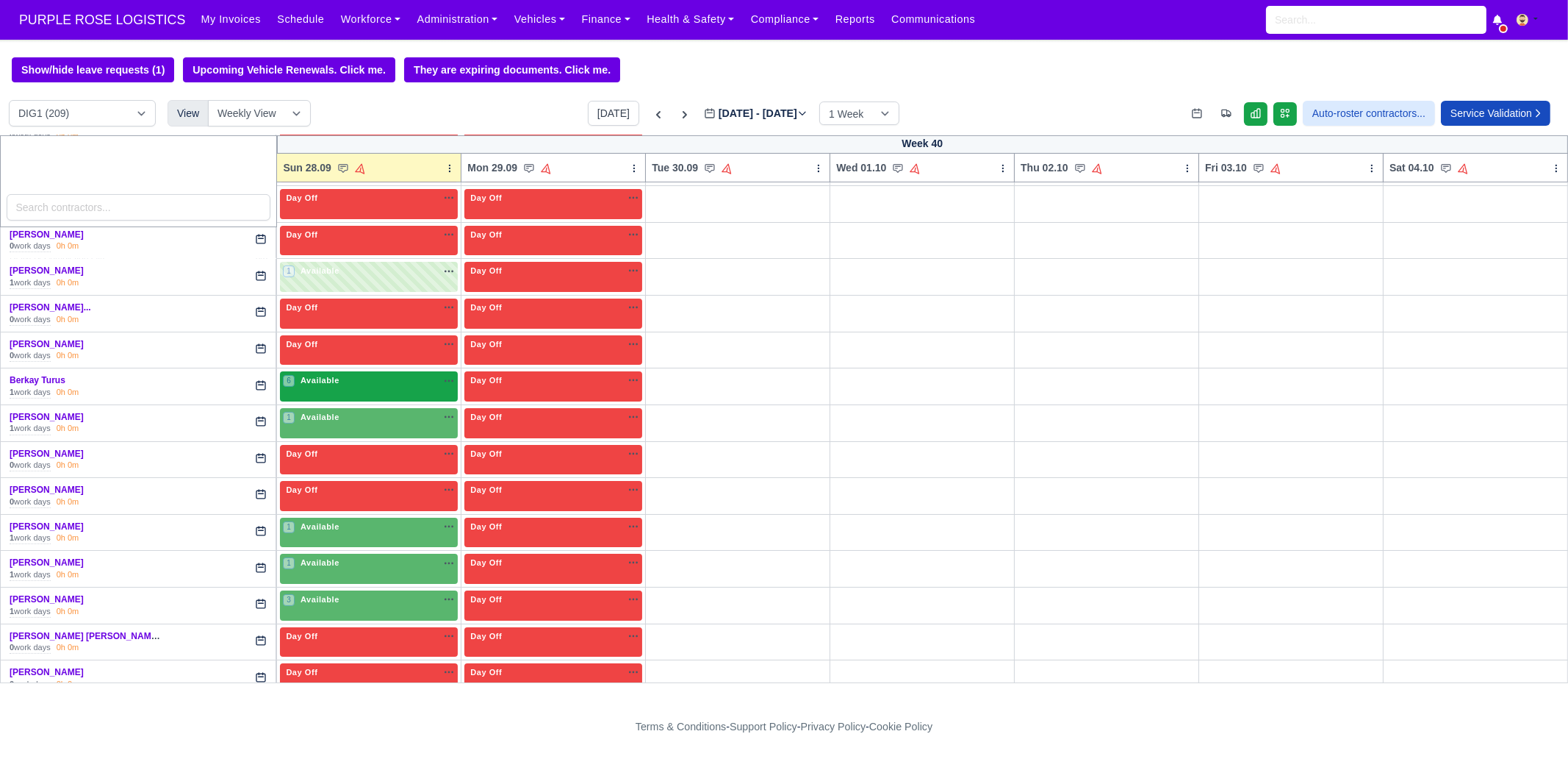
click at [374, 380] on div "6 Available na" at bounding box center [369, 381] width 172 height 12
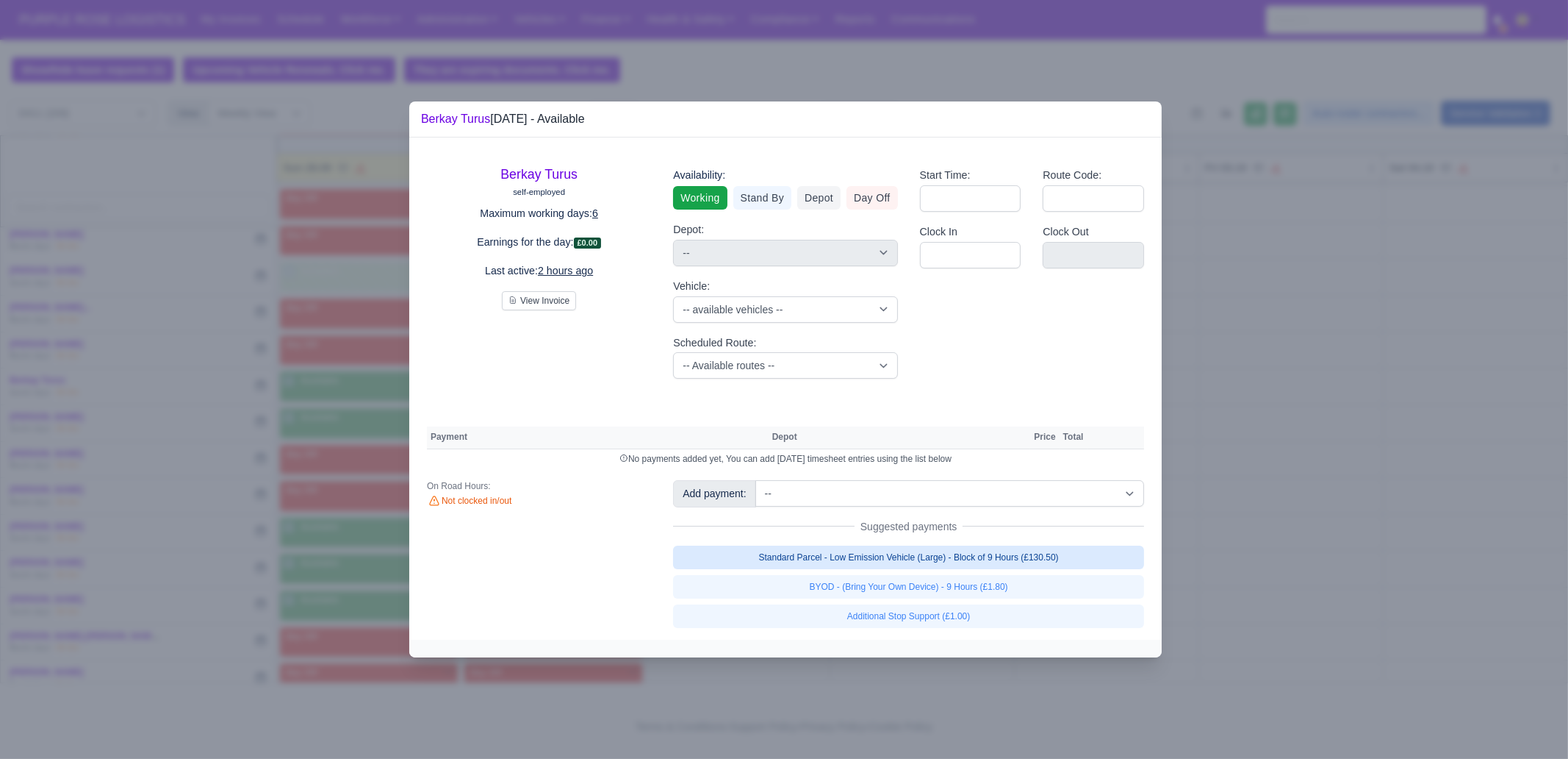
click at [982, 556] on link "Standard Parcel - Low Emission Vehicle (Large) - Block of 9 Hours (£130.50)" at bounding box center [908, 557] width 471 height 23
click at [993, 569] on link "Standard Parcel - Low Emission Vehicle (Large) - Block of 9 Hours (£130.50)" at bounding box center [908, 557] width 471 height 23
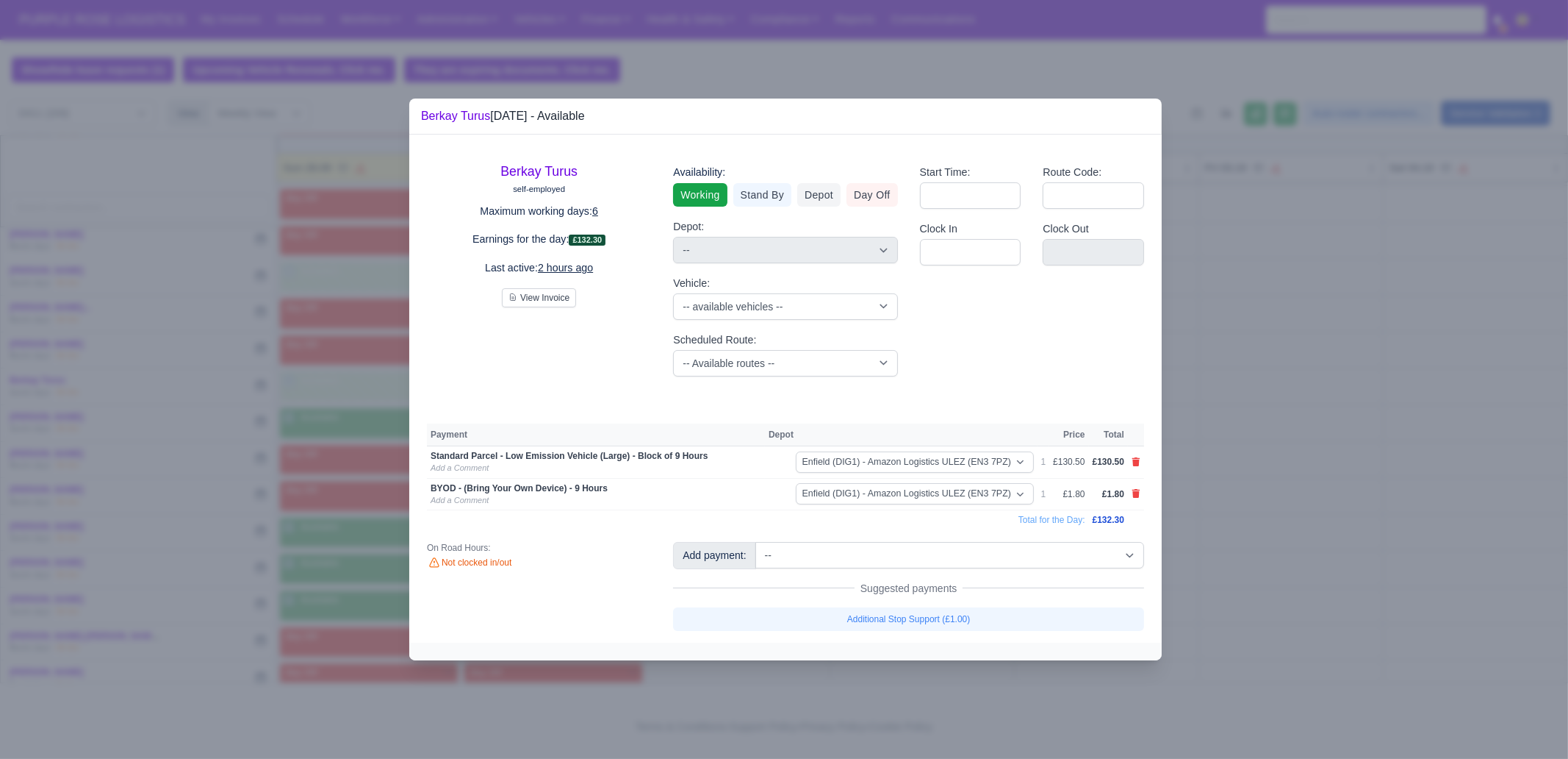
click at [1308, 549] on div at bounding box center [784, 379] width 1568 height 759
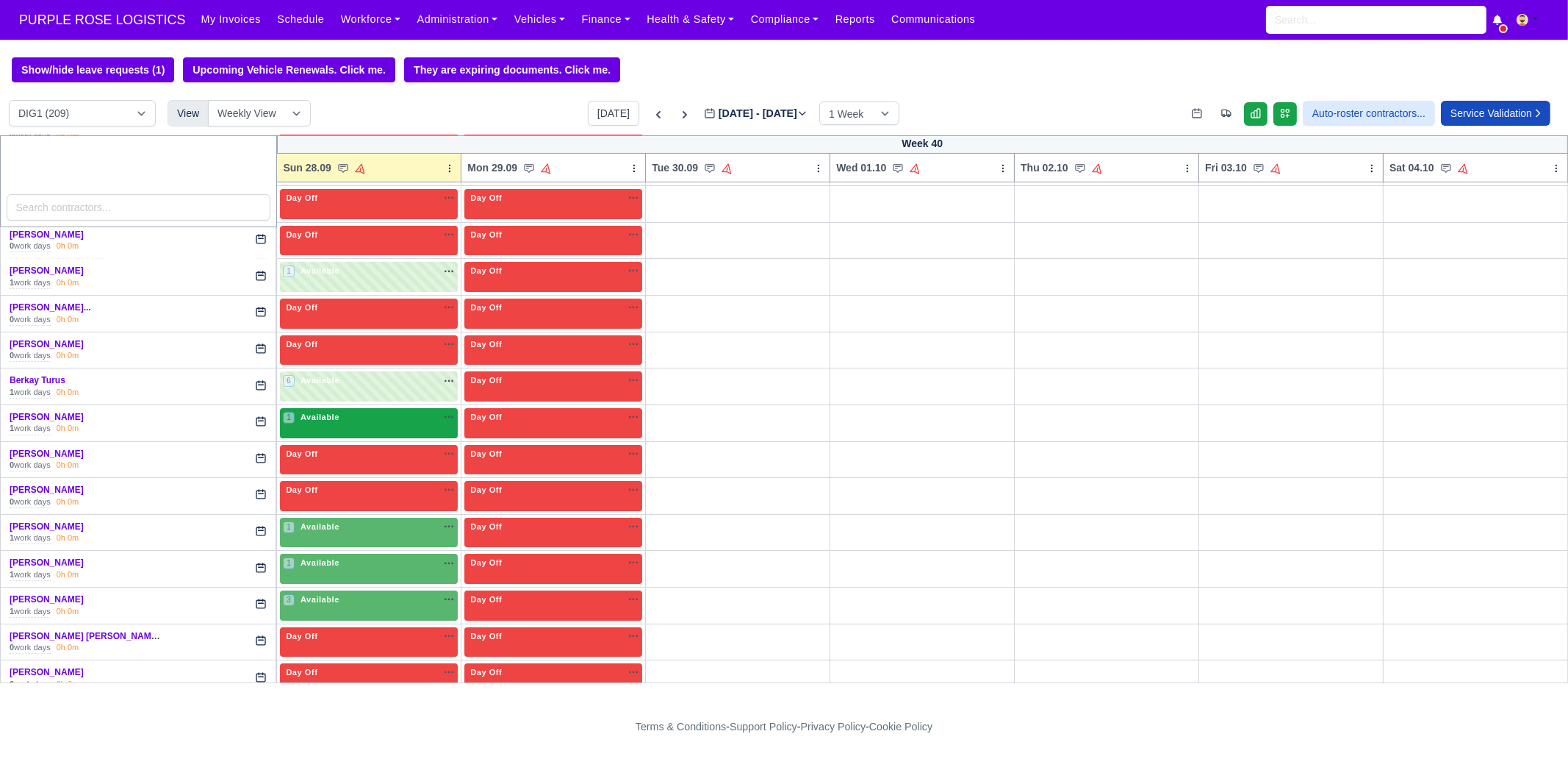
click at [355, 422] on div "1 Available na" at bounding box center [369, 418] width 172 height 15
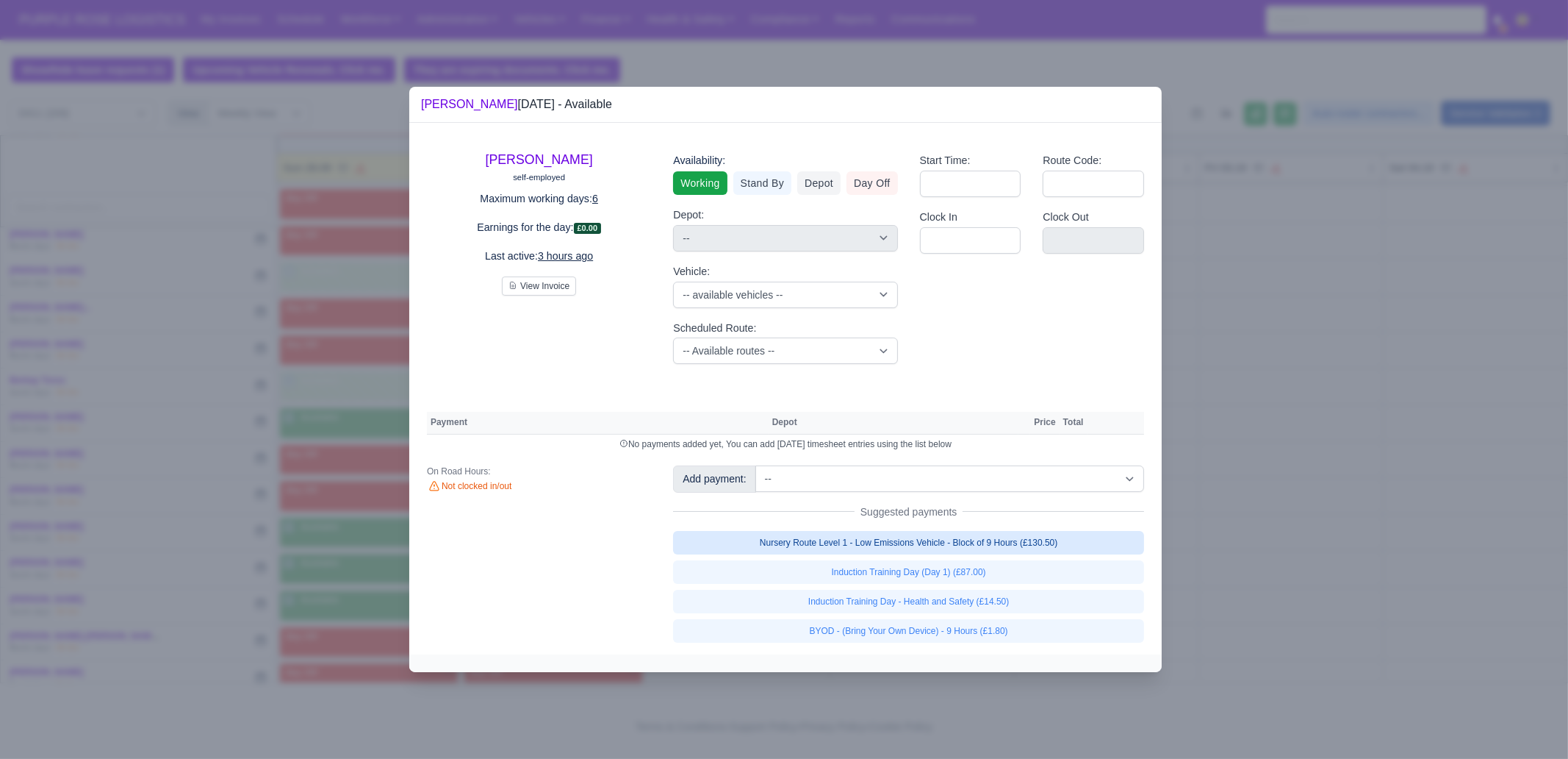
click at [931, 540] on link "Nursery Route Level 1 - Low Emissions Vehicle - Block of 9 Hours (£130.50)" at bounding box center [908, 542] width 471 height 23
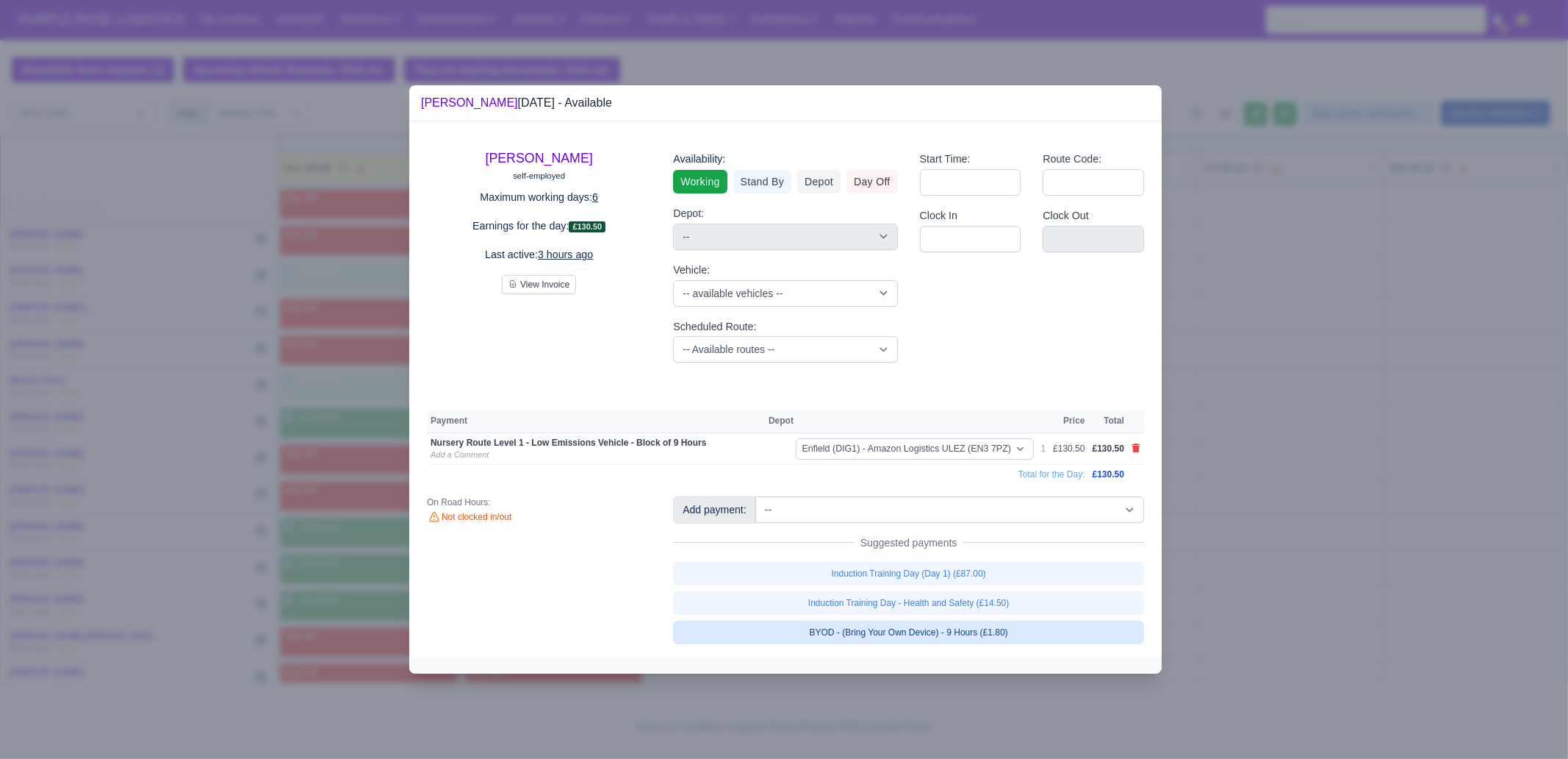
click at [963, 636] on link "BYOD - (Bring Your Own Device) - 9 Hours (£1.80)" at bounding box center [908, 632] width 471 height 23
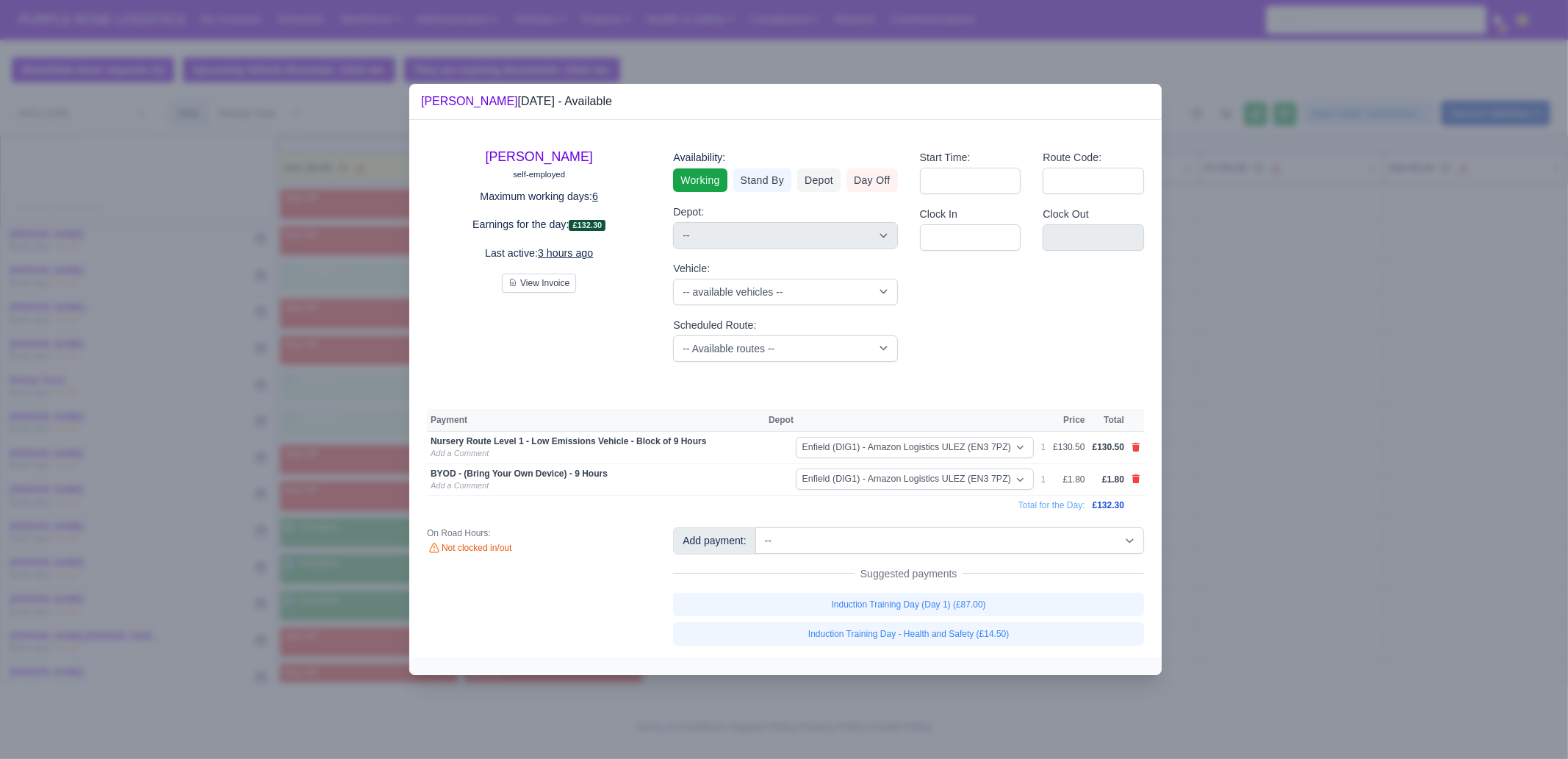
click at [1291, 626] on div at bounding box center [784, 379] width 1568 height 759
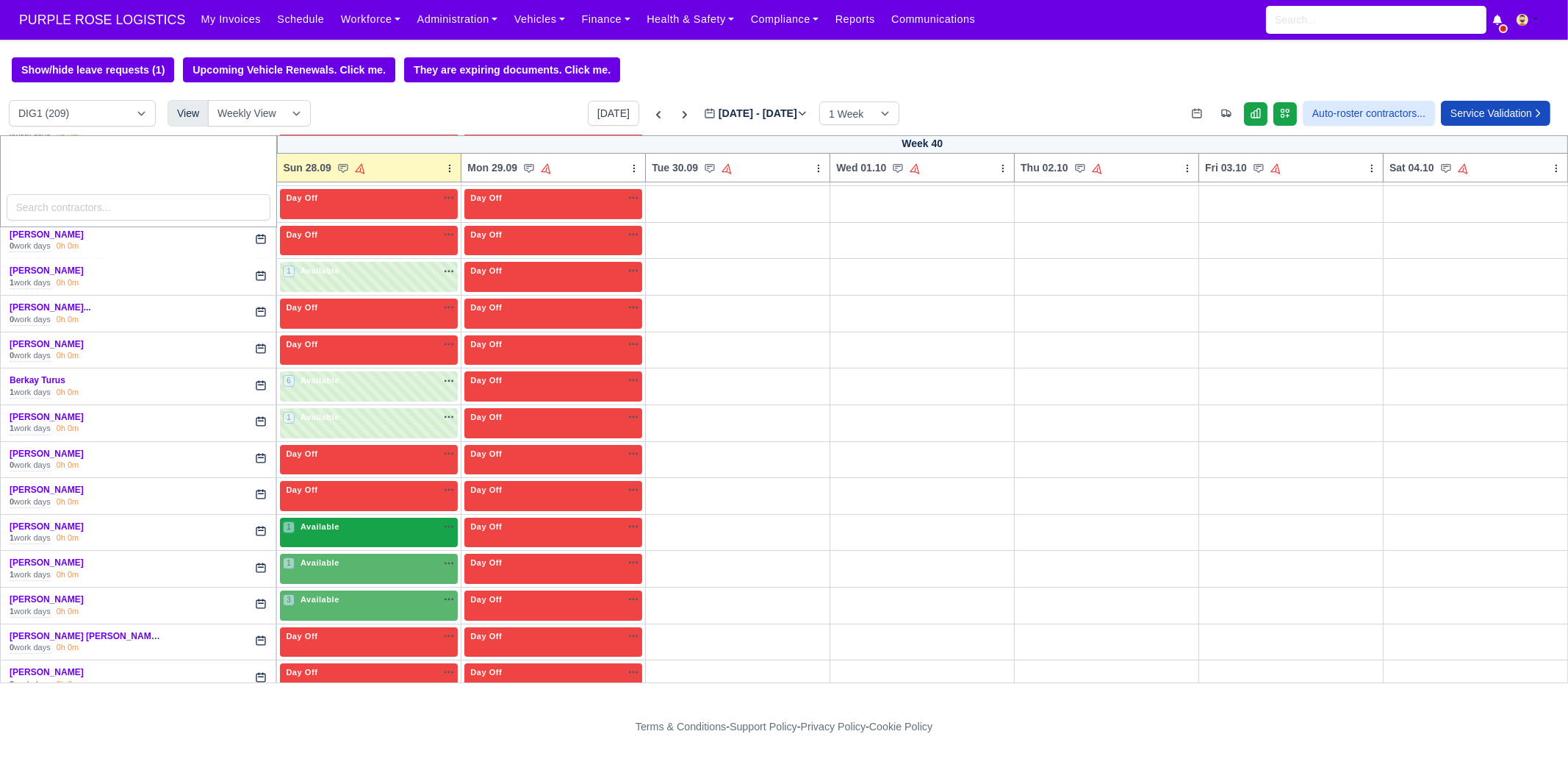
click at [391, 524] on div "1 Available na" at bounding box center [369, 527] width 172 height 12
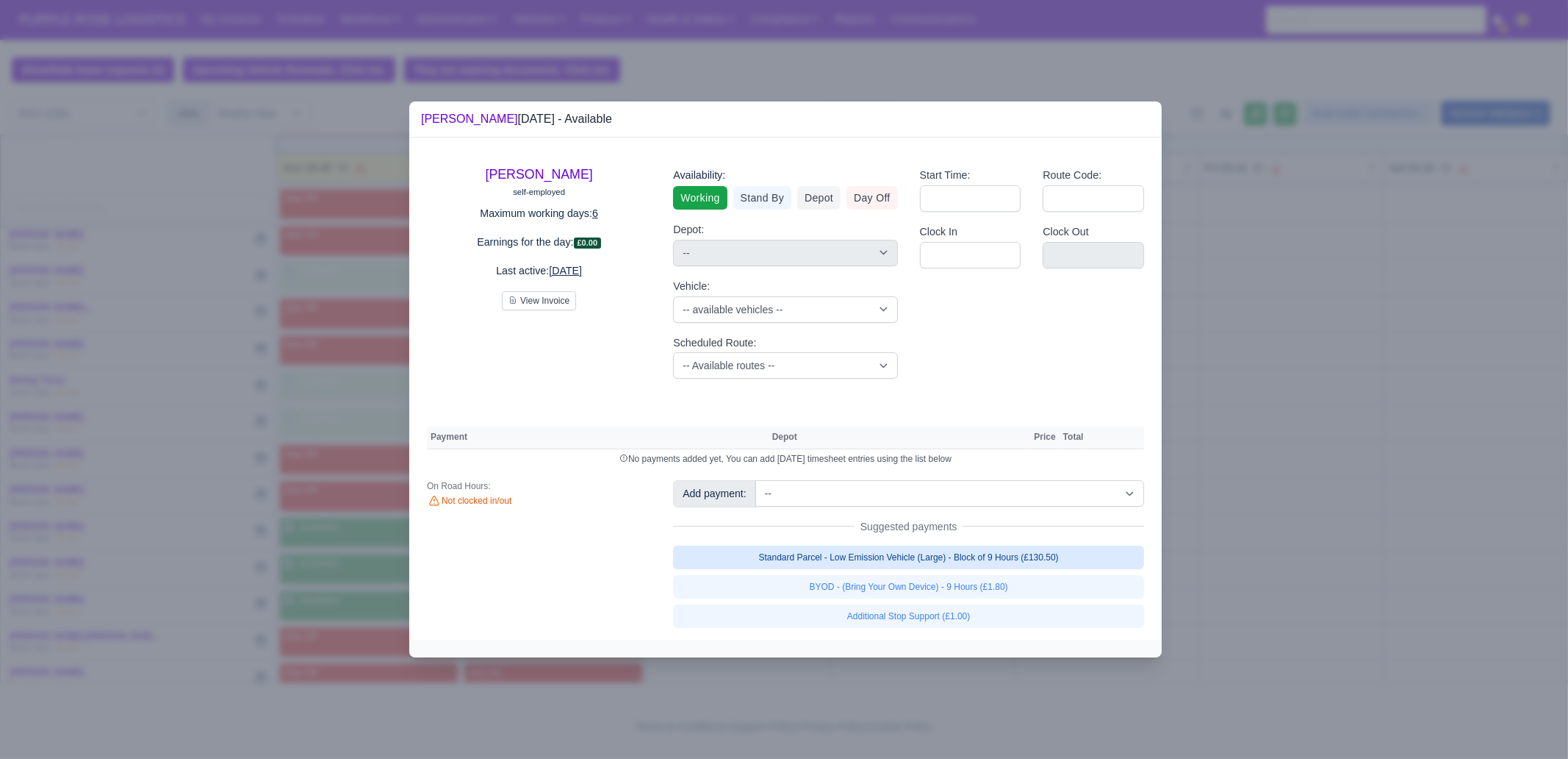
click at [995, 557] on link "Standard Parcel - Low Emission Vehicle (Large) - Block of 9 Hours (£130.50)" at bounding box center [908, 557] width 471 height 23
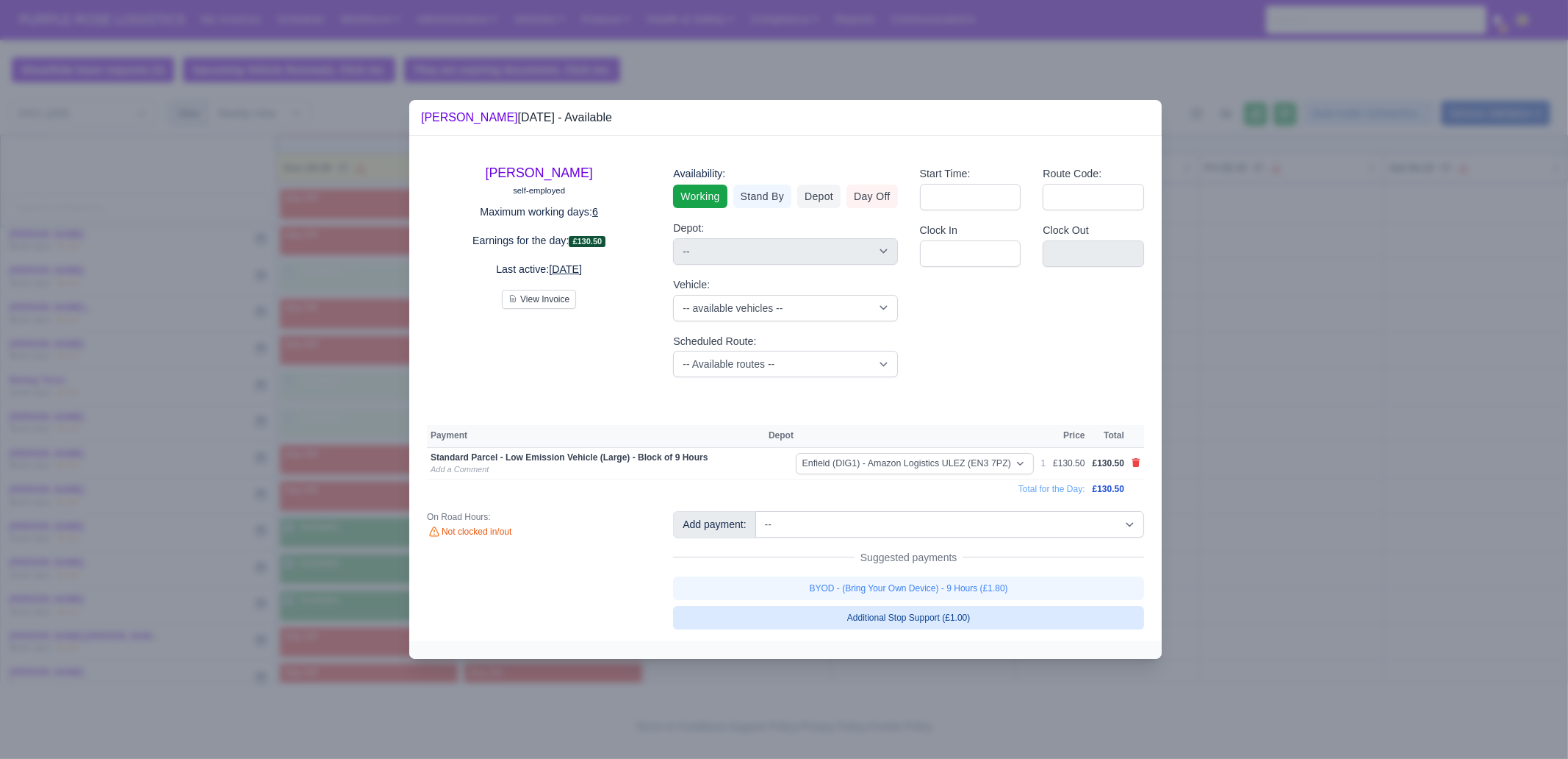
click at [1002, 584] on link "BYOD - (Bring Your Own Device) - 9 Hours (£1.80)" at bounding box center [908, 588] width 471 height 23
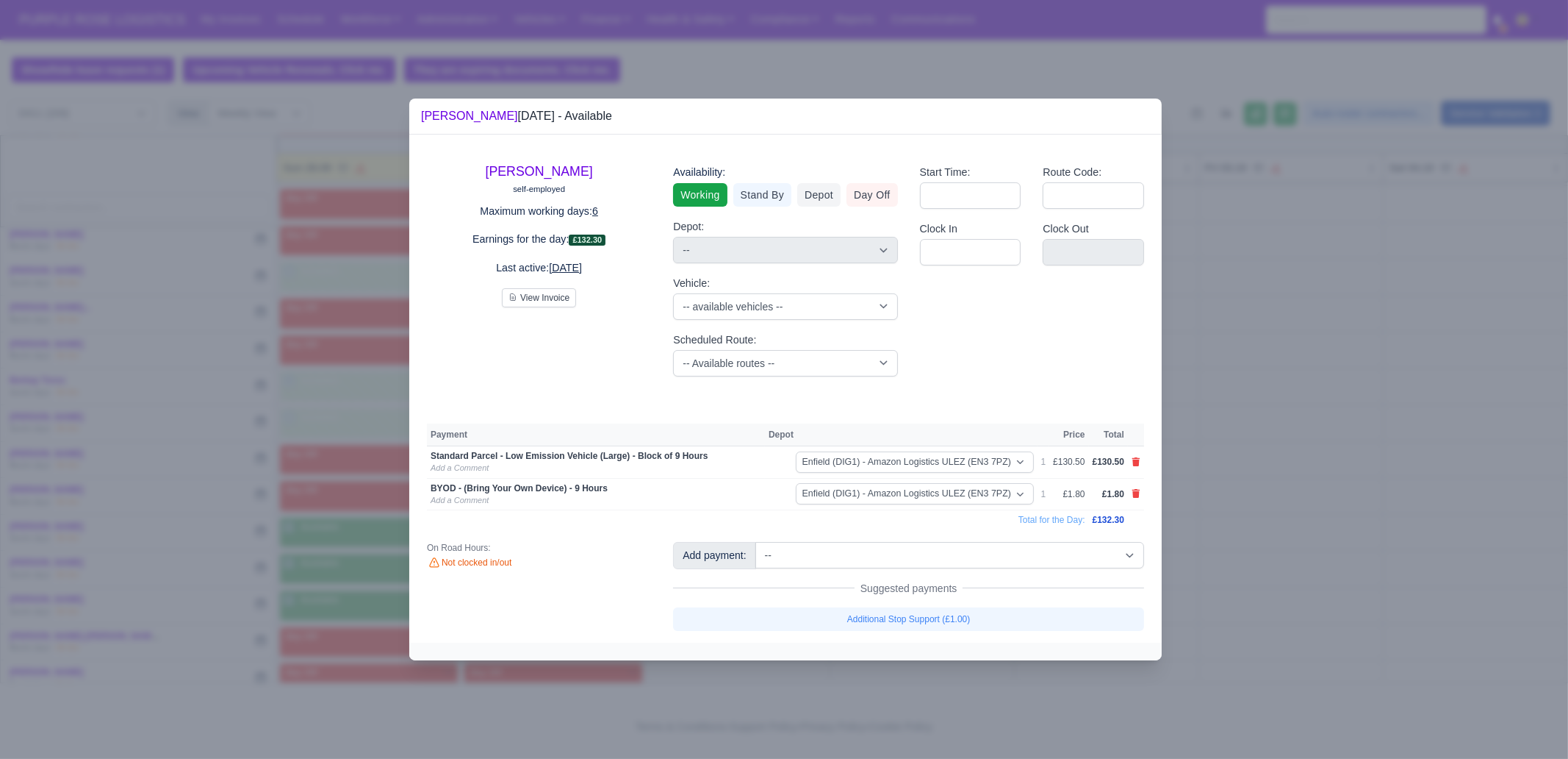
click at [1299, 568] on div at bounding box center [784, 379] width 1568 height 759
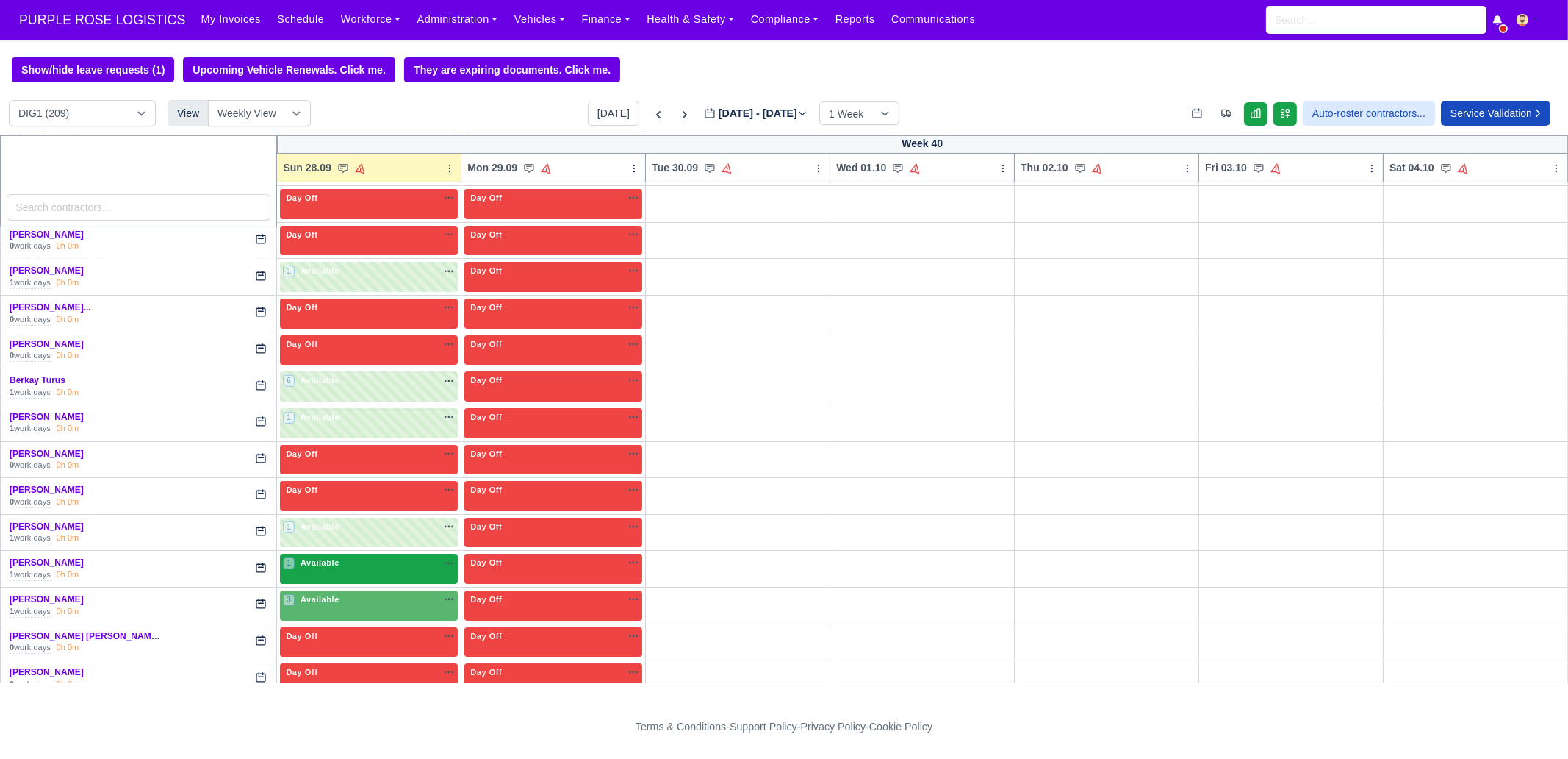
click at [365, 560] on div "1 Available na" at bounding box center [369, 563] width 172 height 12
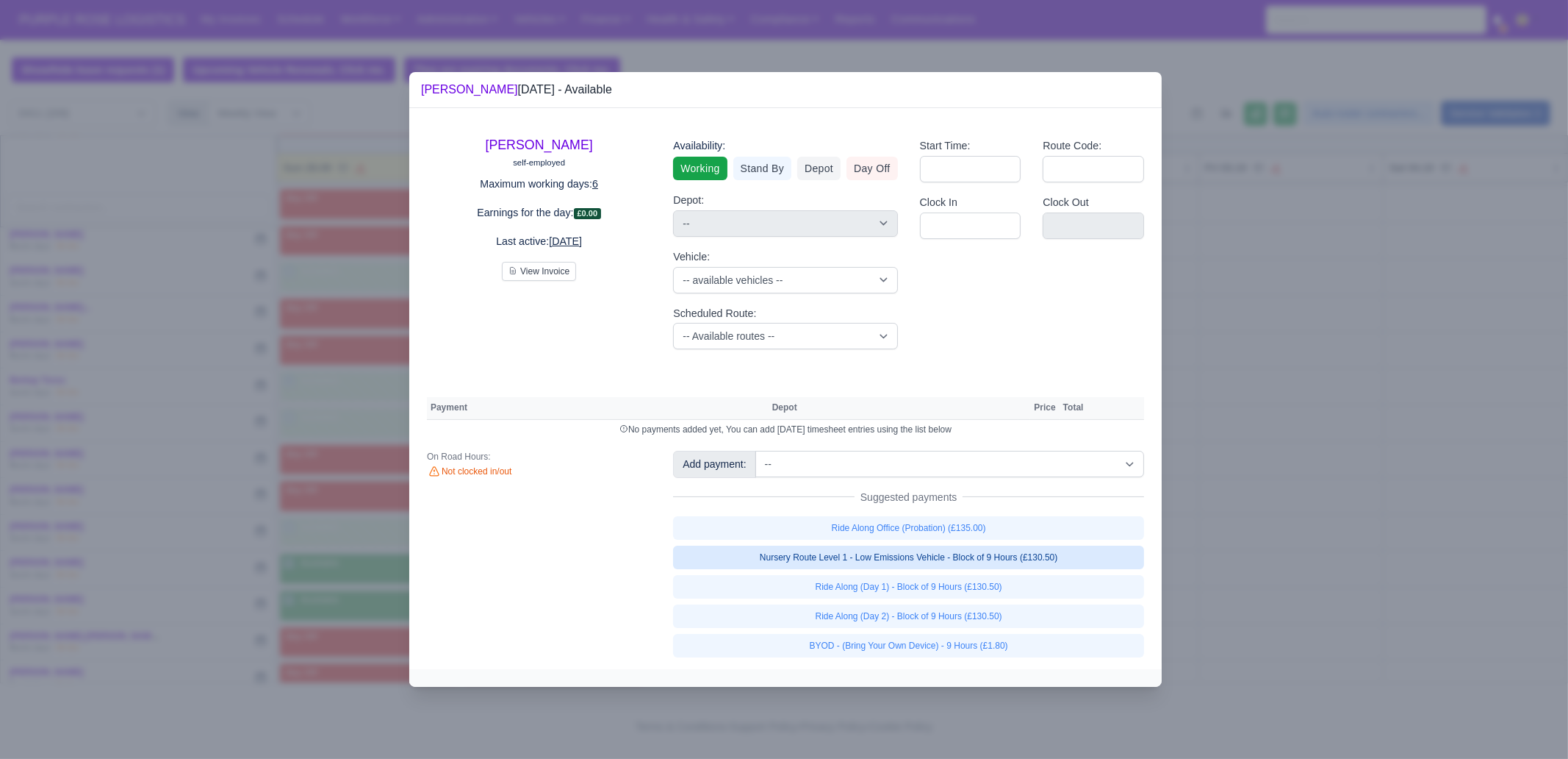
click at [917, 552] on link "Nursery Route Level 1 - Low Emissions Vehicle - Block of 9 Hours (£130.50)" at bounding box center [908, 557] width 471 height 23
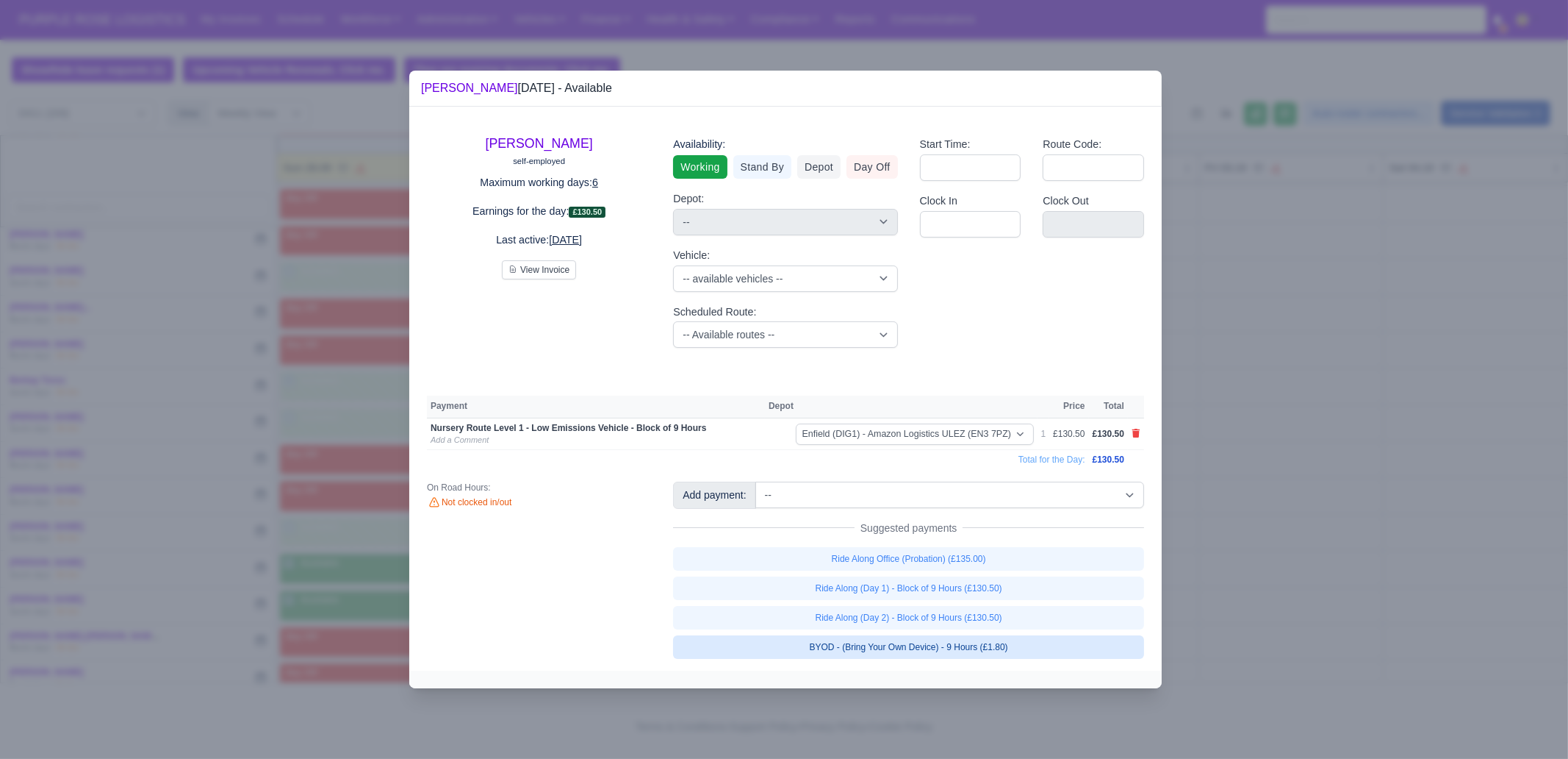
click at [949, 648] on link "BYOD - (Bring Your Own Device) - 9 Hours (£1.80)" at bounding box center [908, 647] width 471 height 23
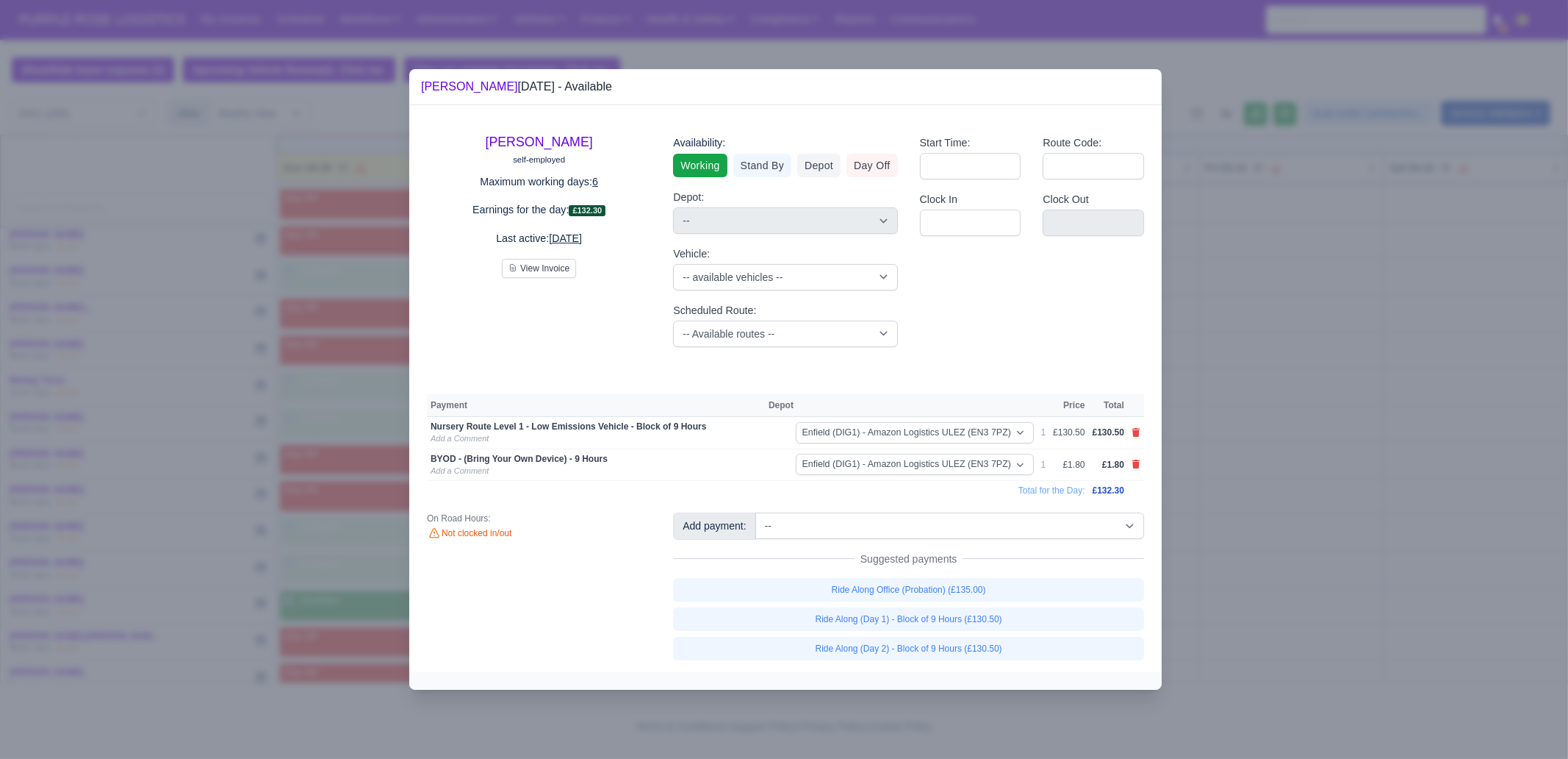
click at [1354, 622] on div at bounding box center [784, 379] width 1568 height 759
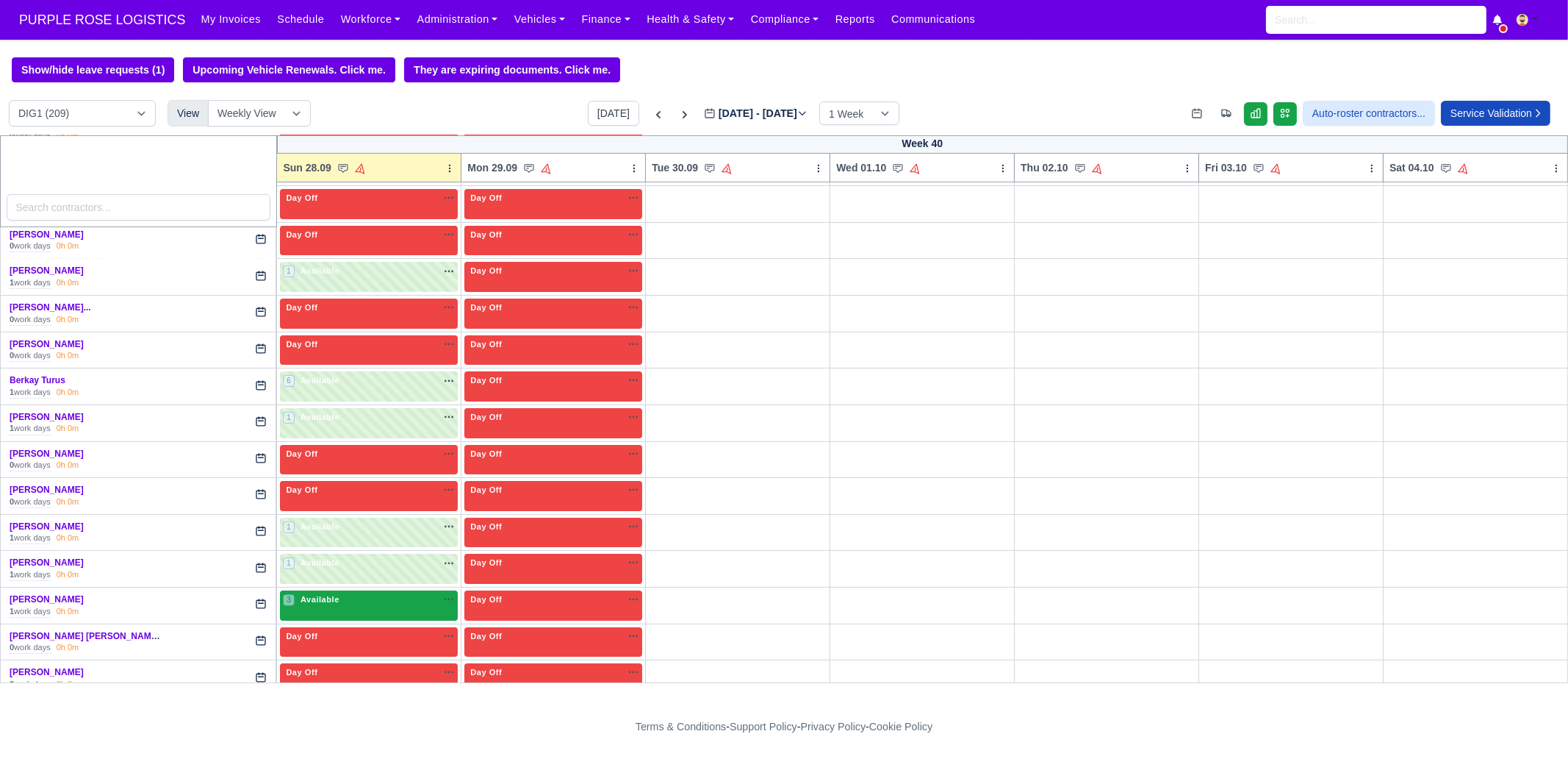
click at [336, 597] on span "Available" at bounding box center [320, 598] width 45 height 10
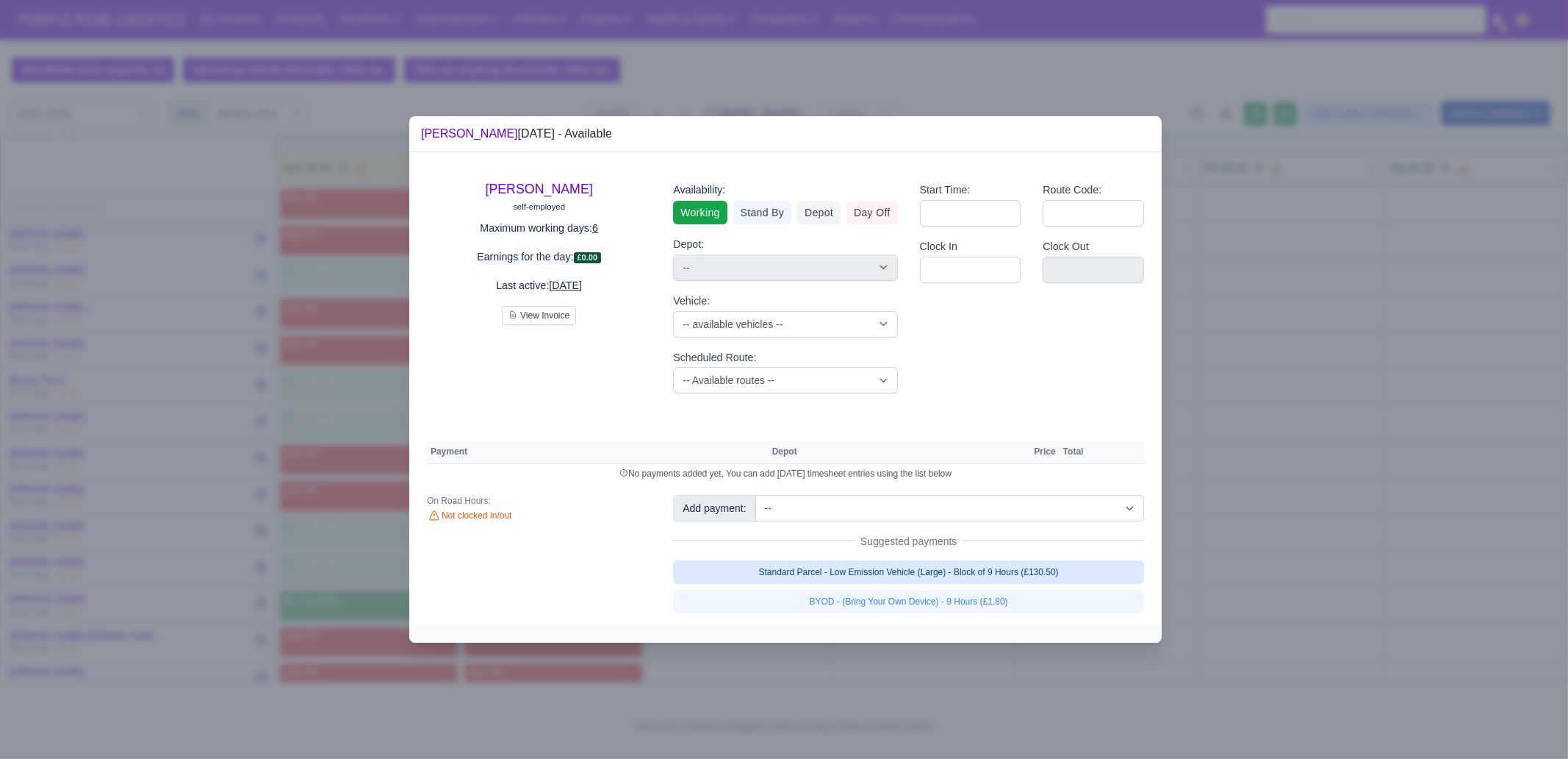
click at [884, 575] on link "Standard Parcel - Low Emission Vehicle (Large) - Block of 9 Hours (£130.50)" at bounding box center [908, 571] width 471 height 23
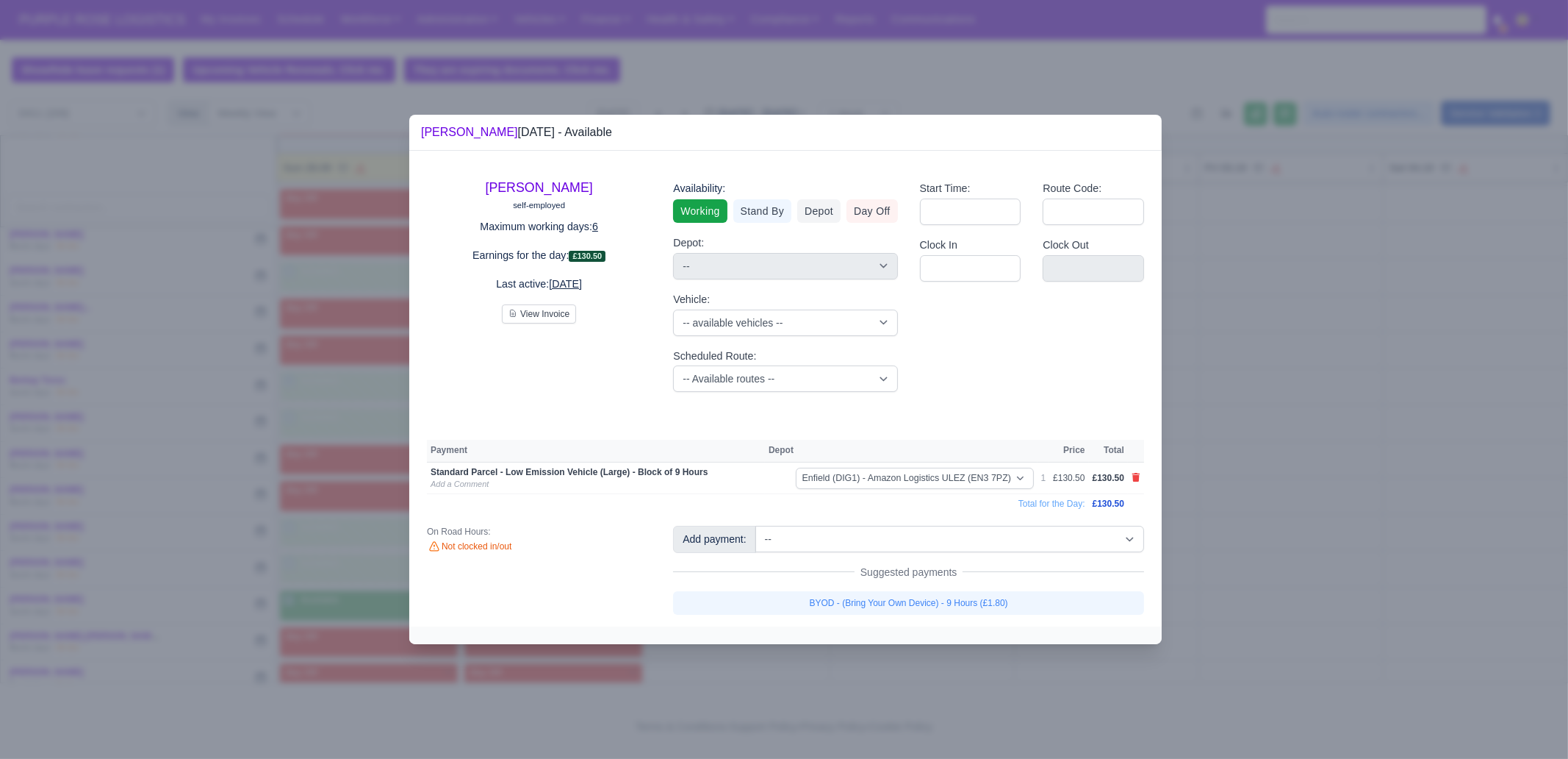
click at [892, 605] on link "BYOD - (Bring Your Own Device) - 9 Hours (£1.80)" at bounding box center [908, 602] width 471 height 23
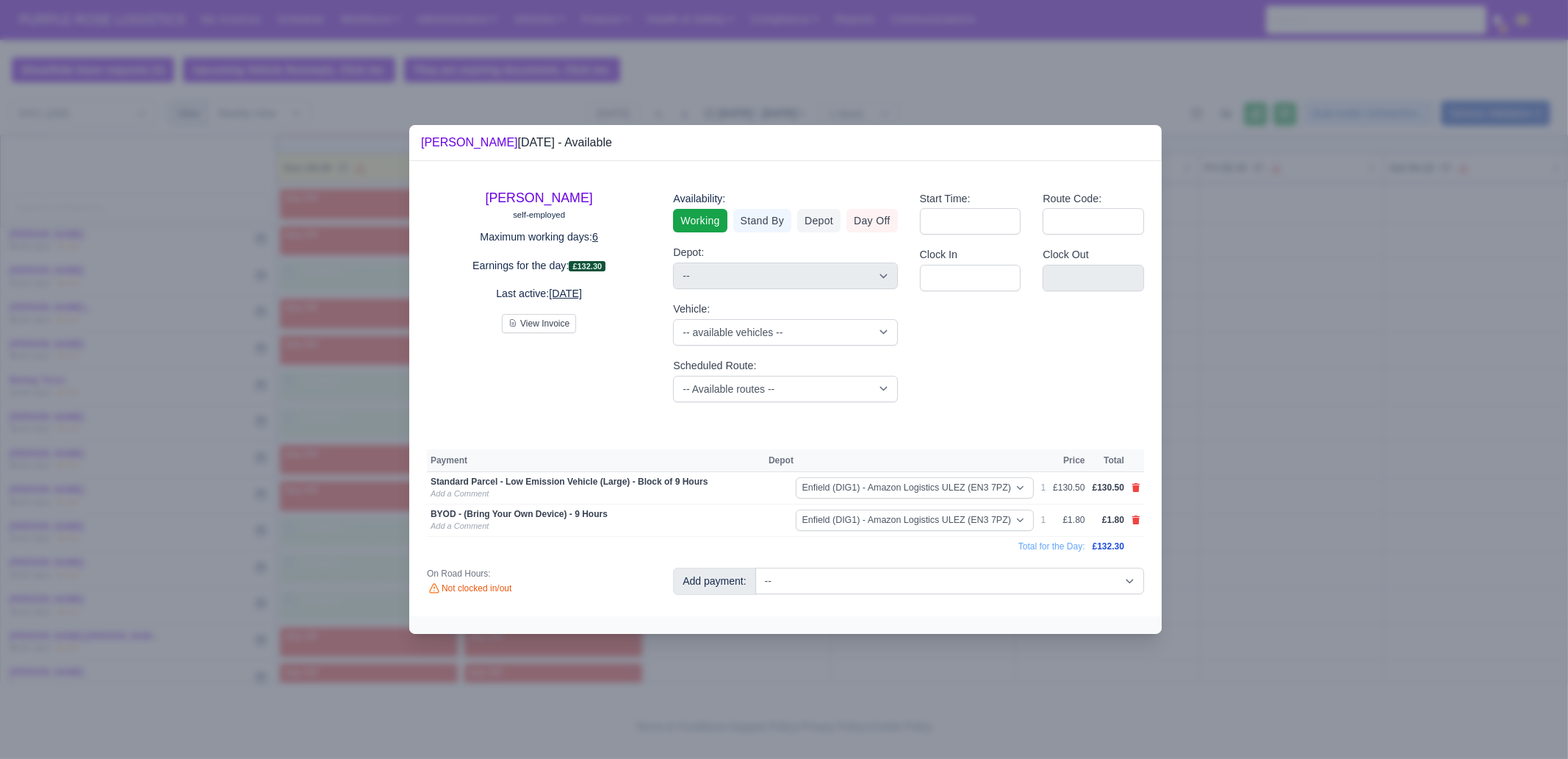
click at [884, 678] on div at bounding box center [784, 379] width 1568 height 759
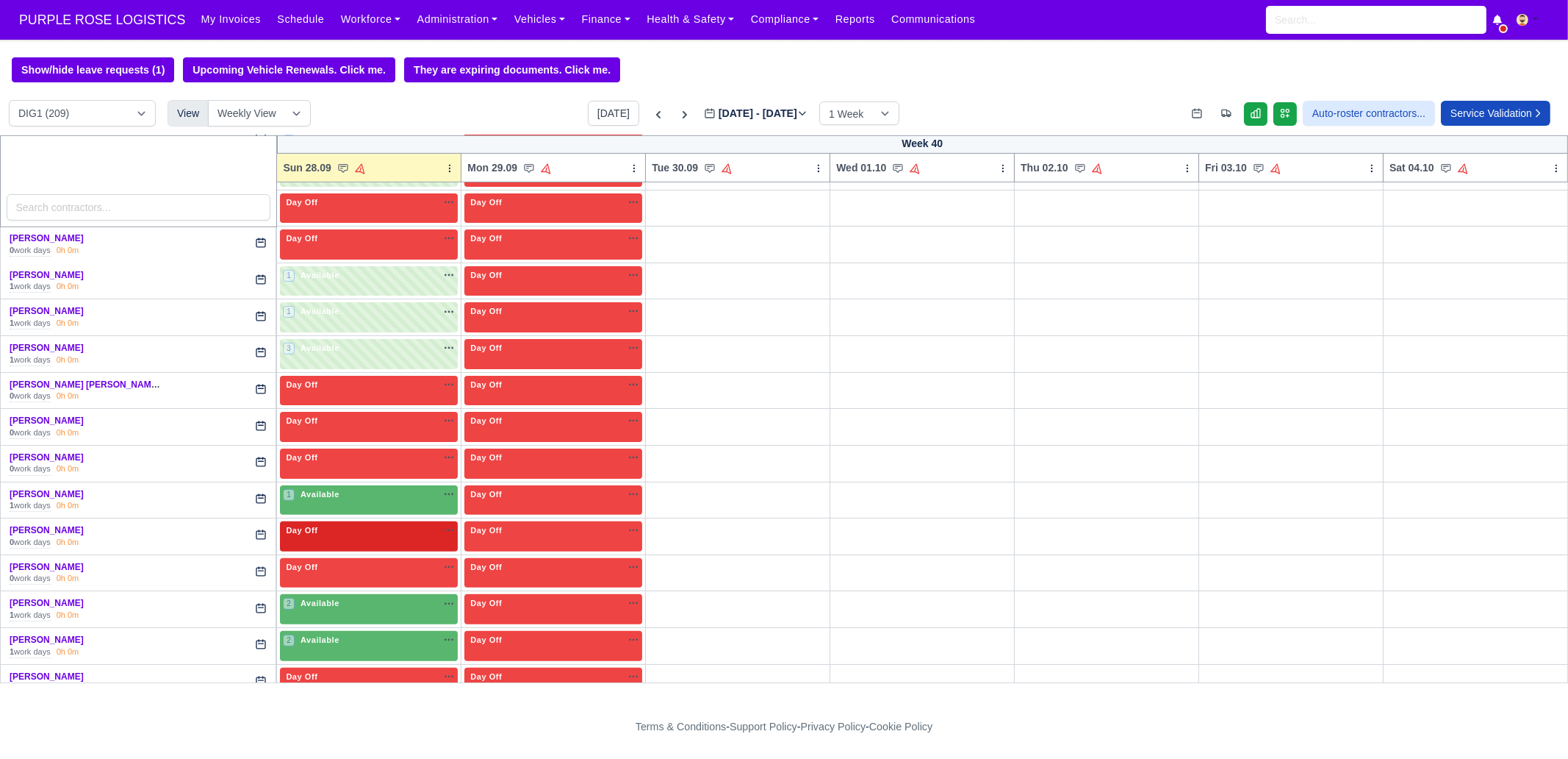
scroll to position [827, 0]
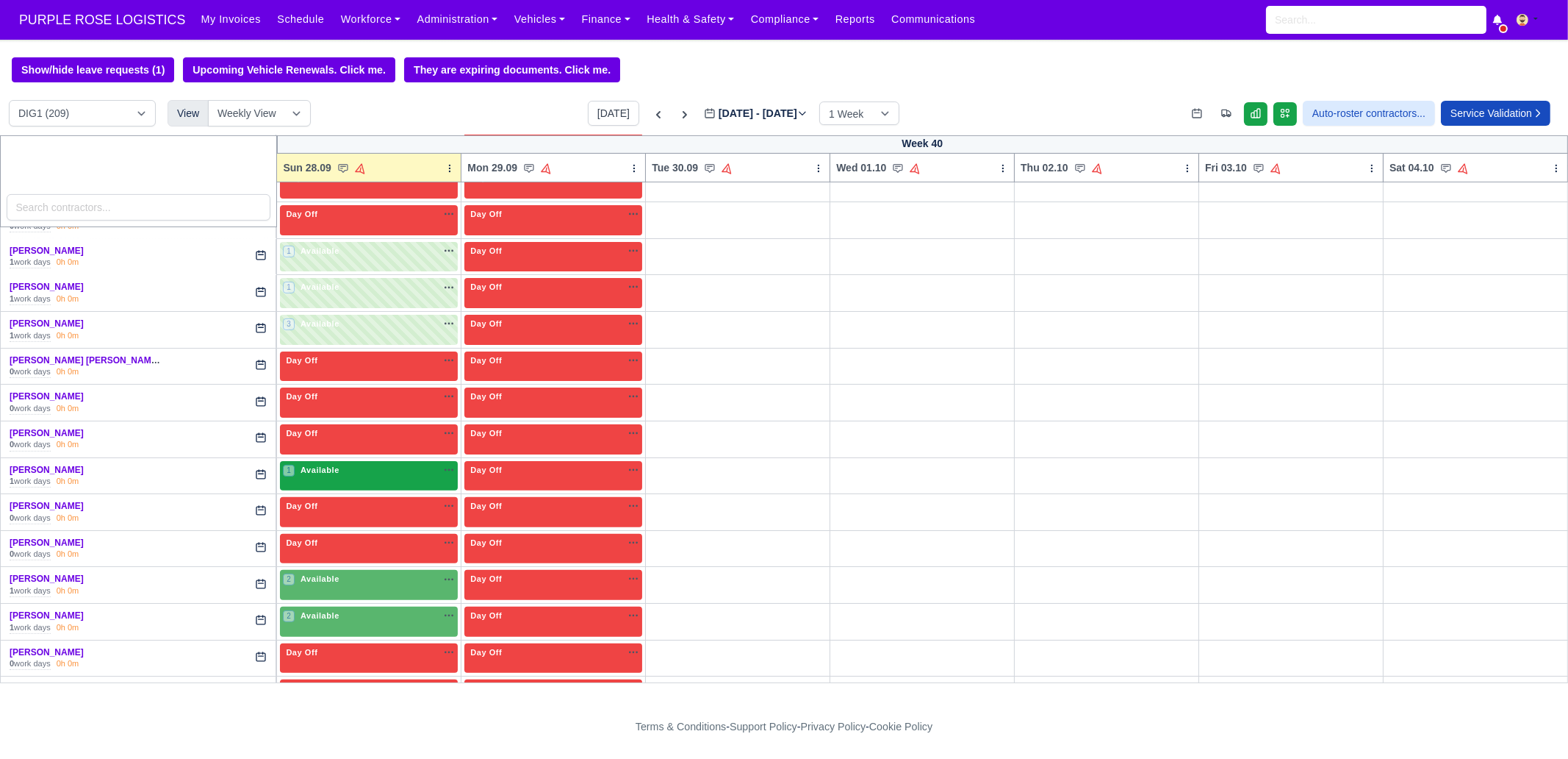
click at [357, 469] on div "1 Available na" at bounding box center [369, 470] width 172 height 12
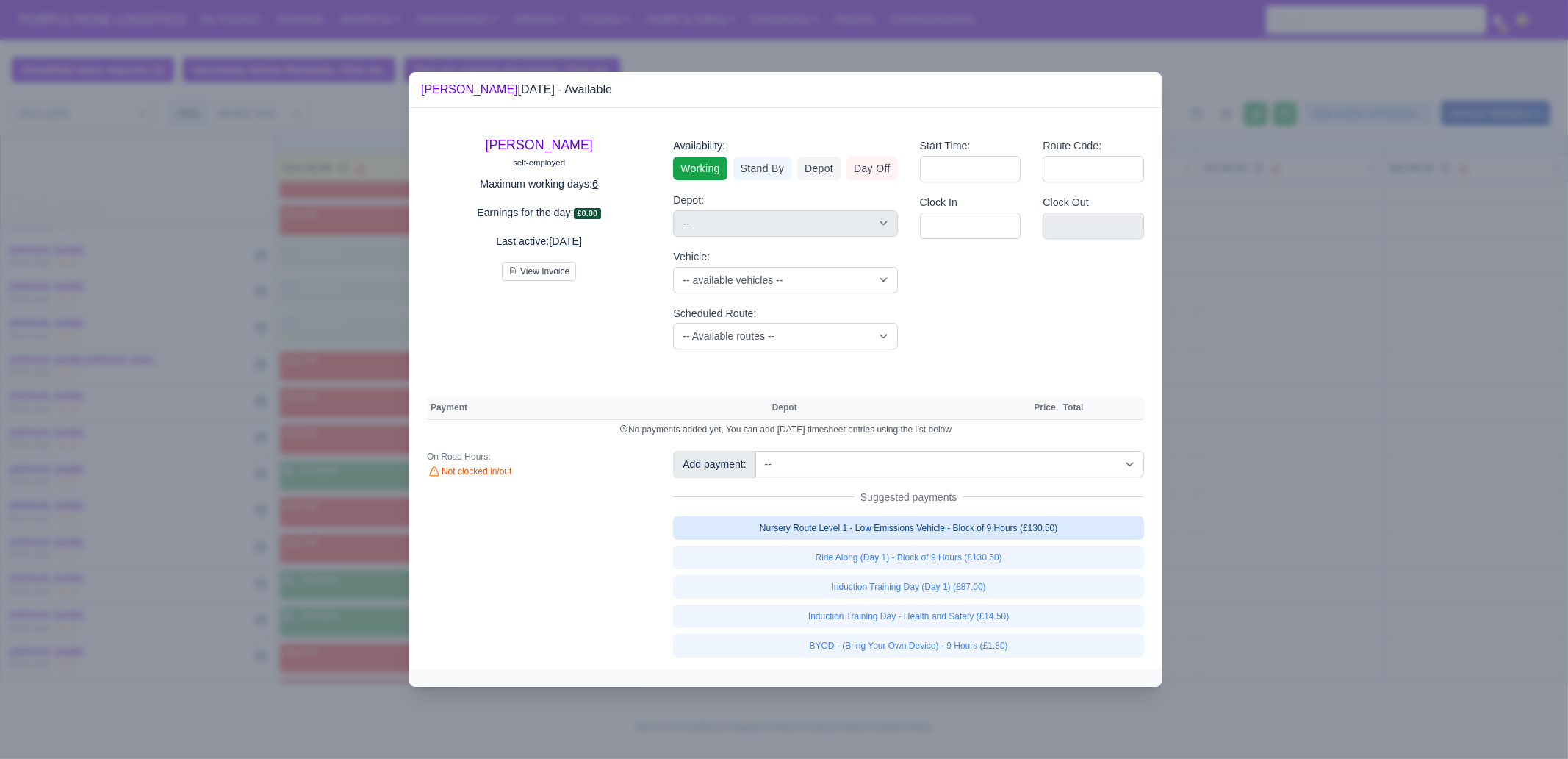
click at [968, 527] on link "Nursery Route Level 1 - Low Emissions Vehicle - Block of 9 Hours (£130.50)" at bounding box center [908, 527] width 471 height 23
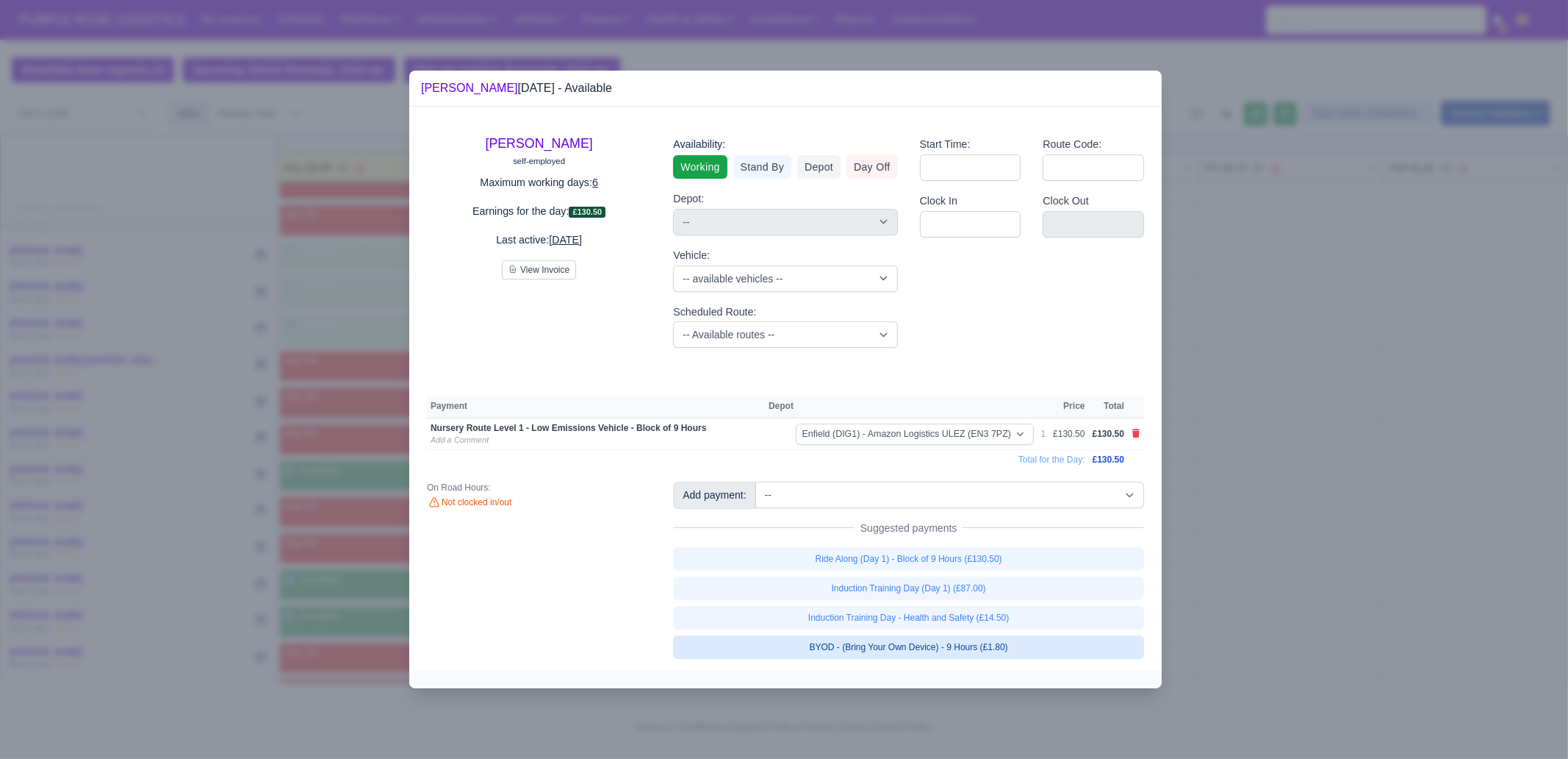
click at [999, 648] on link "BYOD - (Bring Your Own Device) - 9 Hours (£1.80)" at bounding box center [908, 647] width 471 height 23
click at [1294, 606] on div at bounding box center [784, 379] width 1568 height 759
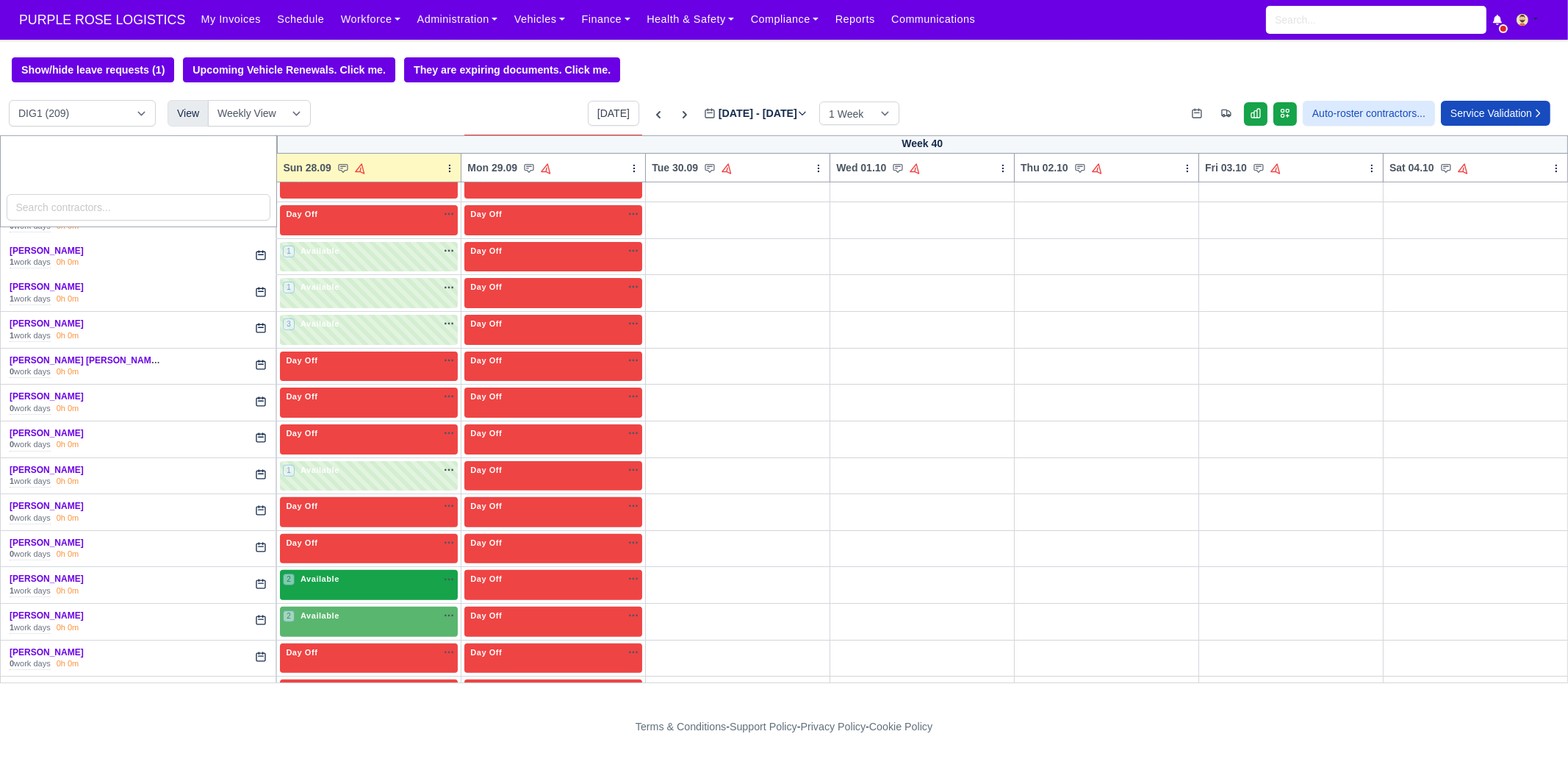
click at [304, 574] on span "Available" at bounding box center [320, 578] width 45 height 10
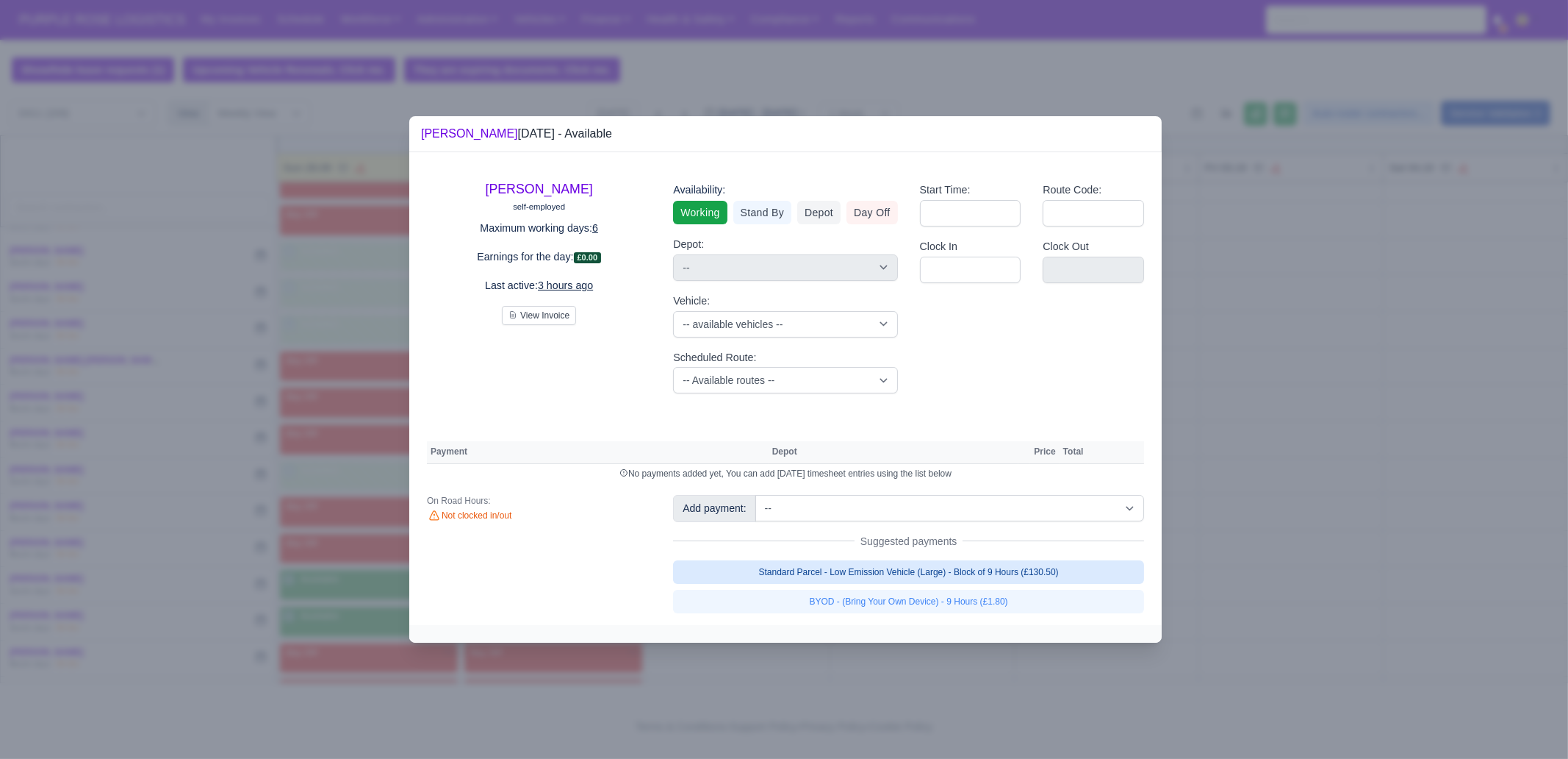
click at [881, 560] on link "Standard Parcel - Low Emission Vehicle (Large) - Block of 9 Hours (£130.50)" at bounding box center [908, 571] width 471 height 23
click at [896, 584] on link "Standard Parcel - Low Emission Vehicle (Large) - Block of 9 Hours (£130.50)" at bounding box center [908, 571] width 471 height 23
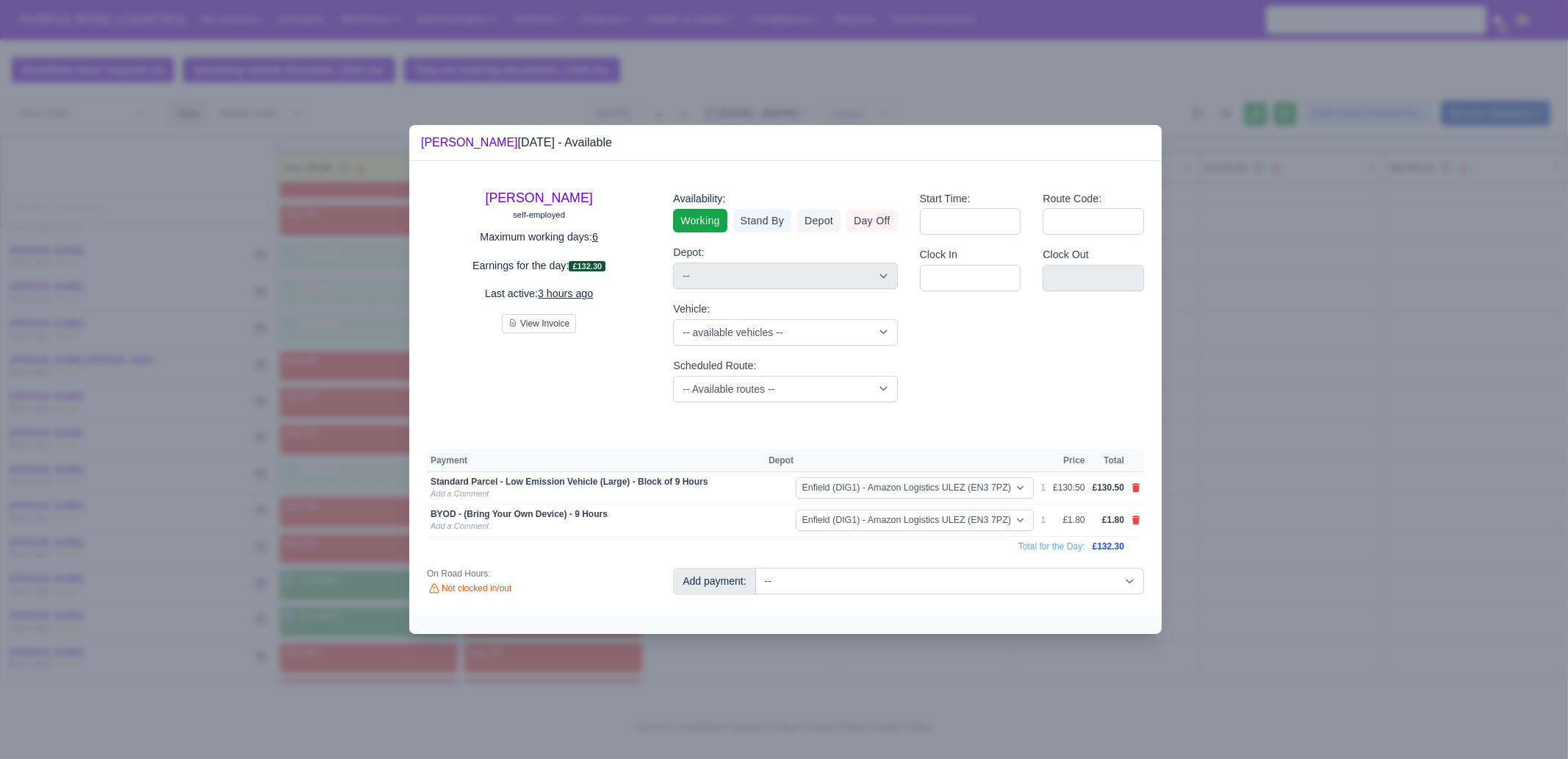
click at [881, 673] on div at bounding box center [784, 379] width 1568 height 759
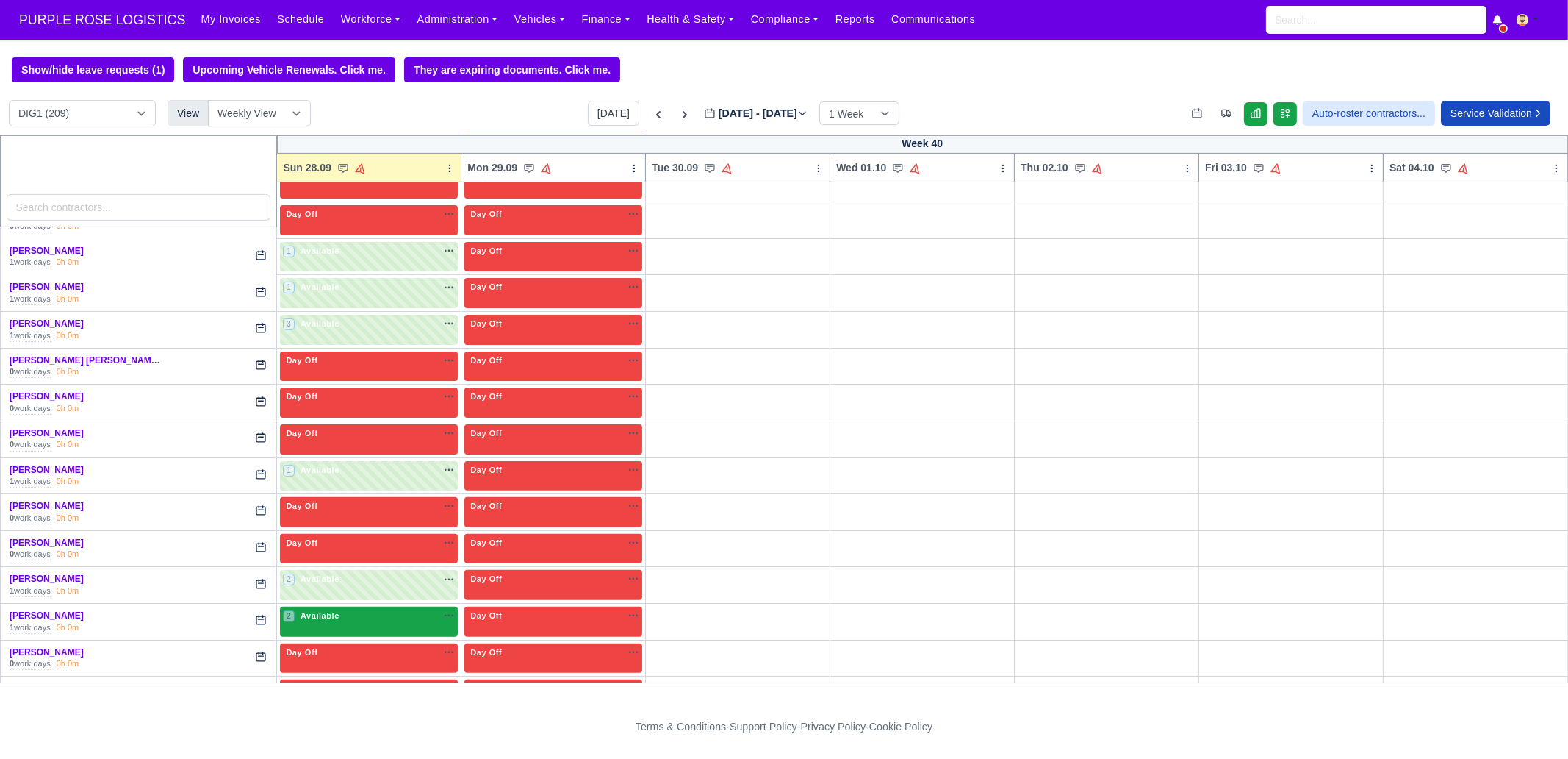
click at [321, 618] on div "2 Available na" at bounding box center [369, 617] width 172 height 15
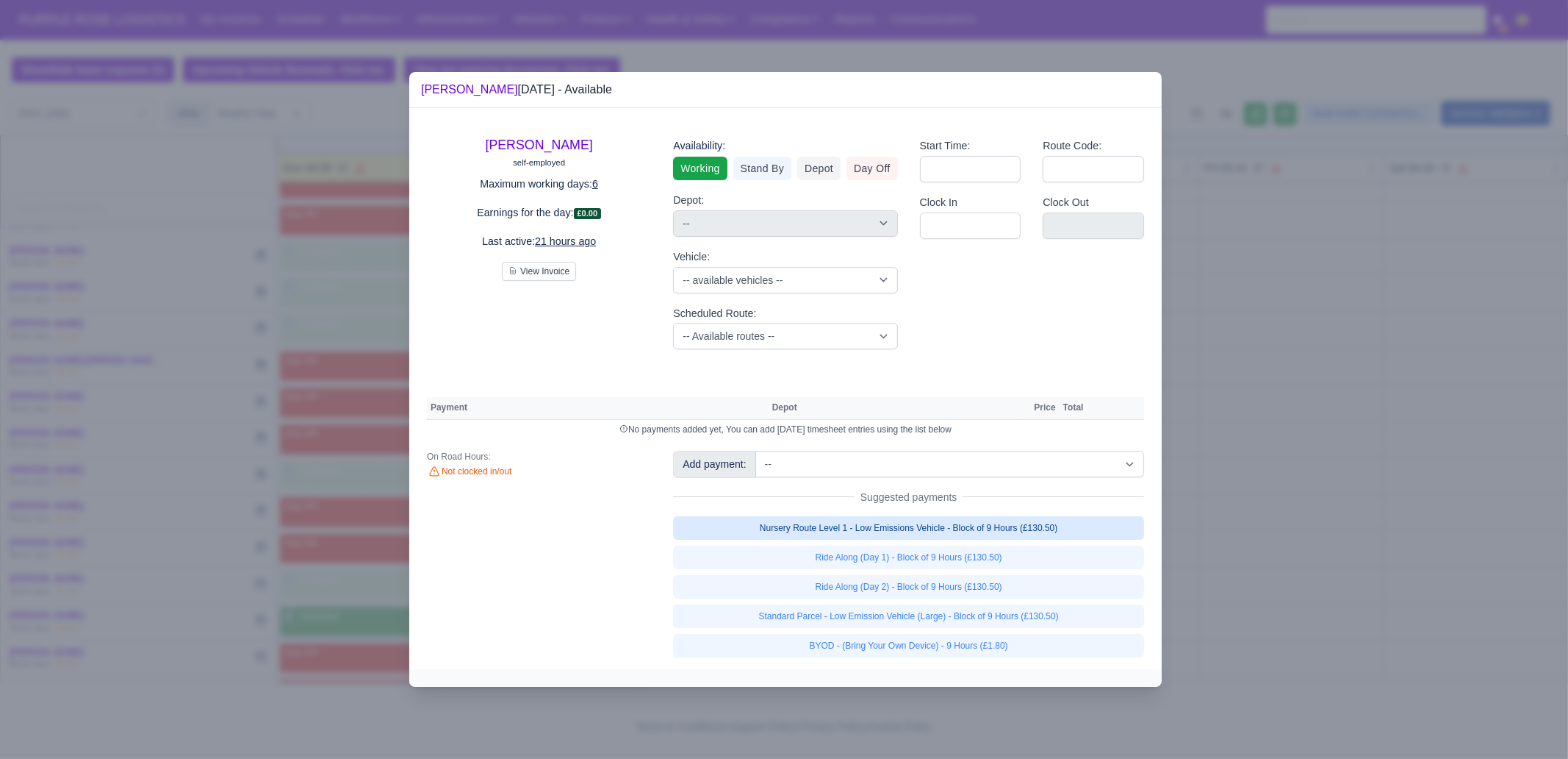
click at [970, 520] on link "Nursery Route Level 1 - Low Emissions Vehicle - Block of 9 Hours (£130.50)" at bounding box center [908, 527] width 471 height 23
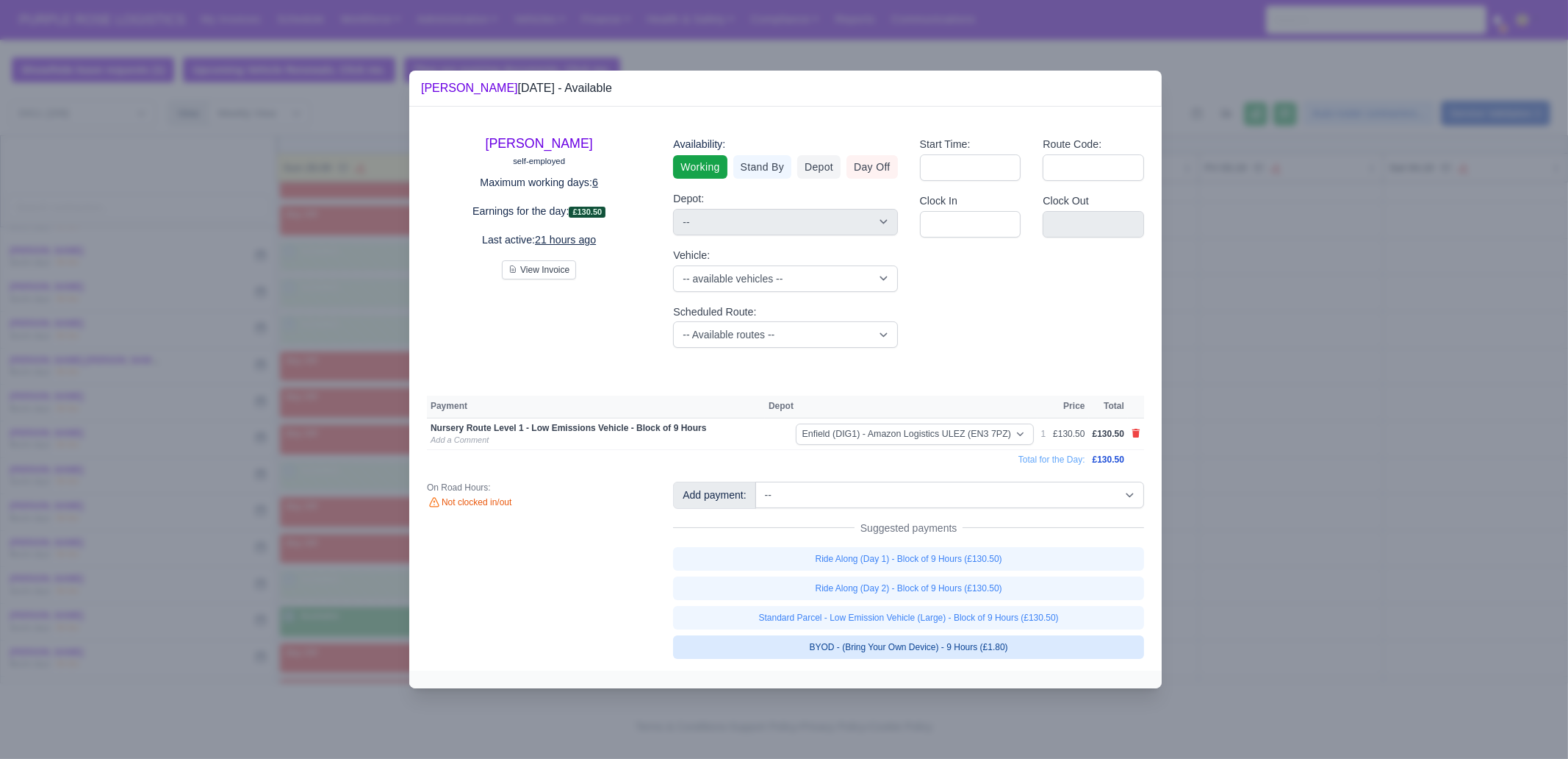
click at [992, 653] on link "BYOD - (Bring Your Own Device) - 9 Hours (£1.80)" at bounding box center [908, 647] width 471 height 23
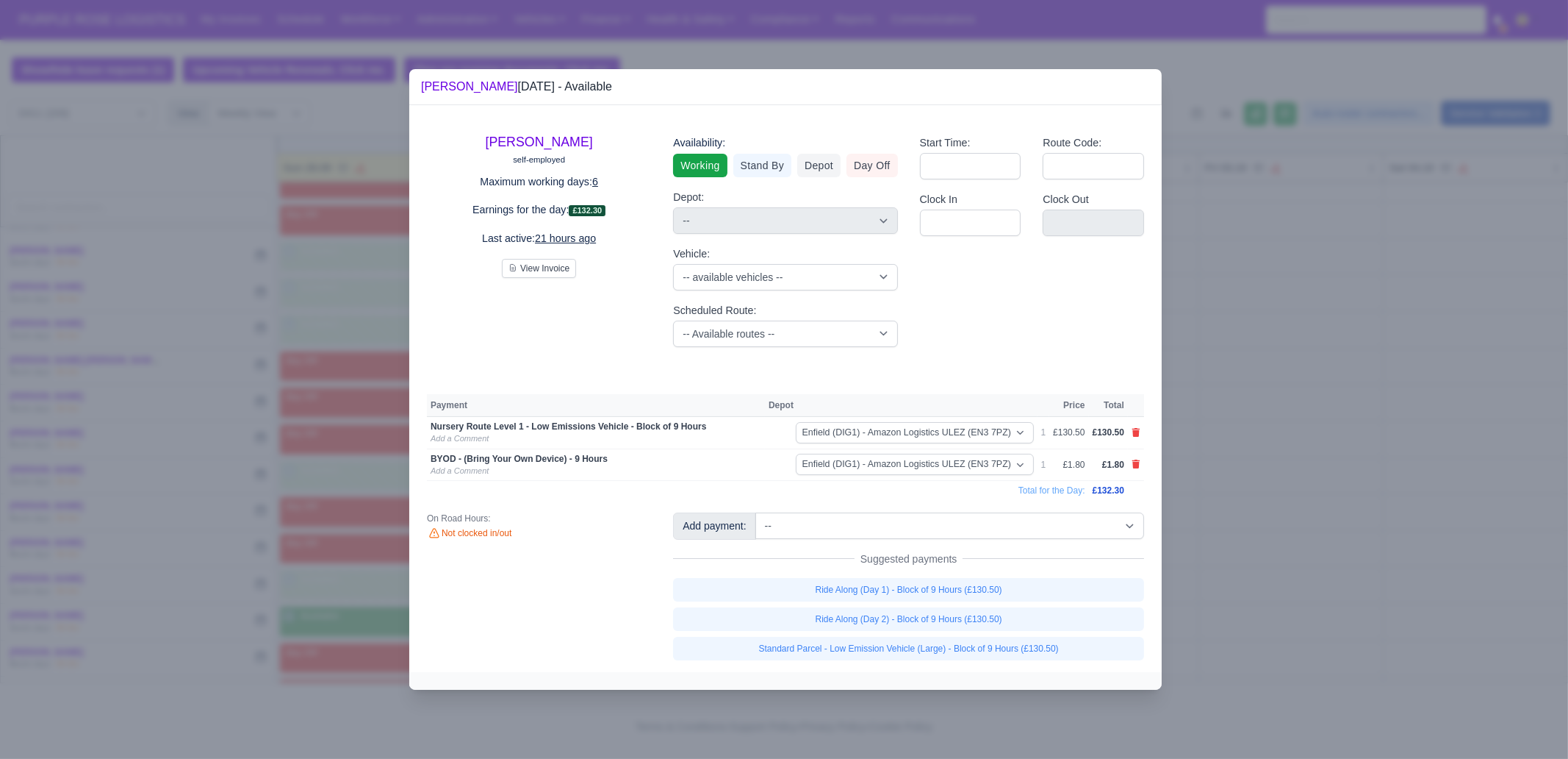
click at [1310, 612] on div at bounding box center [784, 379] width 1568 height 759
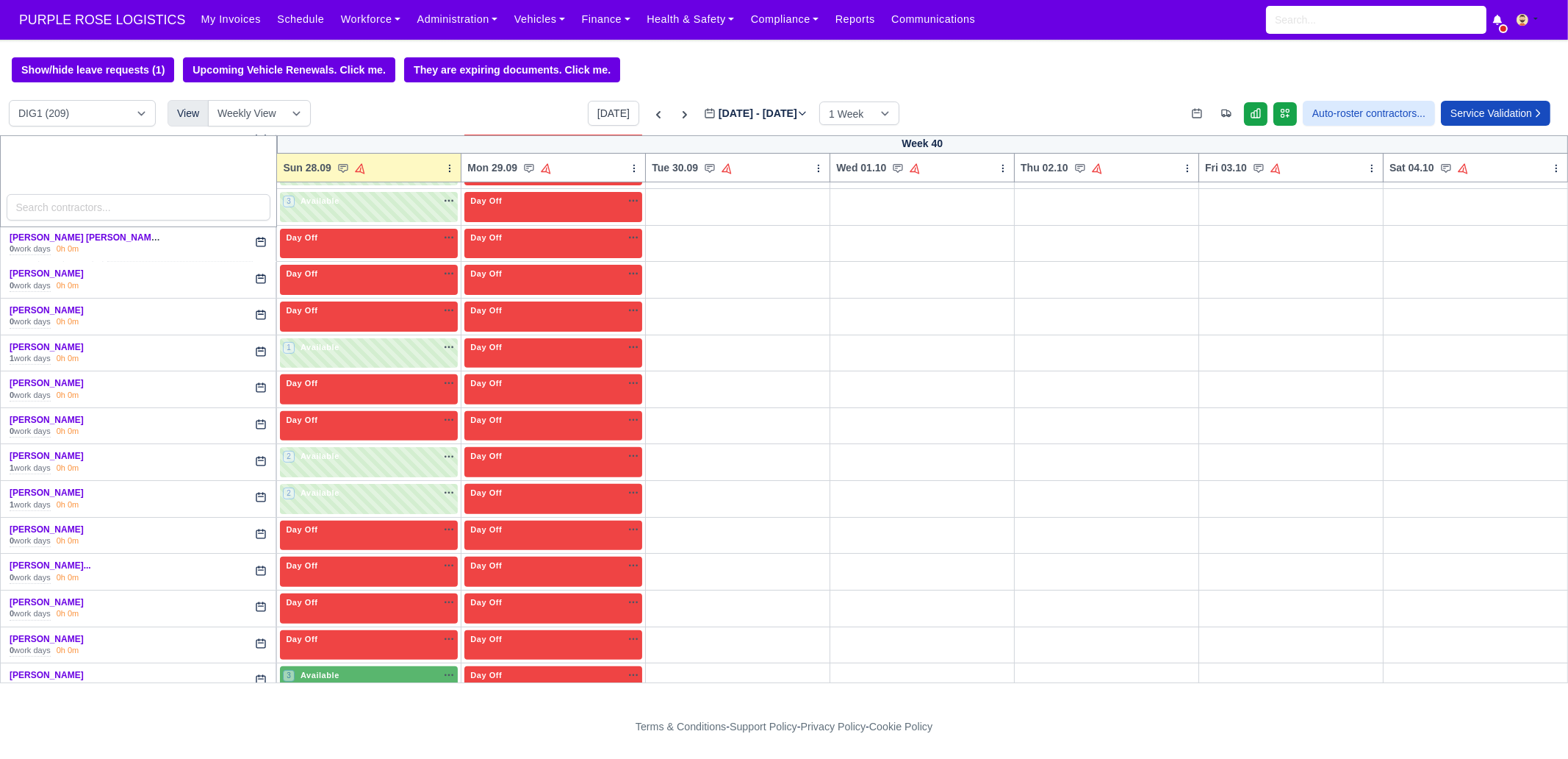
scroll to position [1011, 0]
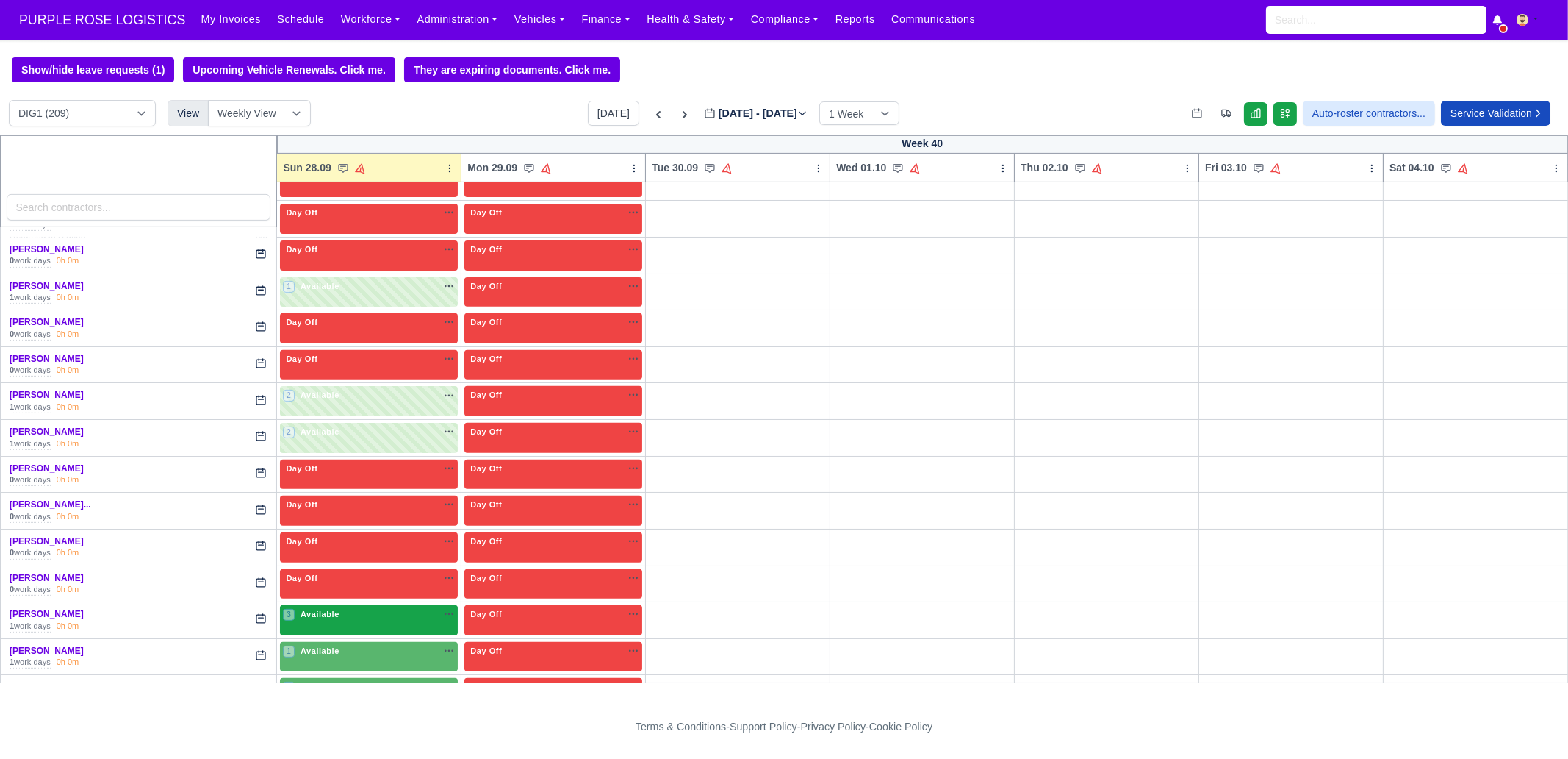
click at [363, 612] on div "3 Available na" at bounding box center [369, 614] width 172 height 12
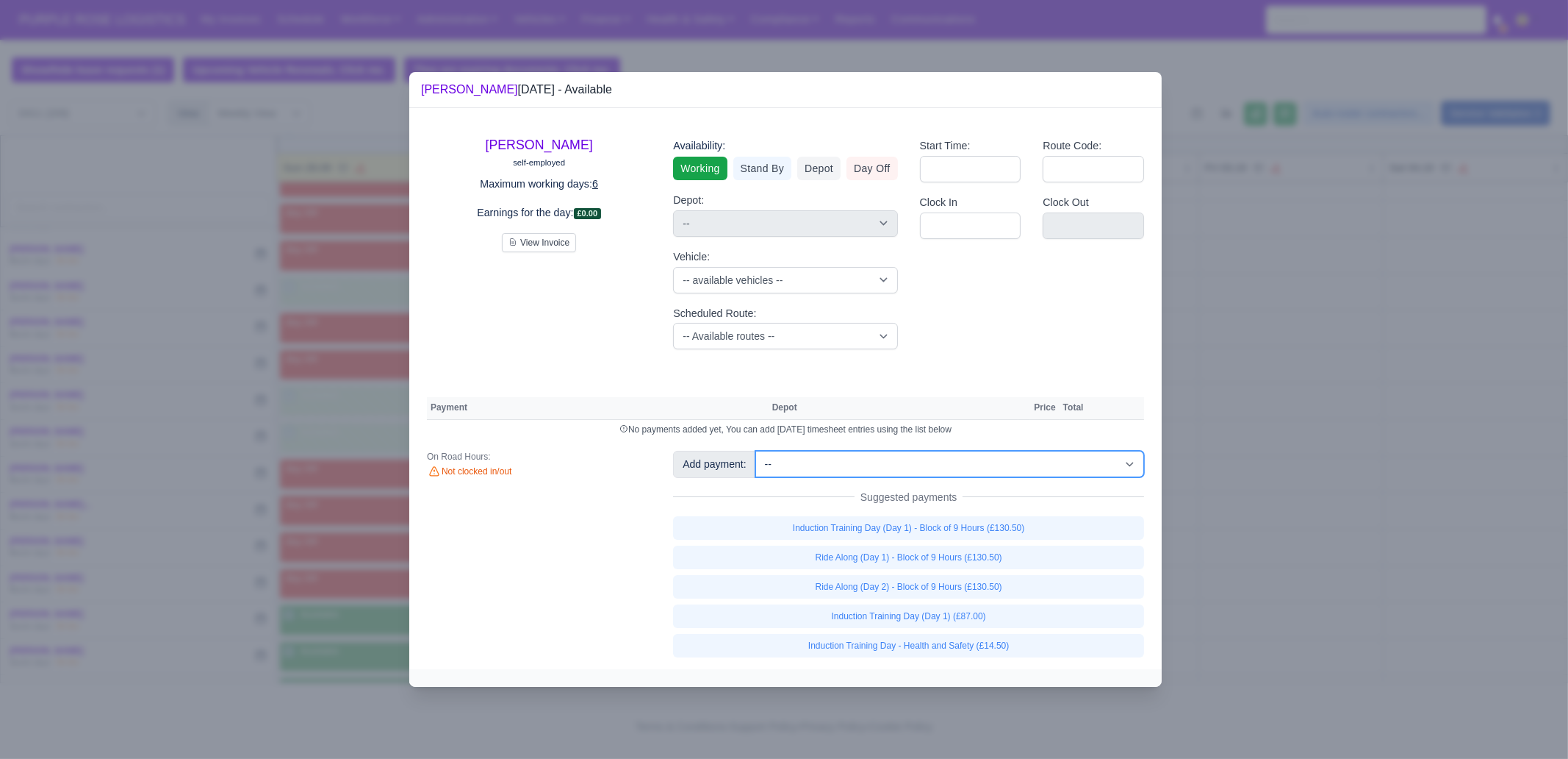
click at [1015, 466] on select "-- Additional Hour Support (£14.50) Additional Hour Support (Walkers) (£13.50) …" at bounding box center [950, 464] width 389 height 26
click at [755, 451] on select "-- Additional Hour Support (£14.50) Additional Hour Support (Walkers) (£13.50) …" at bounding box center [950, 464] width 389 height 26
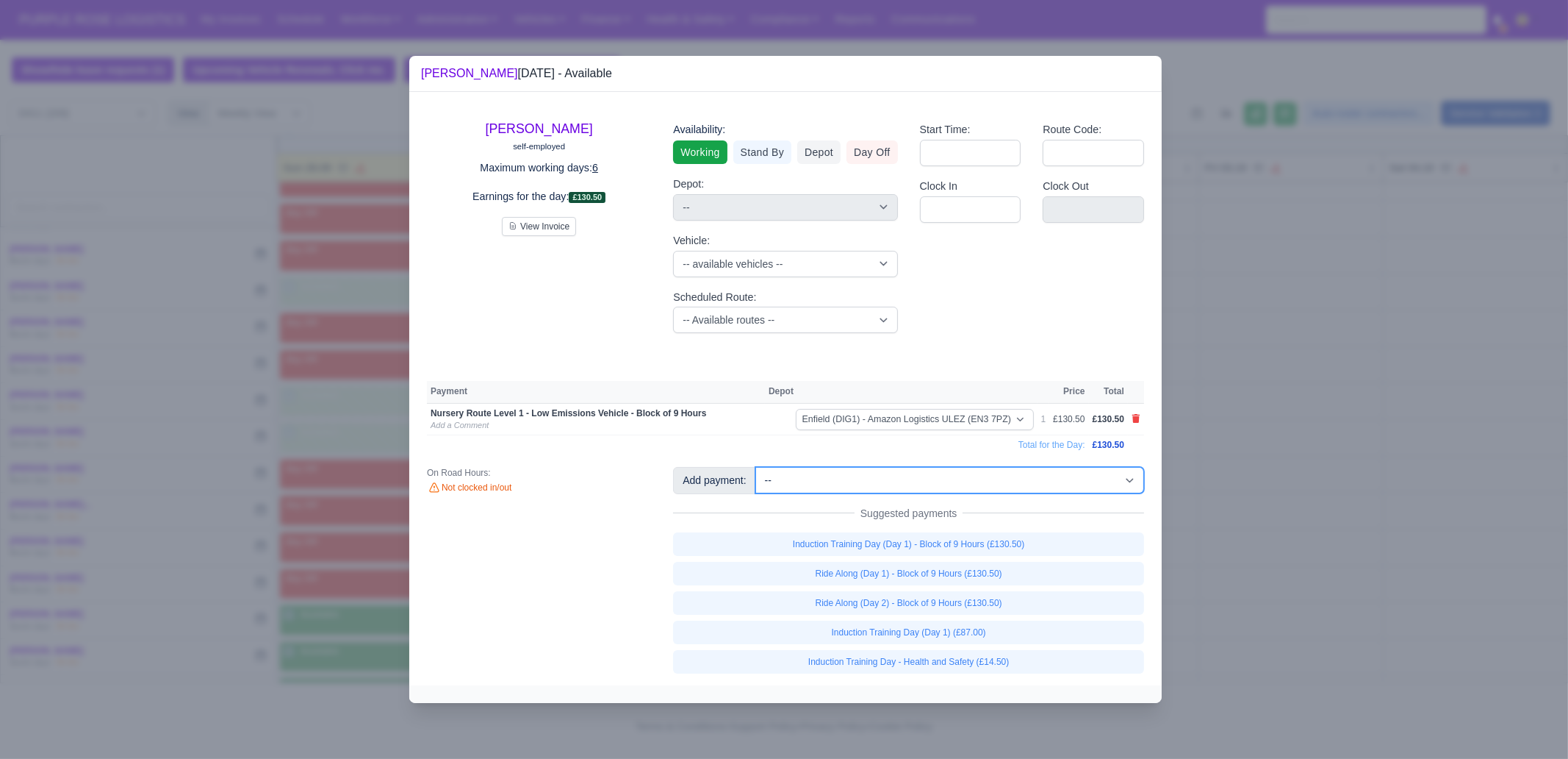
drag, startPoint x: 1011, startPoint y: 476, endPoint x: 1014, endPoint y: 467, distance: 9.5
click at [1011, 476] on select "-- Additional Hour Support (£14.50) Additional Hour Support (Walkers) (£13.50) …" at bounding box center [950, 480] width 389 height 26
click at [755, 467] on select "-- Additional Hour Support (£14.50) Additional Hour Support (Walkers) (£13.50) …" at bounding box center [950, 480] width 389 height 26
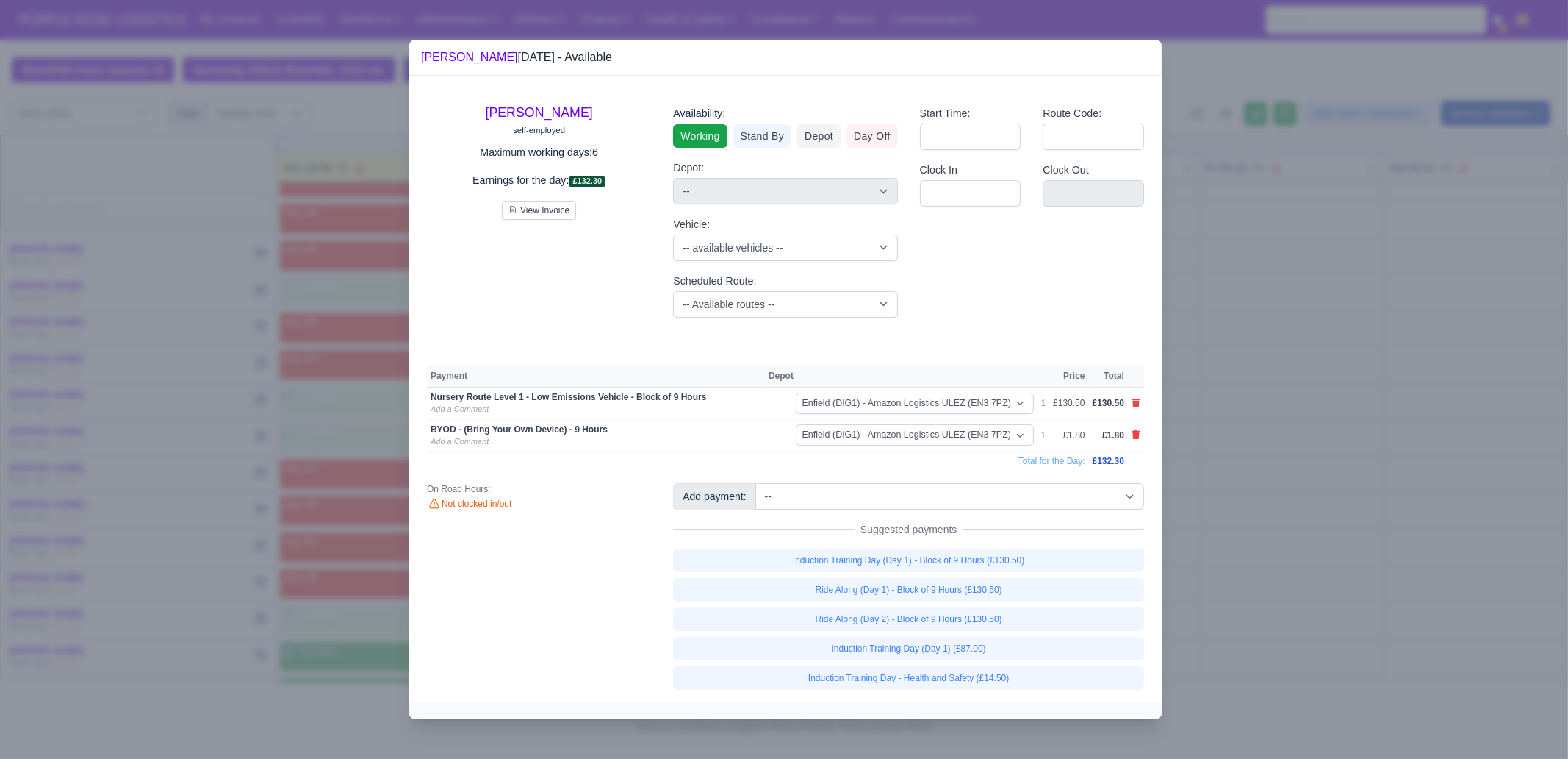
click at [1370, 507] on div at bounding box center [784, 379] width 1568 height 759
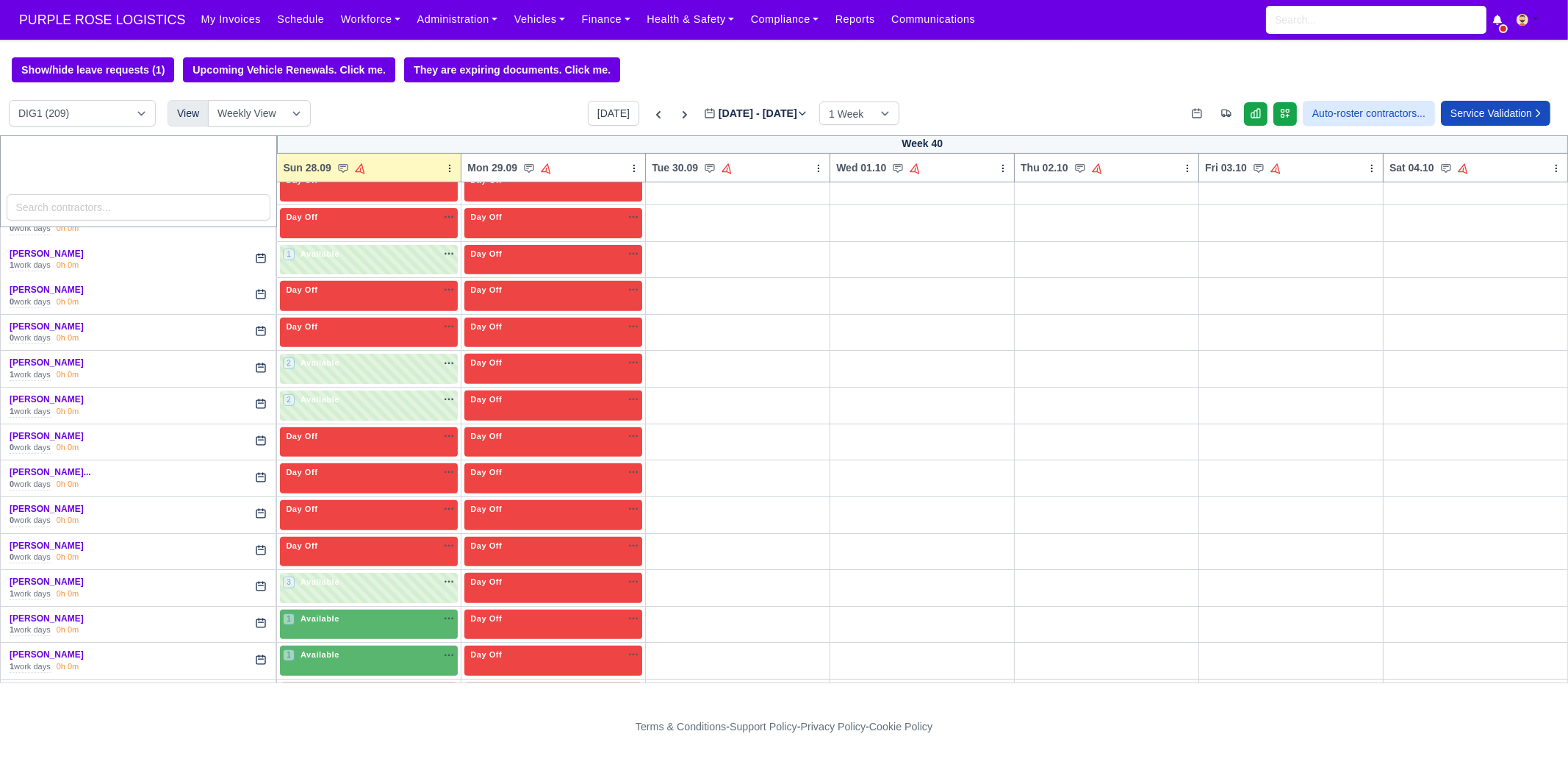
scroll to position [1103, 0]
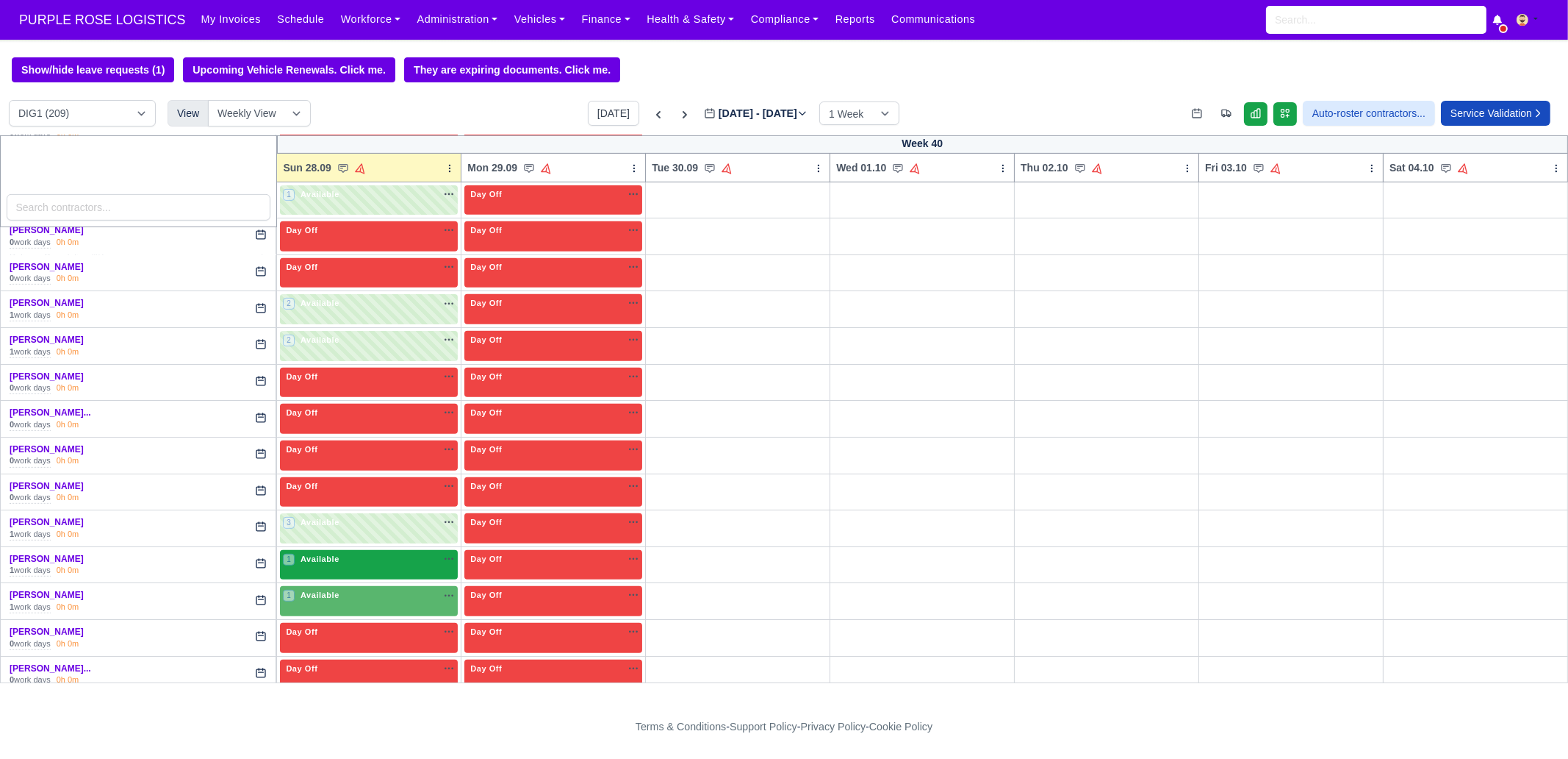
click at [354, 553] on div "1 Available na" at bounding box center [369, 559] width 172 height 12
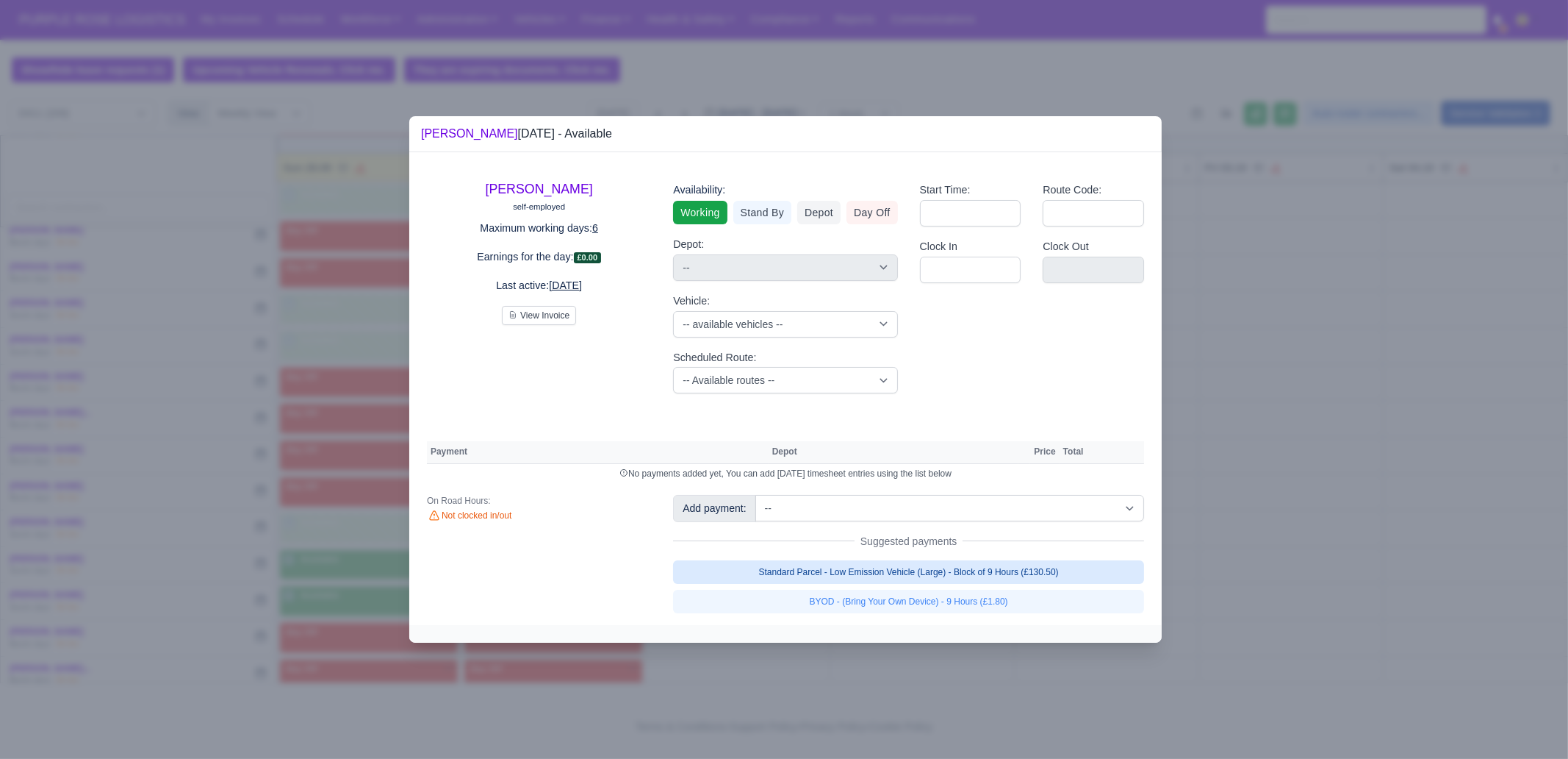
click at [951, 569] on link "Standard Parcel - Low Emission Vehicle (Large) - Block of 9 Hours (£130.50)" at bounding box center [908, 571] width 471 height 23
click at [958, 584] on link "Standard Parcel - Low Emission Vehicle (Large) - Block of 9 Hours (£130.50)" at bounding box center [908, 571] width 471 height 23
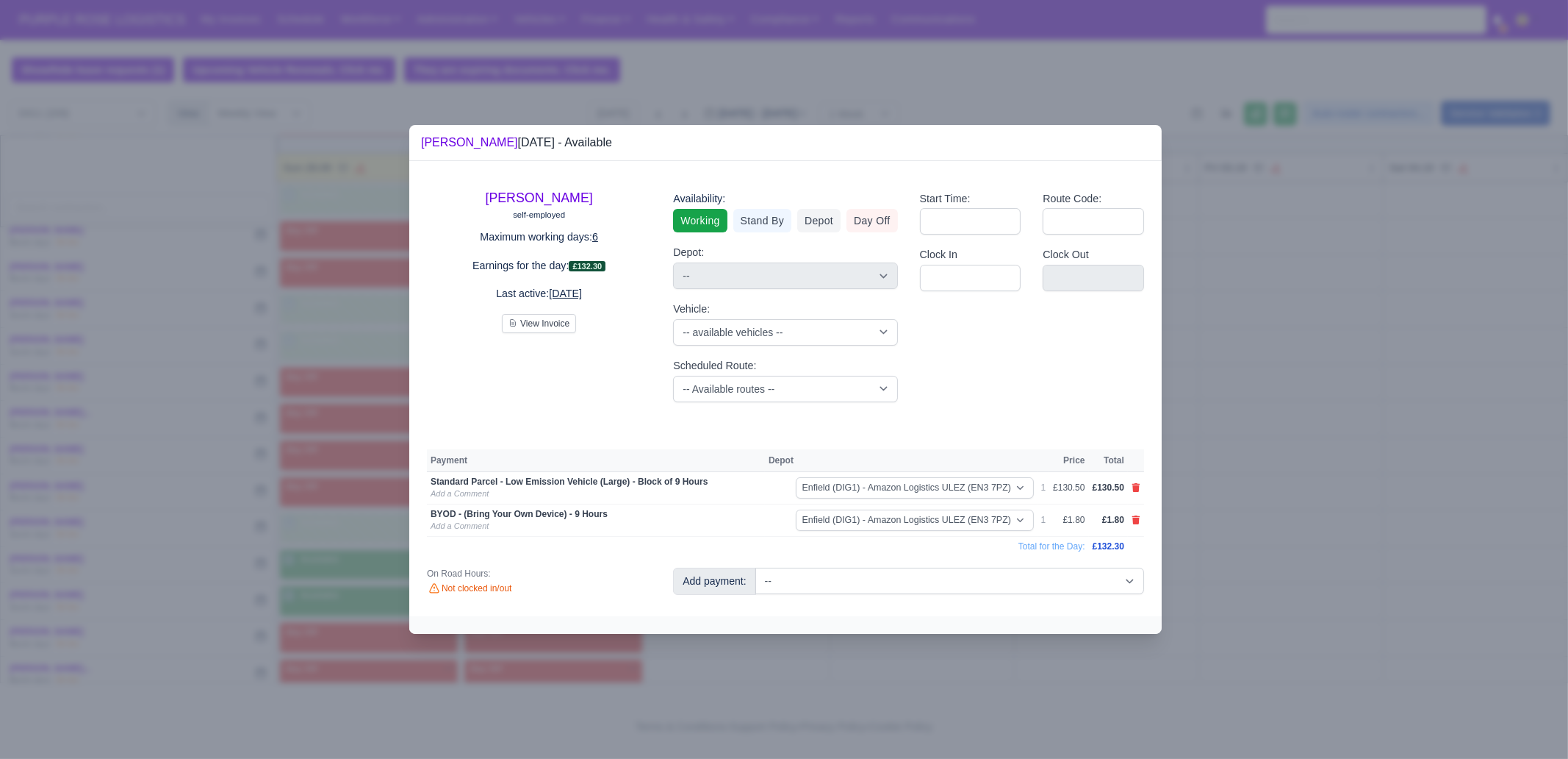
click at [951, 667] on div at bounding box center [784, 379] width 1568 height 759
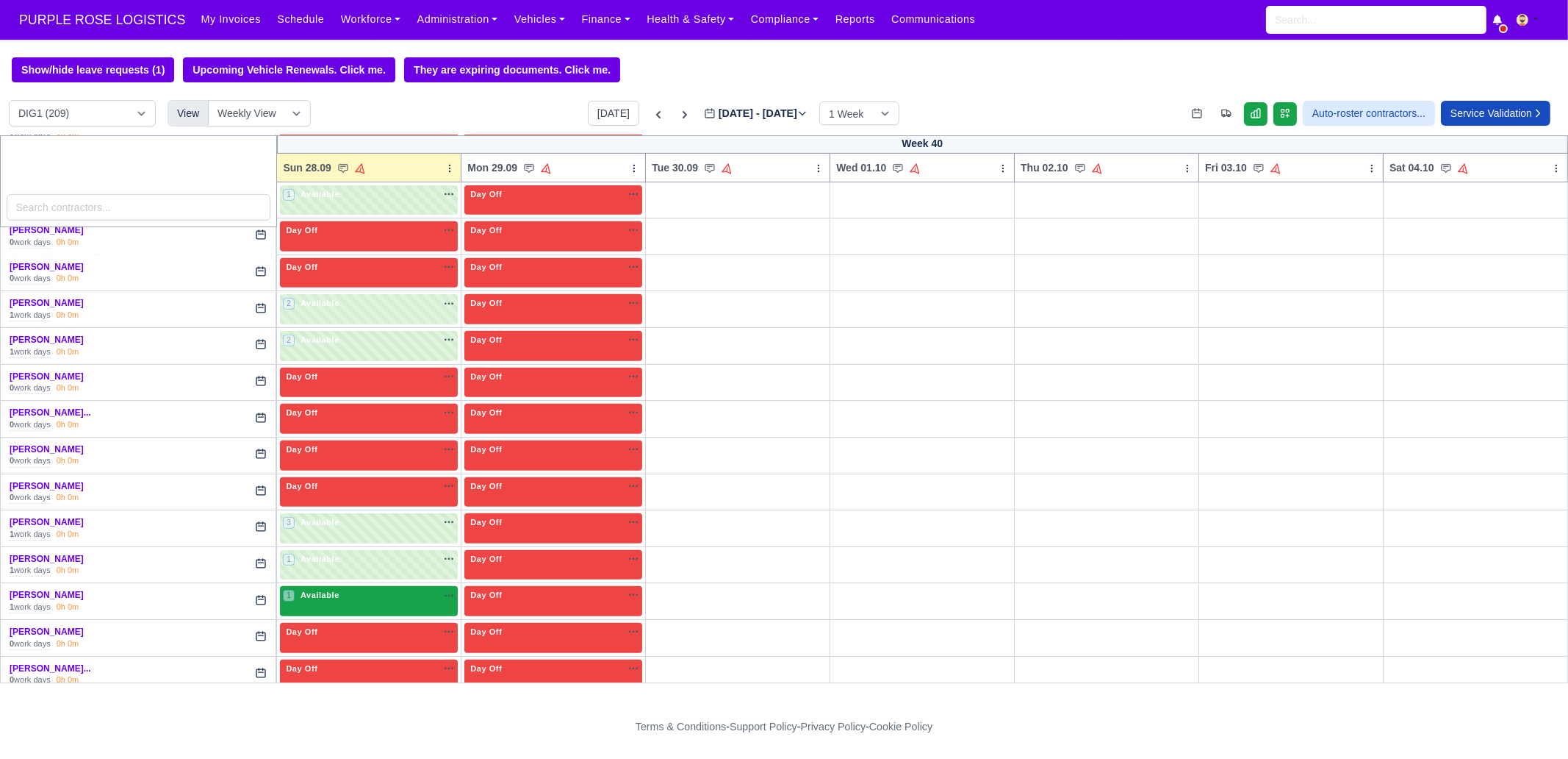
click at [358, 594] on div "1 Available na" at bounding box center [369, 597] width 172 height 15
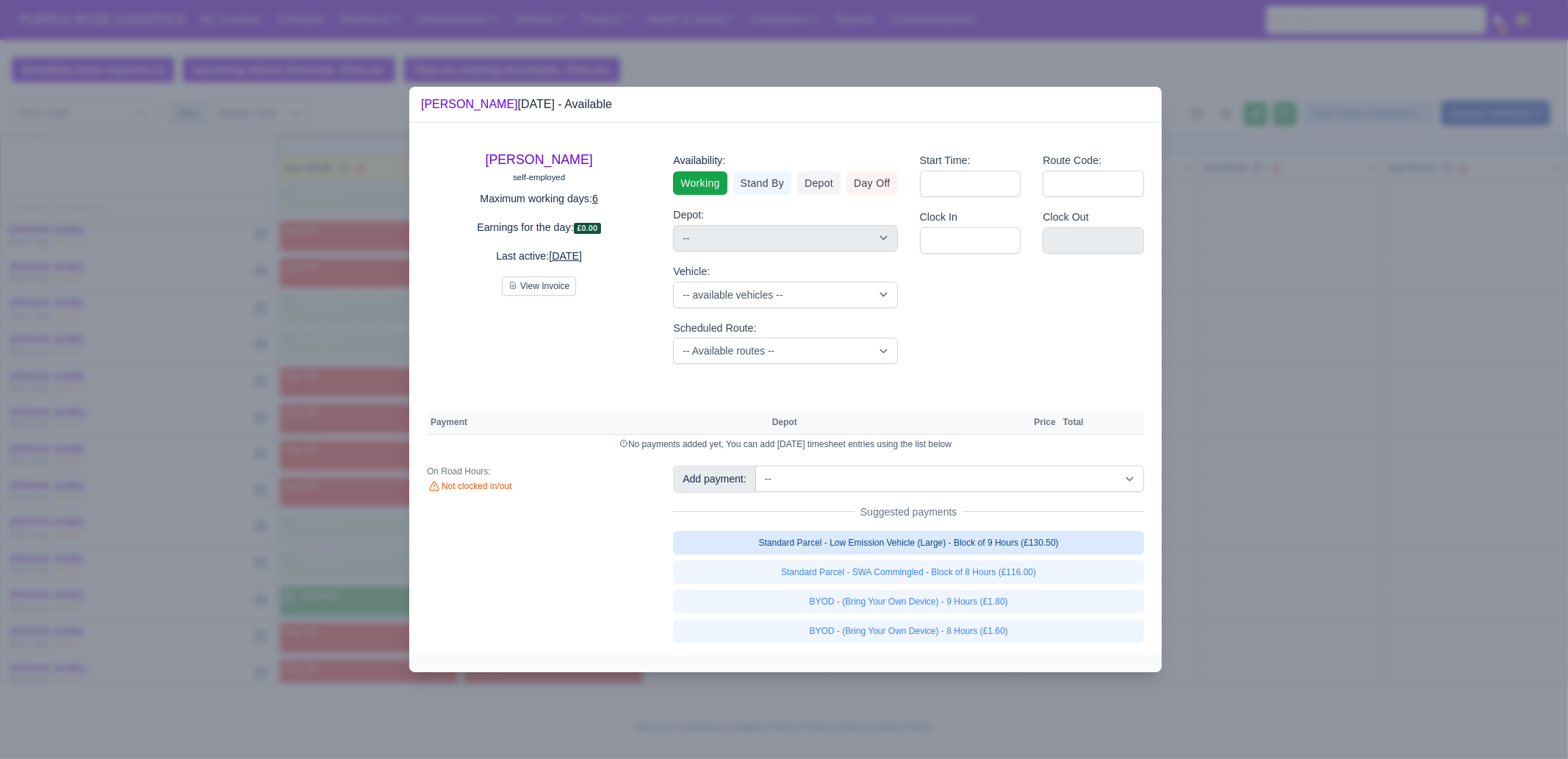
click at [1009, 543] on link "Standard Parcel - Low Emission Vehicle (Large) - Block of 9 Hours (£130.50)" at bounding box center [908, 542] width 471 height 23
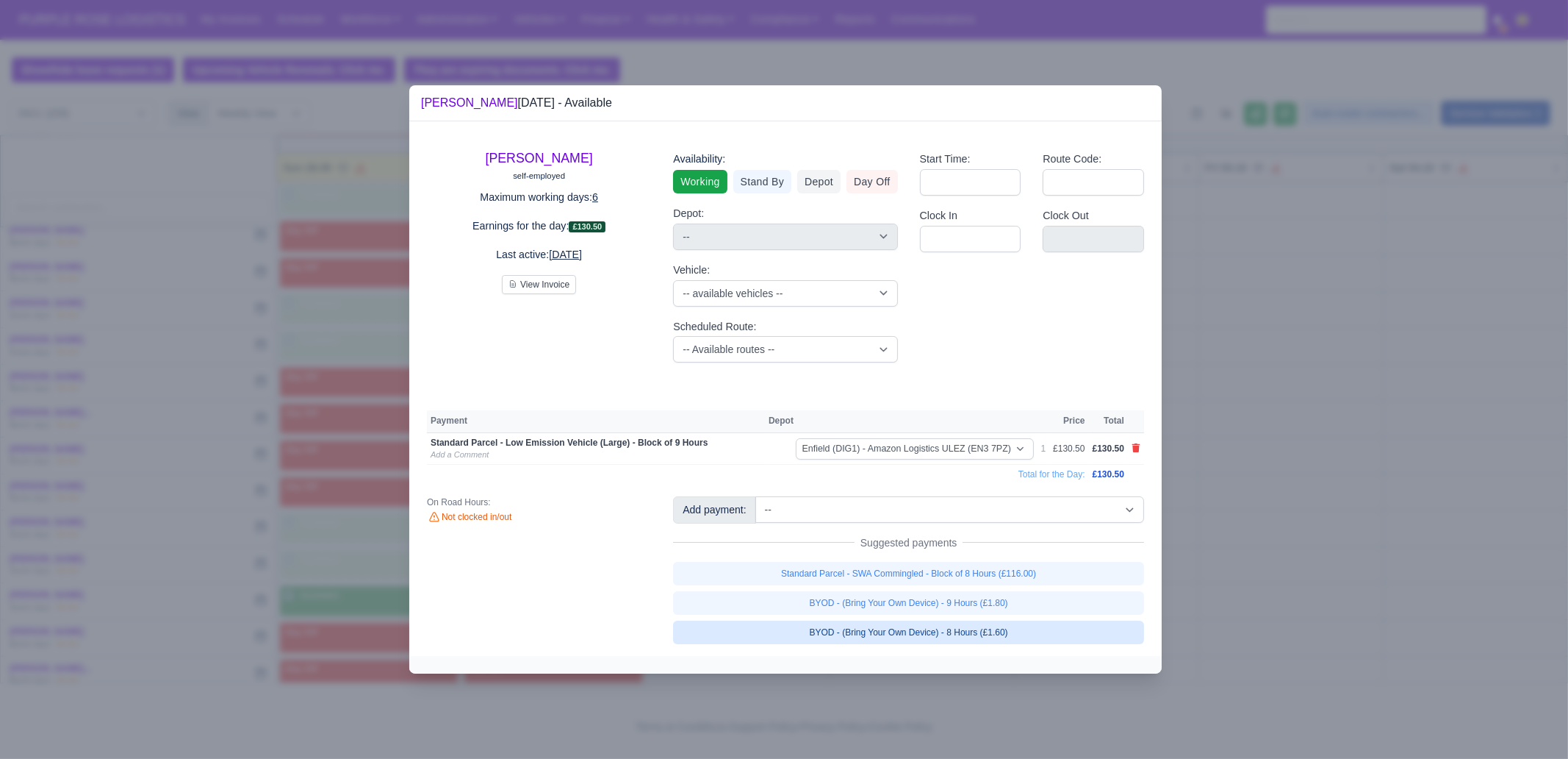
click at [1003, 634] on link "BYOD - (Bring Your Own Device) - 8 Hours (£1.60)" at bounding box center [908, 632] width 471 height 23
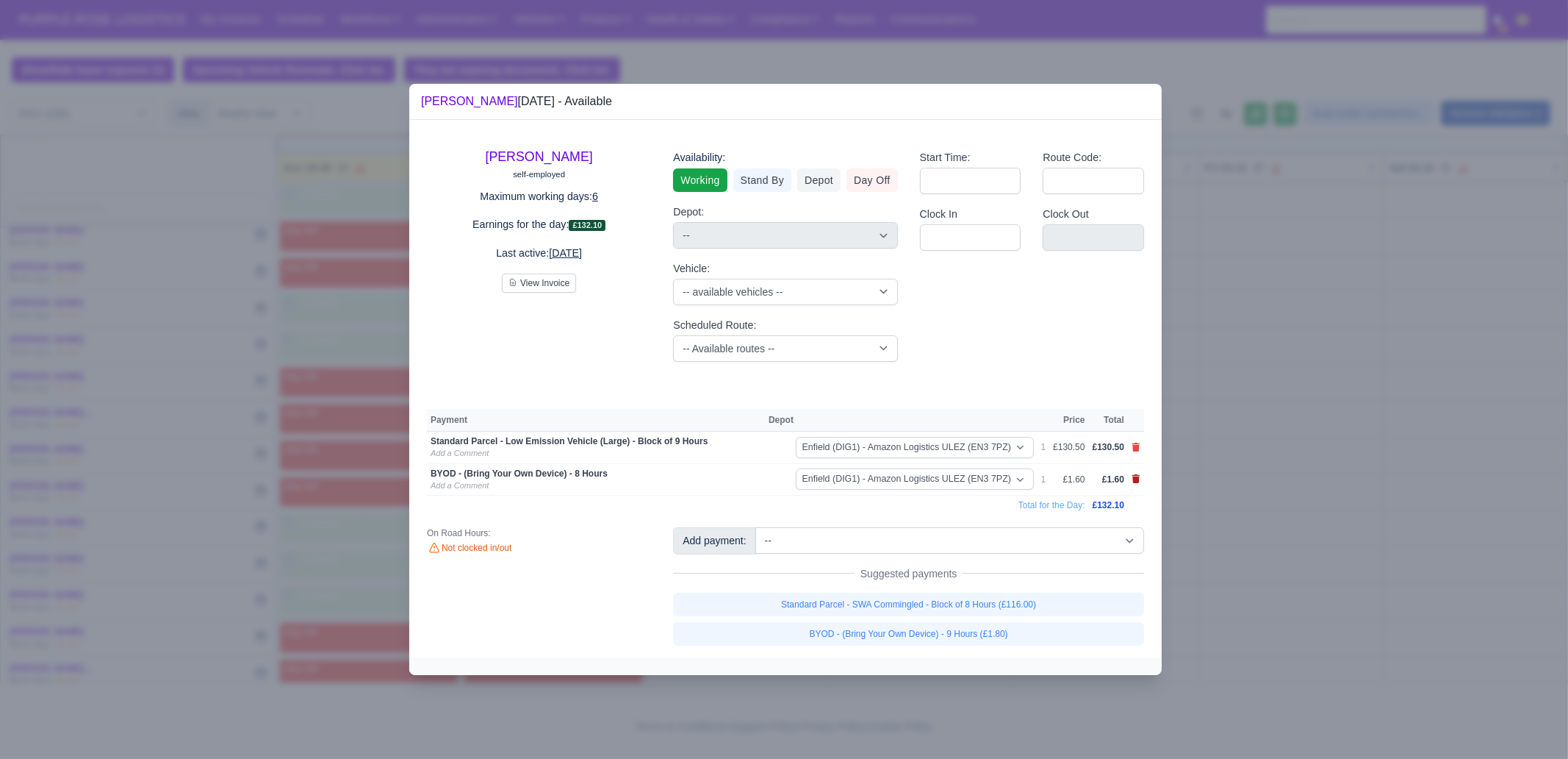
click at [1134, 479] on icon at bounding box center [1136, 478] width 8 height 8
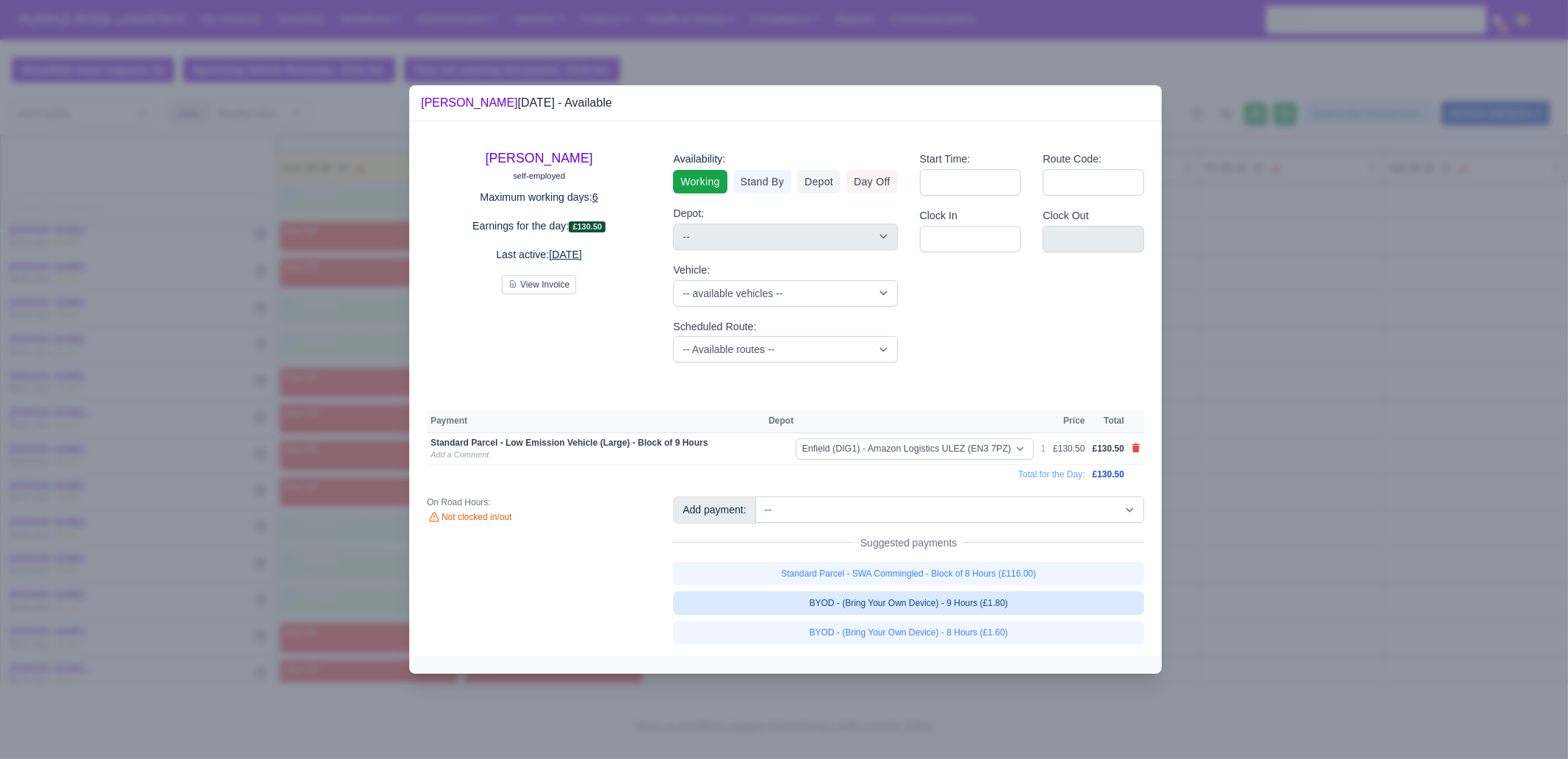
click at [1025, 611] on link "BYOD - (Bring Your Own Device) - 9 Hours (£1.80)" at bounding box center [908, 602] width 471 height 23
click at [1286, 587] on div at bounding box center [784, 379] width 1568 height 759
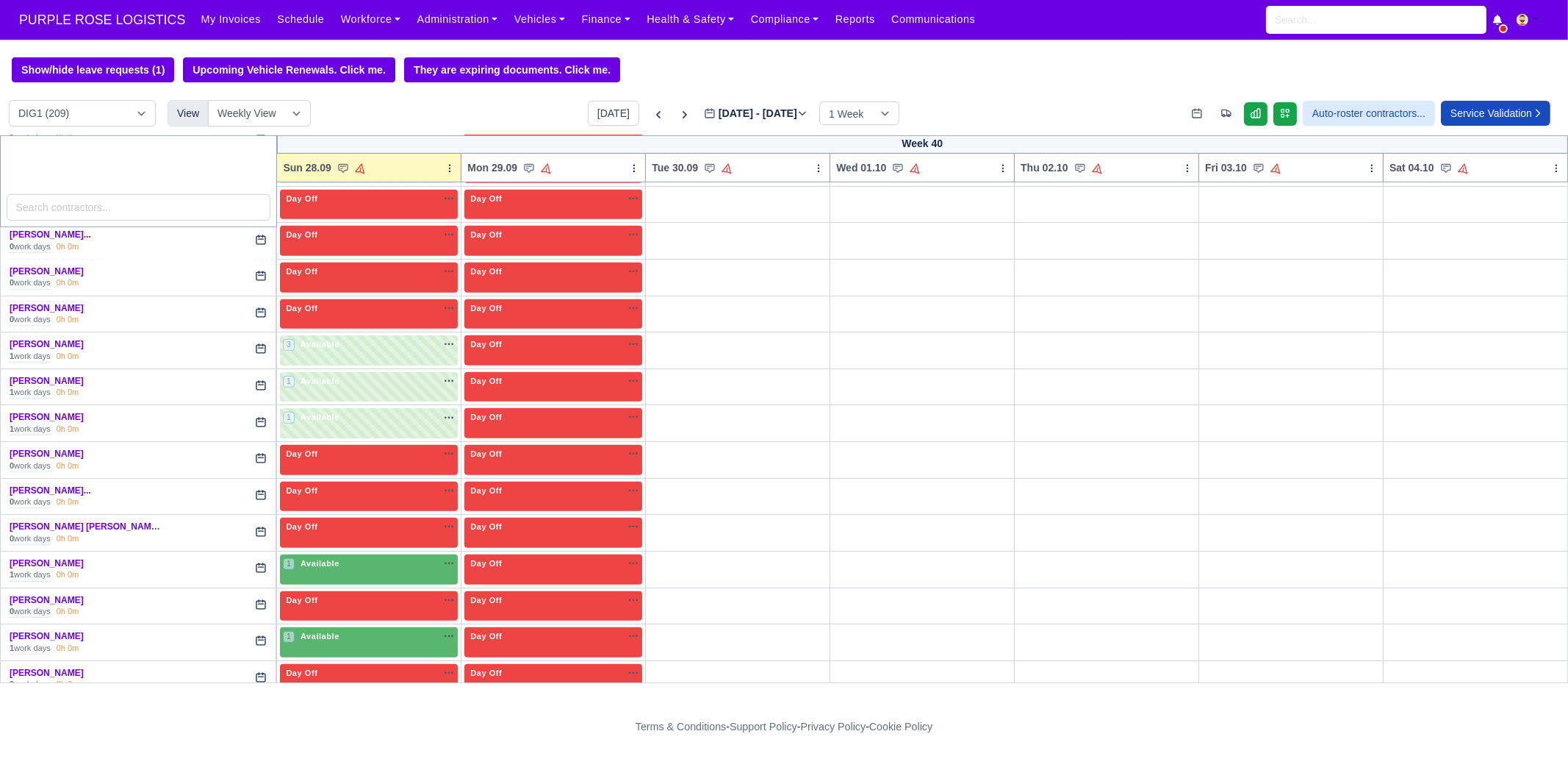
scroll to position [1286, 0]
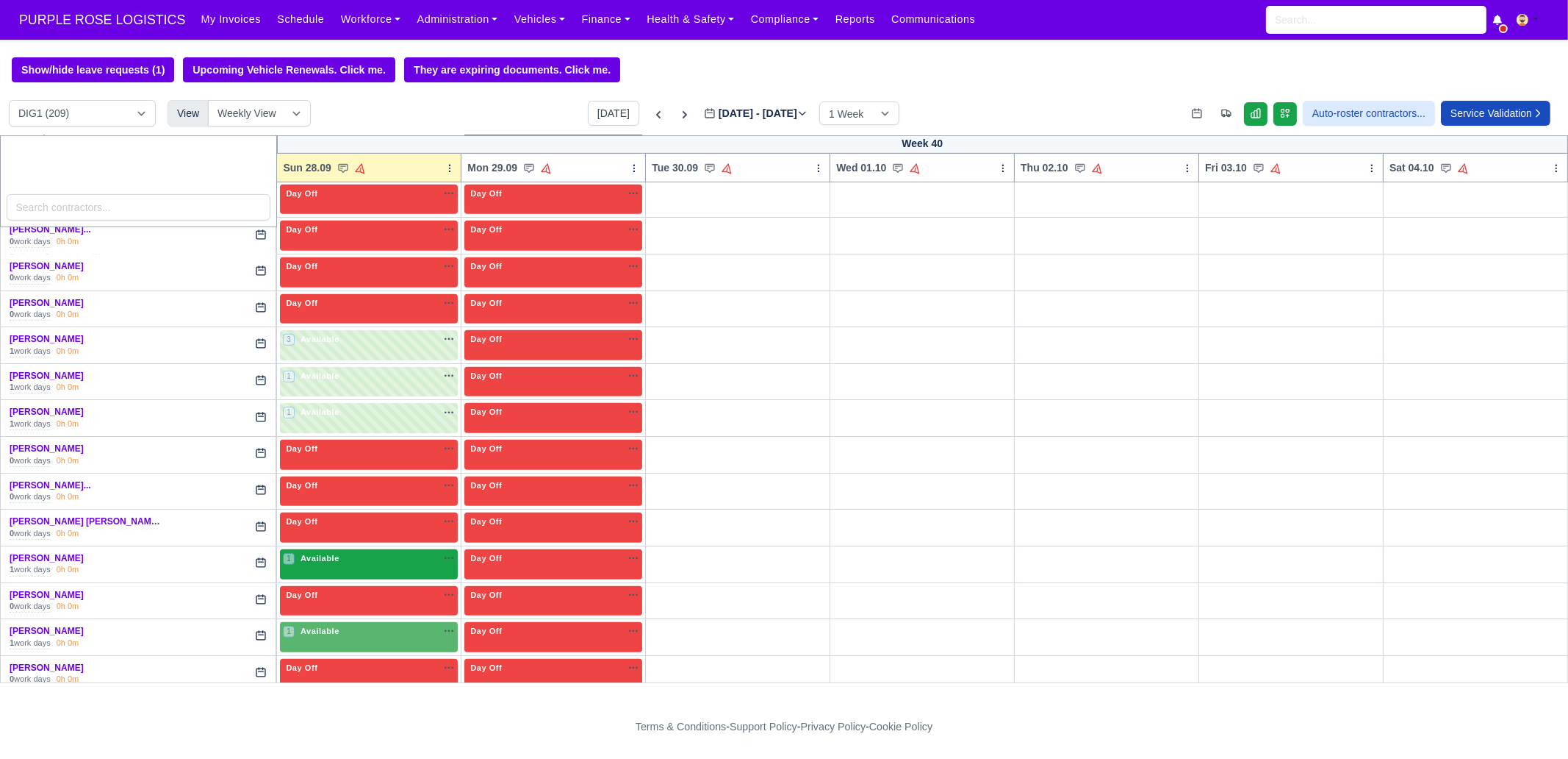
click at [350, 552] on div "1 Available na" at bounding box center [369, 558] width 172 height 12
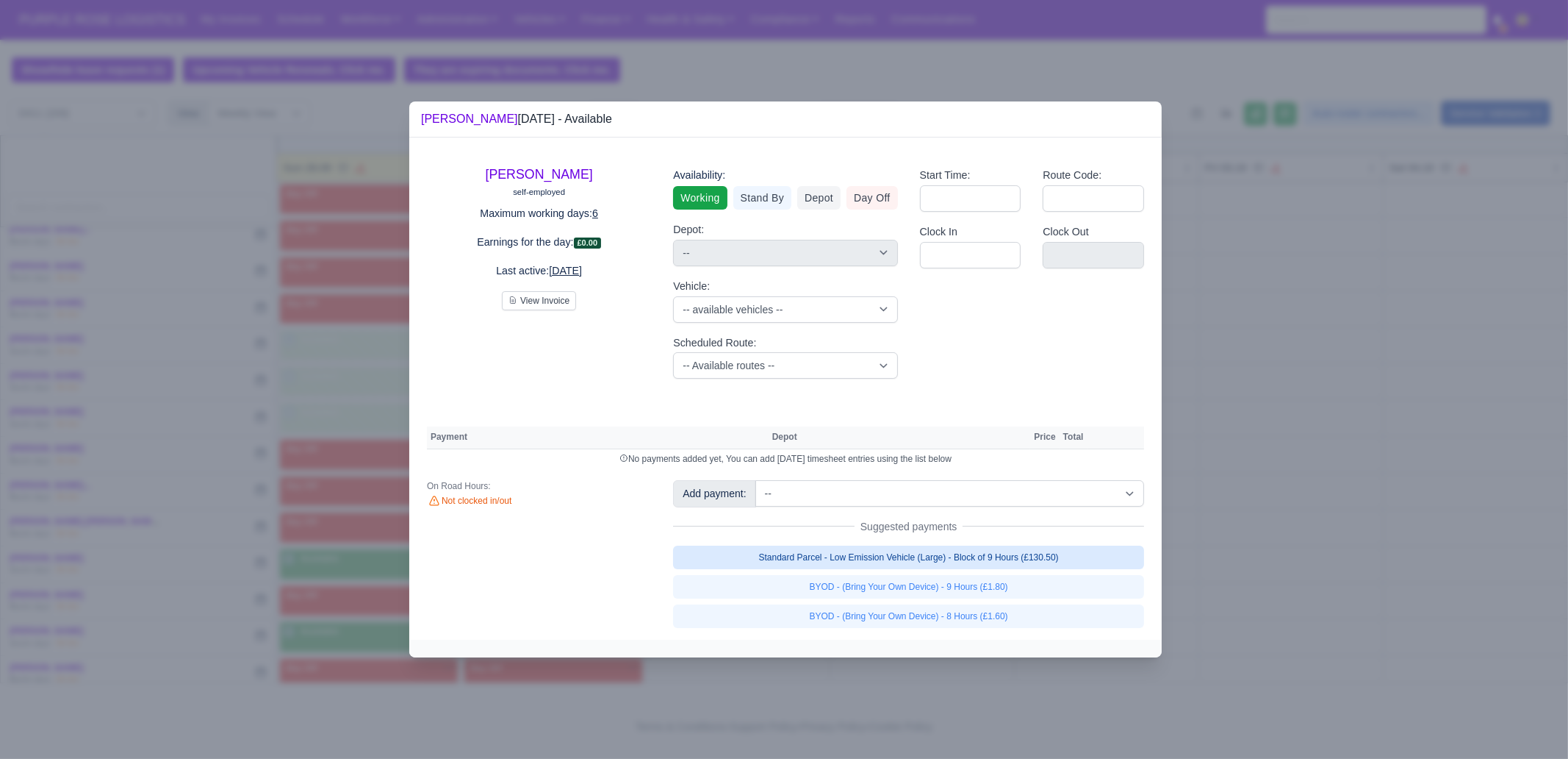
click at [993, 560] on link "Standard Parcel - Low Emission Vehicle (Large) - Block of 9 Hours (£130.50)" at bounding box center [908, 557] width 471 height 23
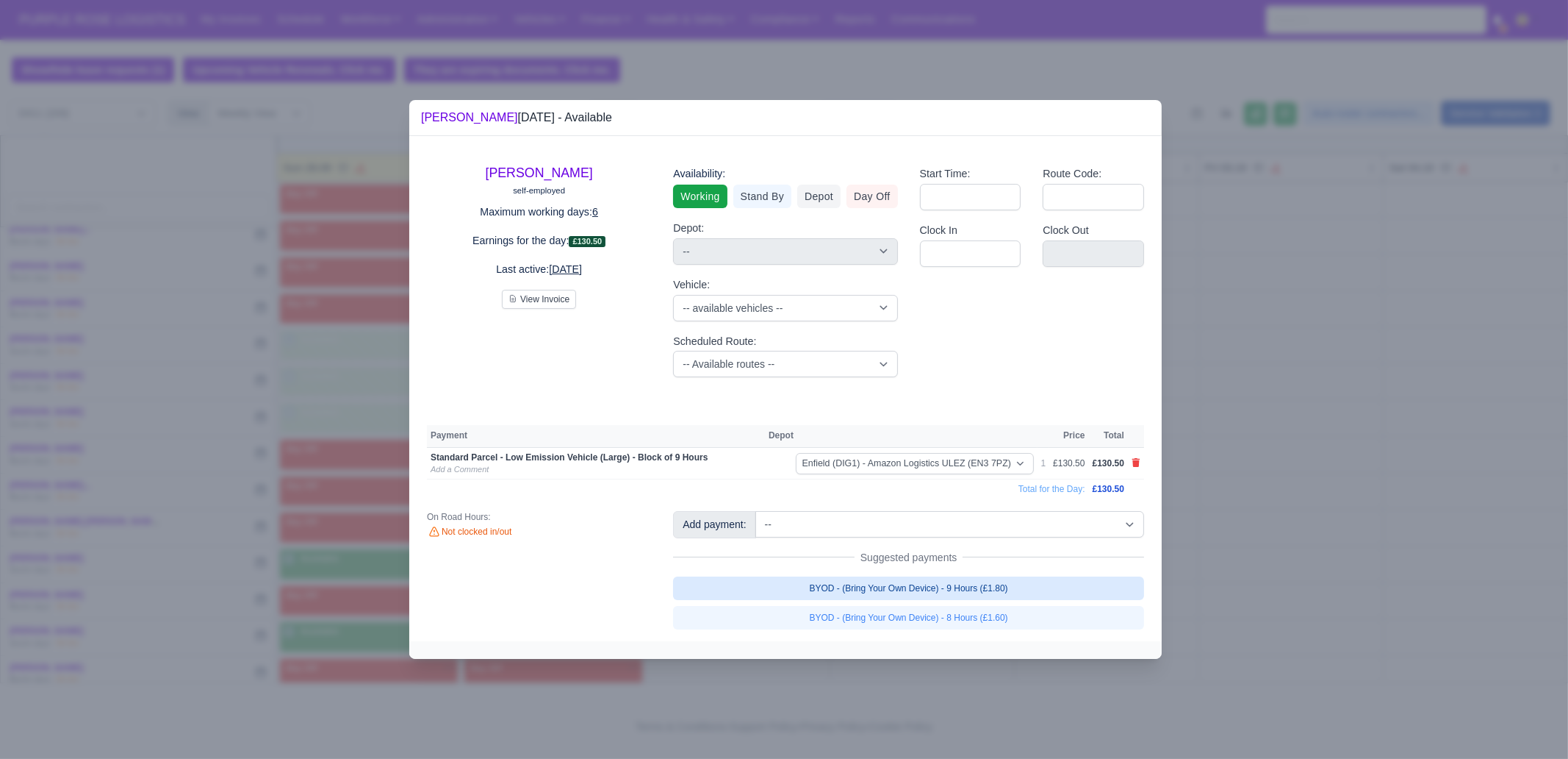
click at [1006, 593] on link "BYOD - (Bring Your Own Device) - 9 Hours (£1.80)" at bounding box center [908, 588] width 471 height 23
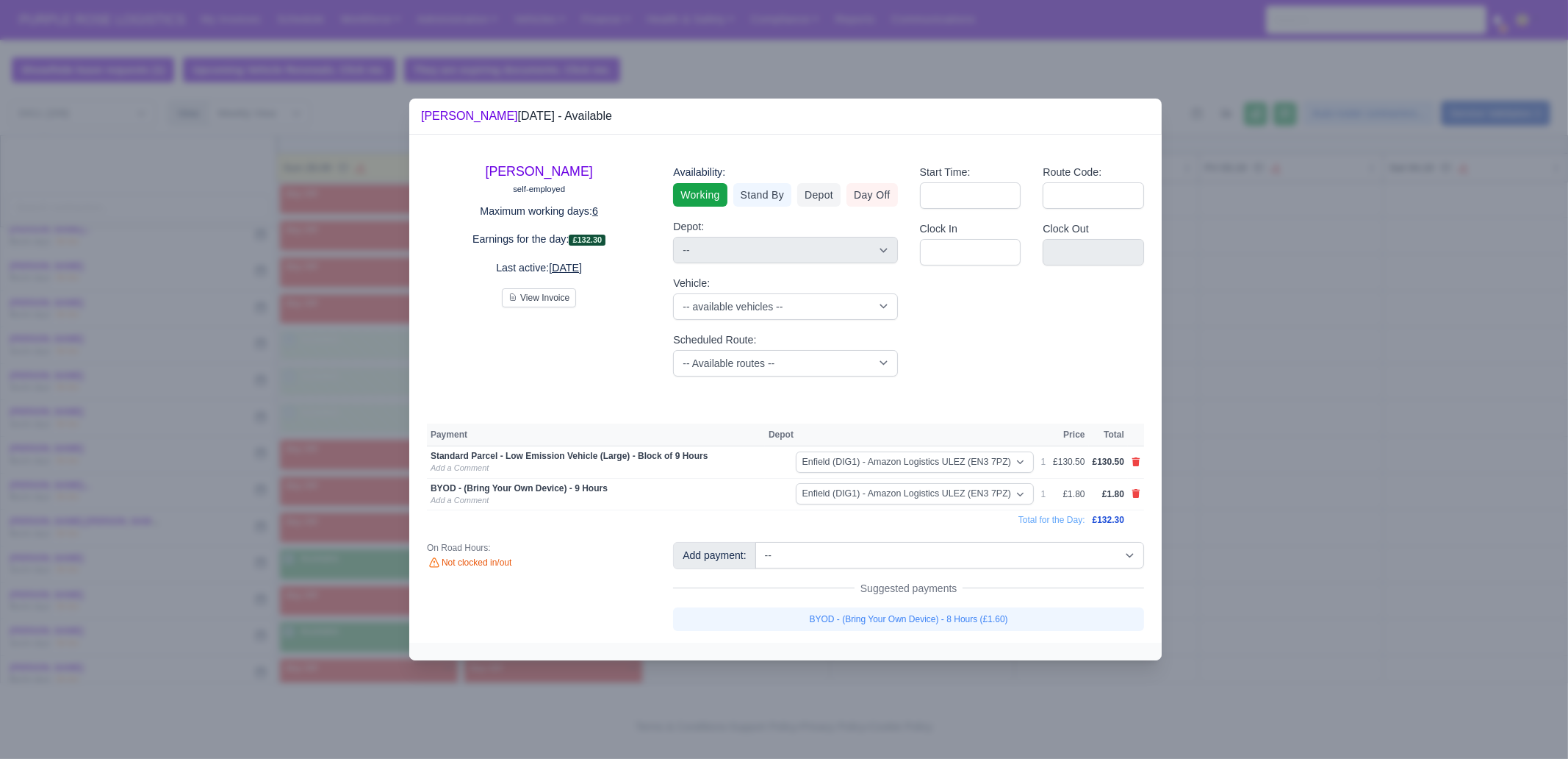
drag, startPoint x: 1249, startPoint y: 588, endPoint x: 333, endPoint y: 643, distance: 917.6
click at [1249, 588] on div at bounding box center [784, 379] width 1568 height 759
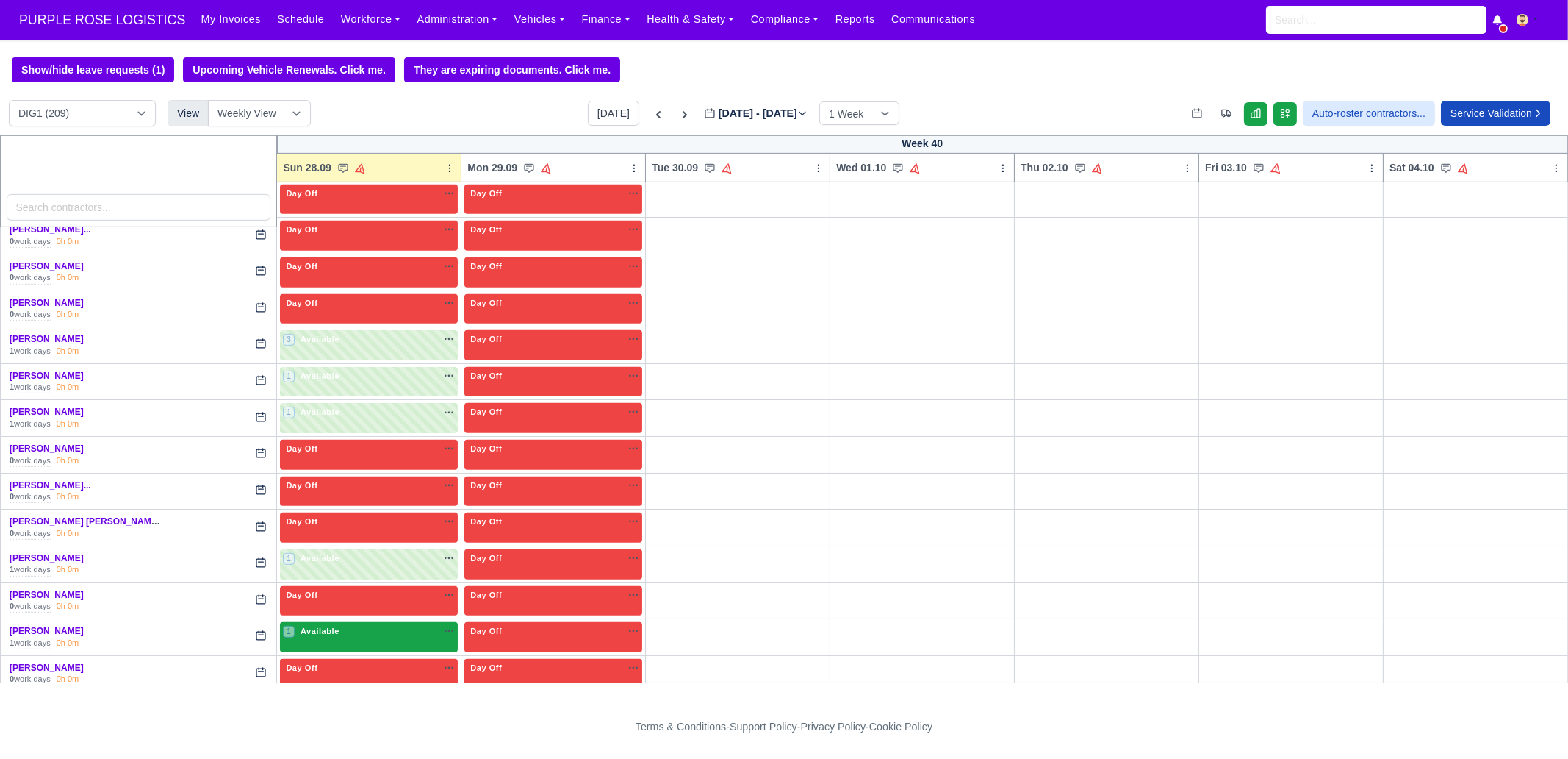
click at [354, 625] on div "1 Available na" at bounding box center [369, 631] width 172 height 12
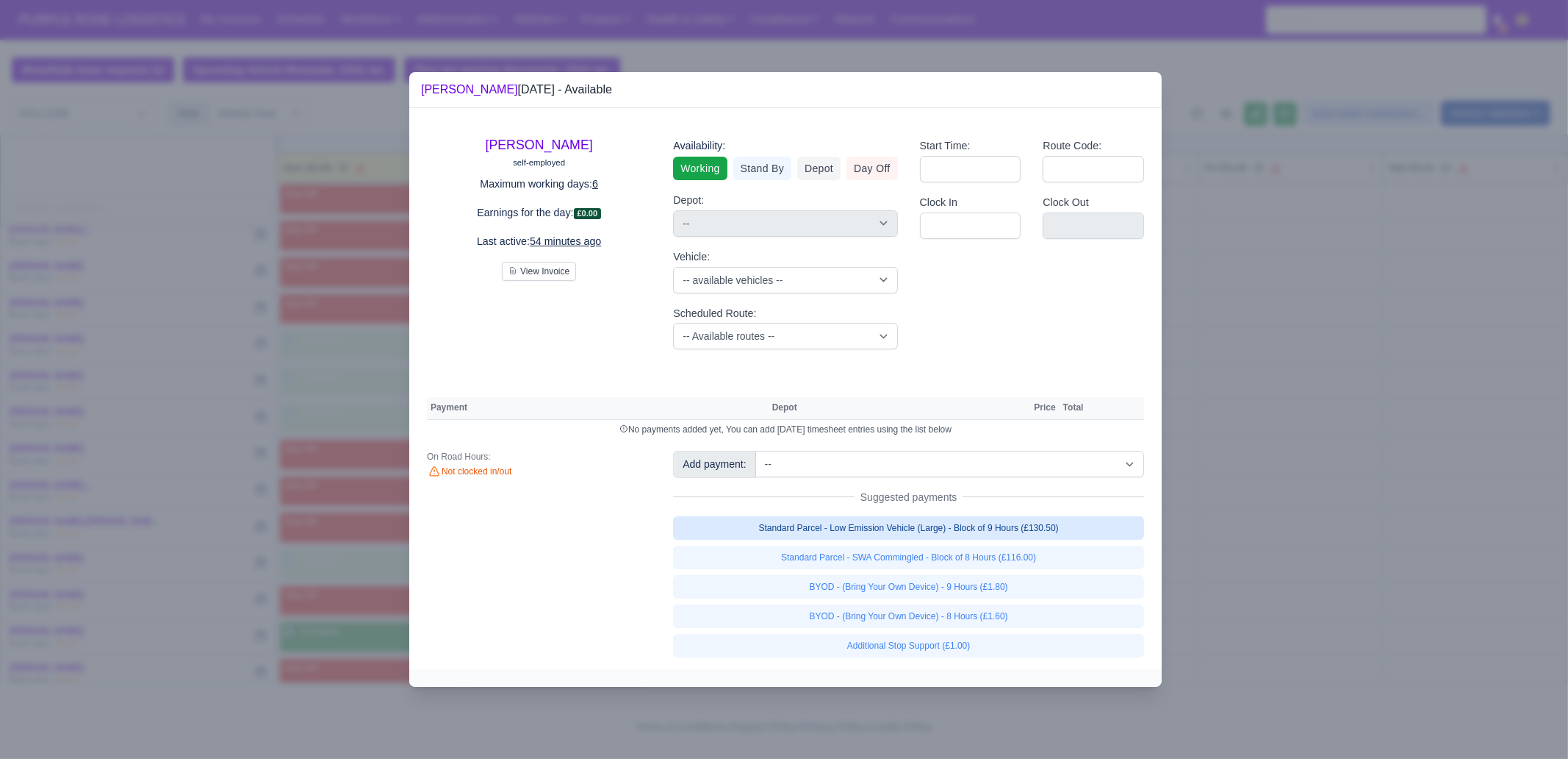
click at [1015, 525] on link "Standard Parcel - Low Emission Vehicle (Large) - Block of 9 Hours (£130.50)" at bounding box center [908, 527] width 471 height 23
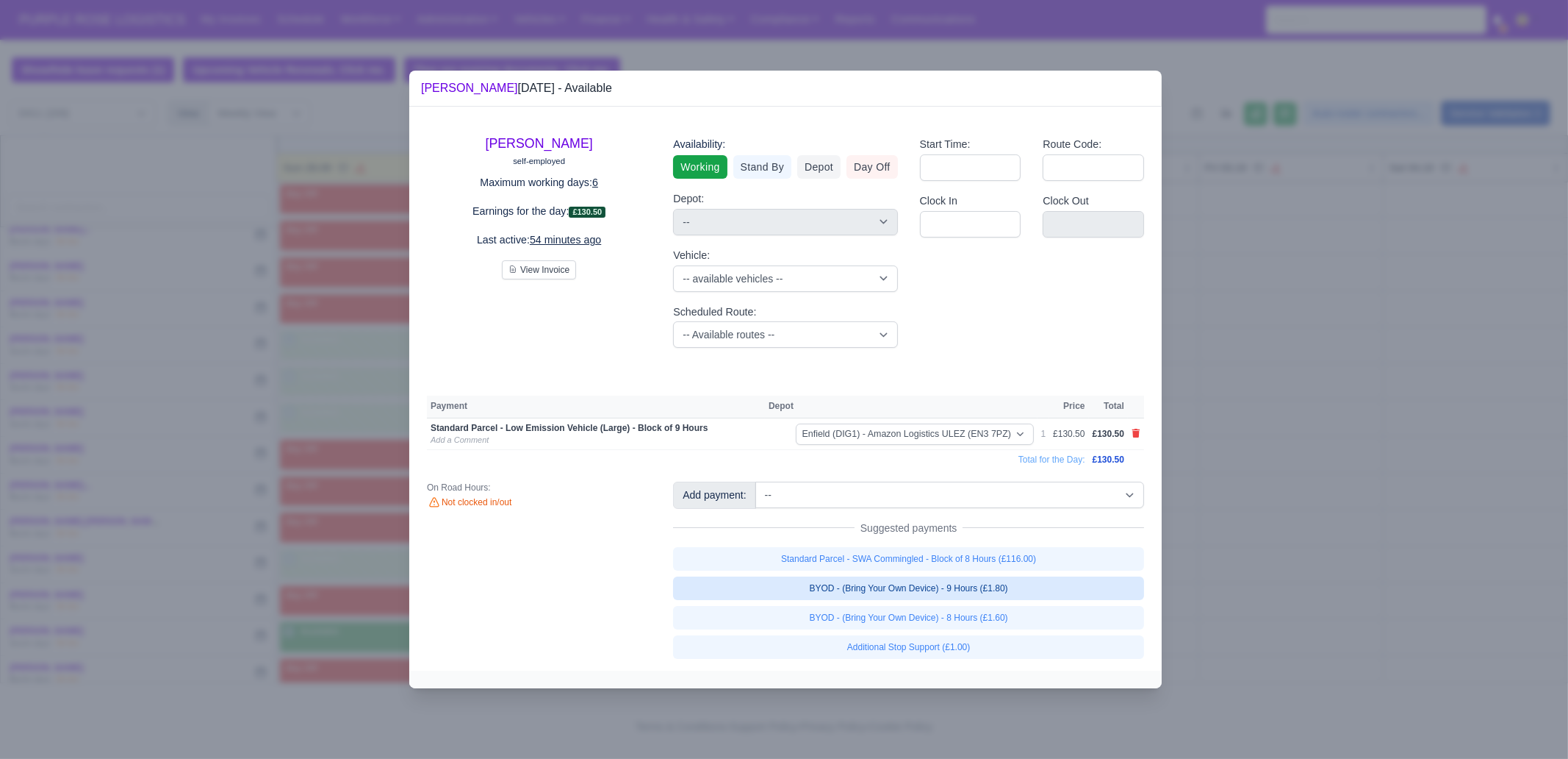
click at [1022, 593] on link "BYOD - (Bring Your Own Device) - 9 Hours (£1.80)" at bounding box center [908, 588] width 471 height 23
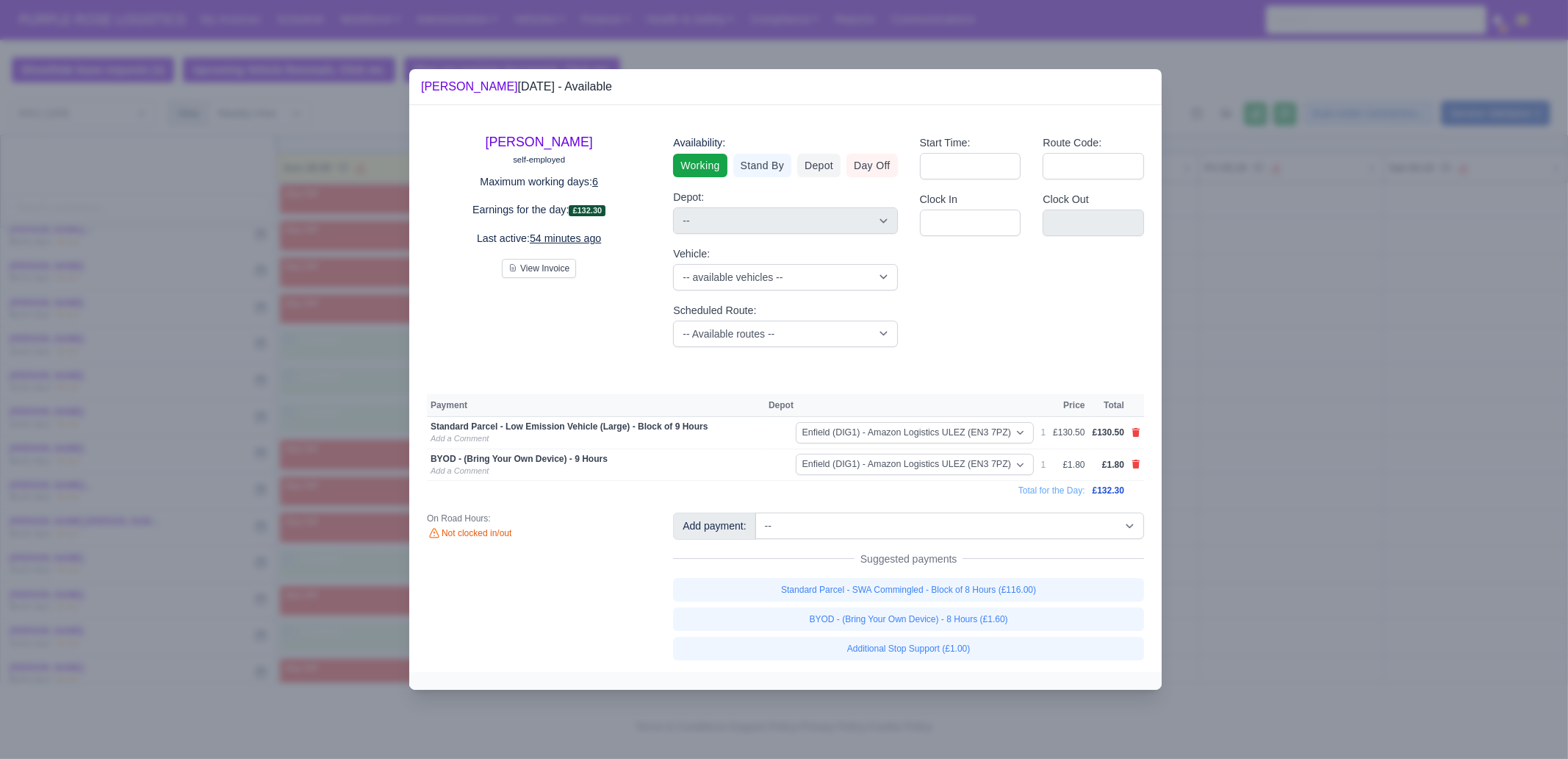
click at [1291, 597] on div at bounding box center [784, 379] width 1568 height 759
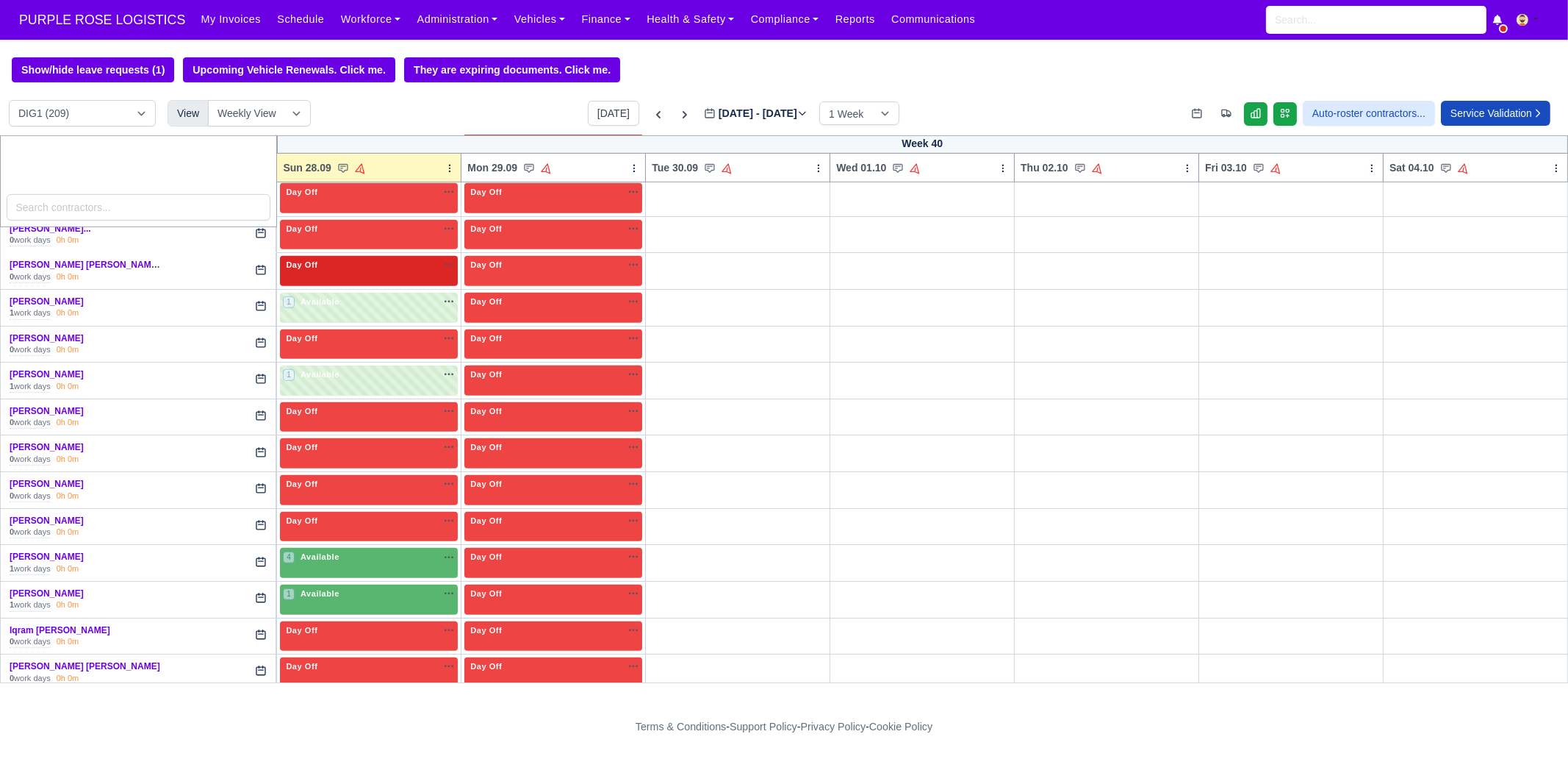
scroll to position [1562, 0]
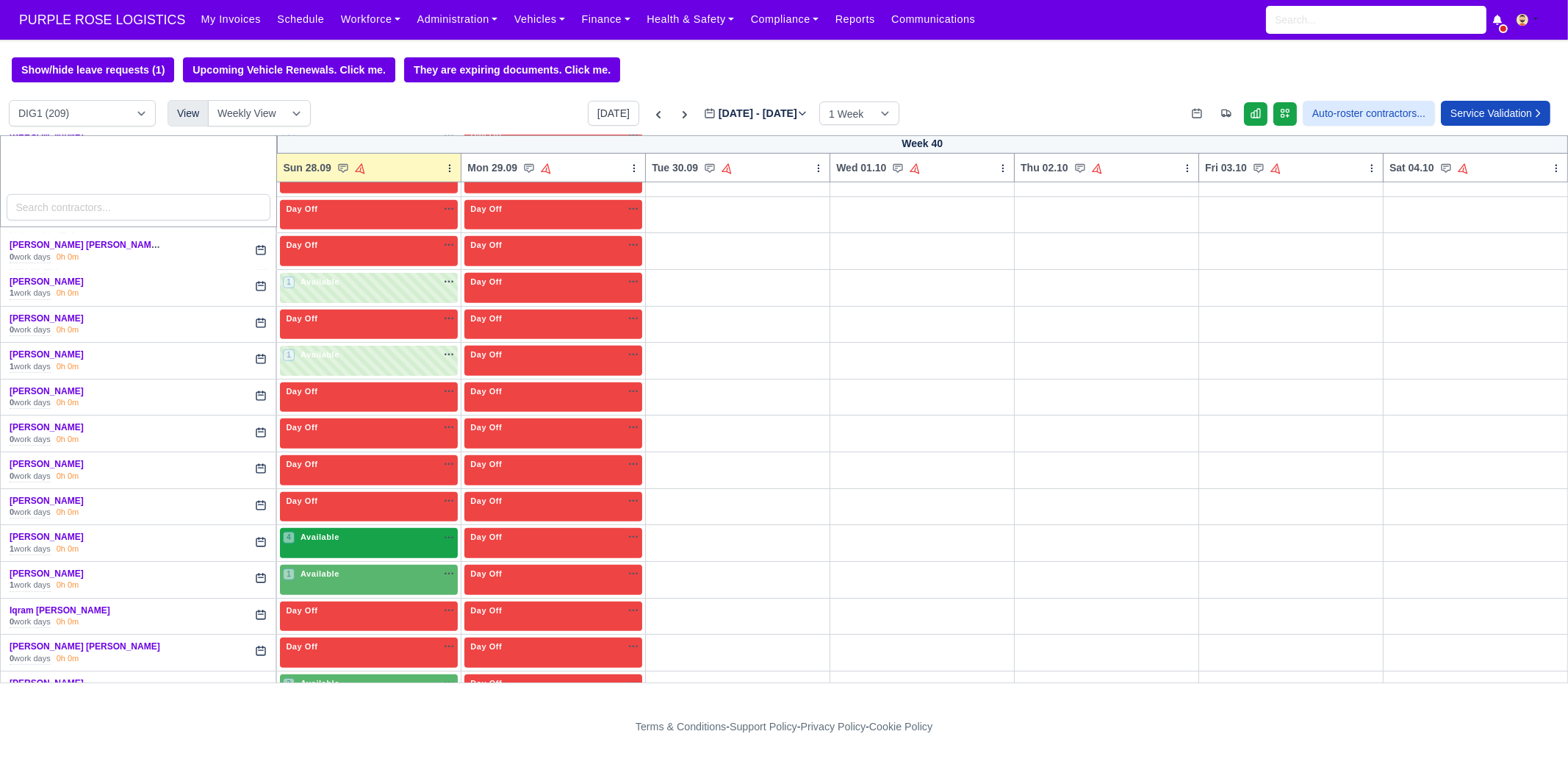
click at [340, 530] on div "4 Available na" at bounding box center [369, 537] width 172 height 12
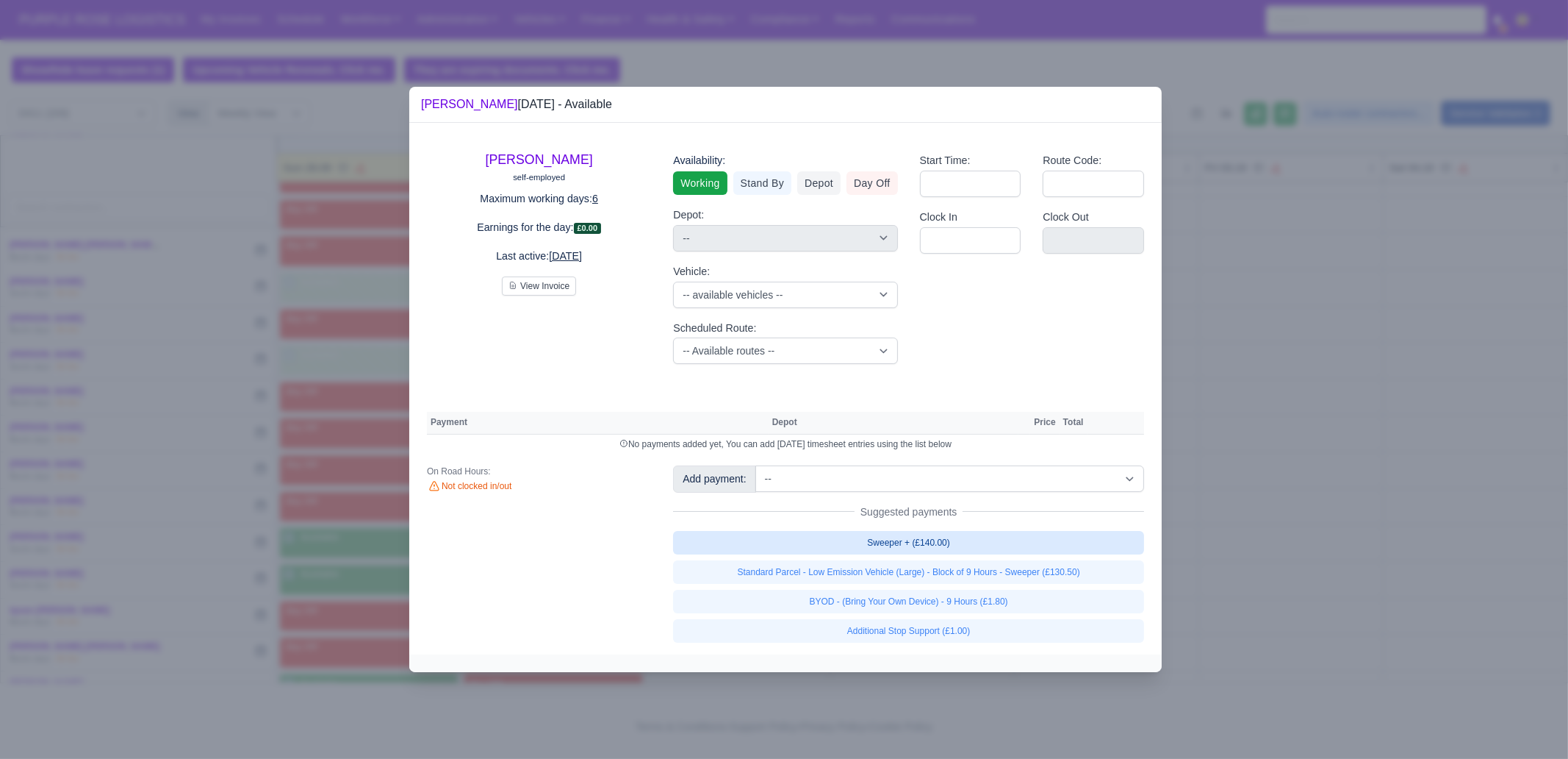
click at [972, 544] on link "Sweeper + (£140.00)" at bounding box center [908, 542] width 471 height 23
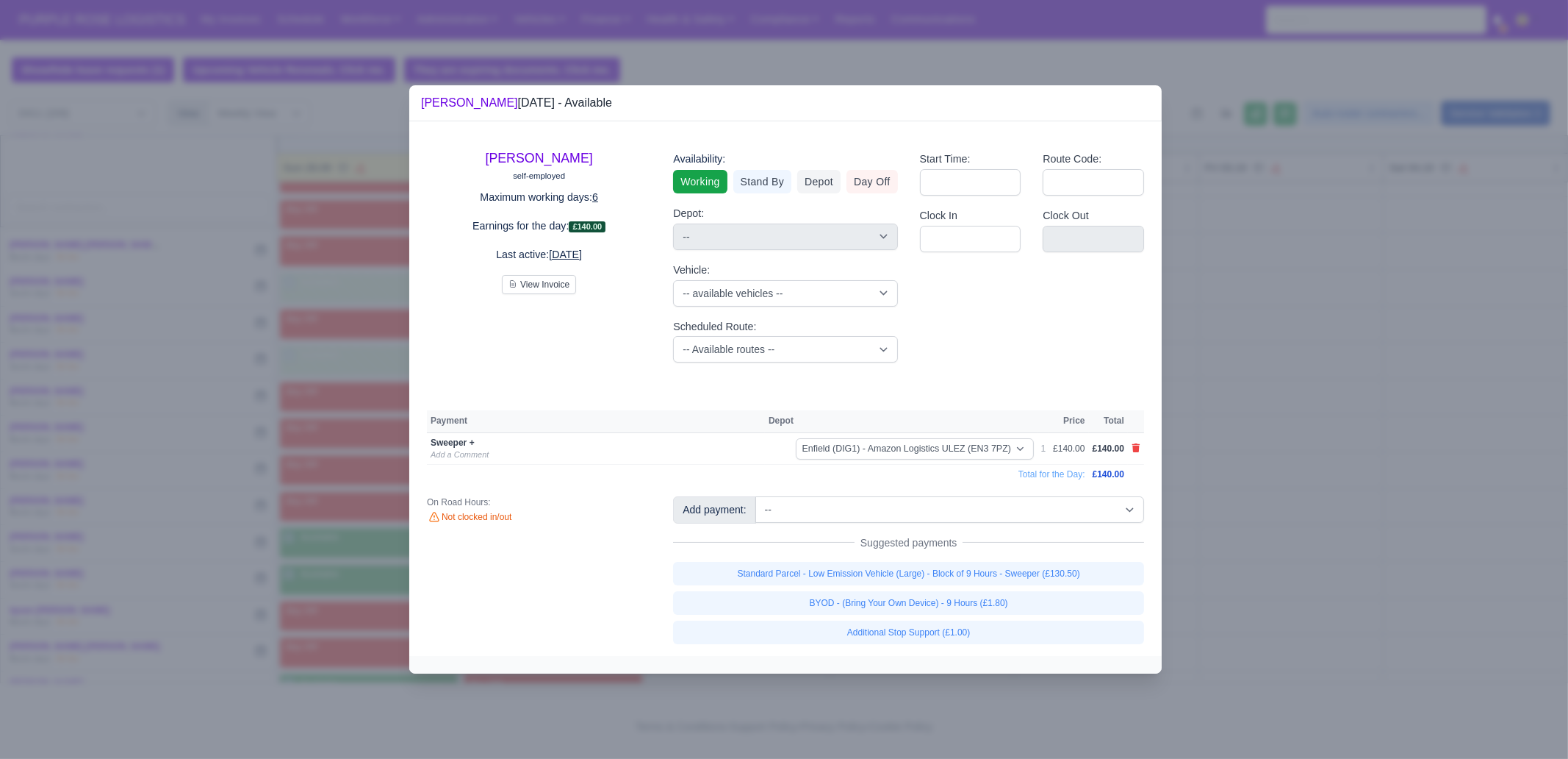
click at [1294, 563] on div at bounding box center [784, 379] width 1568 height 759
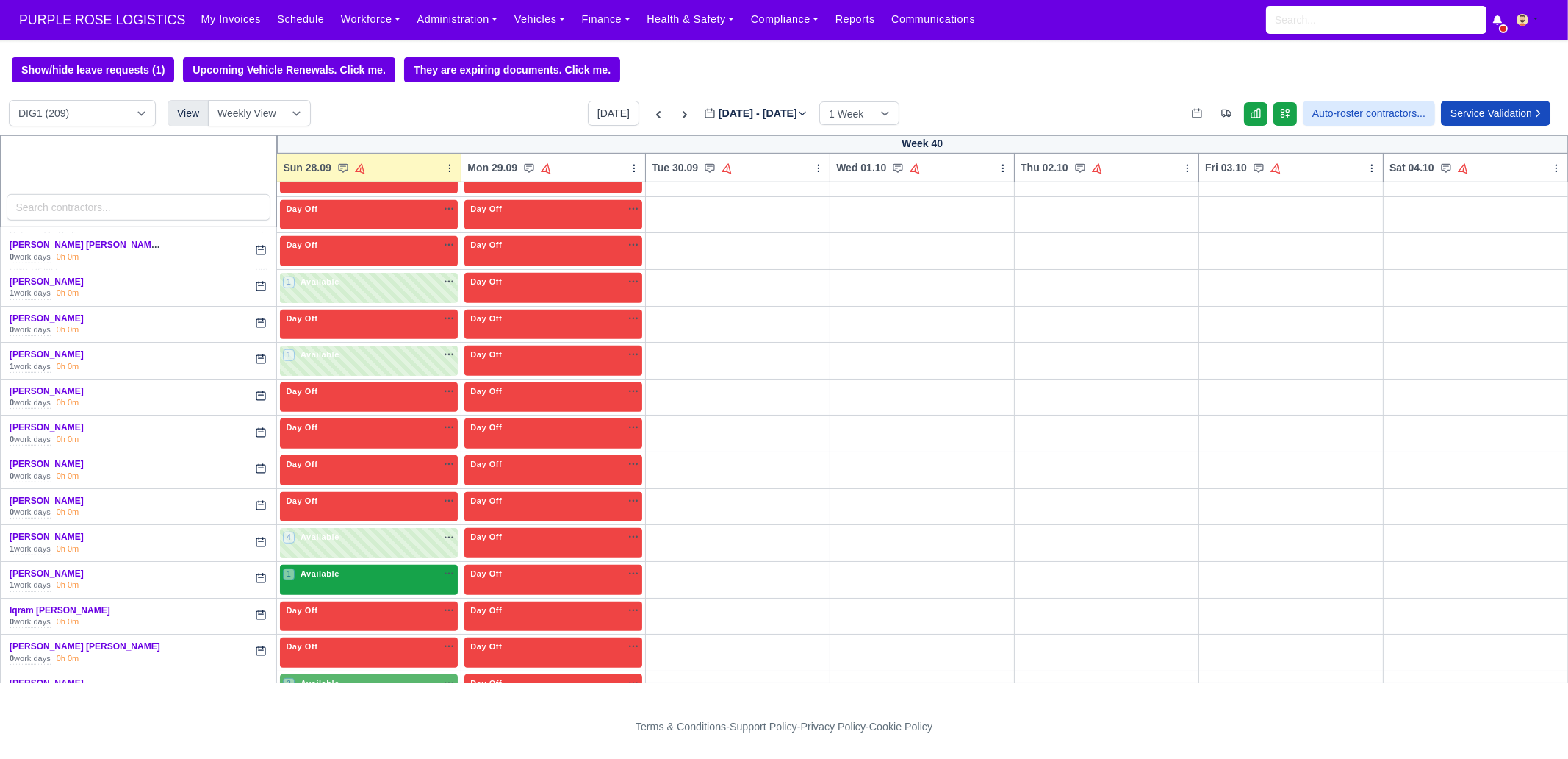
click at [342, 568] on div "1 Available na" at bounding box center [369, 574] width 172 height 12
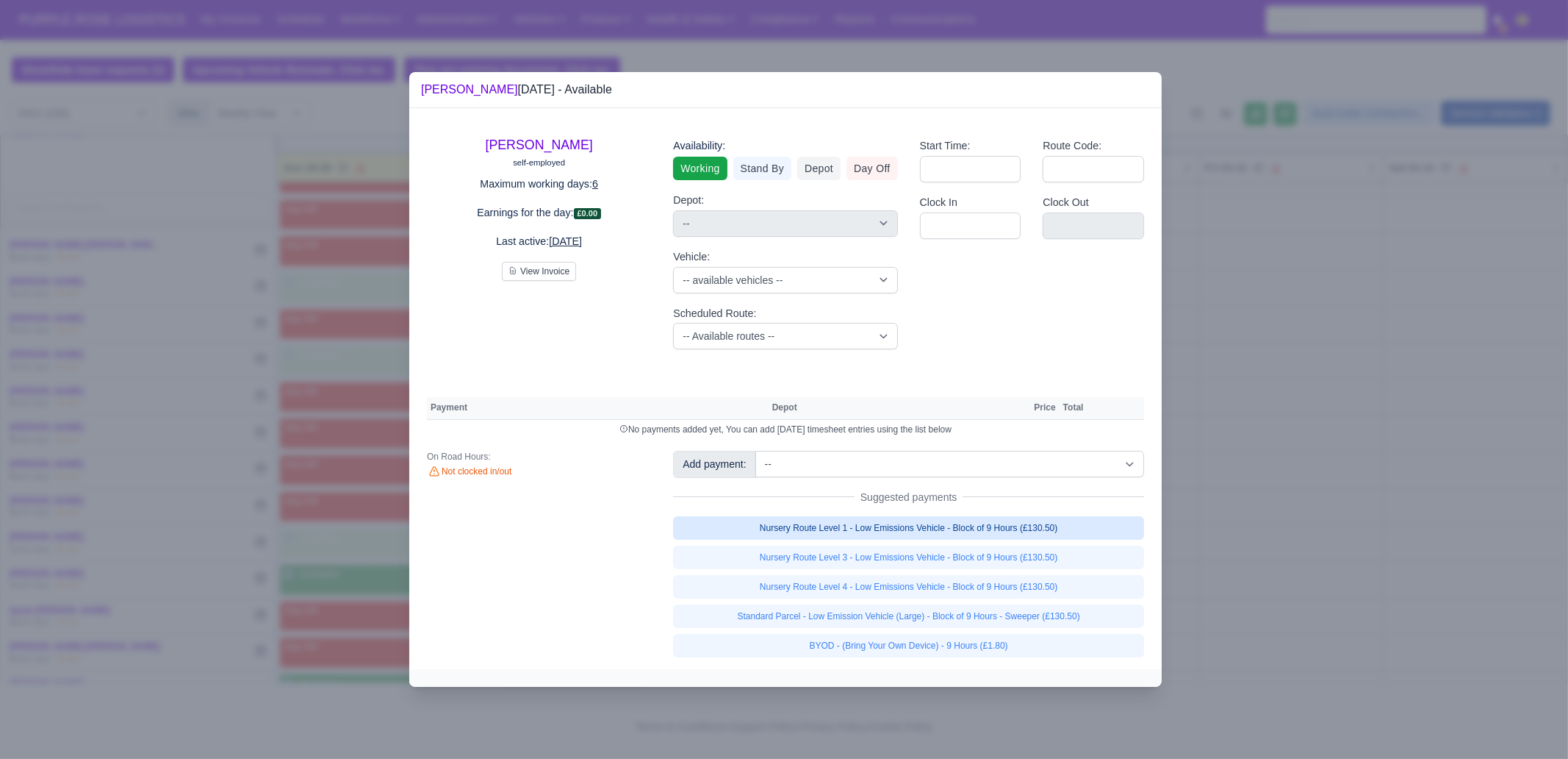
click at [1066, 529] on link "Nursery Route Level 1 - Low Emissions Vehicle - Block of 9 Hours (£130.50)" at bounding box center [908, 527] width 471 height 23
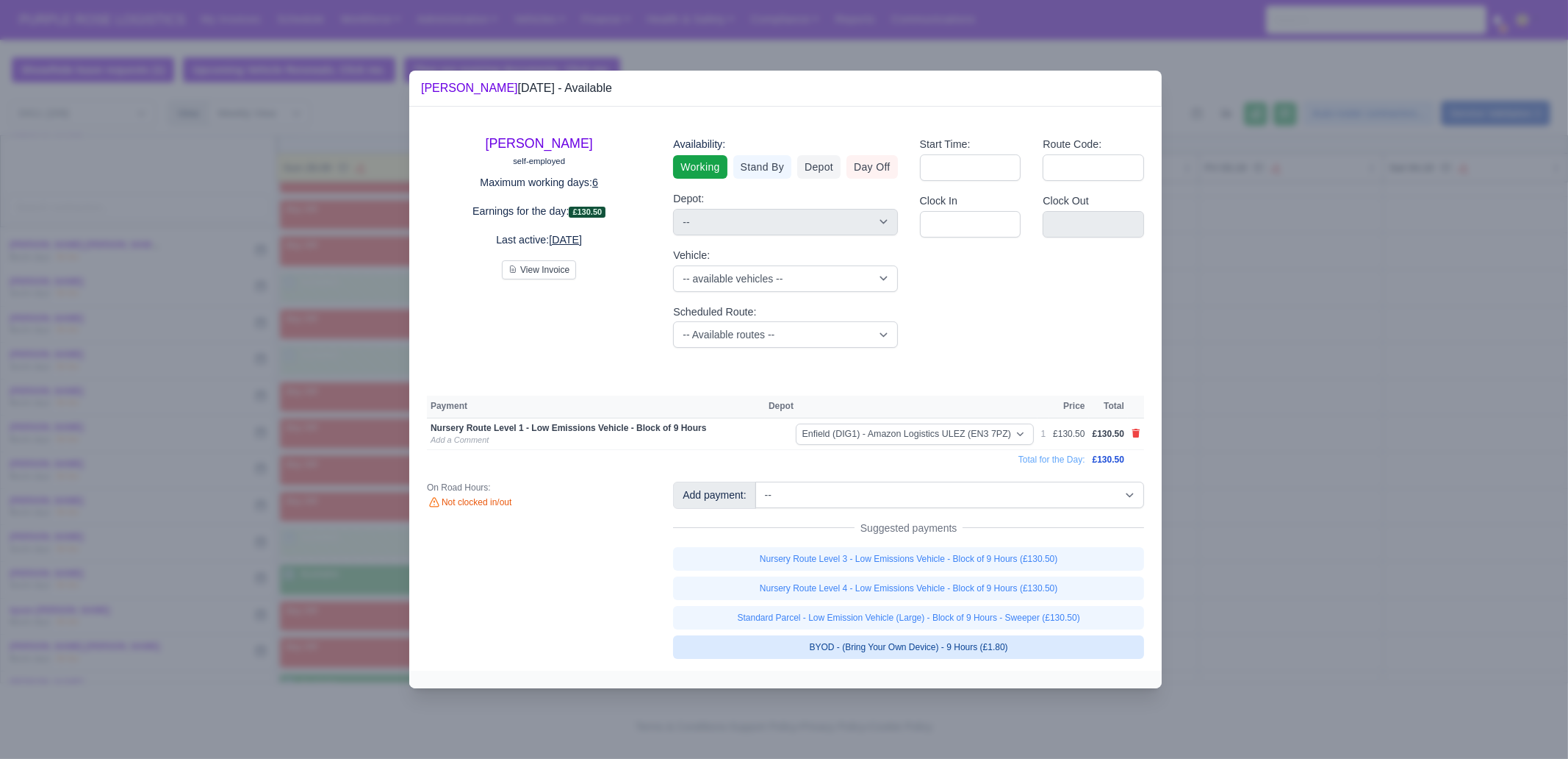
click at [1019, 652] on link "BYOD - (Bring Your Own Device) - 9 Hours (£1.80)" at bounding box center [908, 647] width 471 height 23
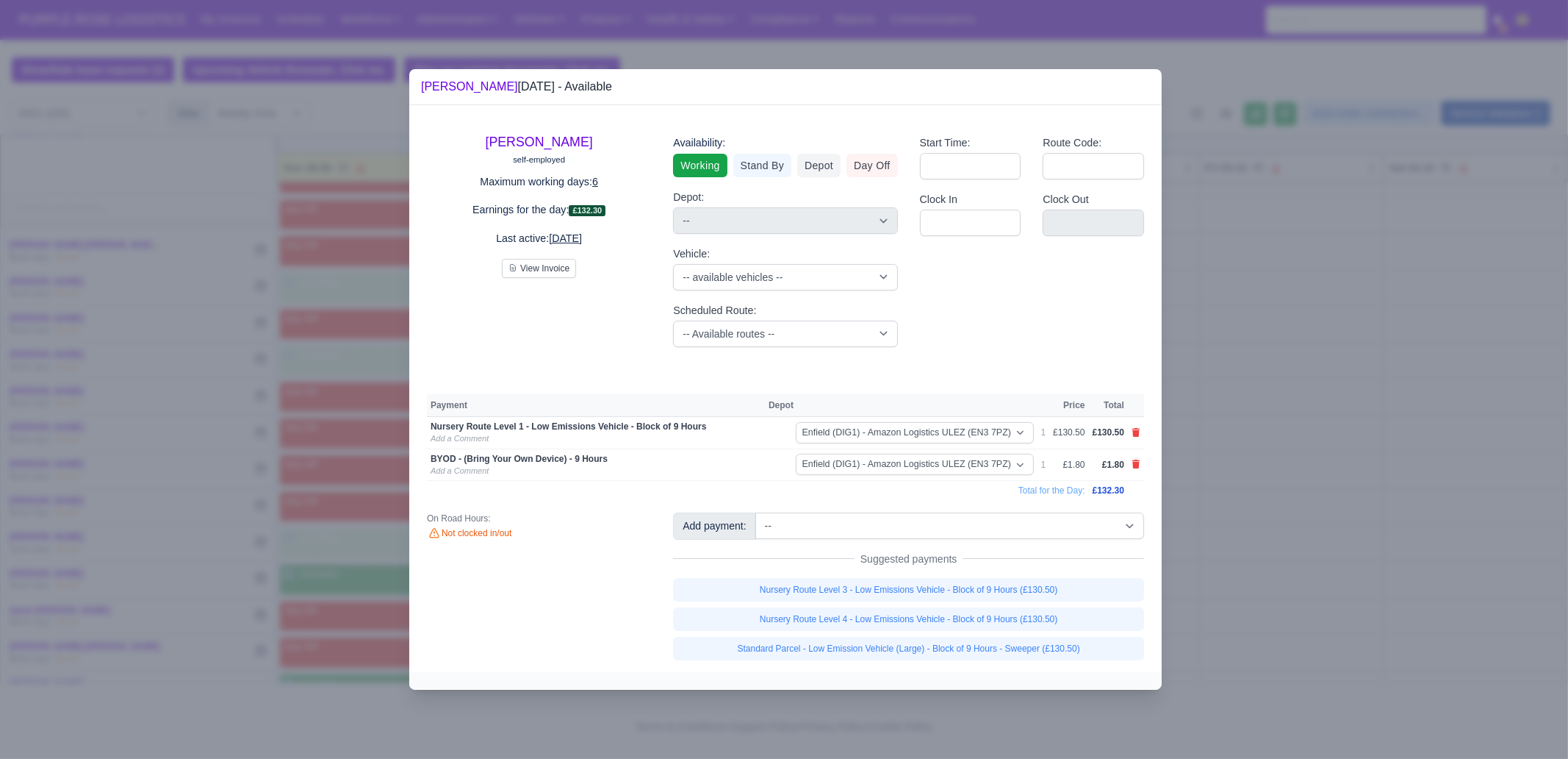
click at [1319, 621] on div at bounding box center [784, 379] width 1568 height 759
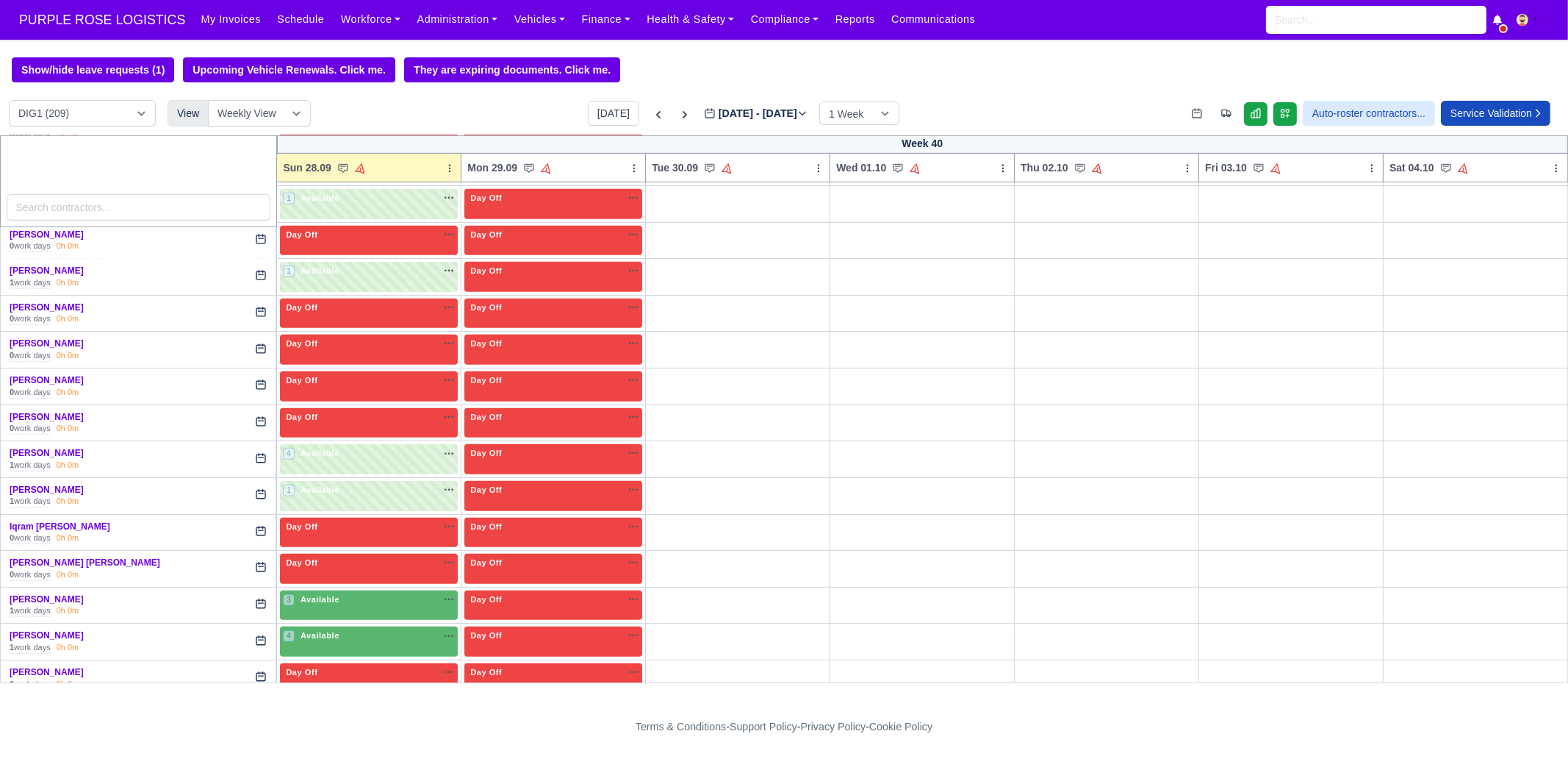
scroll to position [1654, 0]
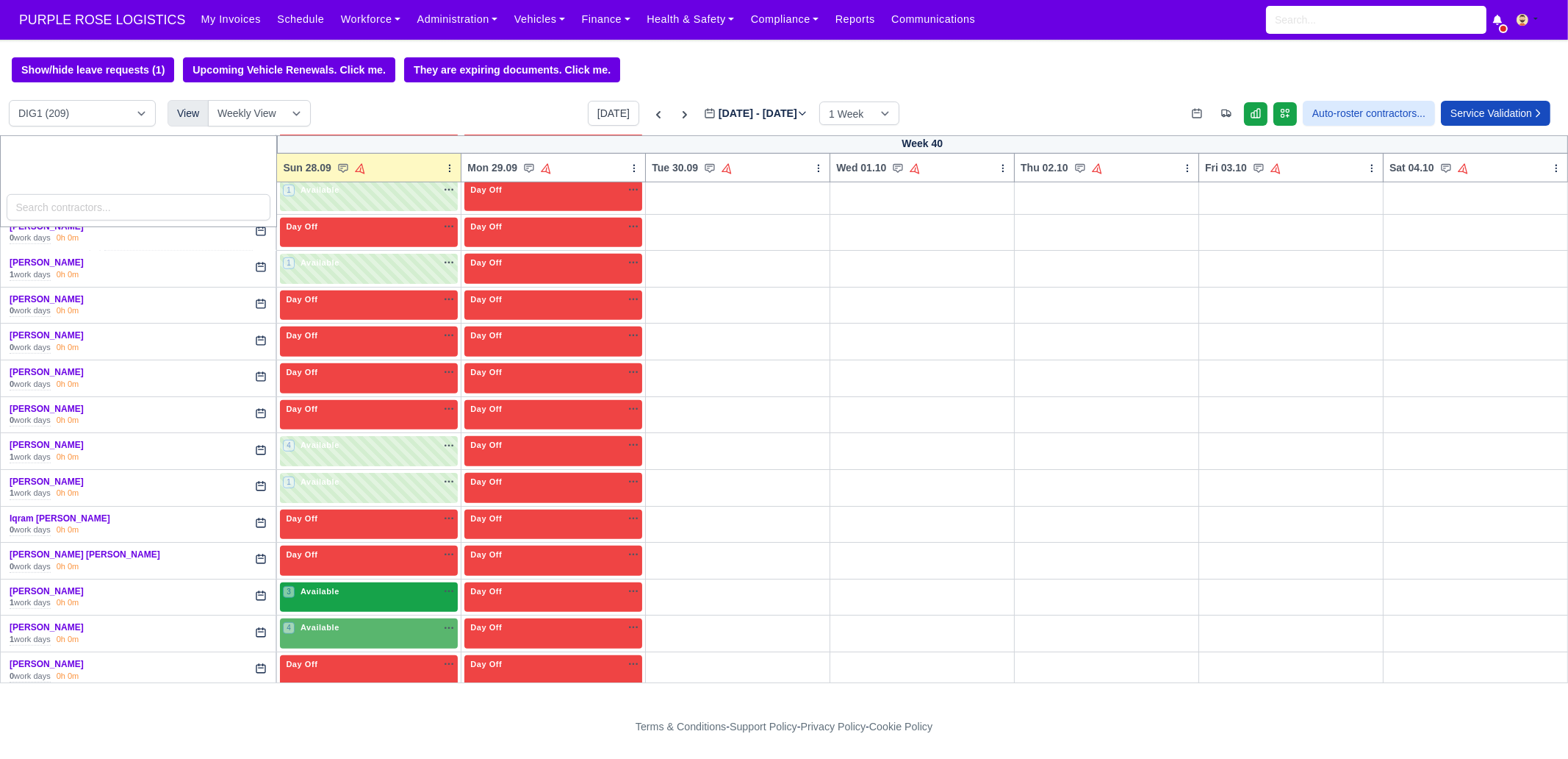
click at [329, 586] on span "Available" at bounding box center [320, 591] width 45 height 10
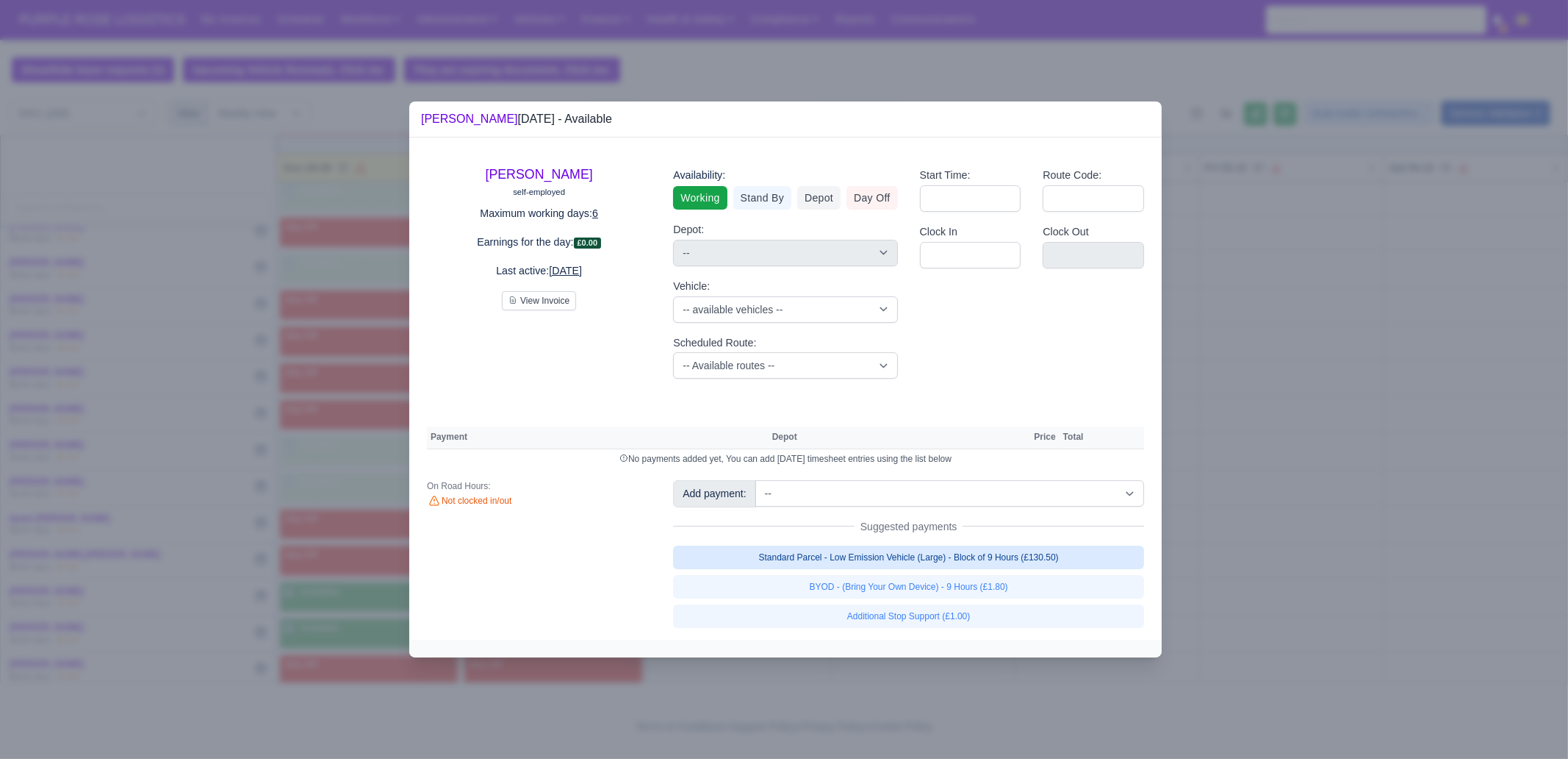
click at [1026, 561] on link "Standard Parcel - Low Emission Vehicle (Large) - Block of 9 Hours (£130.50)" at bounding box center [908, 557] width 471 height 23
click at [1018, 569] on link "Standard Parcel - Low Emission Vehicle (Large) - Block of 9 Hours (£130.50)" at bounding box center [908, 557] width 471 height 23
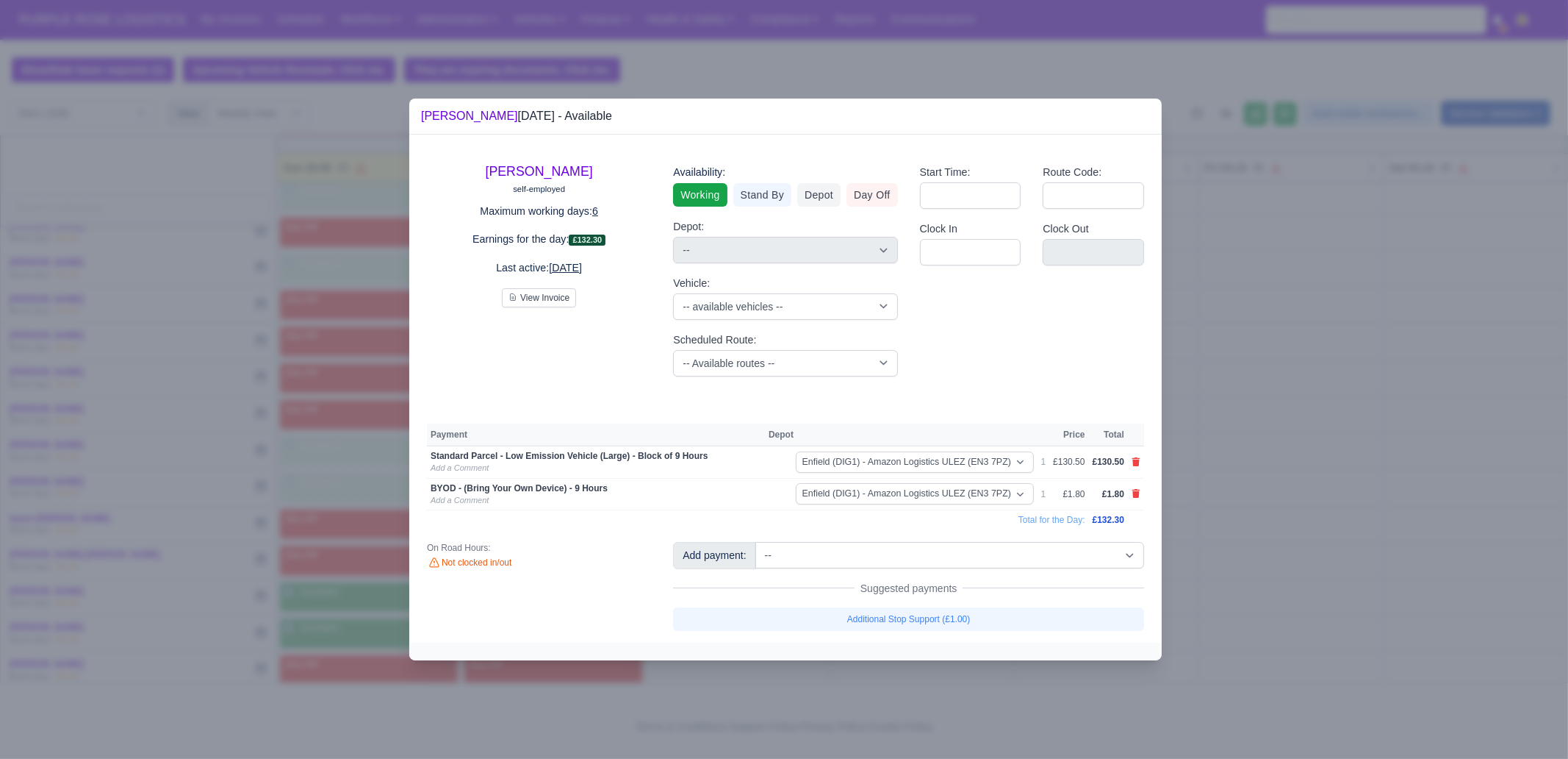
click at [1321, 565] on div at bounding box center [784, 379] width 1568 height 759
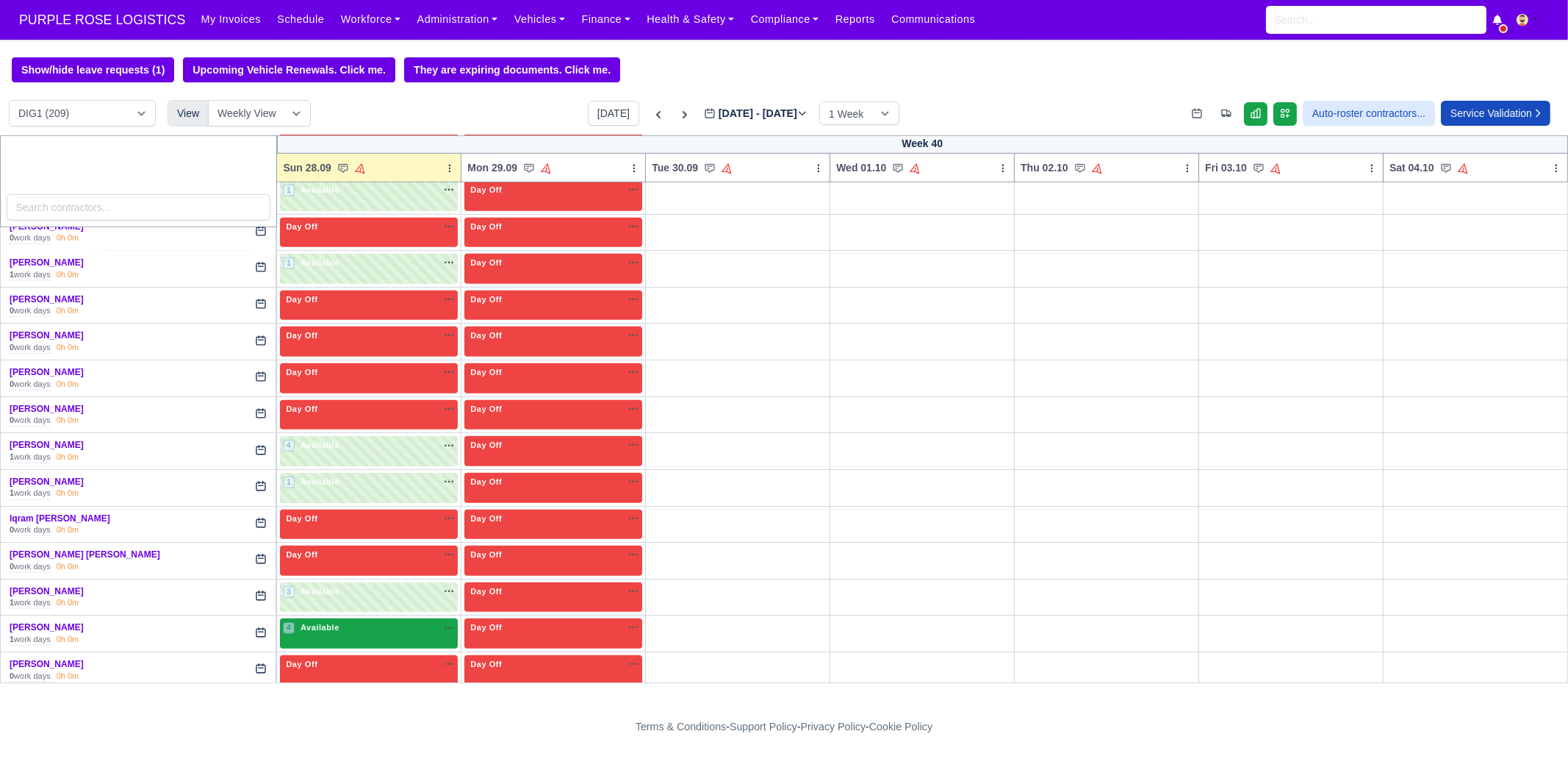
click at [330, 622] on span "Available" at bounding box center [320, 626] width 45 height 10
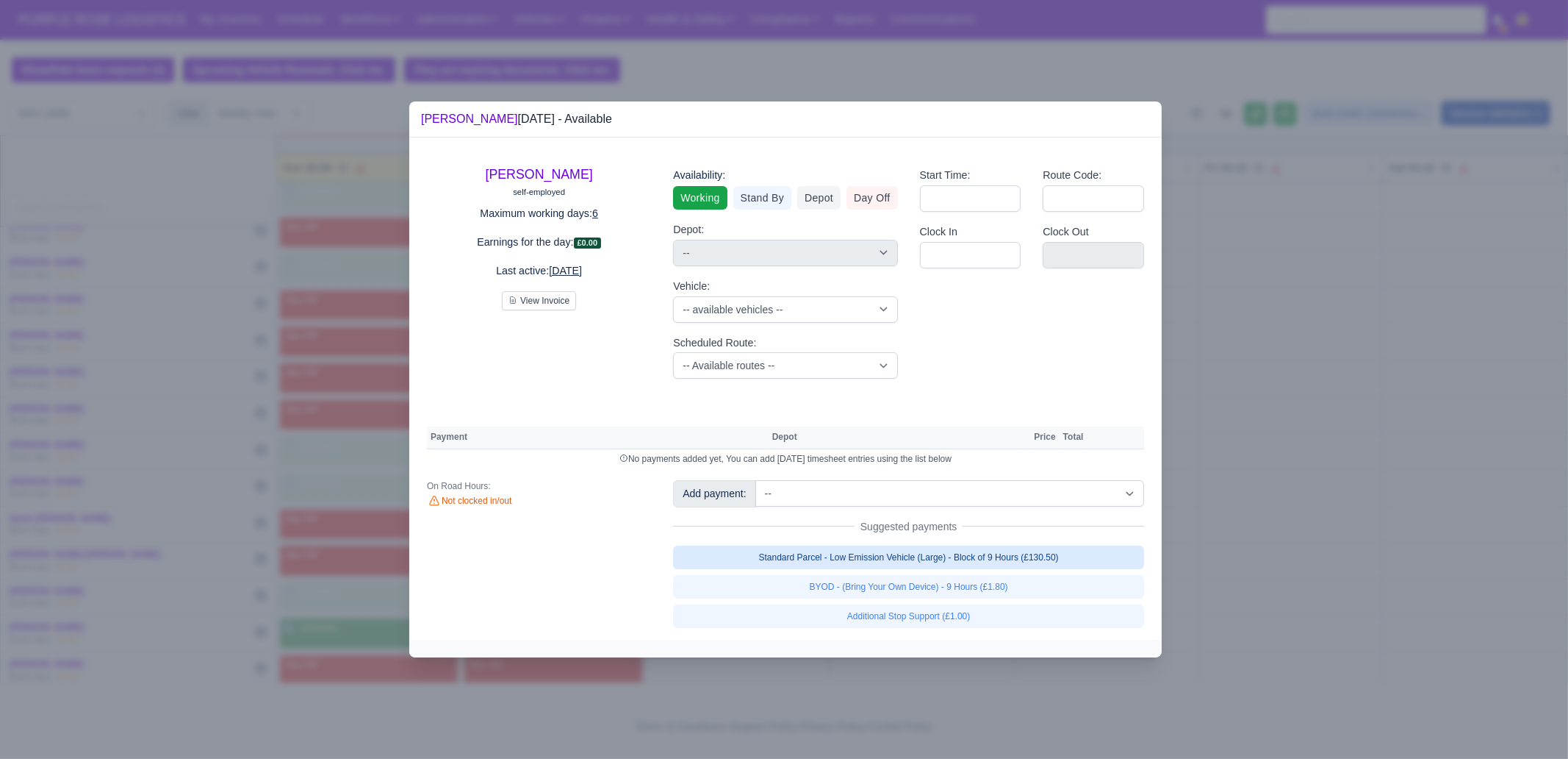
click at [987, 557] on link "Standard Parcel - Low Emission Vehicle (Large) - Block of 9 Hours (£130.50)" at bounding box center [908, 557] width 471 height 23
click at [985, 569] on link "Standard Parcel - Low Emission Vehicle (Large) - Block of 9 Hours (£130.50)" at bounding box center [908, 557] width 471 height 23
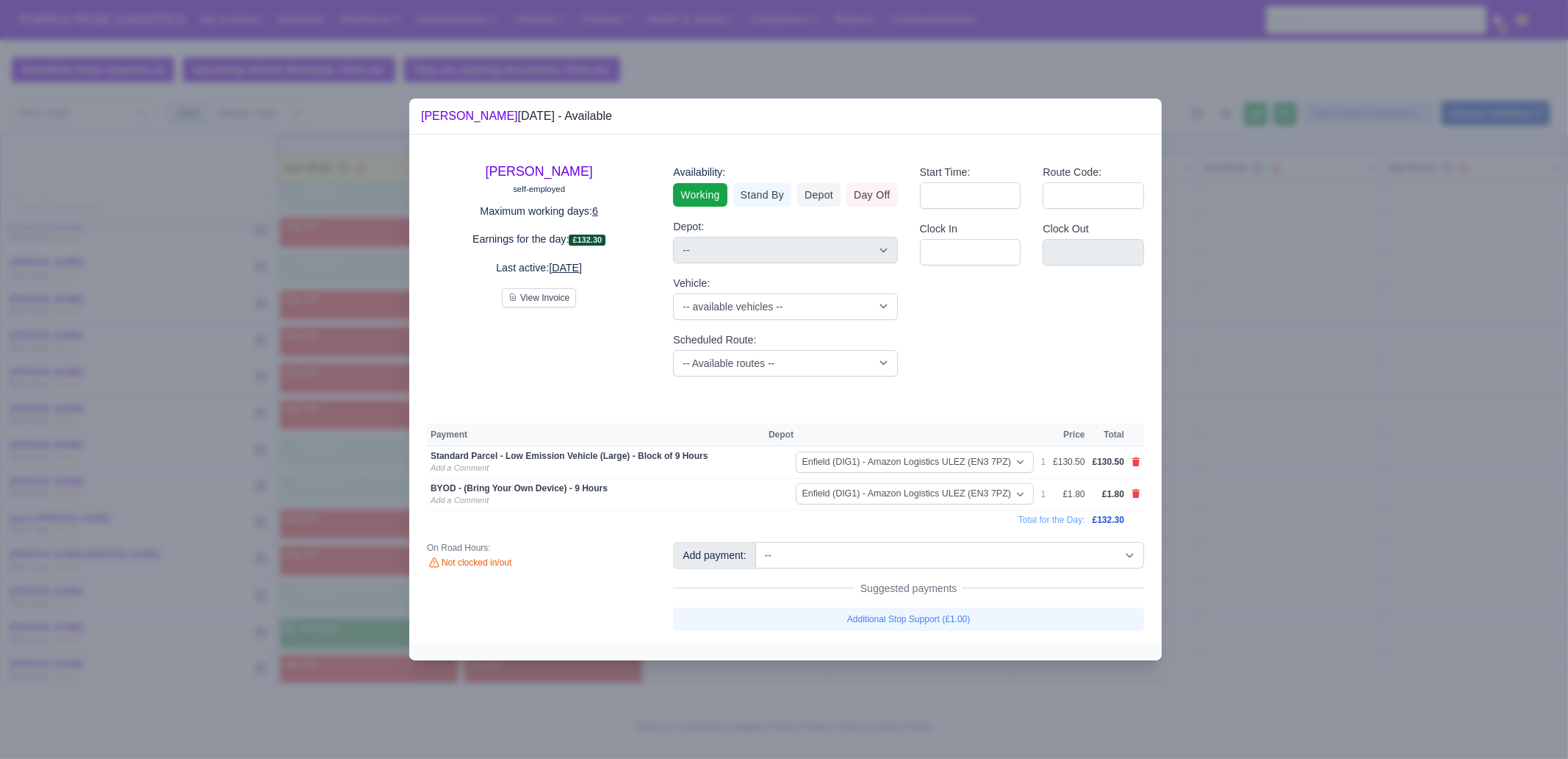
click at [1310, 544] on div at bounding box center [784, 379] width 1568 height 759
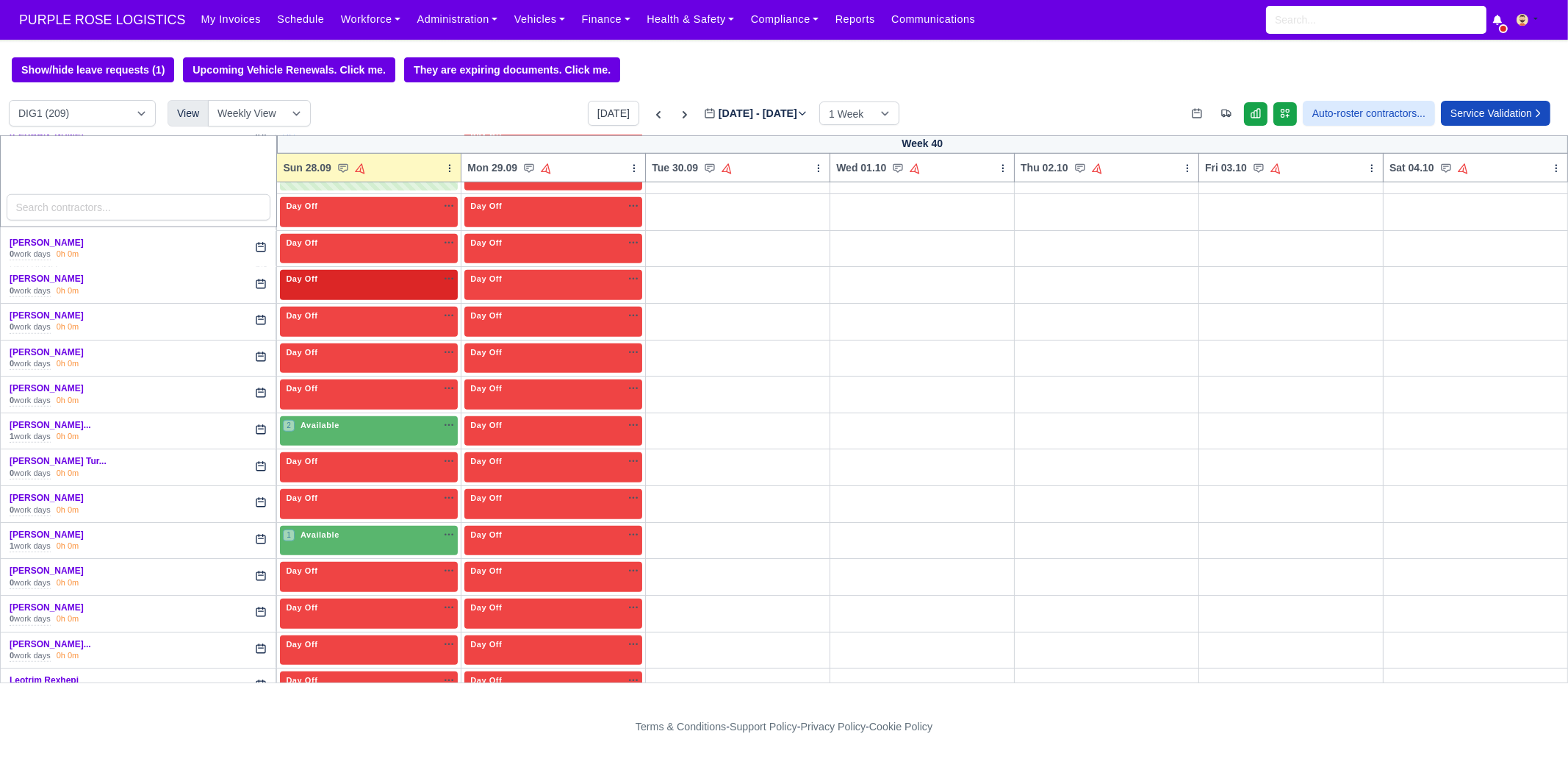
scroll to position [2113, 0]
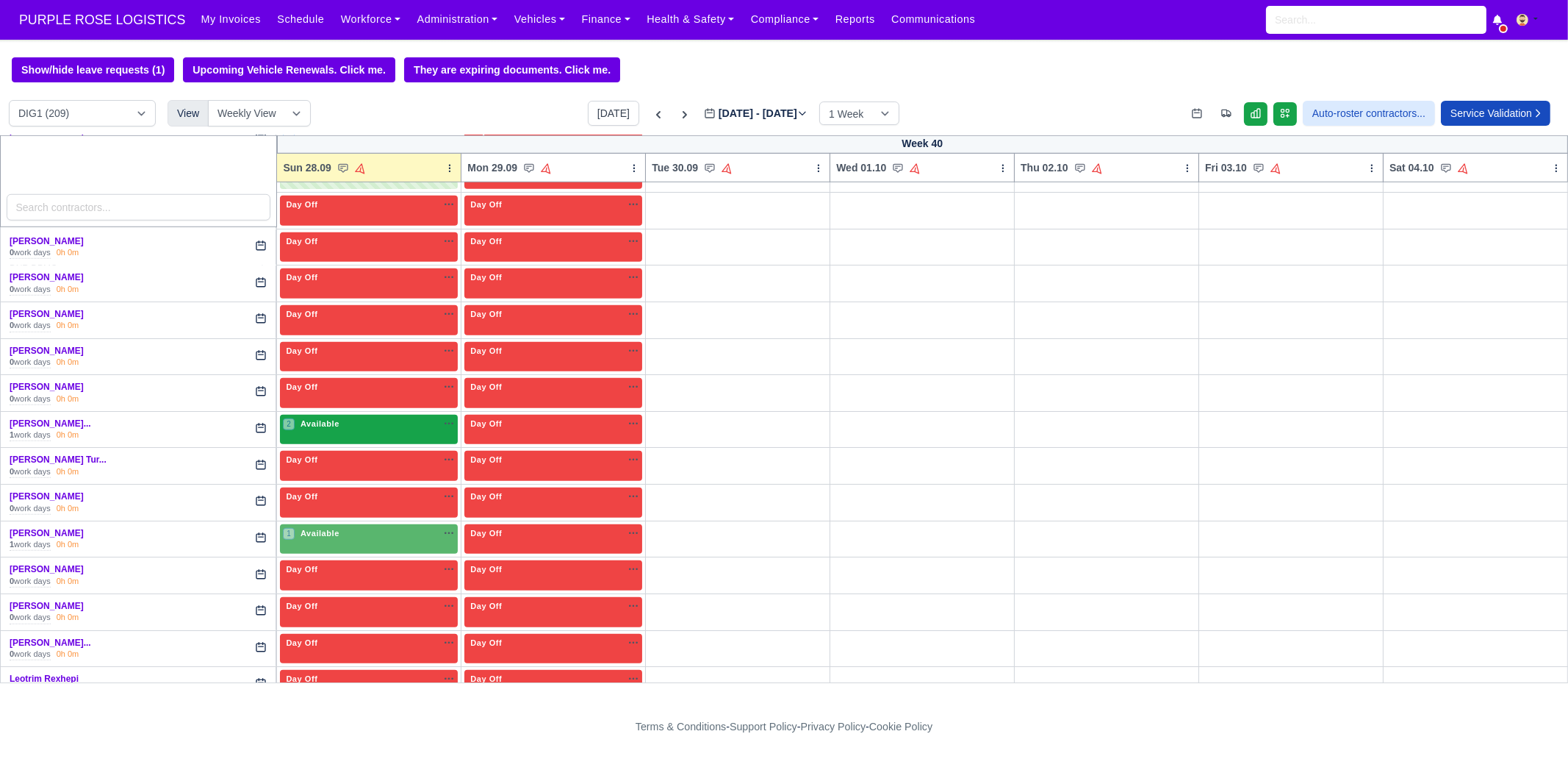
click at [338, 419] on div "2 Available" at bounding box center [369, 429] width 177 height 30
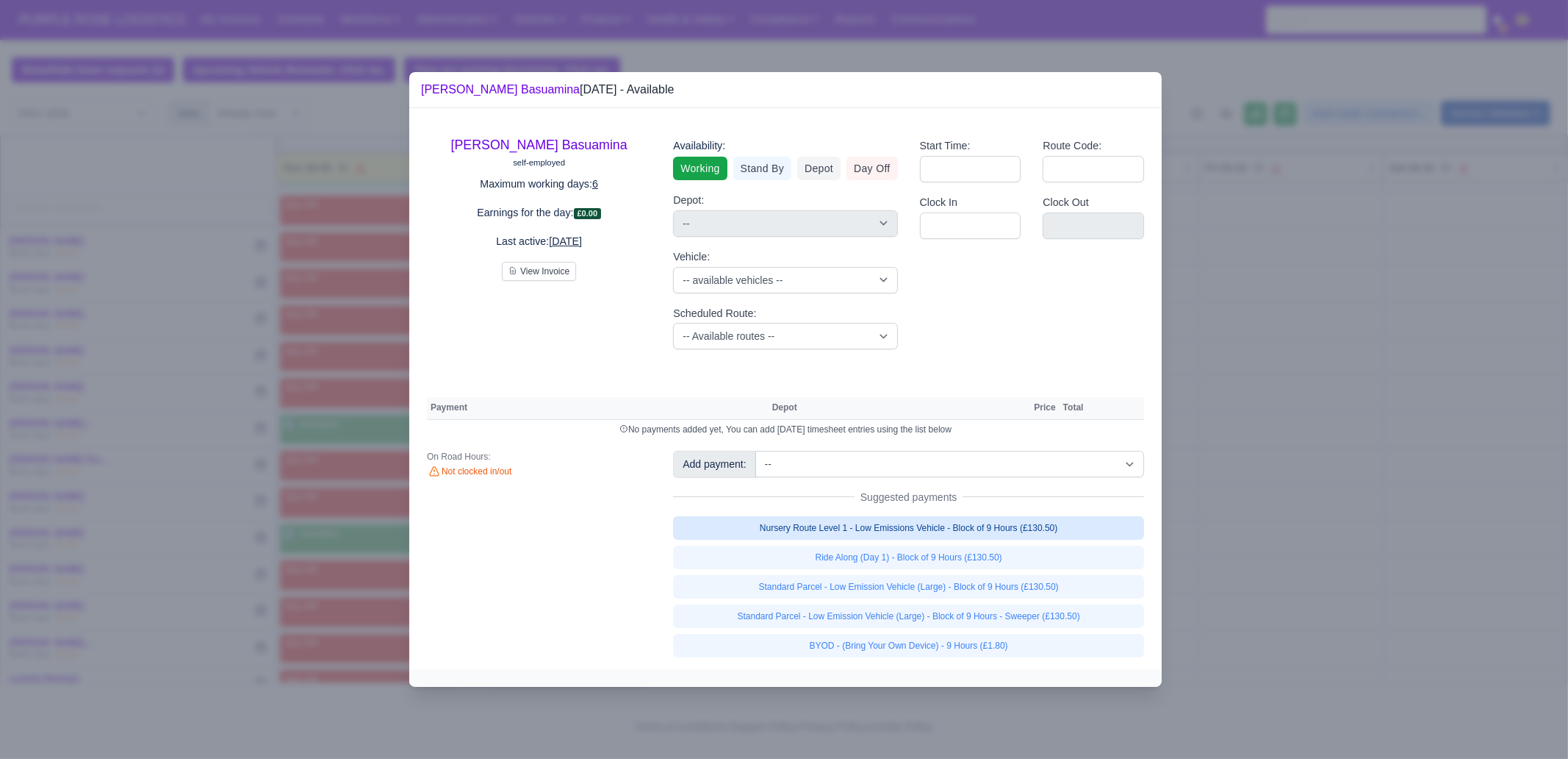
click at [988, 529] on link "Nursery Route Level 1 - Low Emissions Vehicle - Block of 9 Hours (£130.50)" at bounding box center [908, 527] width 471 height 23
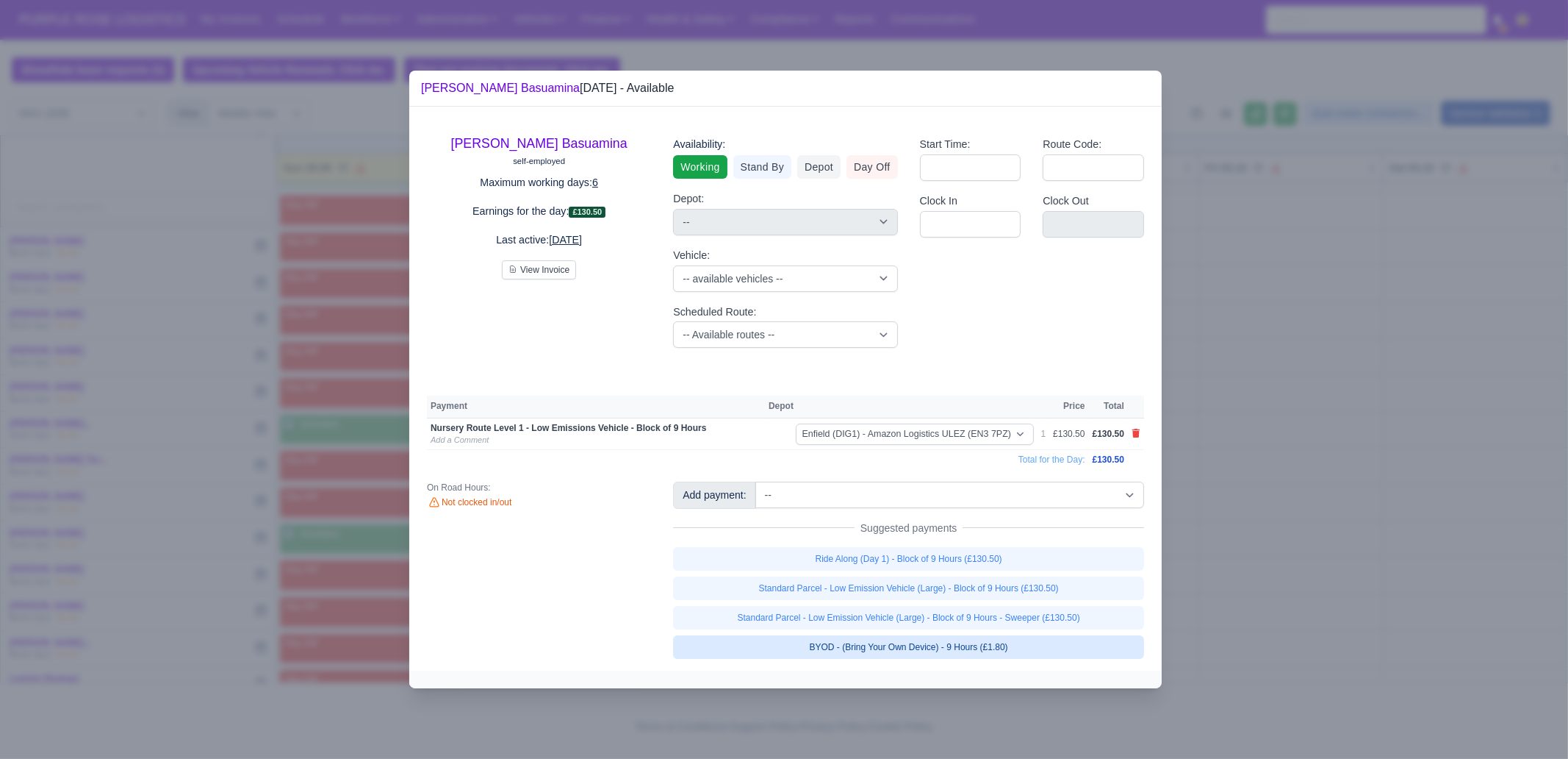
click at [1012, 648] on link "BYOD - (Bring Your Own Device) - 9 Hours (£1.80)" at bounding box center [908, 647] width 471 height 23
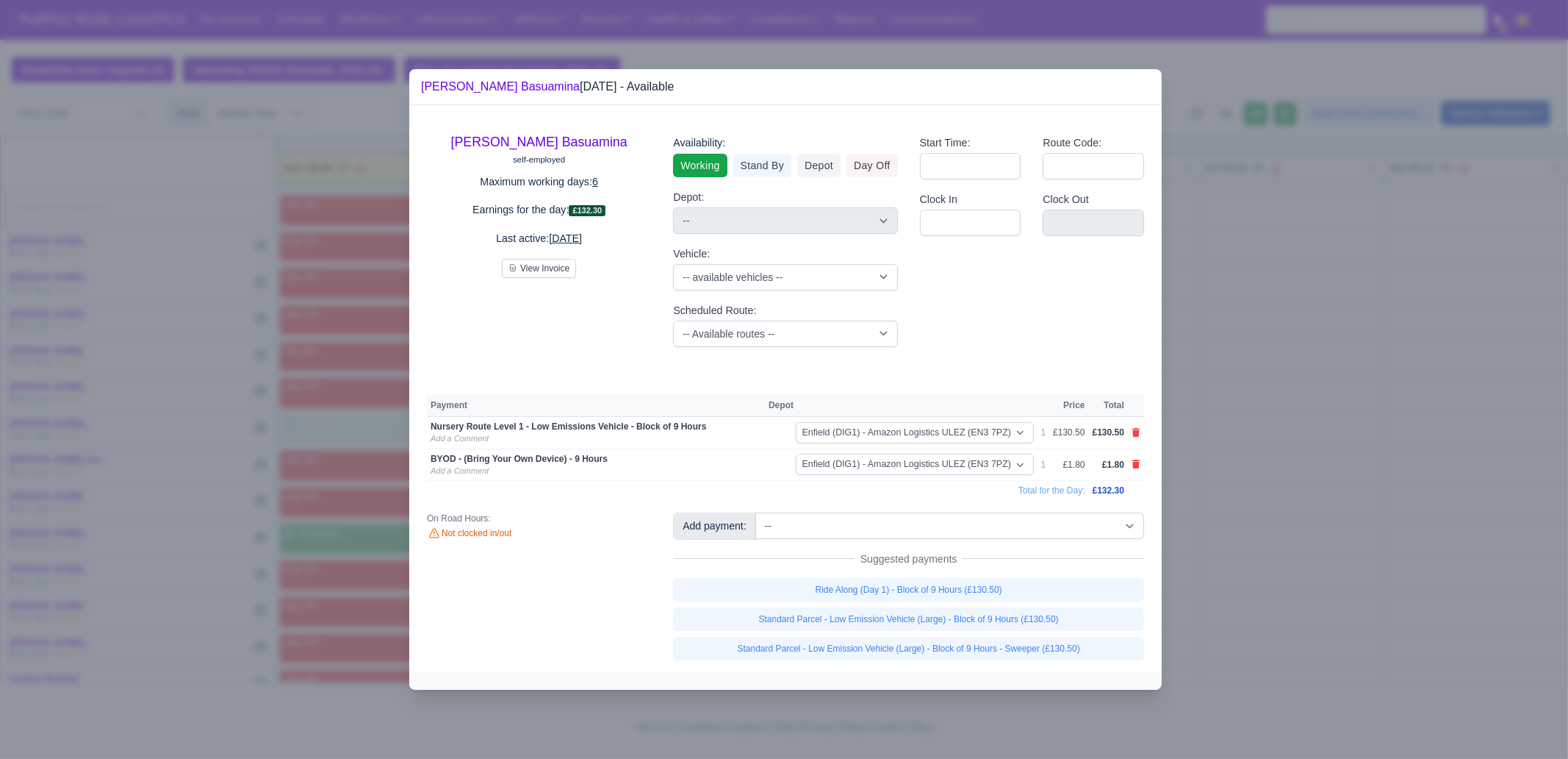
click at [1307, 605] on div at bounding box center [784, 379] width 1568 height 759
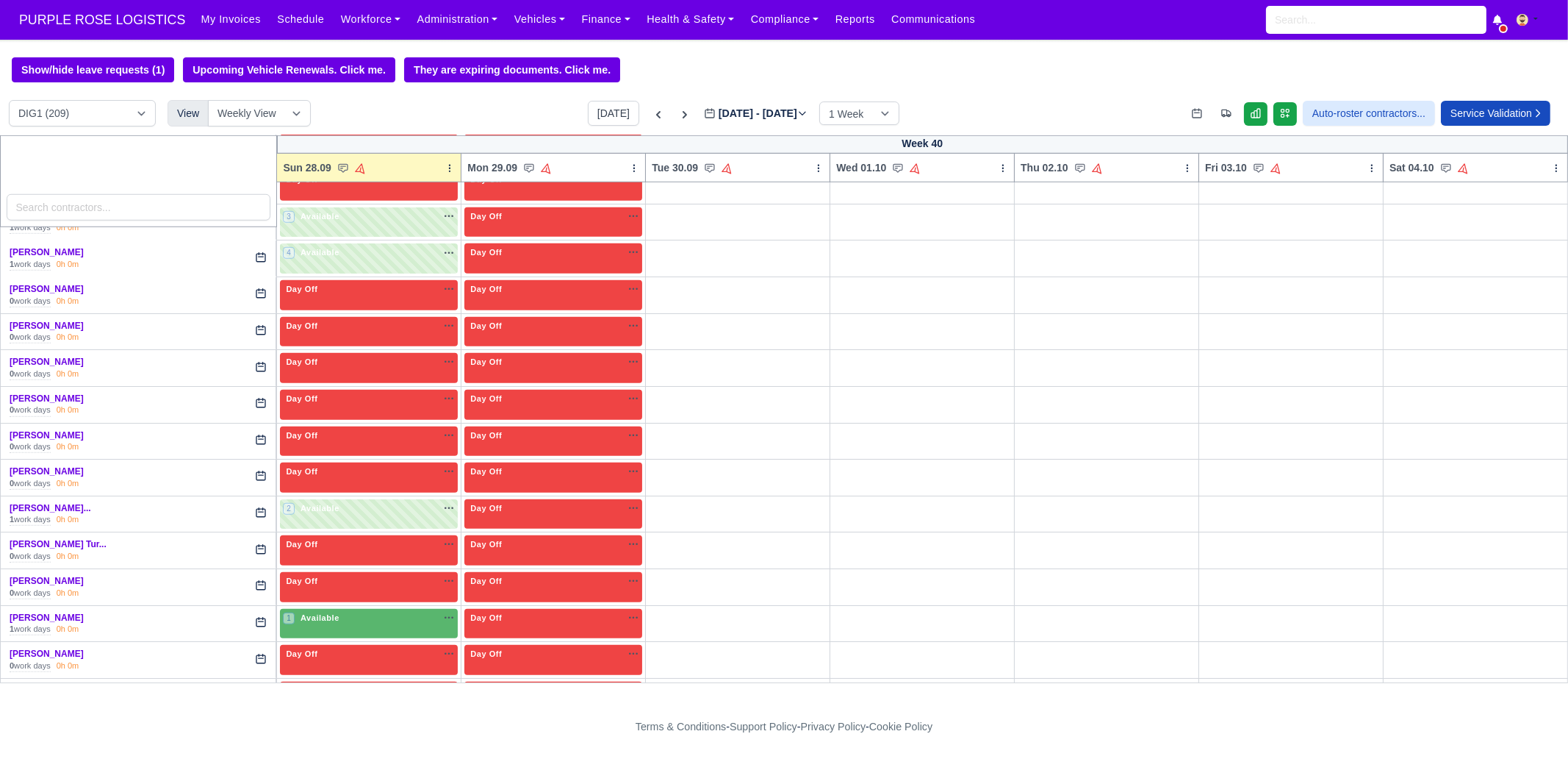
scroll to position [2021, 0]
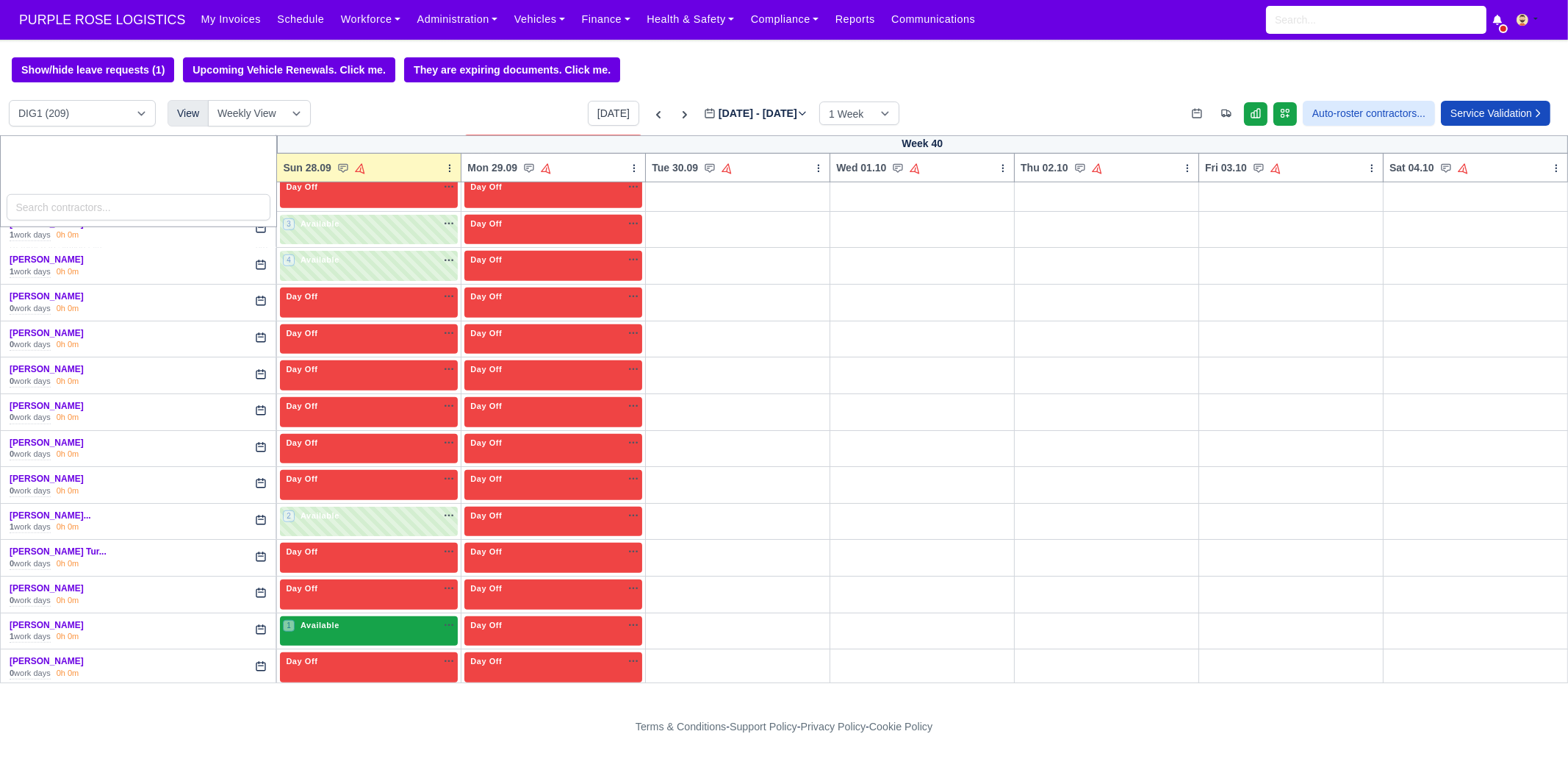
click at [350, 619] on div "1 Available na" at bounding box center [369, 625] width 172 height 12
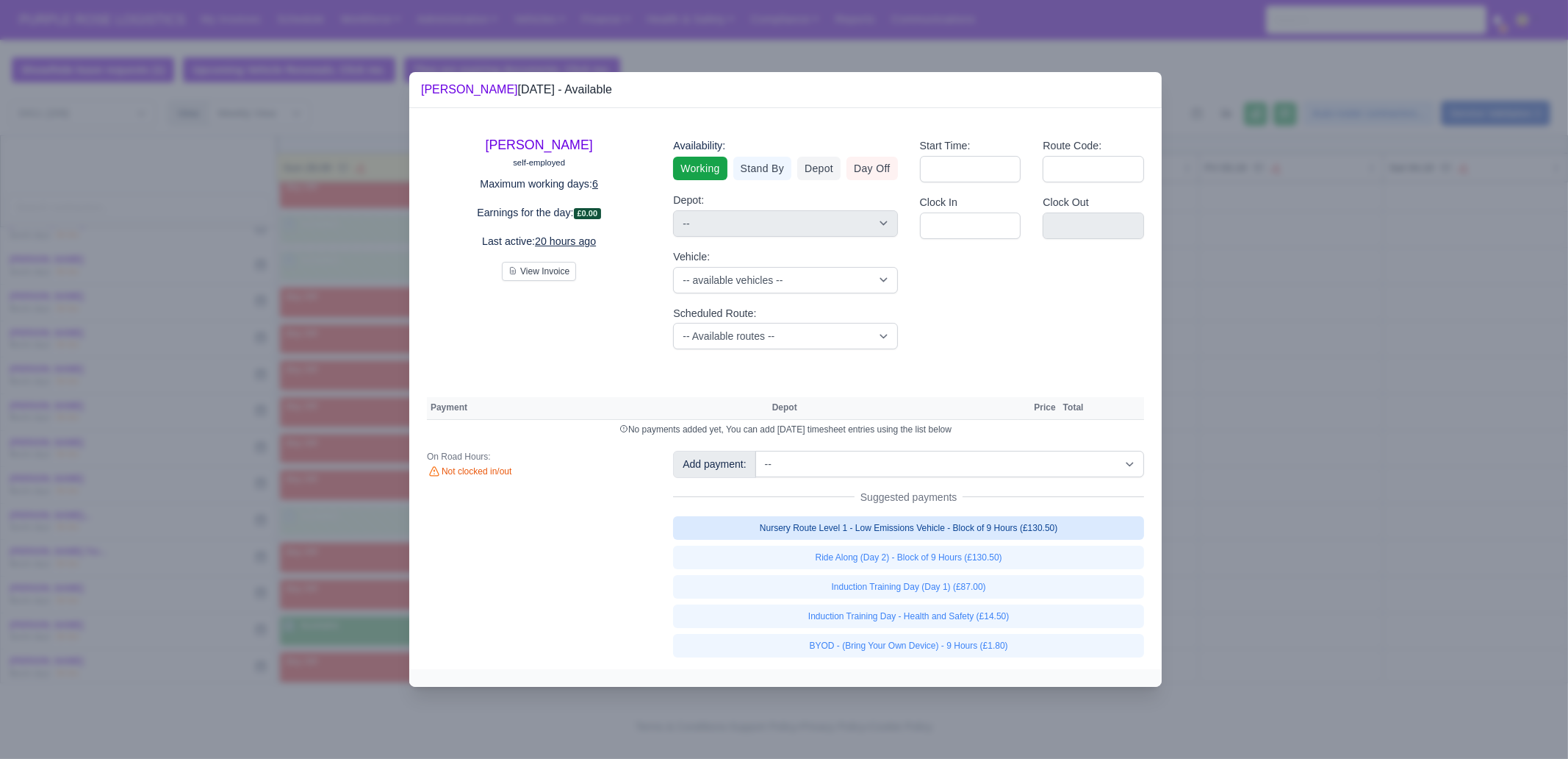
click at [952, 528] on link "Nursery Route Level 1 - Low Emissions Vehicle - Block of 9 Hours (£130.50)" at bounding box center [908, 527] width 471 height 23
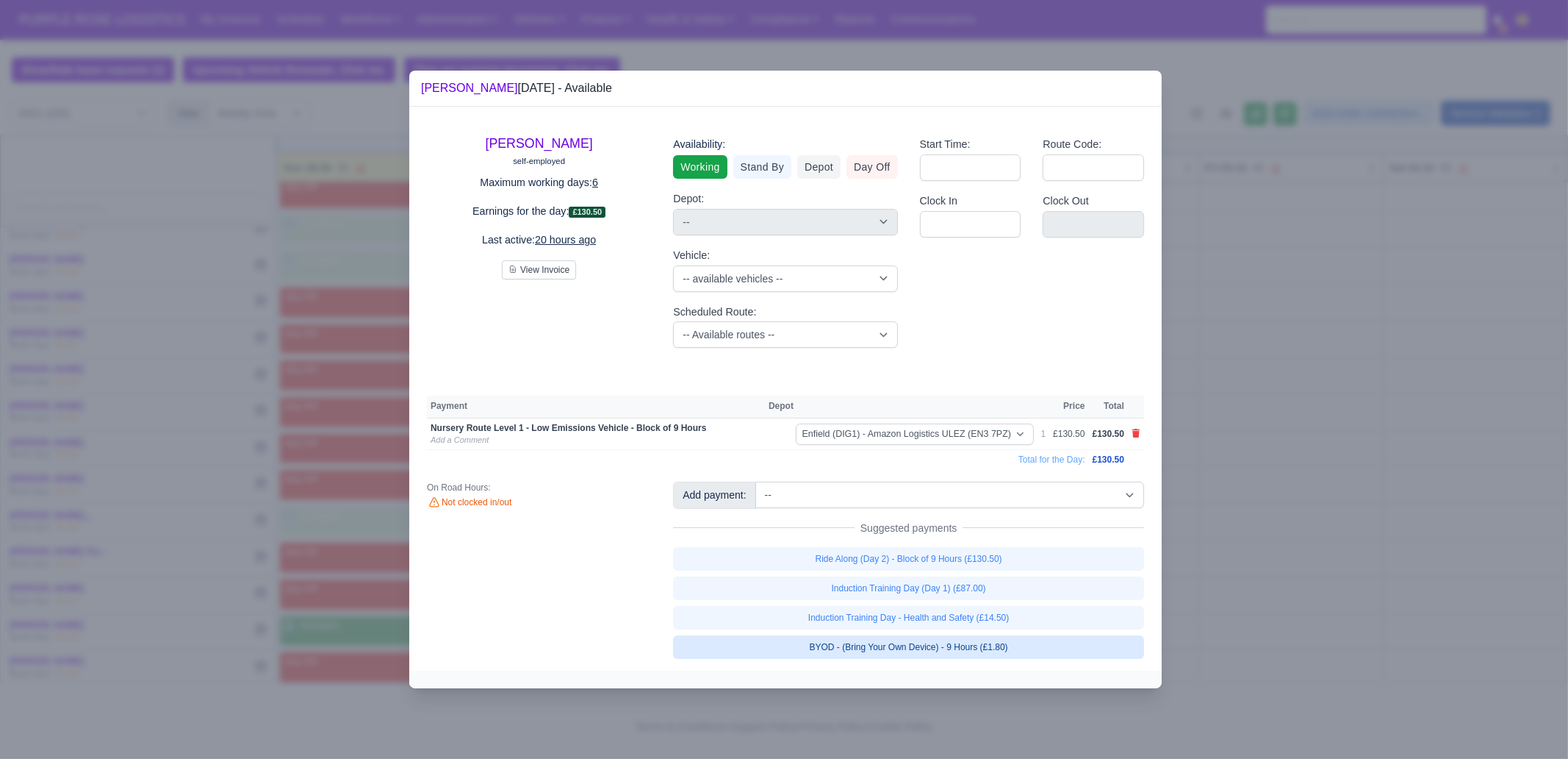
click at [999, 647] on link "BYOD - (Bring Your Own Device) - 9 Hours (£1.80)" at bounding box center [908, 647] width 471 height 23
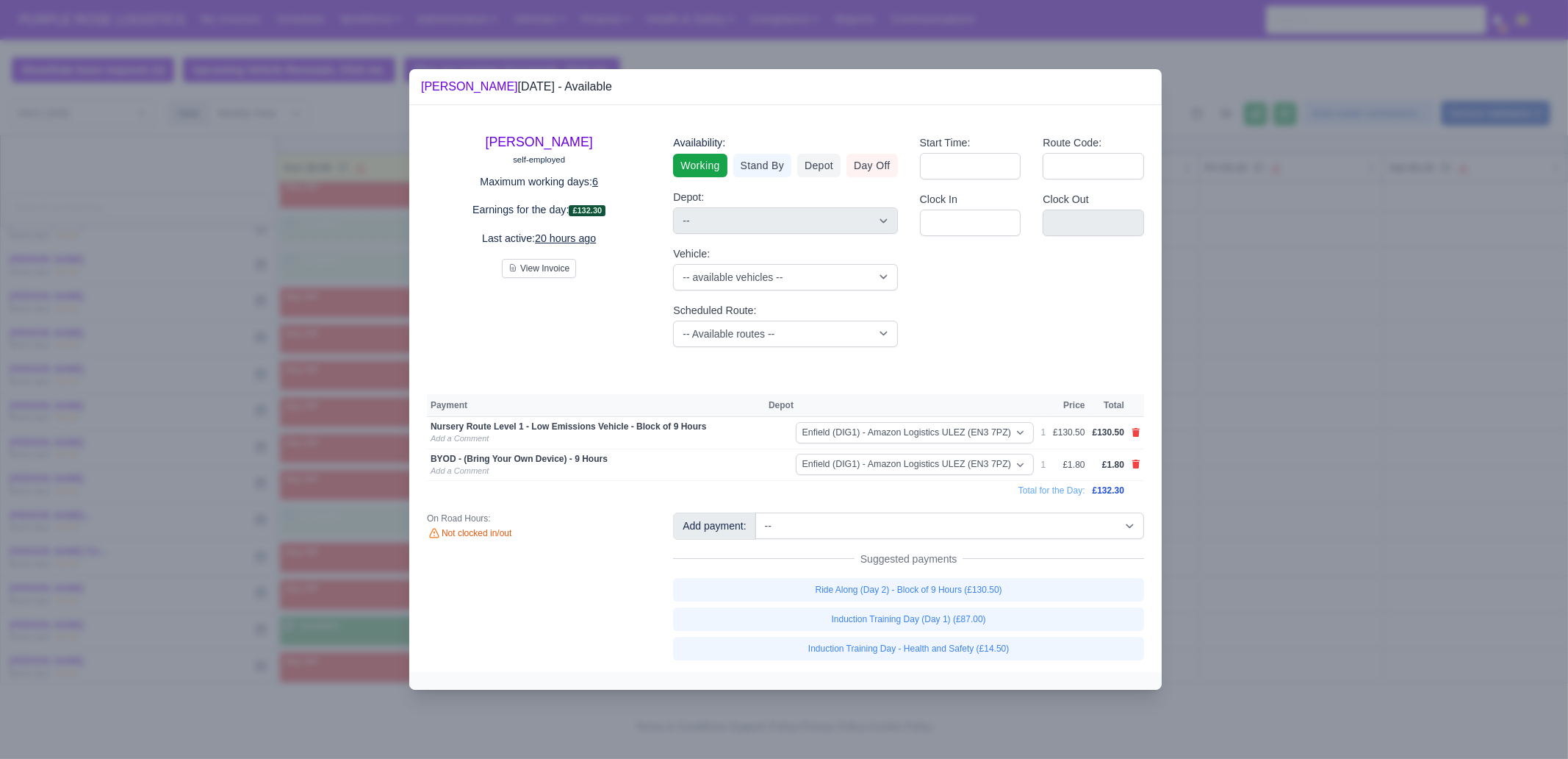
click at [1310, 619] on div at bounding box center [784, 379] width 1568 height 759
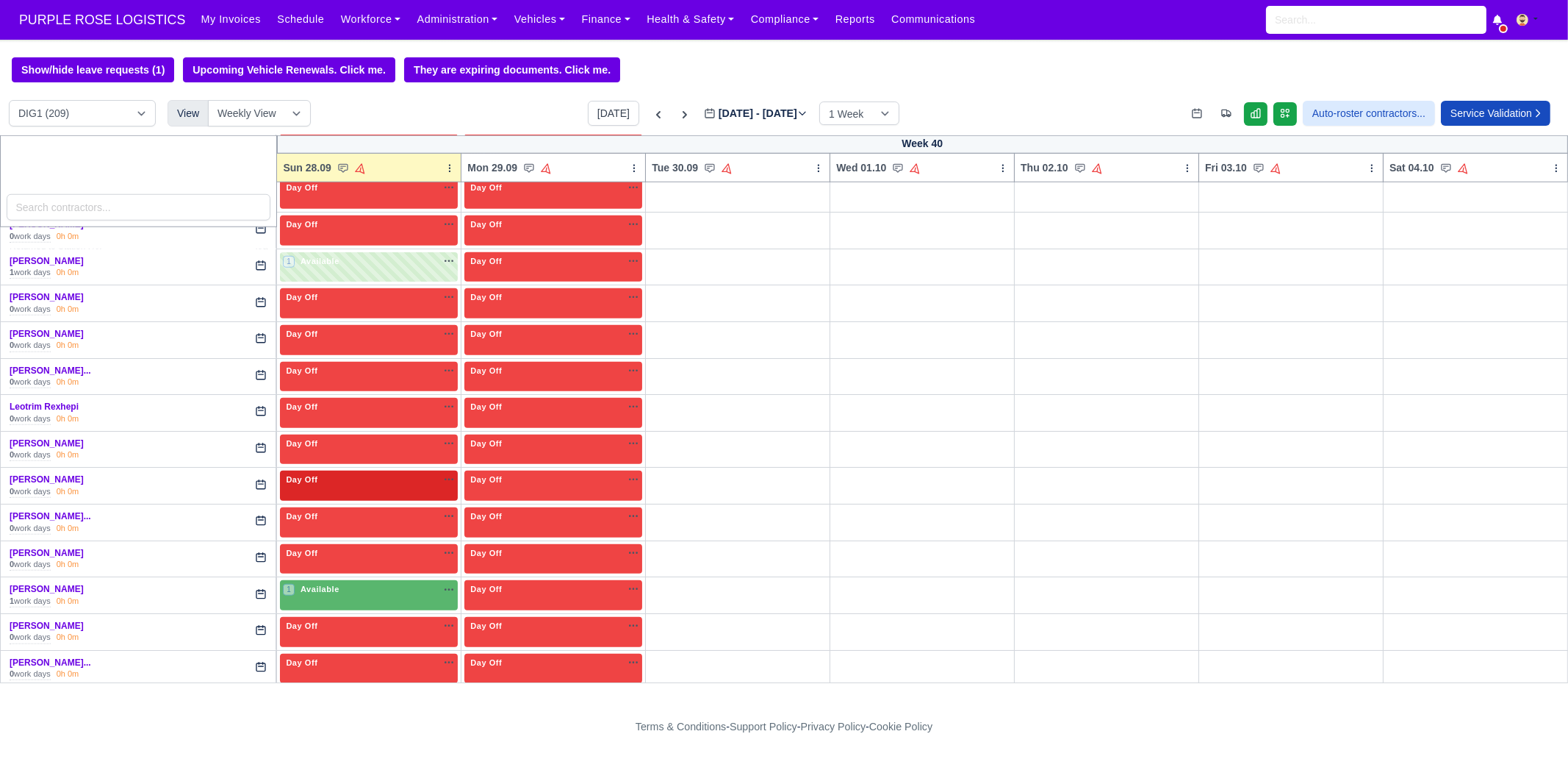
scroll to position [2388, 0]
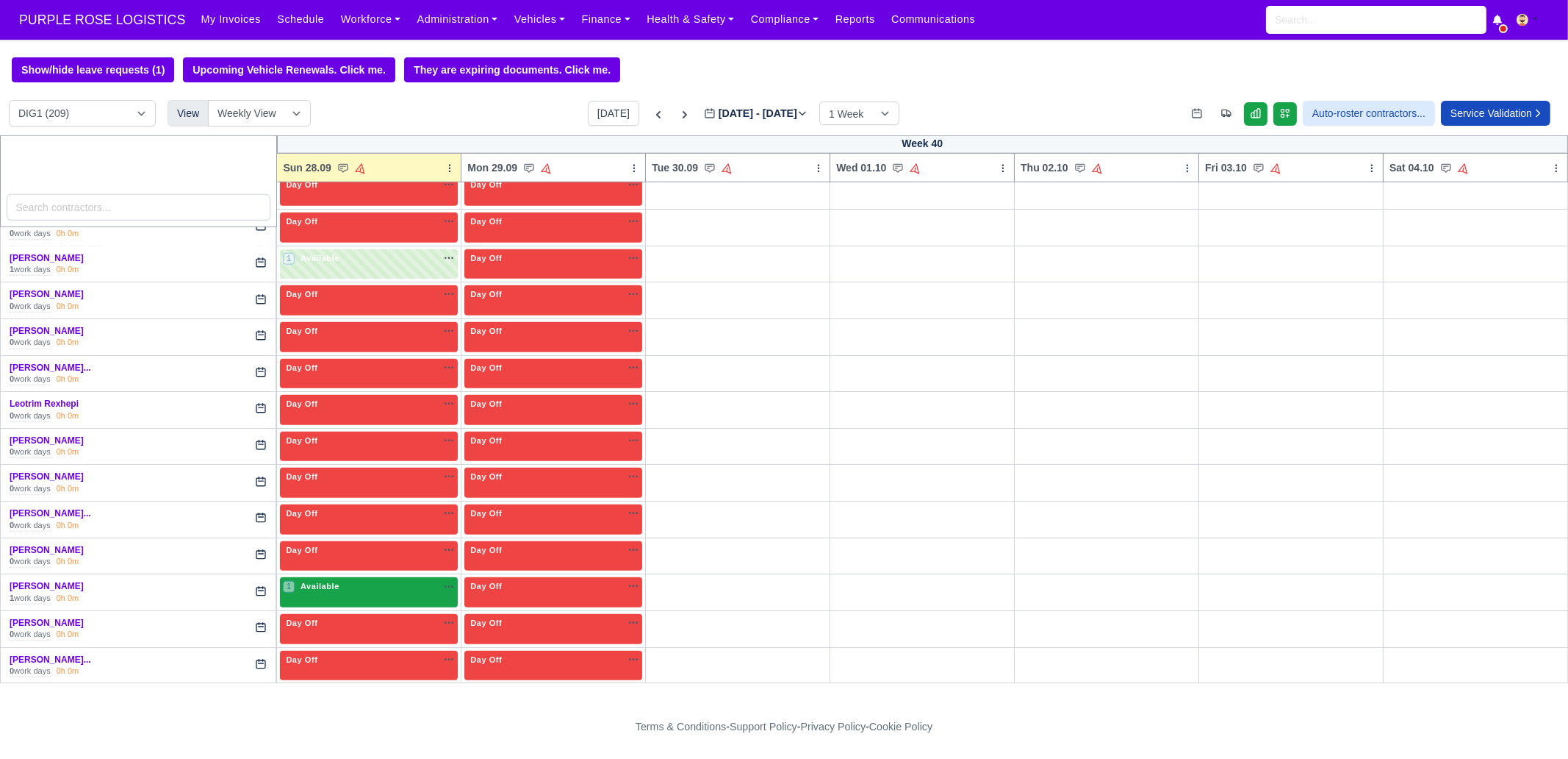
click at [338, 580] on div "1 Available na" at bounding box center [369, 586] width 172 height 12
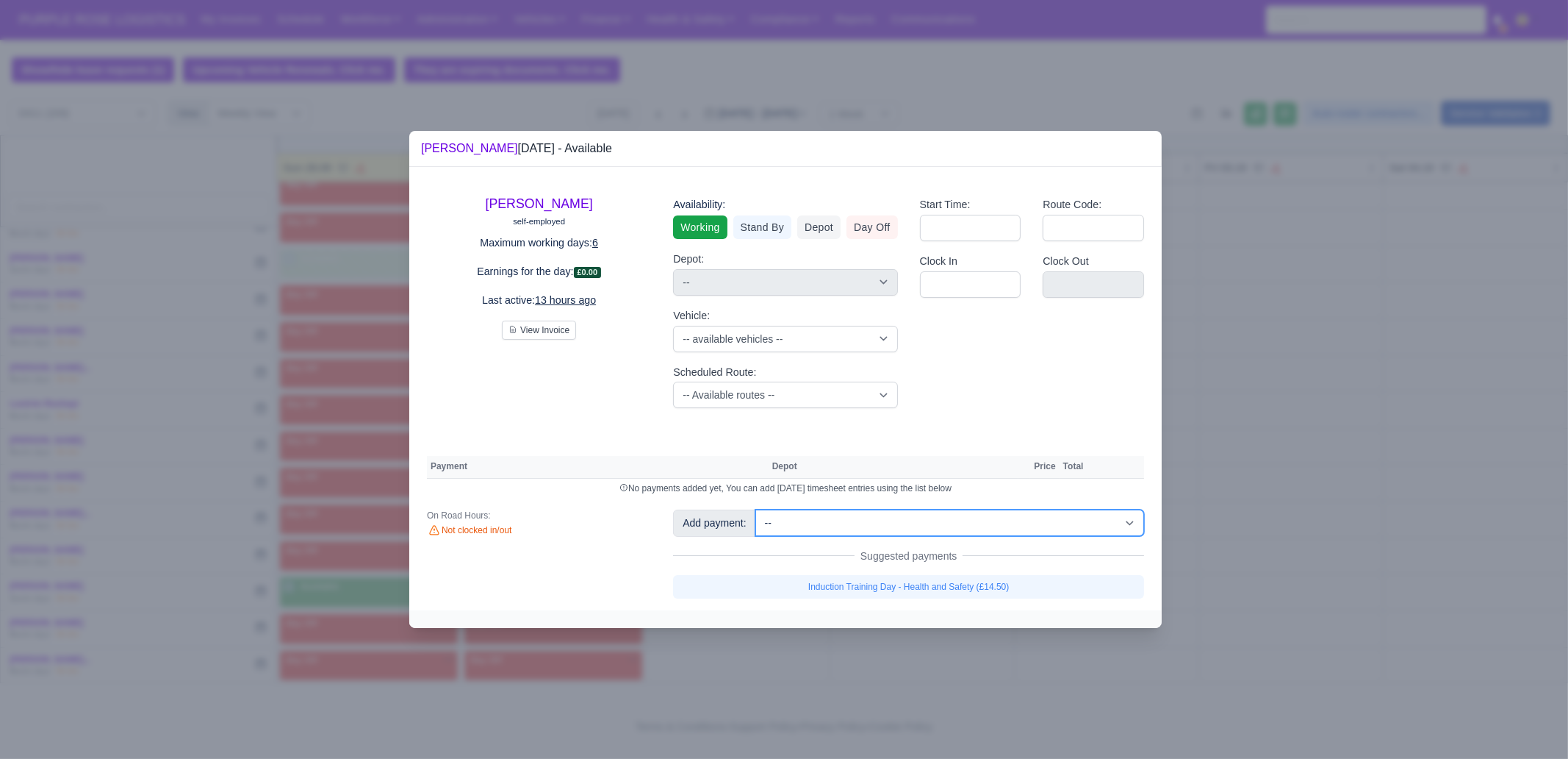
click at [911, 530] on select "-- Additional Hour Support (£14.50) Additional Hour Support (Walkers) (£13.50) …" at bounding box center [950, 523] width 389 height 26
click at [755, 510] on select "-- Additional Hour Support (£14.50) Additional Hour Support (Walkers) (£13.50) …" at bounding box center [950, 523] width 389 height 26
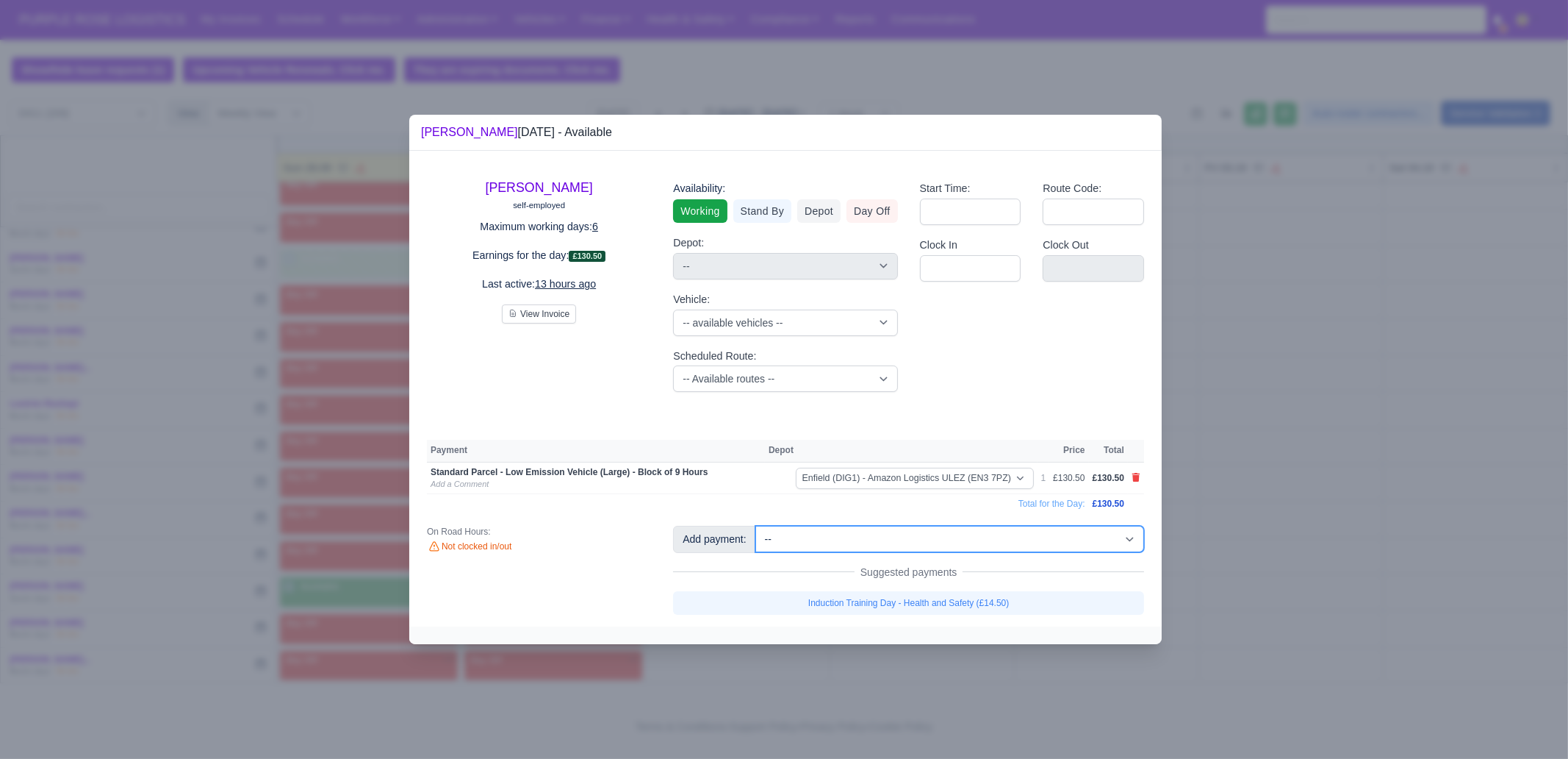
click at [988, 533] on select "-- Additional Hour Support (£14.50) Additional Hour Support (Walkers) (£13.50) …" at bounding box center [950, 539] width 389 height 26
click at [755, 526] on select "-- Additional Hour Support (£14.50) Additional Hour Support (Walkers) (£13.50) …" at bounding box center [950, 539] width 389 height 26
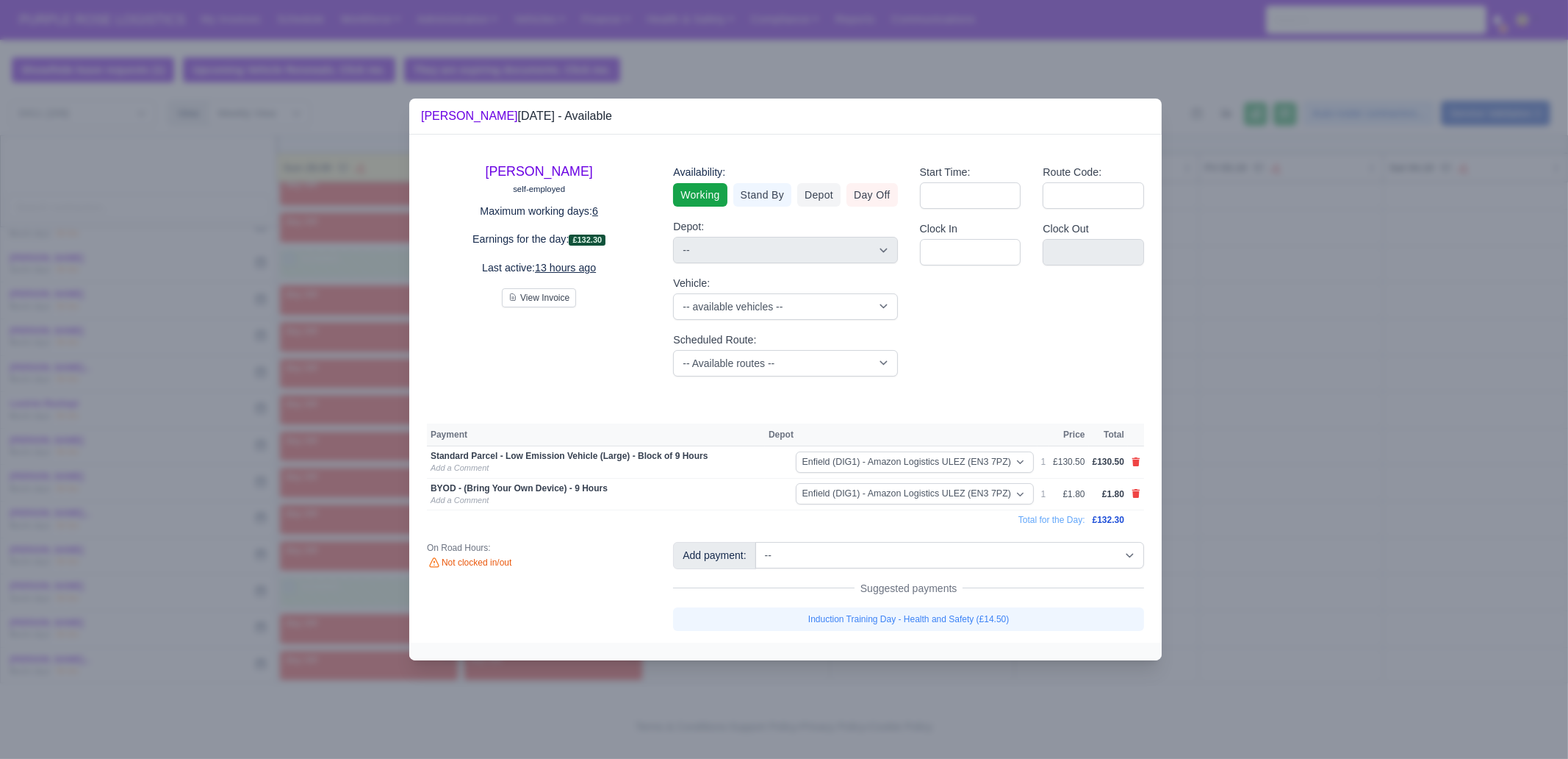
click at [1296, 485] on div at bounding box center [784, 379] width 1568 height 759
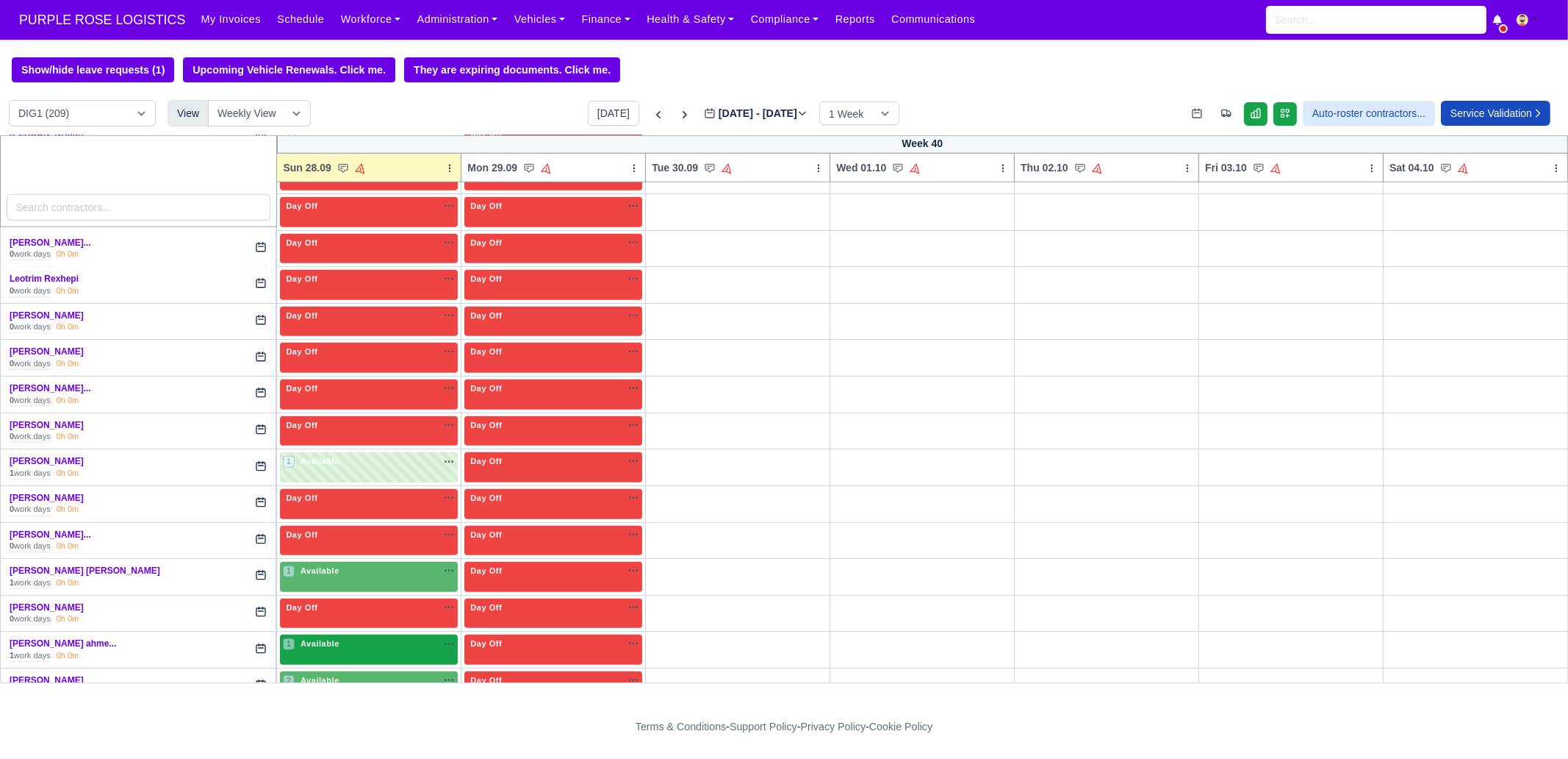
scroll to position [2572, 0]
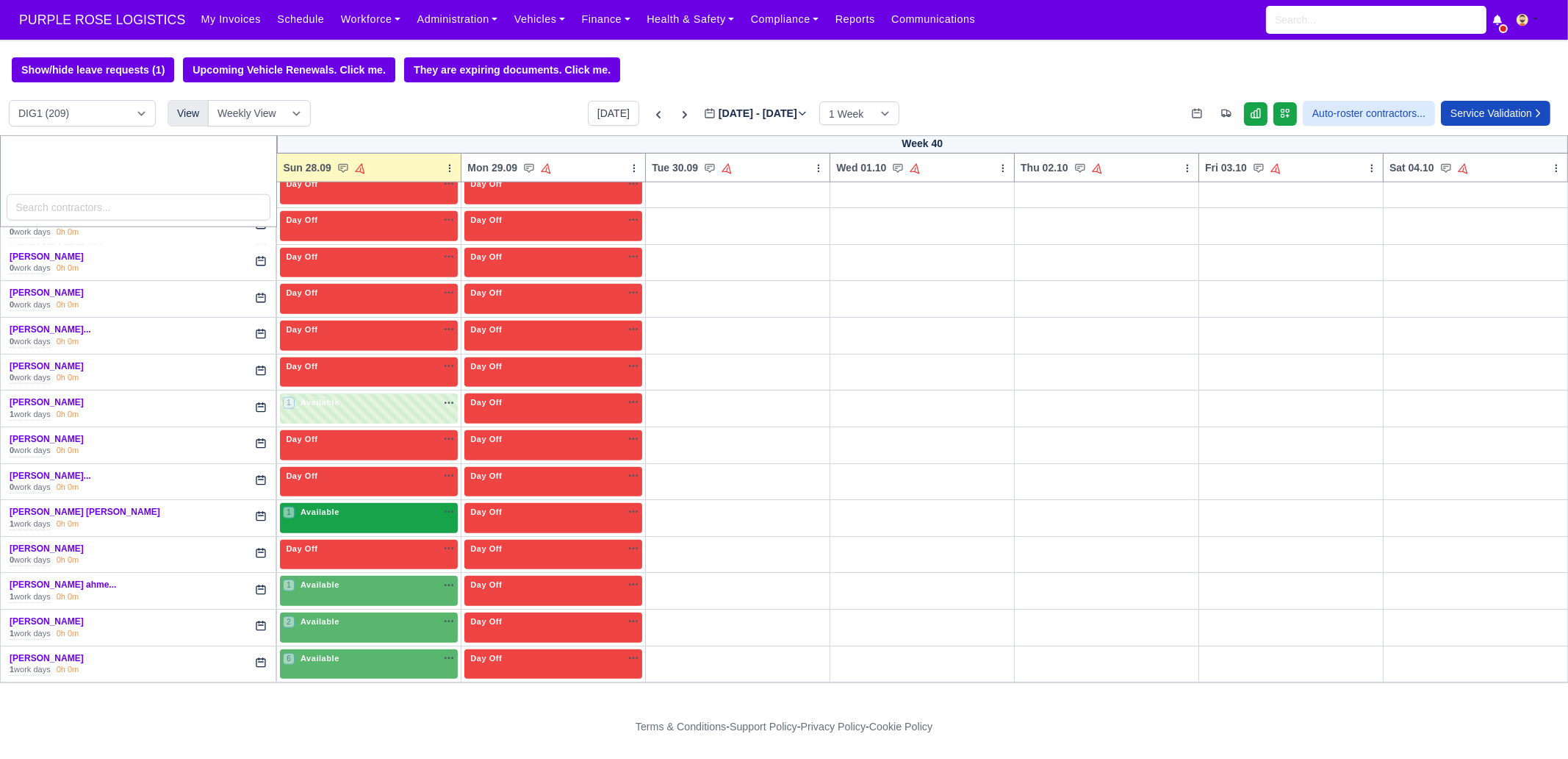
click at [334, 507] on span "Available" at bounding box center [320, 511] width 45 height 10
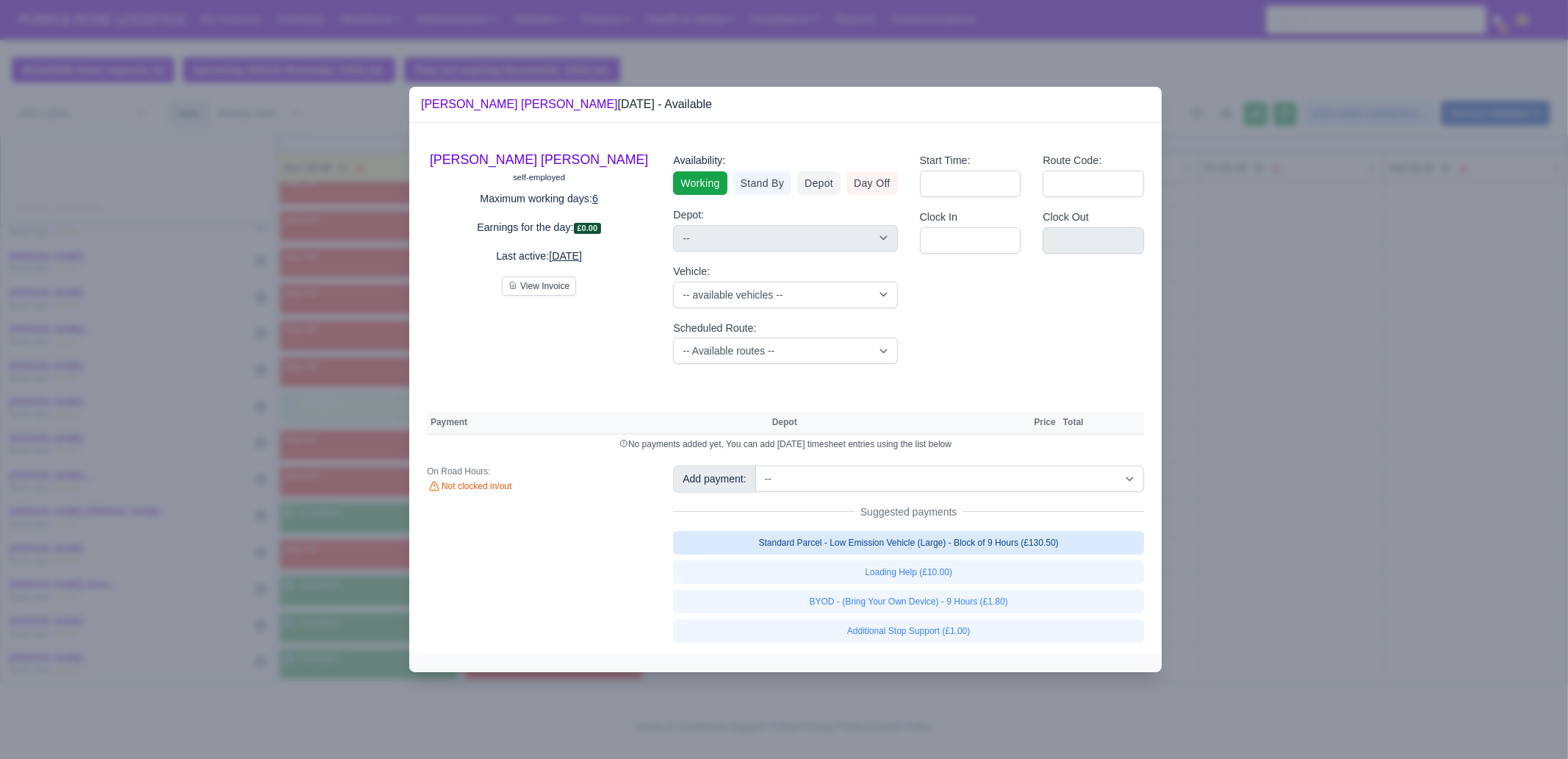
click at [977, 549] on link "Standard Parcel - Low Emission Vehicle (Large) - Block of 9 Hours (£130.50)" at bounding box center [908, 542] width 471 height 23
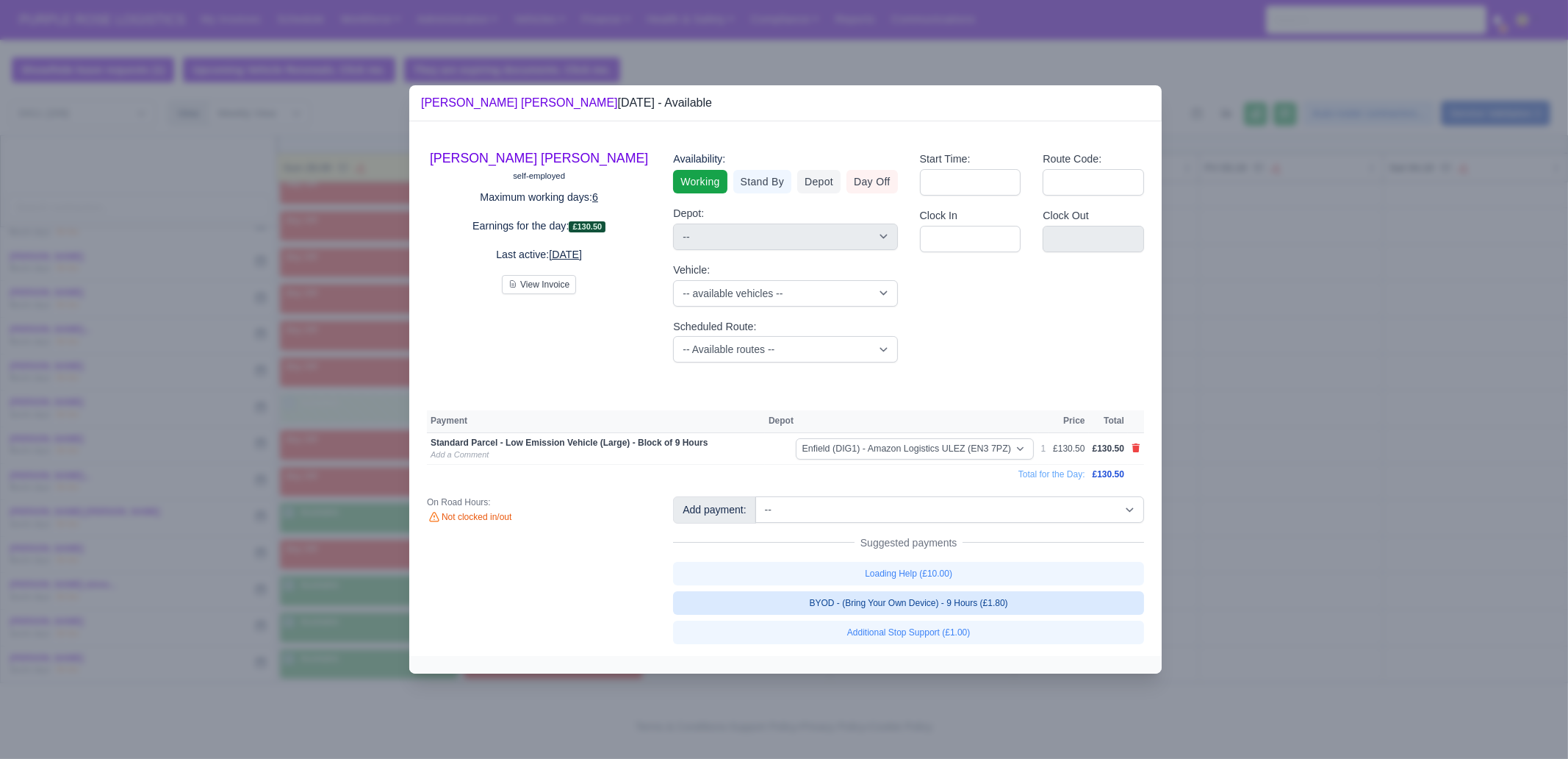
click at [977, 598] on link "BYOD - (Bring Your Own Device) - 9 Hours (£1.80)" at bounding box center [908, 602] width 471 height 23
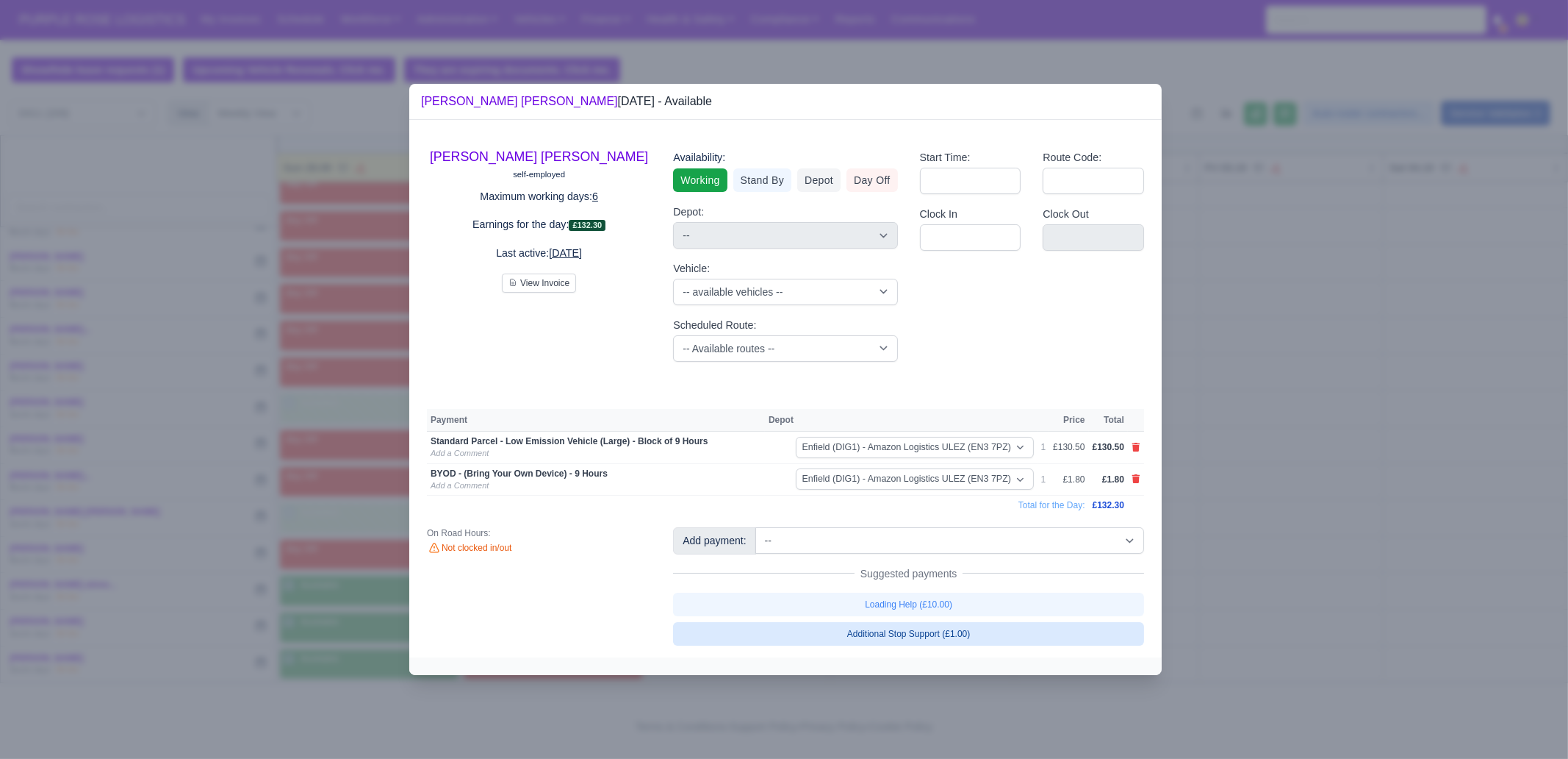
click at [985, 632] on link "Additional Stop Support (£1.00)" at bounding box center [908, 633] width 471 height 23
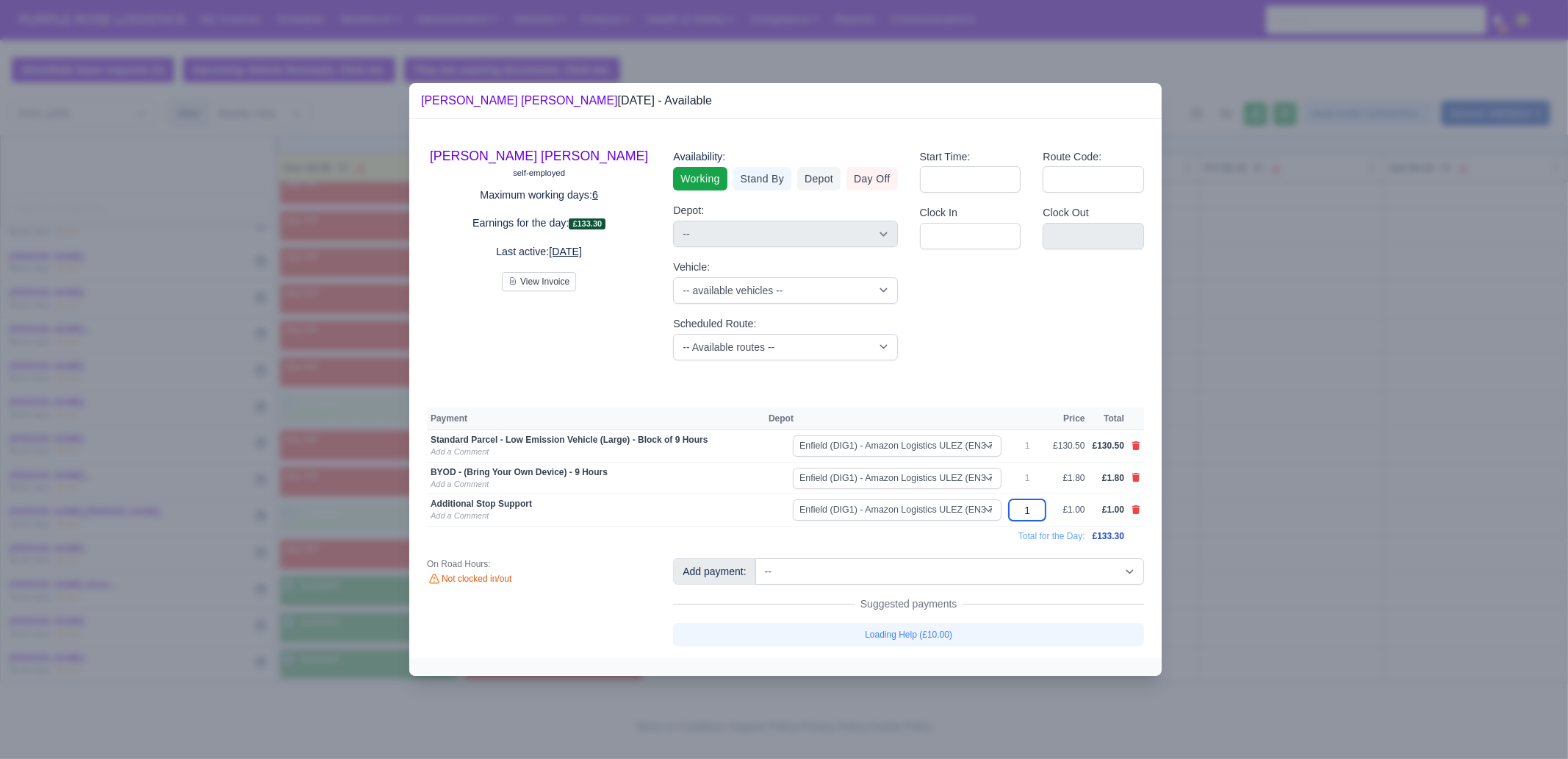
click at [1038, 508] on input "1" at bounding box center [1027, 510] width 37 height 22
click at [1275, 515] on div at bounding box center [784, 379] width 1568 height 759
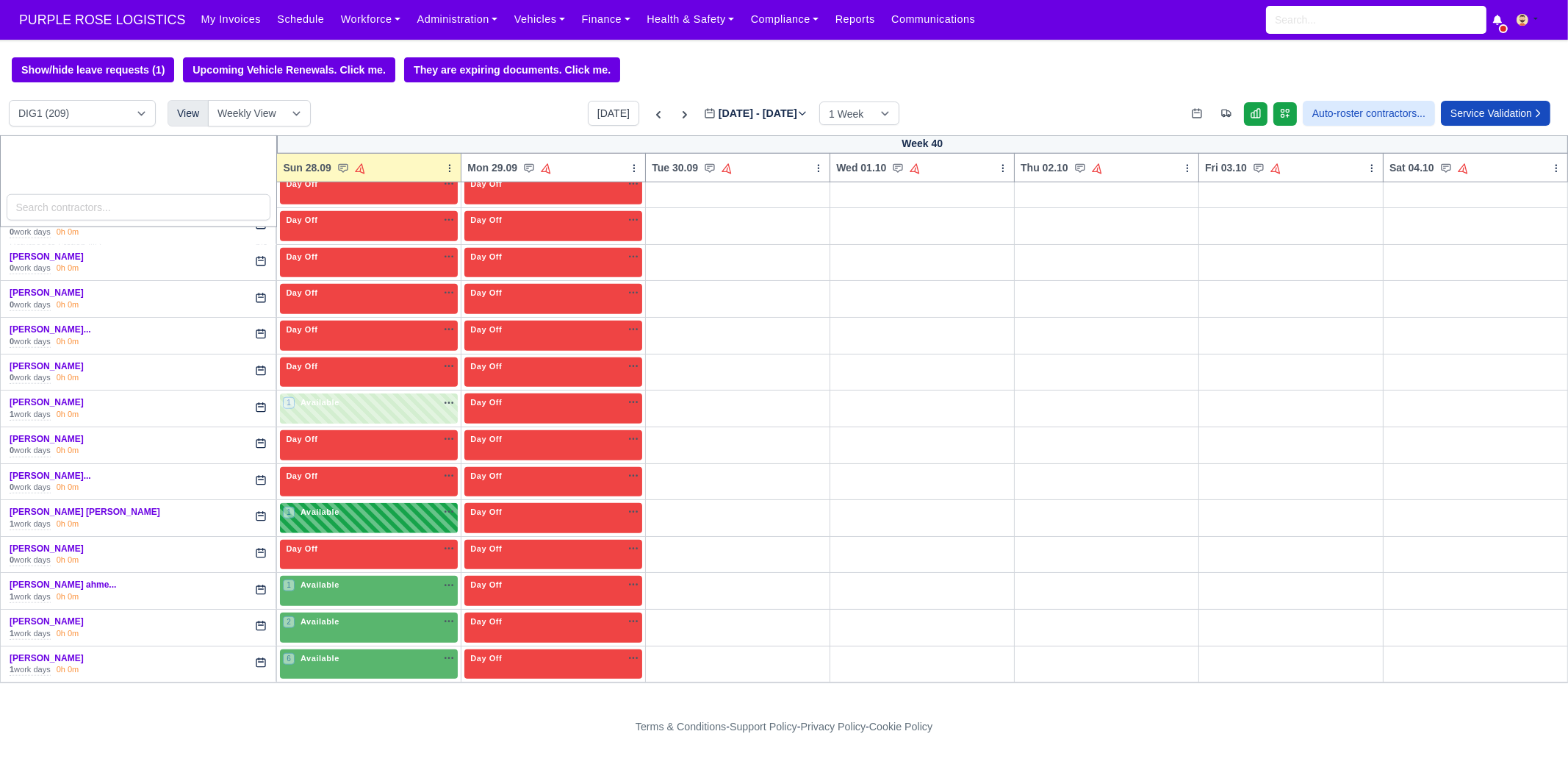
click at [298, 507] on span "Available" at bounding box center [320, 511] width 45 height 10
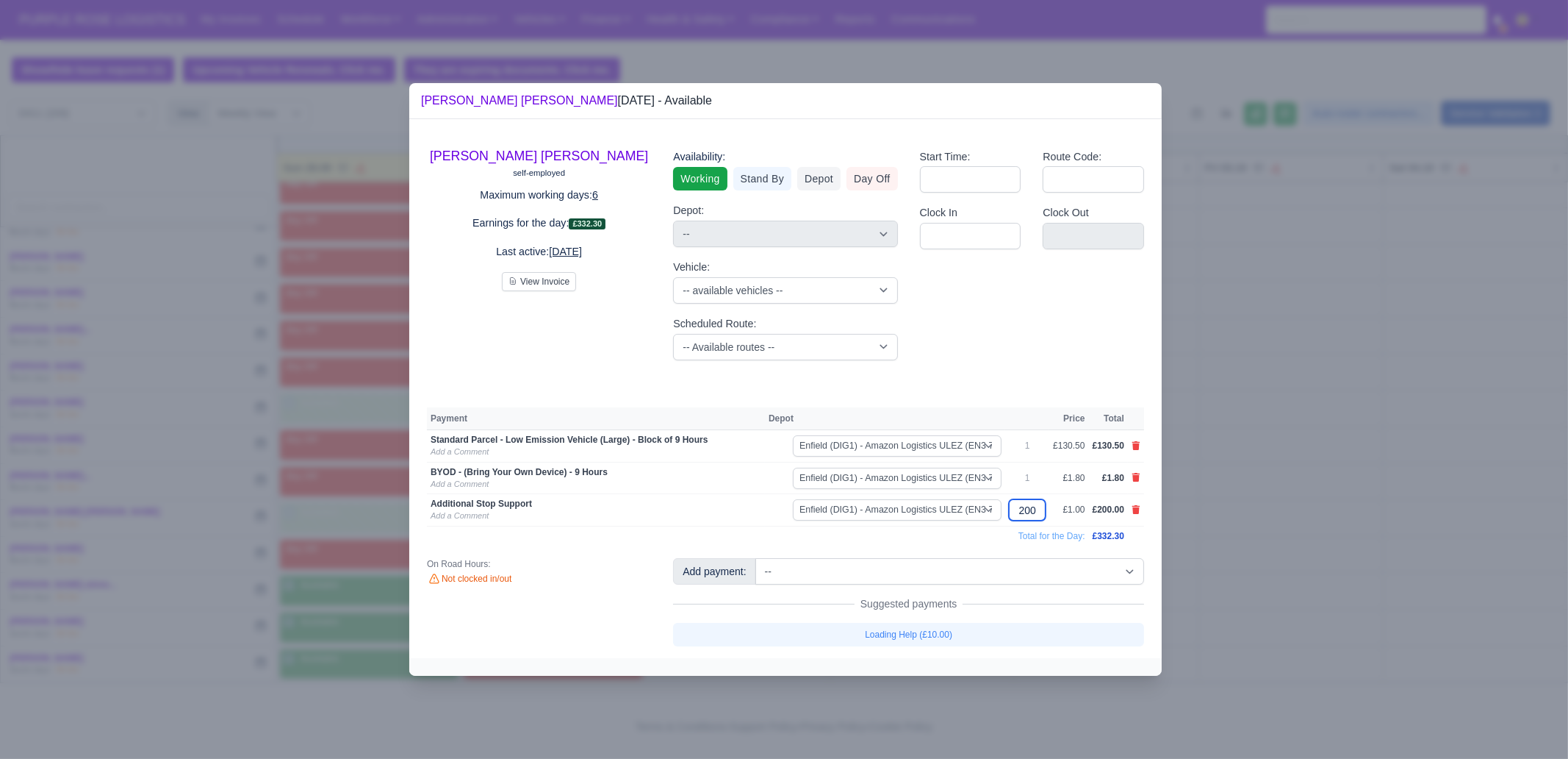
drag, startPoint x: 1034, startPoint y: 507, endPoint x: 1107, endPoint y: 527, distance: 75.7
click at [1035, 508] on input "200" at bounding box center [1027, 510] width 37 height 22
click at [1309, 488] on div at bounding box center [784, 379] width 1568 height 759
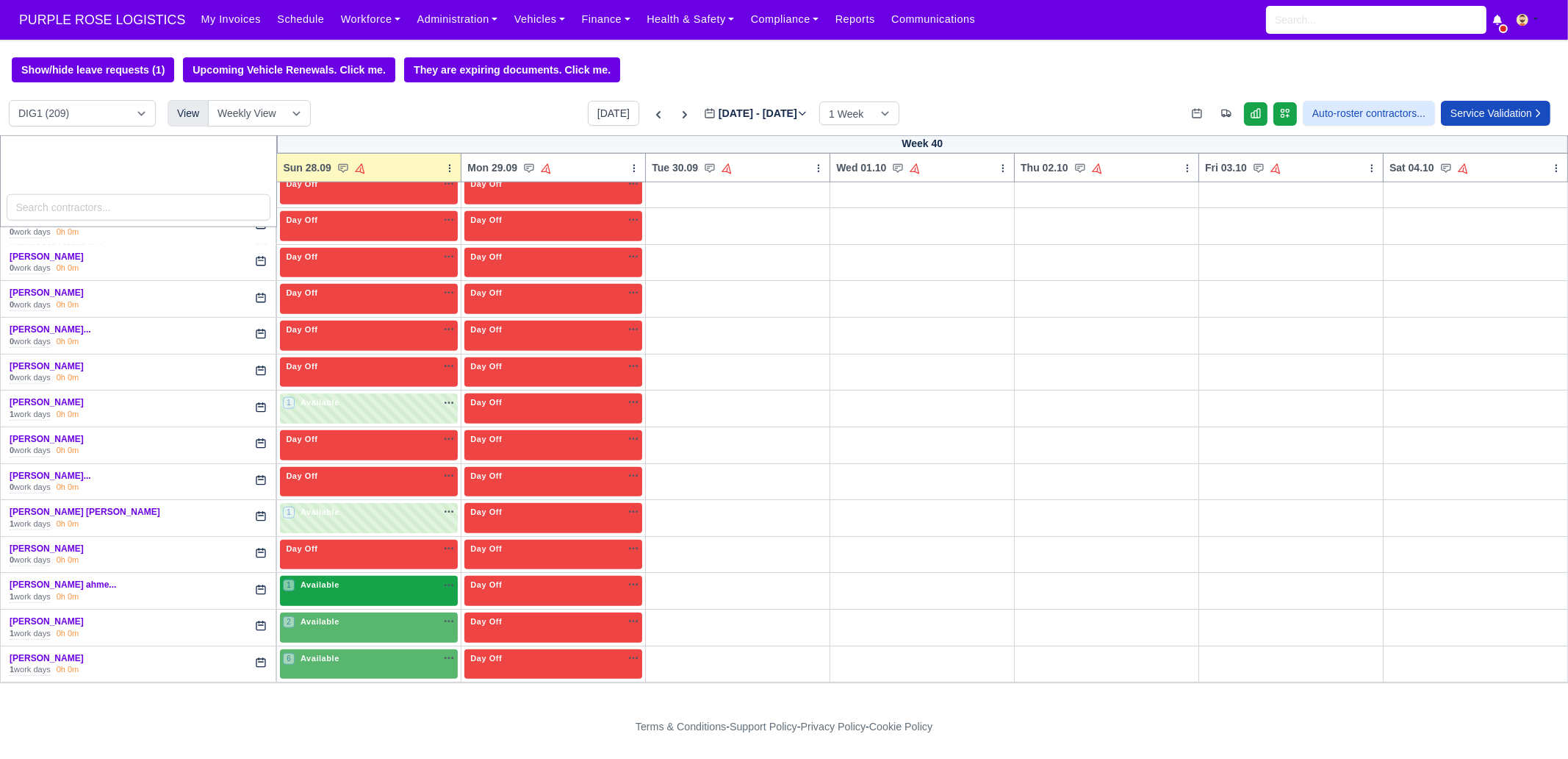
click at [327, 579] on span "Available" at bounding box center [320, 584] width 45 height 10
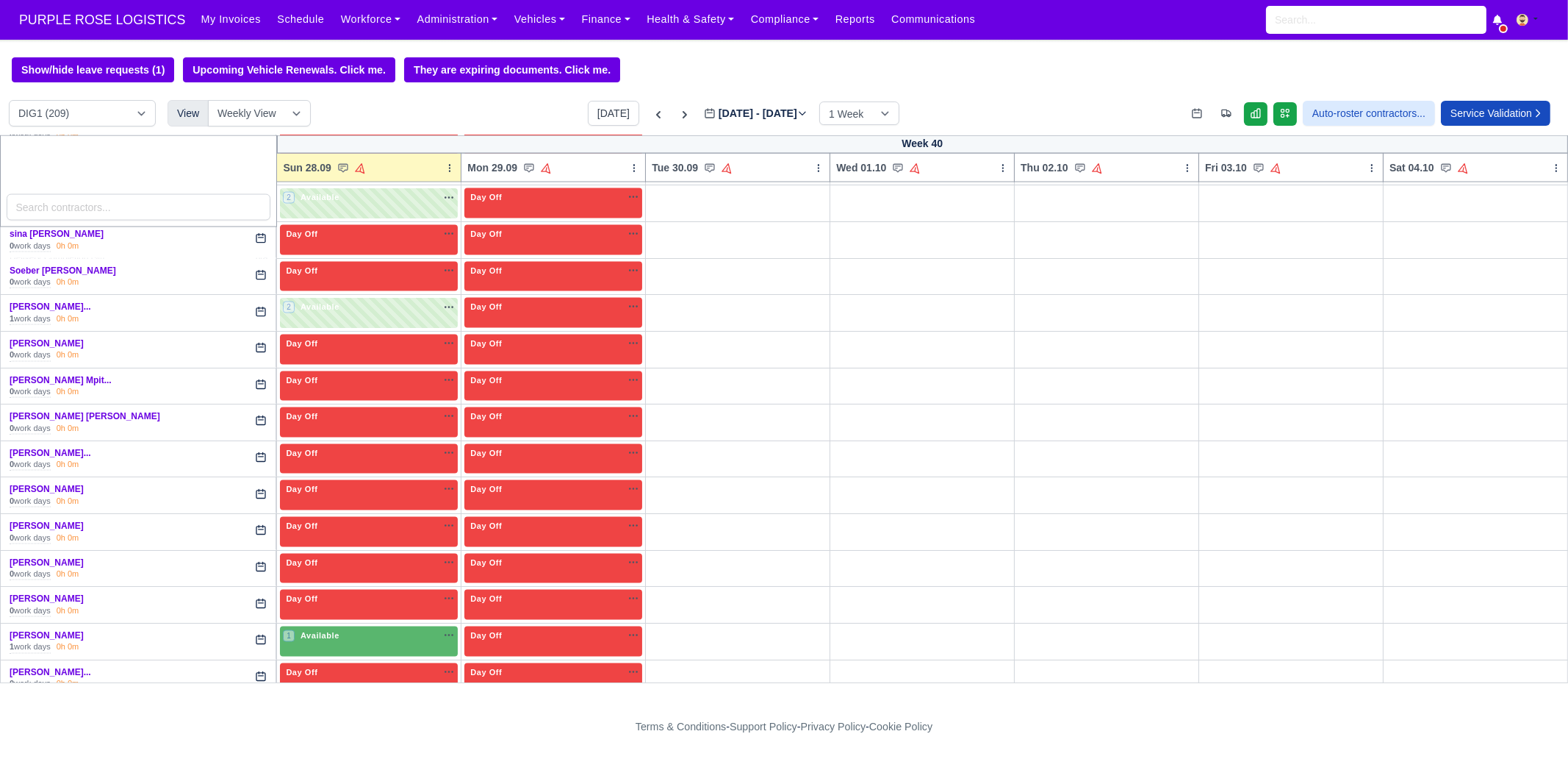
scroll to position [4135, 0]
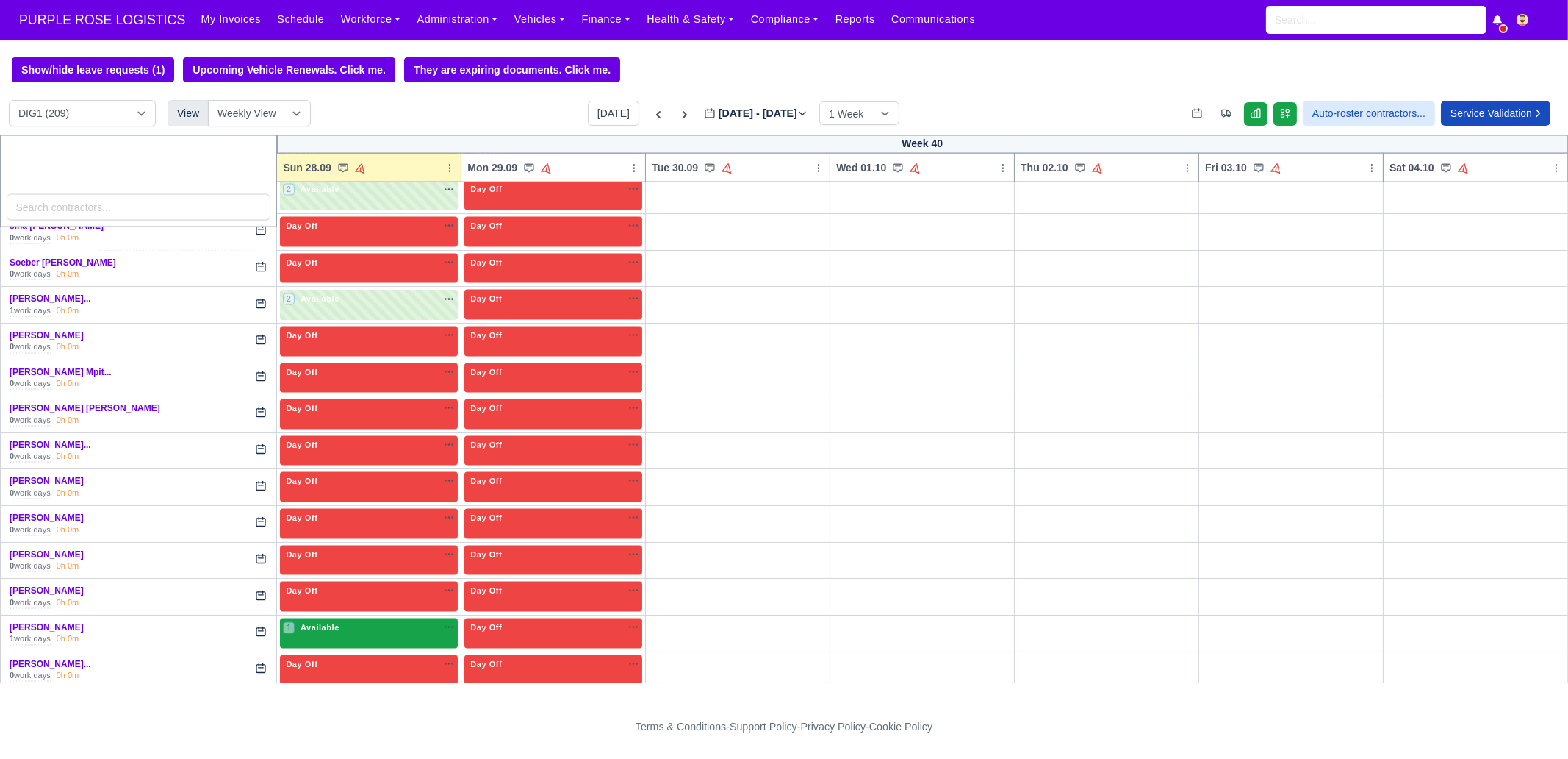
click at [351, 621] on div "1 Available na" at bounding box center [369, 627] width 172 height 12
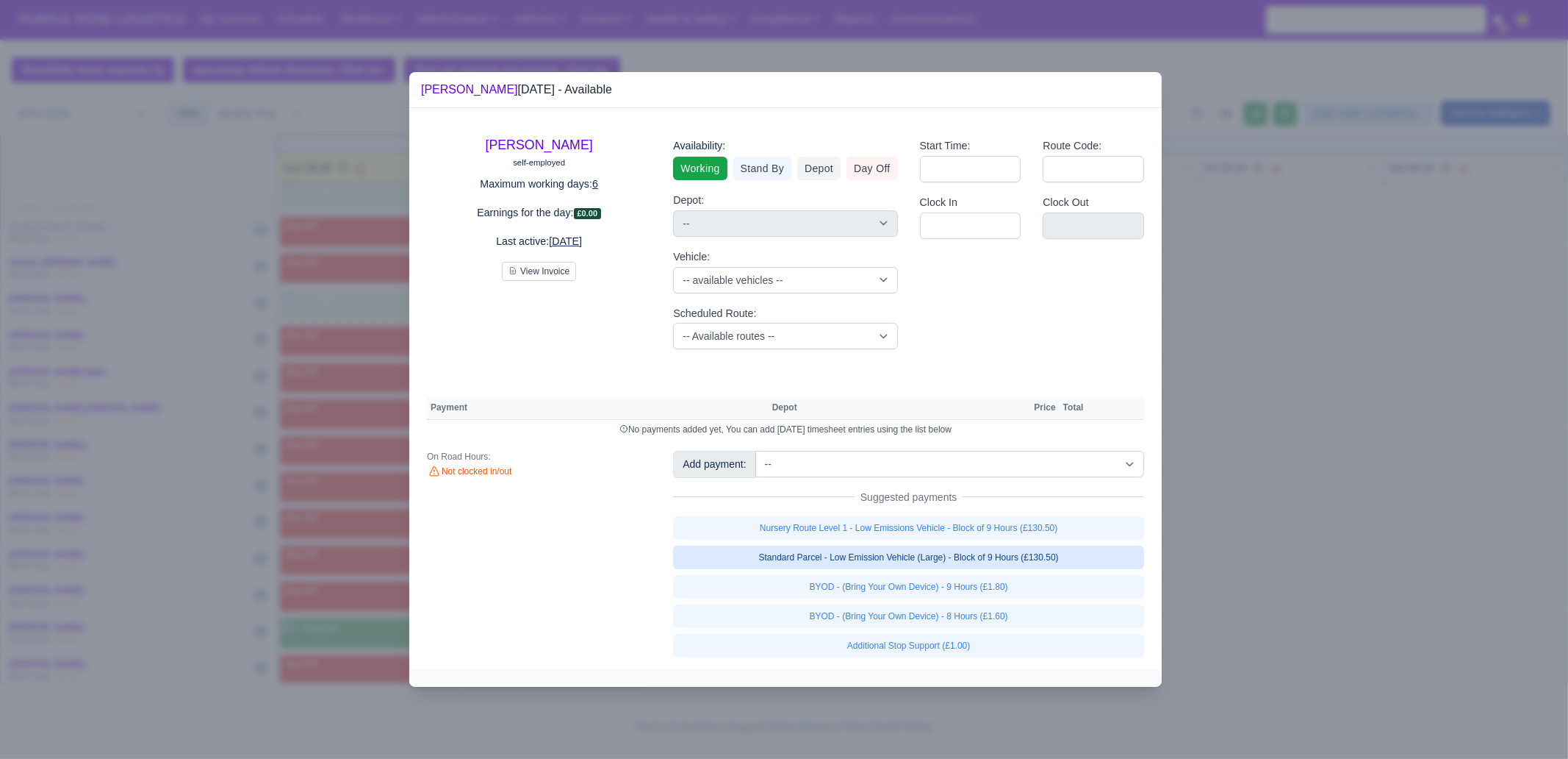
click at [1059, 551] on link "Standard Parcel - Low Emission Vehicle (Large) - Block of 9 Hours (£130.50)" at bounding box center [908, 557] width 471 height 23
select select "1"
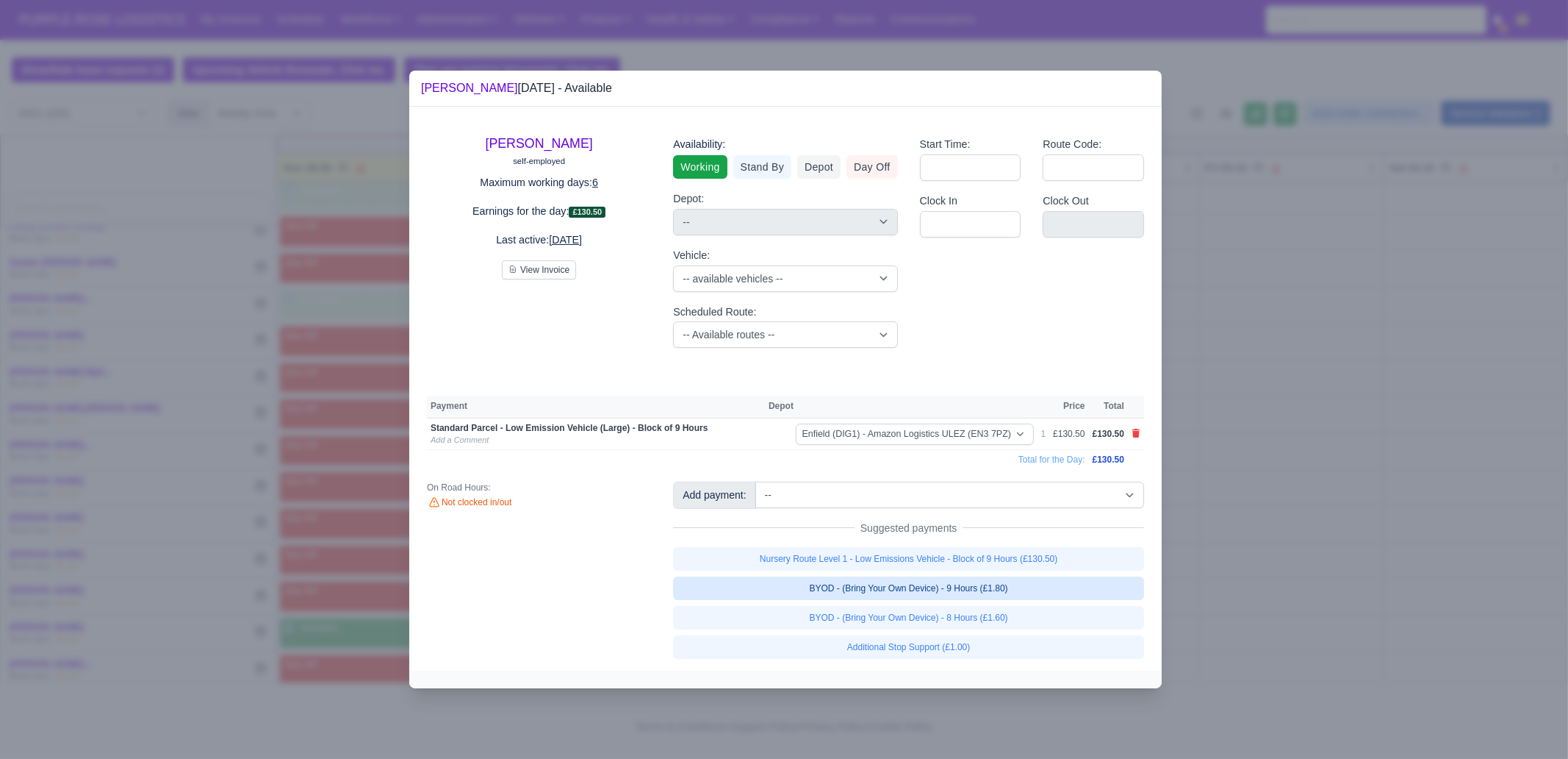
click at [1006, 586] on link "BYOD - (Bring Your Own Device) - 9 Hours (£1.80)" at bounding box center [908, 588] width 471 height 23
click at [1325, 586] on div at bounding box center [784, 379] width 1568 height 759
select select "1"
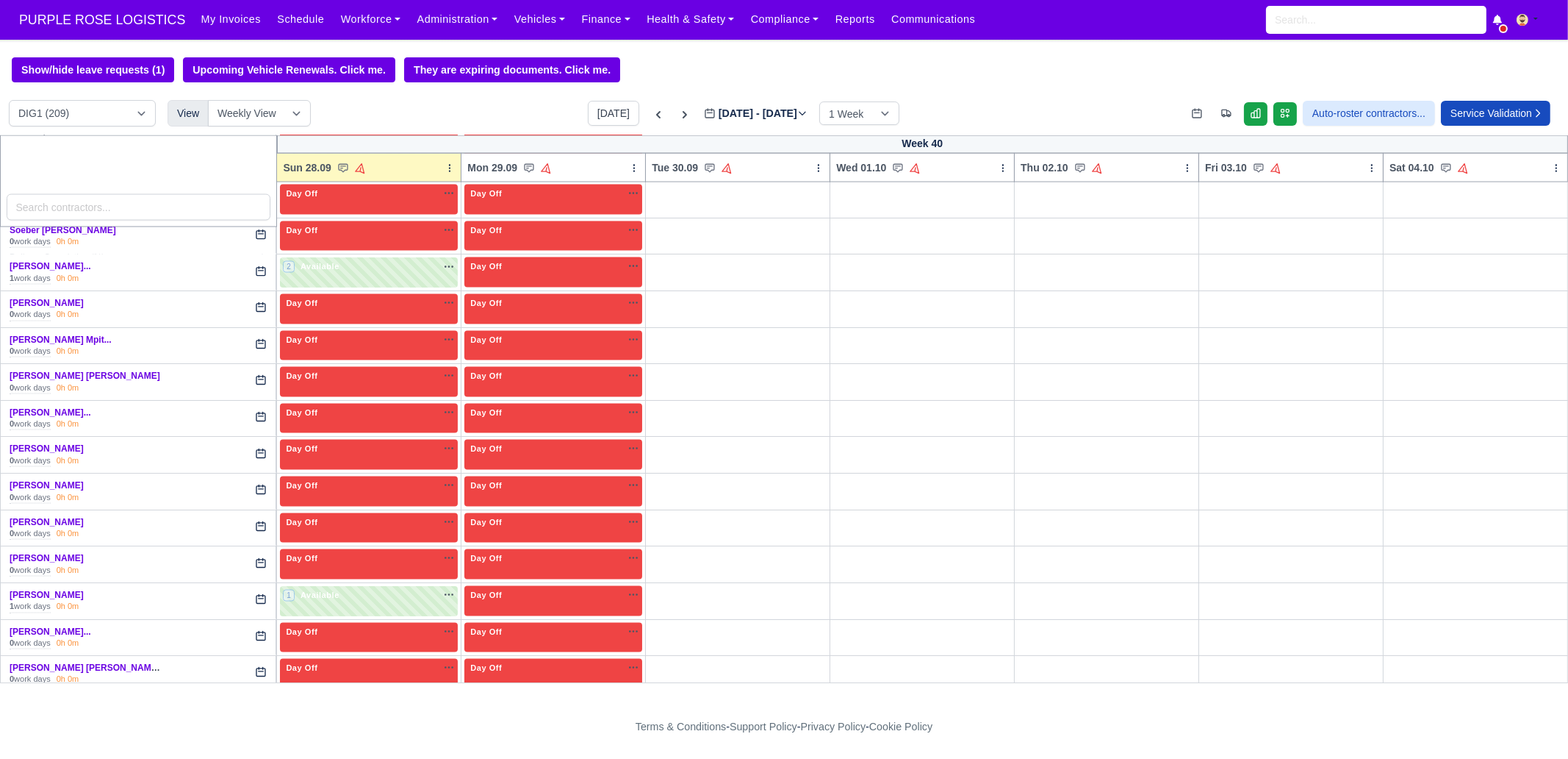
scroll to position [4227, 0]
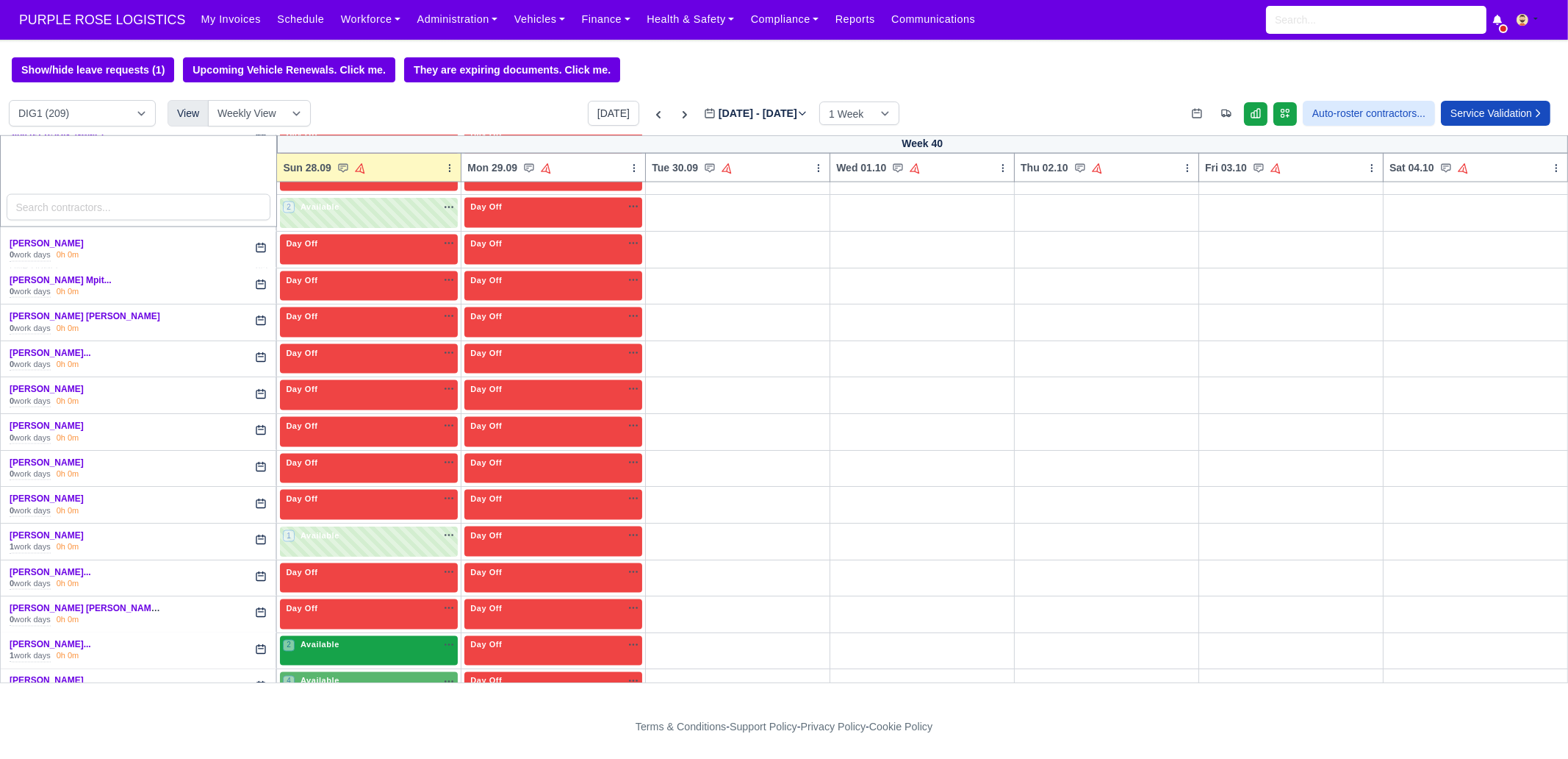
click at [375, 636] on div "2 Available" at bounding box center [369, 651] width 177 height 30
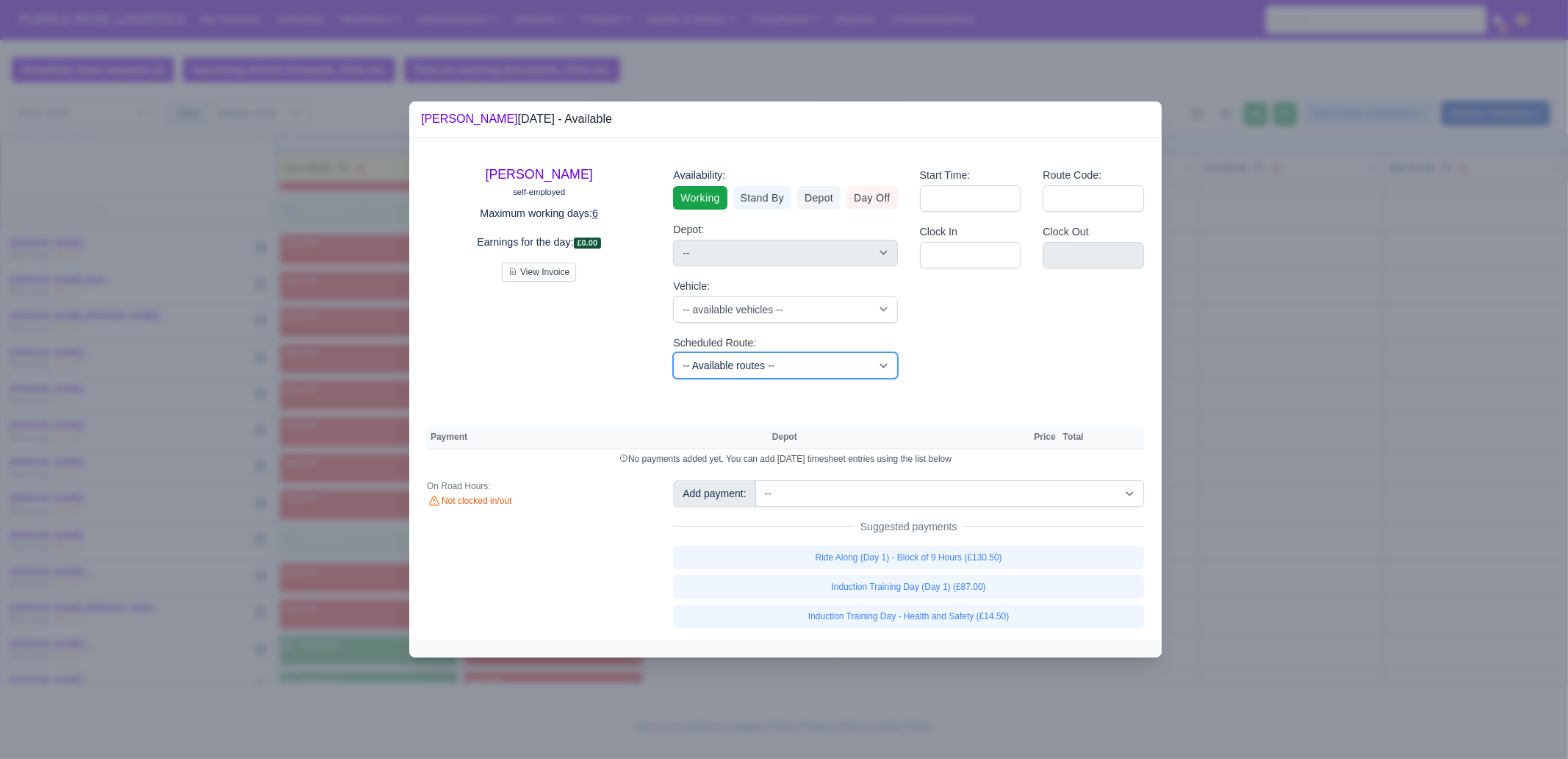
drag, startPoint x: 739, startPoint y: 364, endPoint x: 773, endPoint y: 354, distance: 35.4
click at [739, 364] on select "-- Available routes -- Standard Parcel - Block of 6 Hours - (SD6) AmFlex RTS Ve…" at bounding box center [785, 365] width 224 height 26
select select "8"
click at [673, 352] on select "-- Available routes -- Standard Parcel - Block of 6 Hours - (SD6) AmFlex RTS Ve…" at bounding box center [785, 365] width 224 height 26
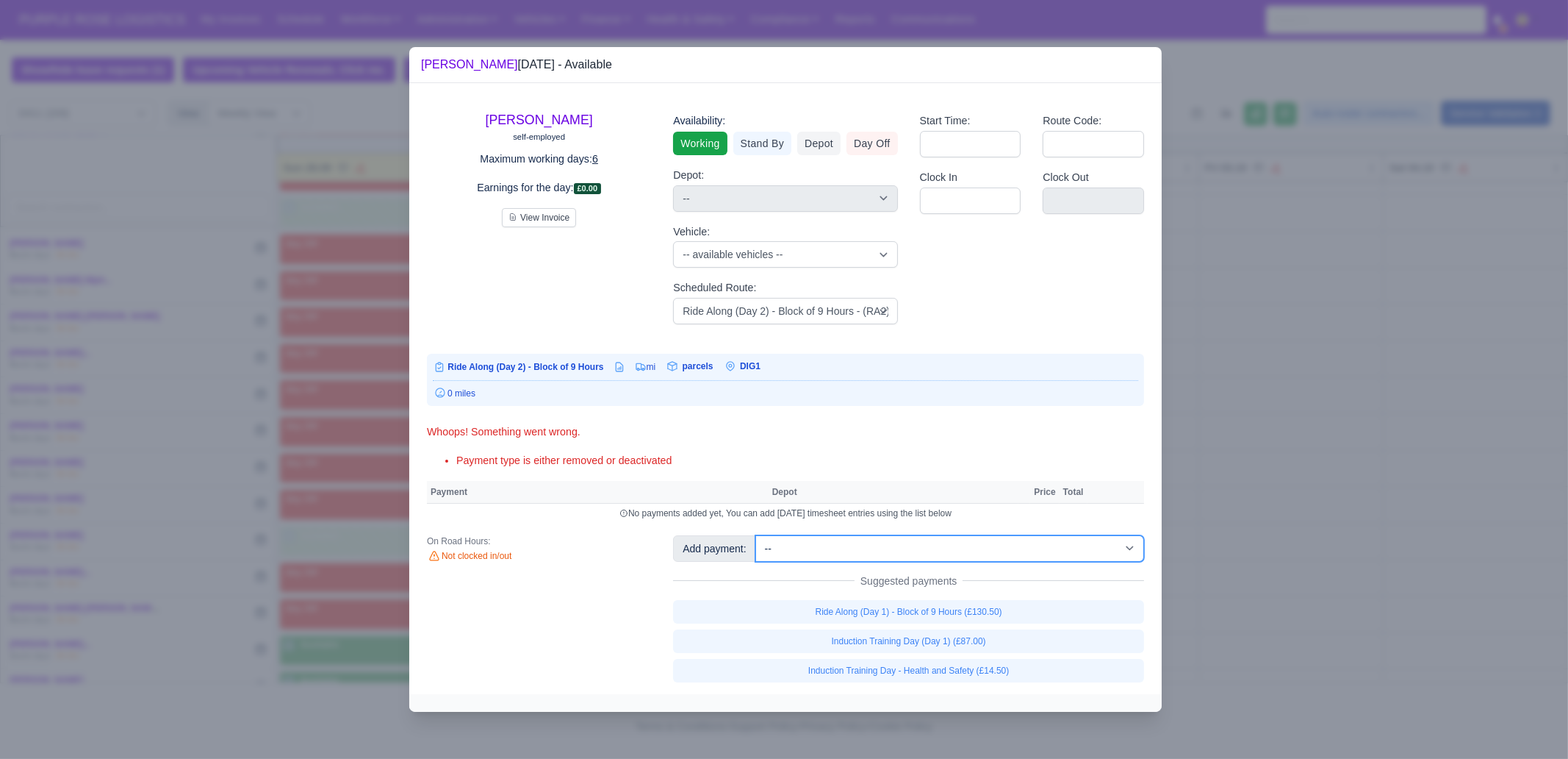
click at [955, 551] on select "-- Additional Hour Support (£14.50) Additional Hour Support (Walkers) (£13.50) …" at bounding box center [950, 548] width 389 height 26
select select "88"
click at [755, 535] on select "-- Additional Hour Support (£14.50) Additional Hour Support (Walkers) (£13.50) …" at bounding box center [950, 548] width 389 height 26
select select "1"
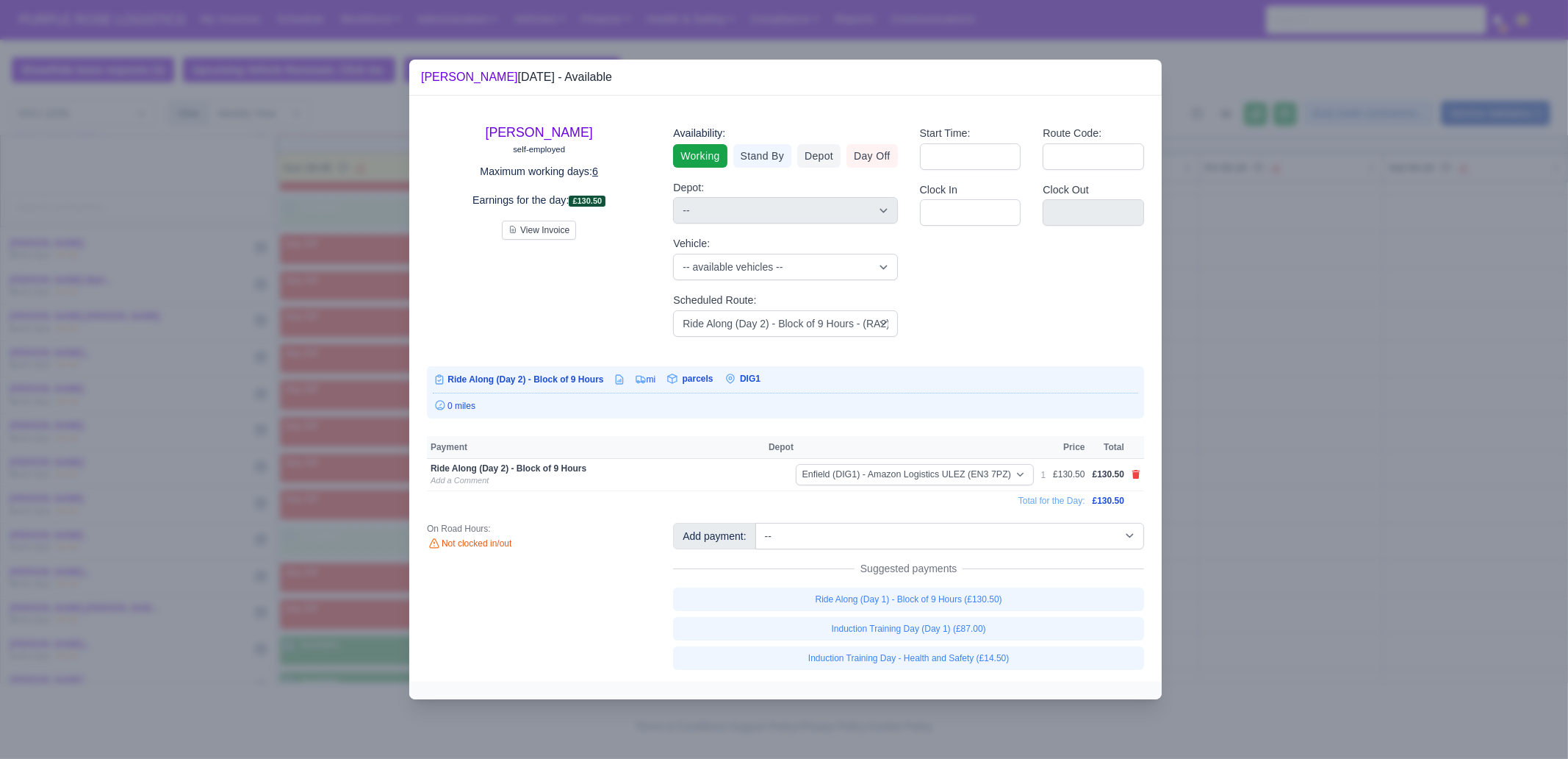
click at [1320, 501] on div at bounding box center [784, 379] width 1568 height 759
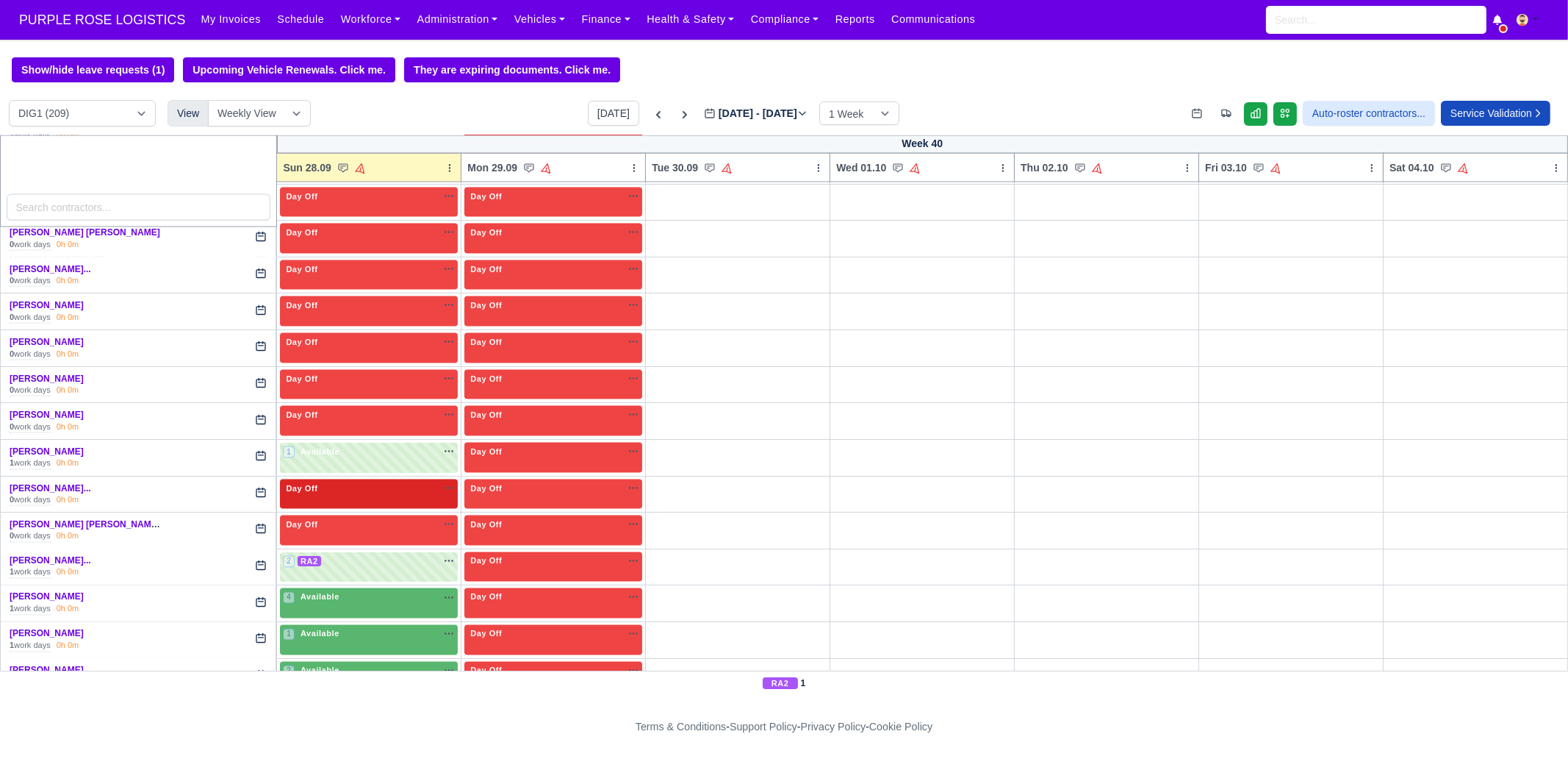
scroll to position [4319, 0]
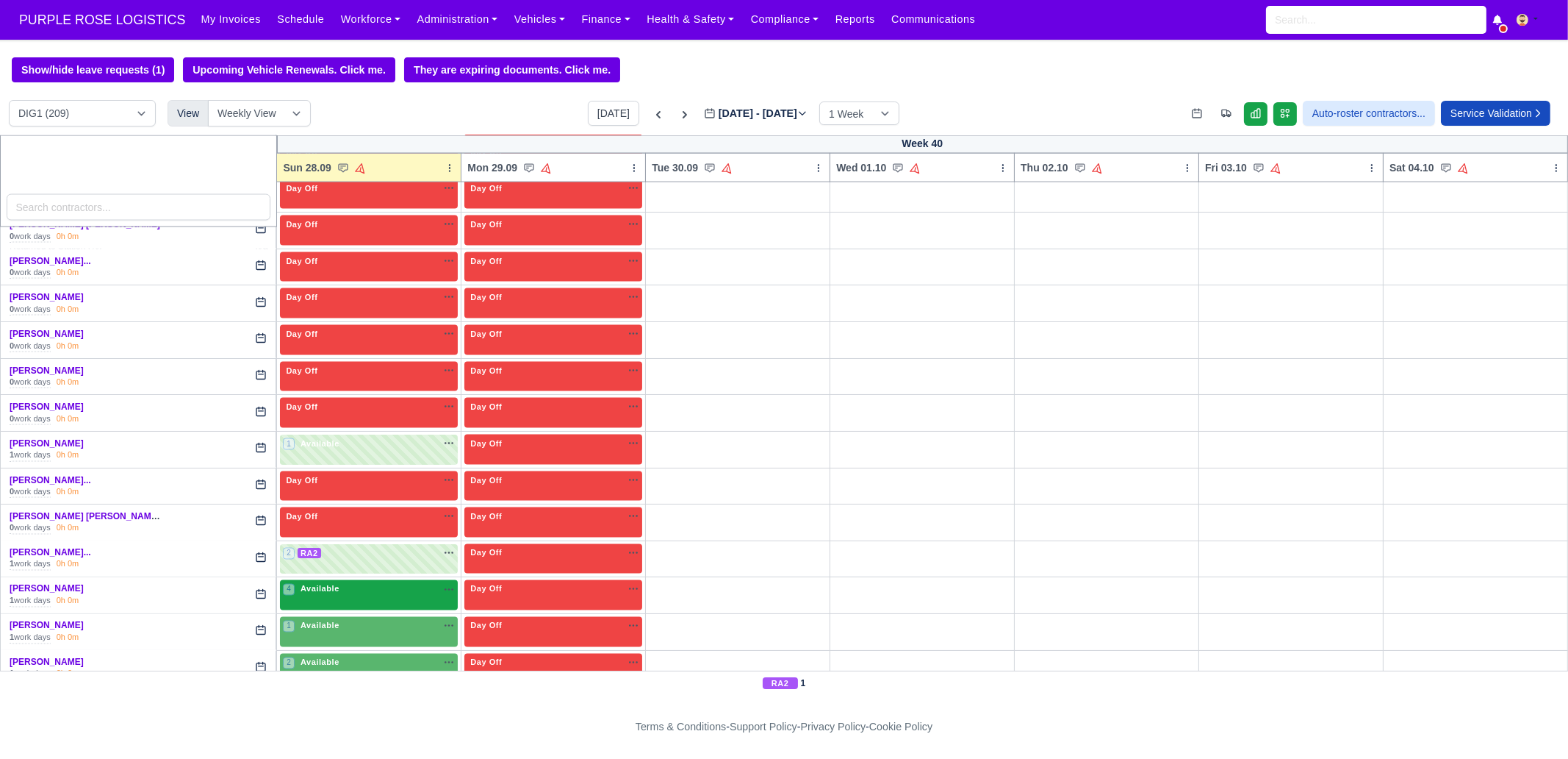
click at [349, 583] on div "4 Available na" at bounding box center [369, 589] width 172 height 12
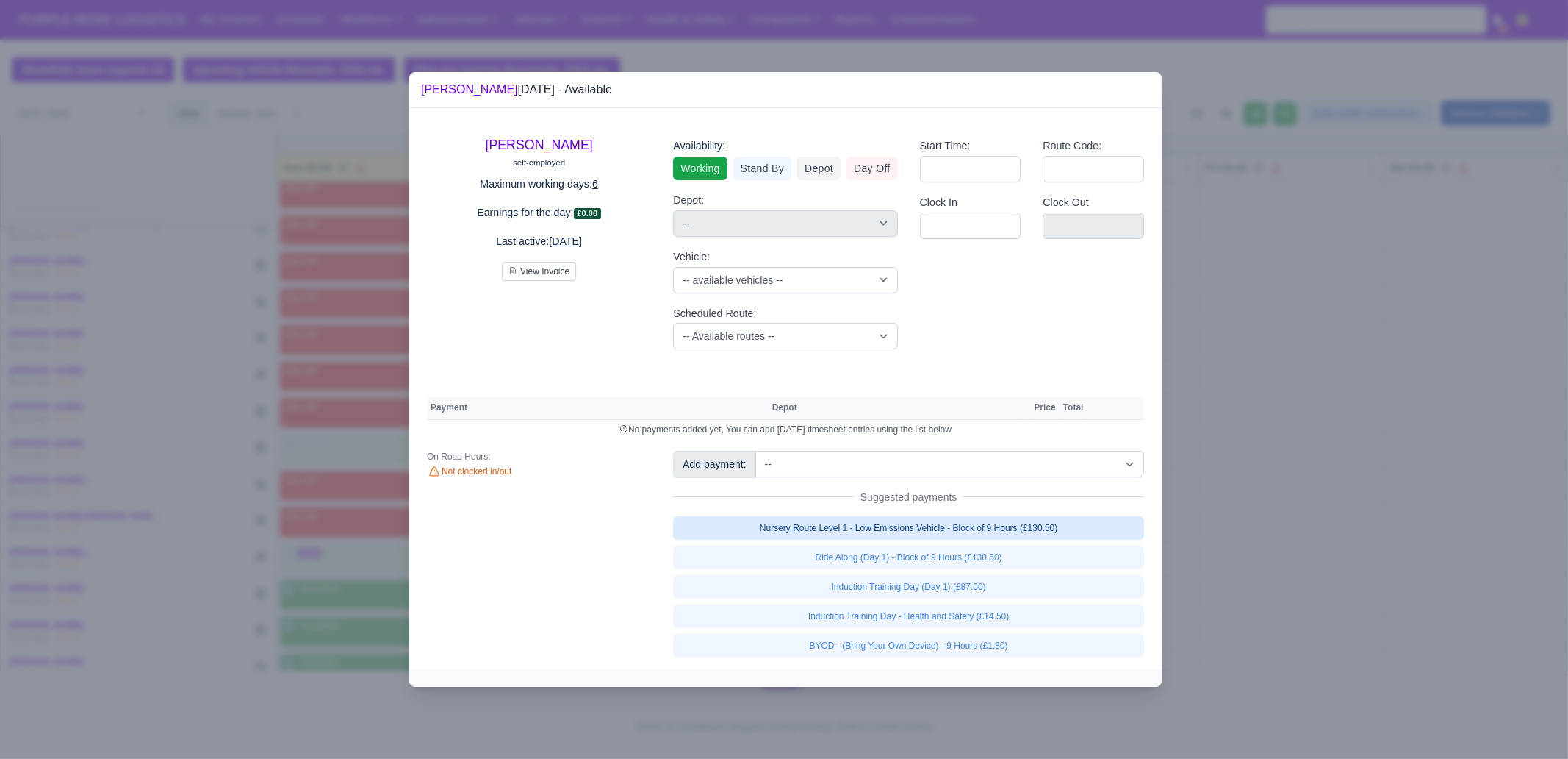
click at [966, 530] on link "Nursery Route Level 1 - Low Emissions Vehicle - Block of 9 Hours (£130.50)" at bounding box center [908, 527] width 471 height 23
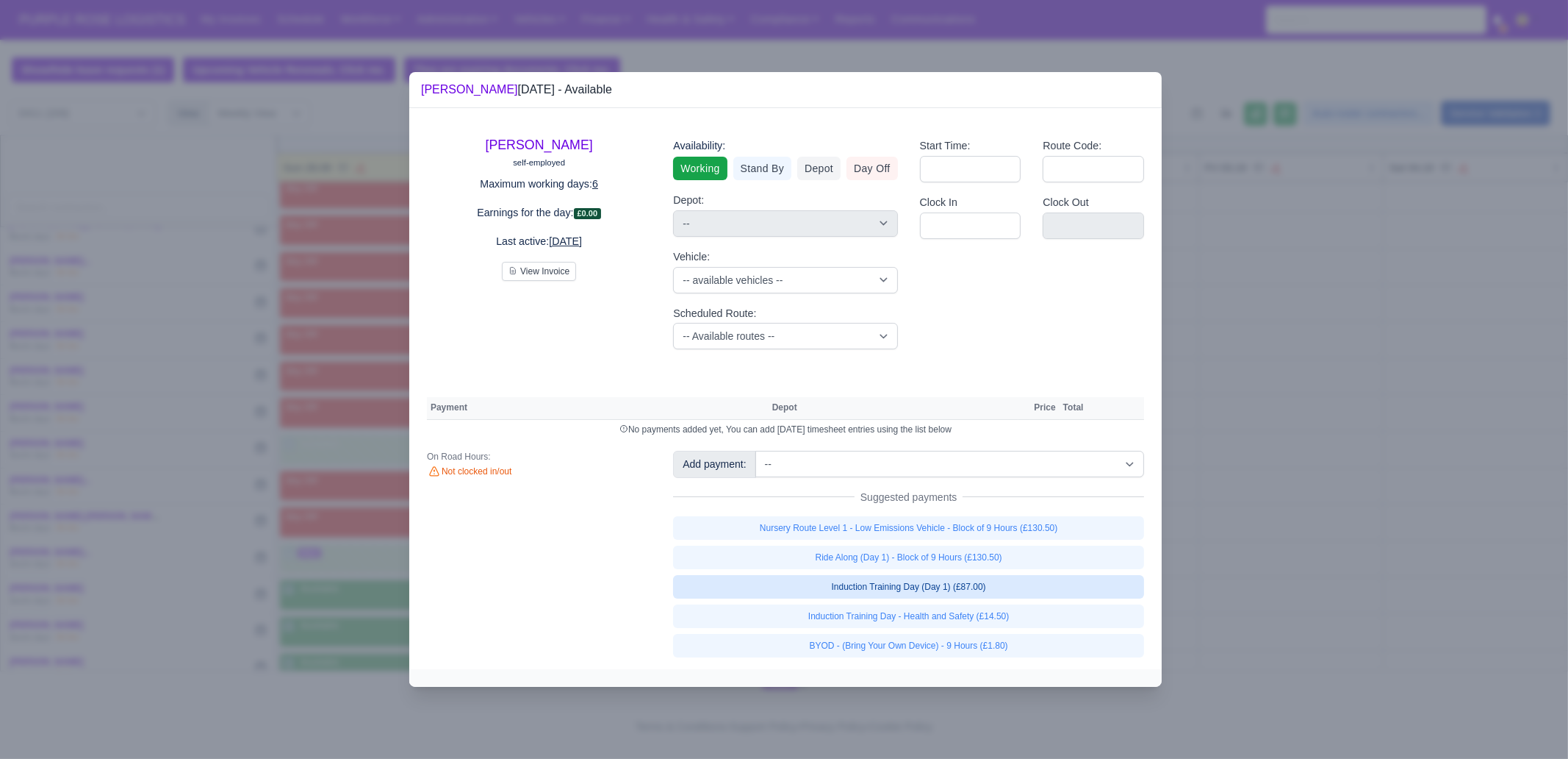
select select "1"
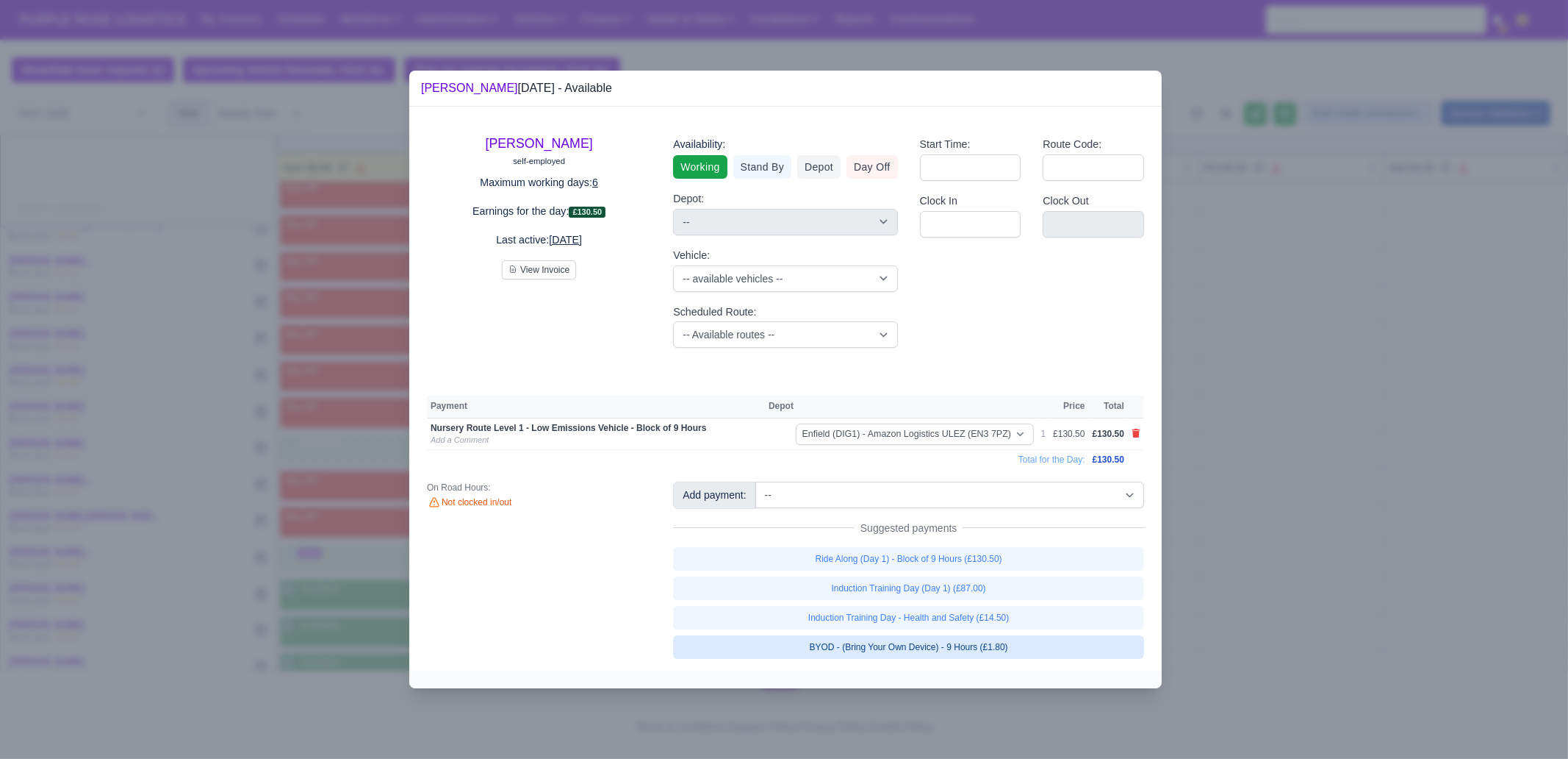
click at [988, 652] on link "BYOD - (Bring Your Own Device) - 9 Hours (£1.80)" at bounding box center [908, 647] width 471 height 23
select select "1"
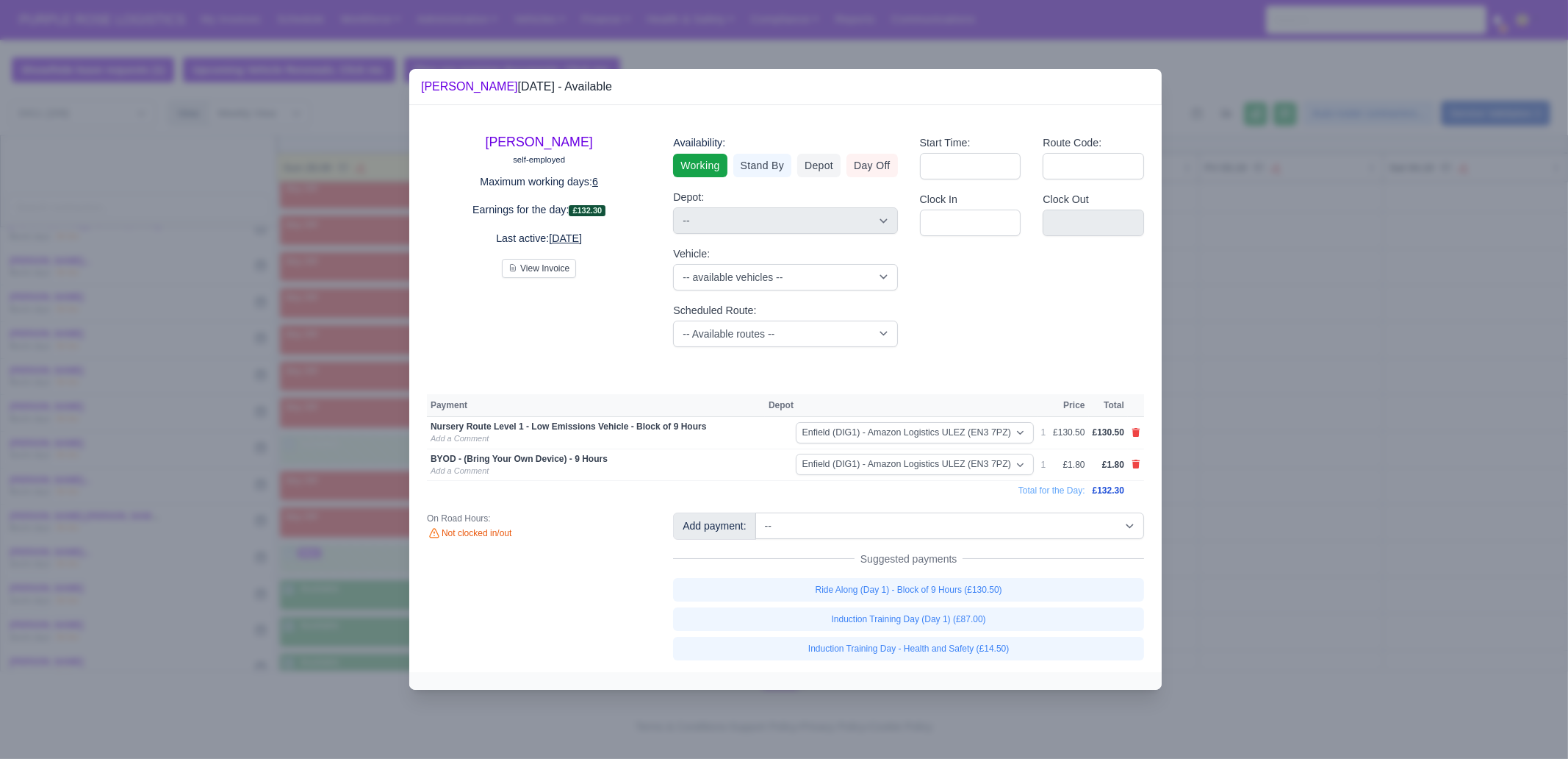
click at [1340, 571] on div at bounding box center [784, 379] width 1568 height 759
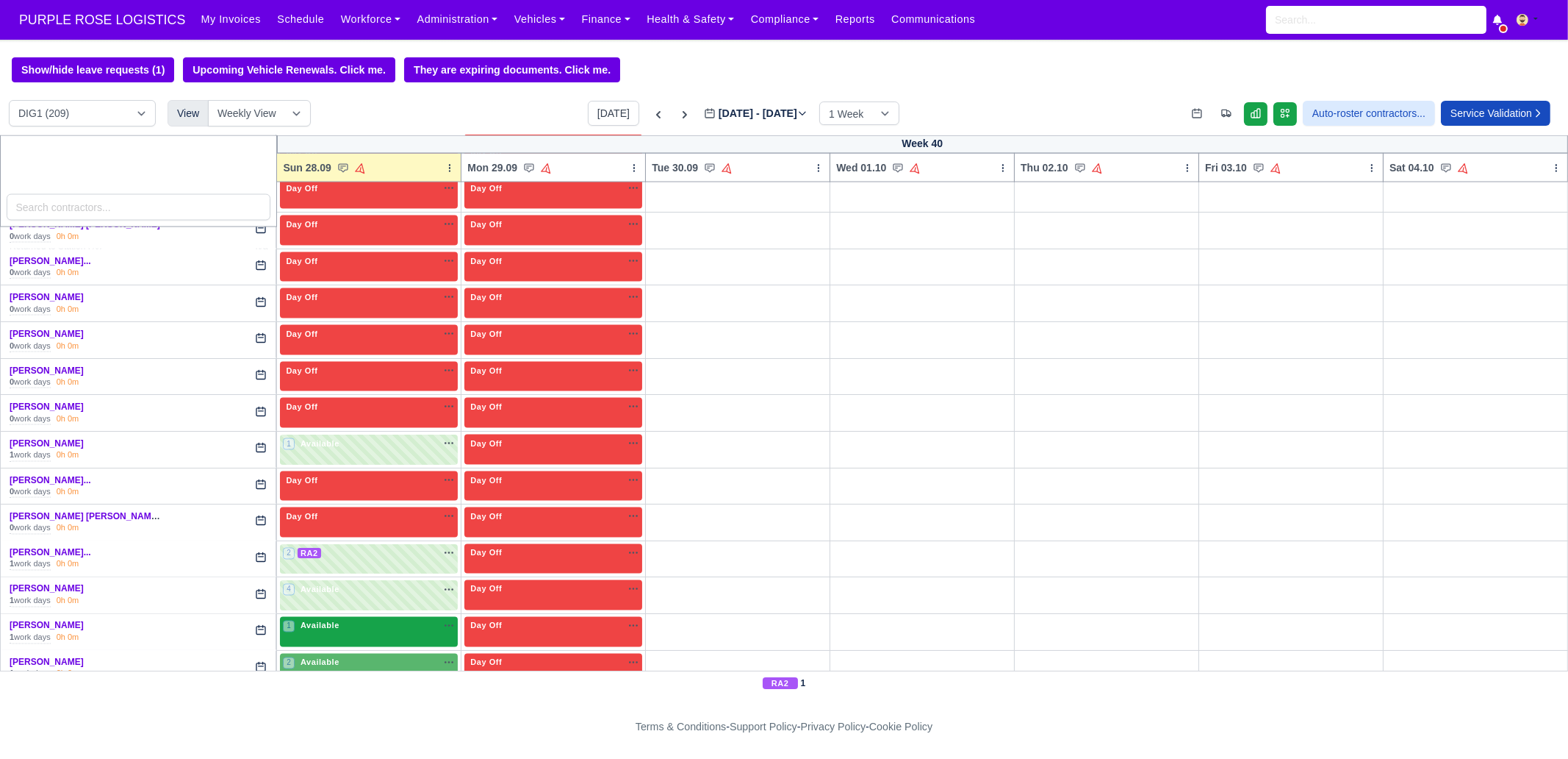
click at [340, 617] on div "1 Available" at bounding box center [369, 632] width 177 height 30
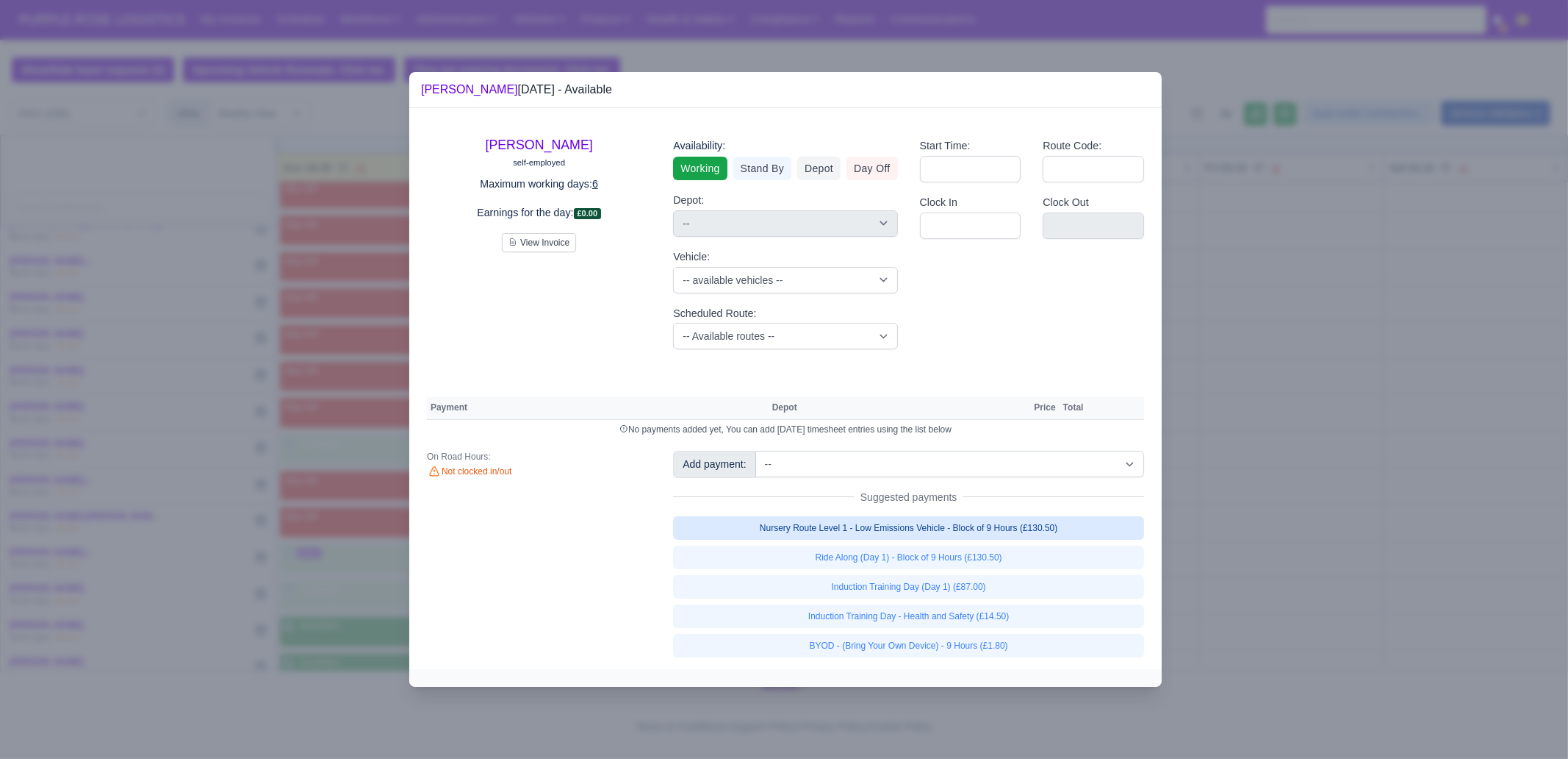
click at [1019, 534] on link "Nursery Route Level 1 - Low Emissions Vehicle - Block of 9 Hours (£130.50)" at bounding box center [908, 527] width 471 height 23
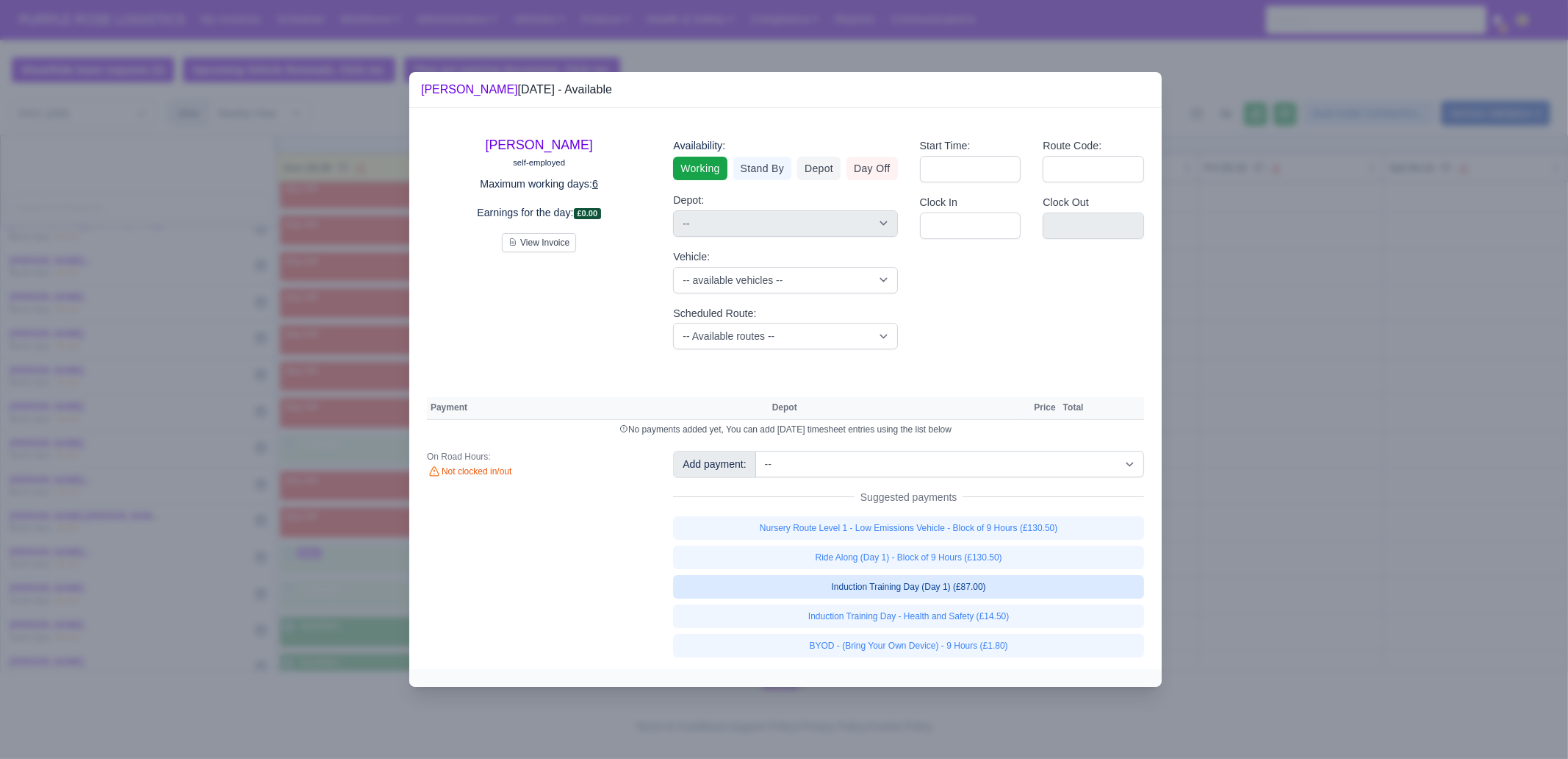
select select "1"
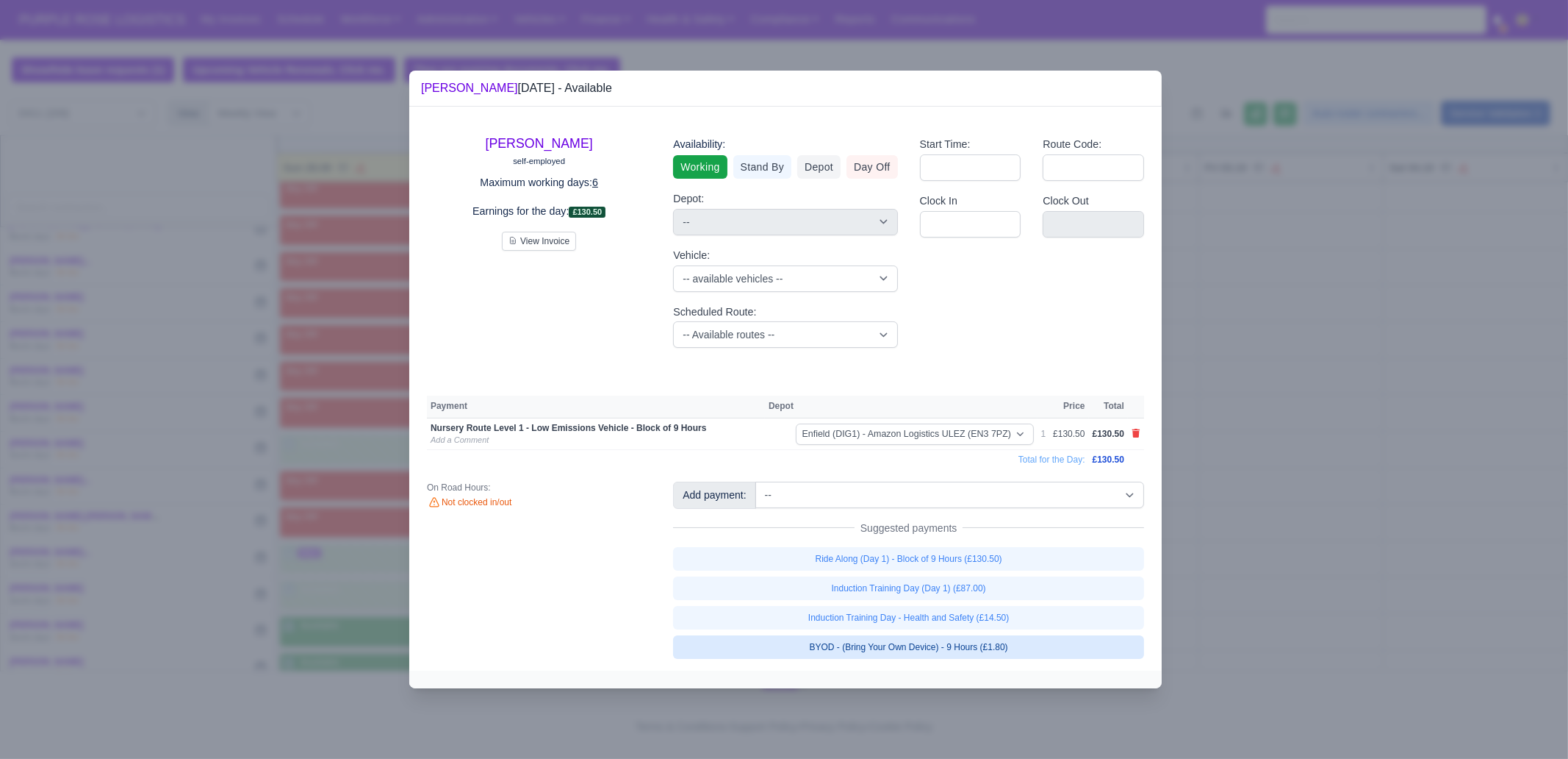
click at [1017, 645] on link "BYOD - (Bring Your Own Device) - 9 Hours (£1.80)" at bounding box center [908, 647] width 471 height 23
select select "1"
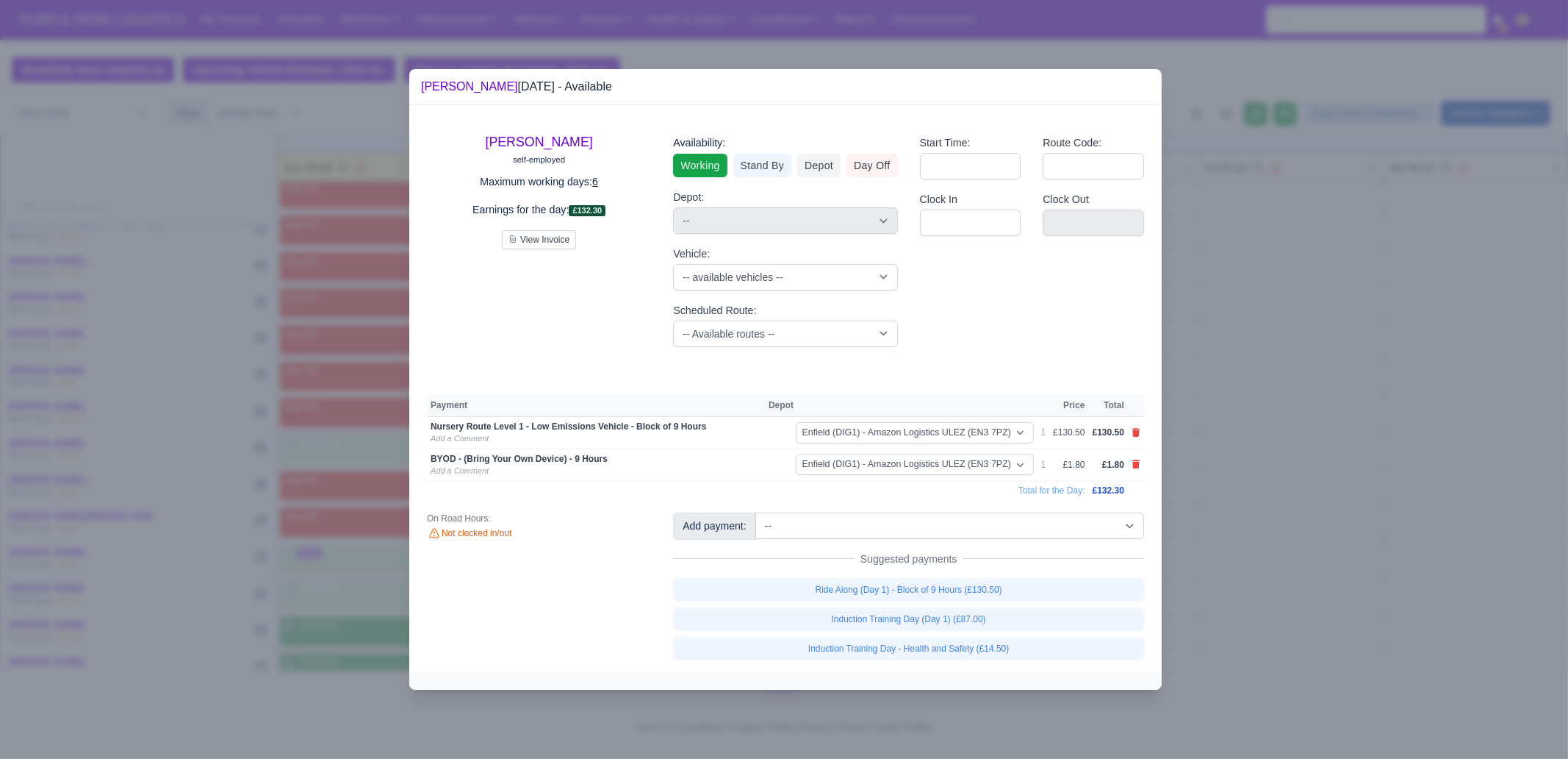
click at [1293, 597] on div at bounding box center [784, 379] width 1568 height 759
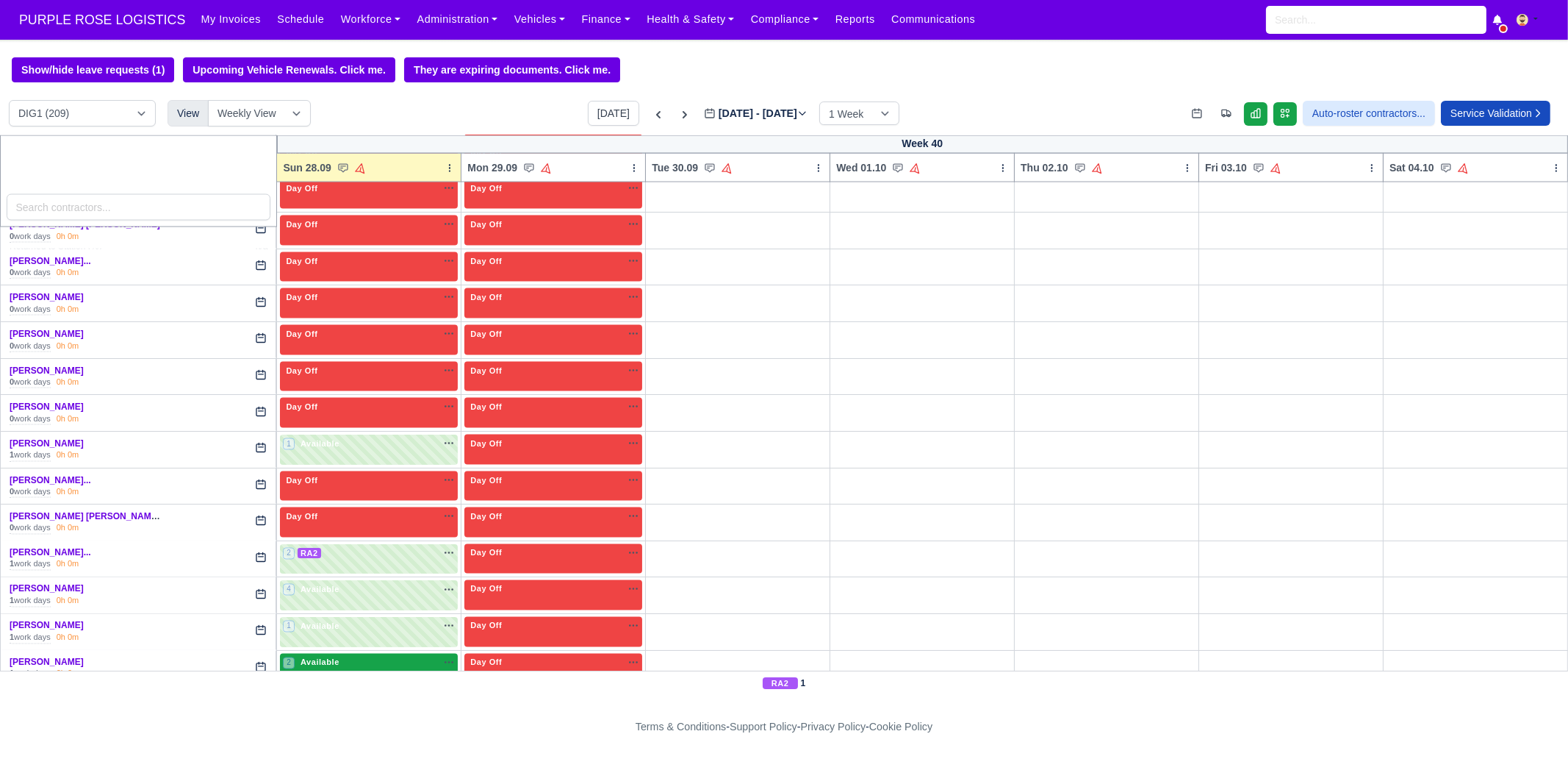
click at [338, 656] on div "2 Available na" at bounding box center [369, 662] width 172 height 12
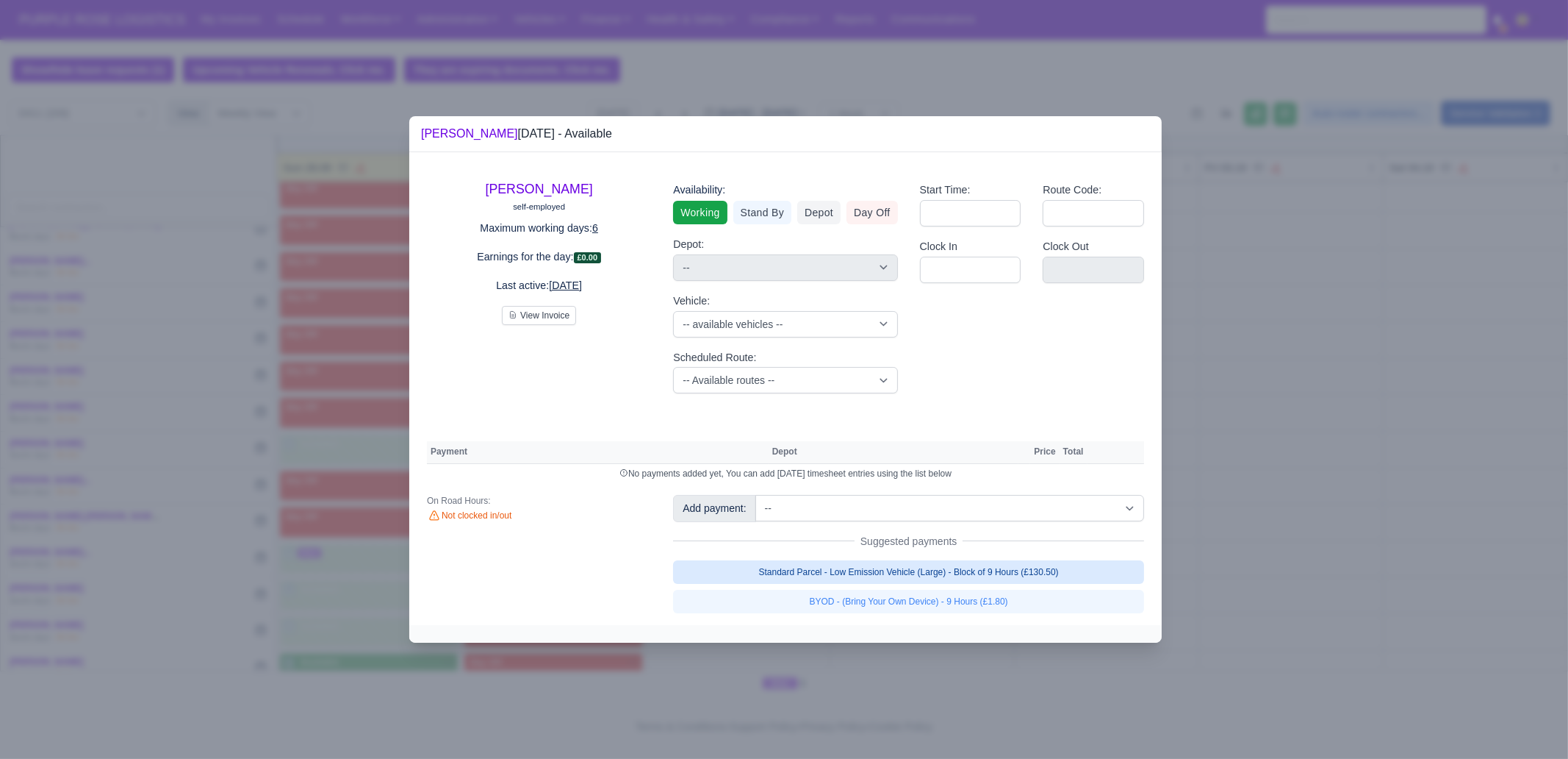
click at [970, 571] on link "Standard Parcel - Low Emission Vehicle (Large) - Block of 9 Hours (£130.50)" at bounding box center [908, 571] width 471 height 23
select select "1"
click at [965, 590] on div "Add payment: -- Additional Hour Support (£14.50) Additional Hour Support (Walke…" at bounding box center [908, 554] width 493 height 117
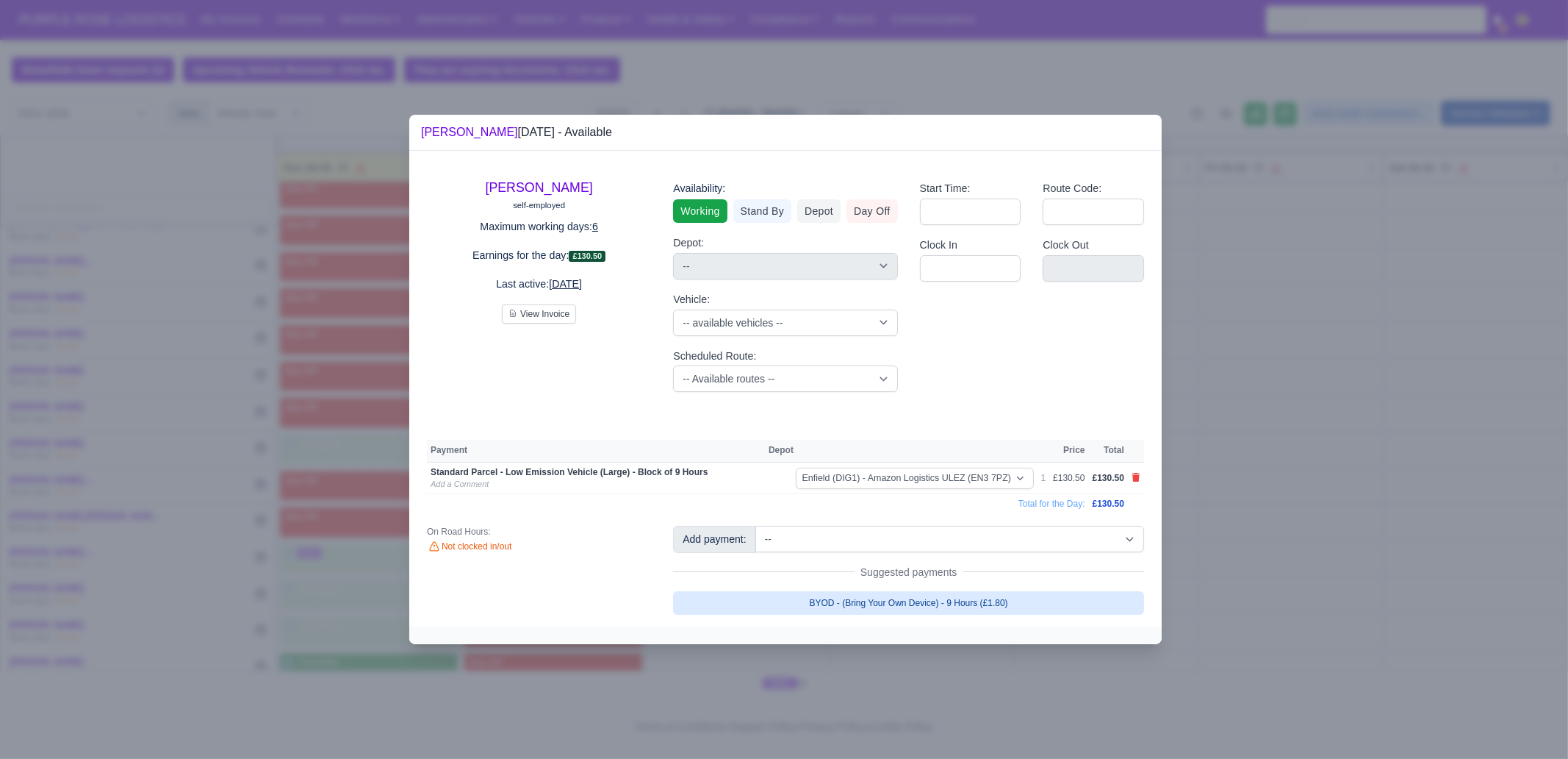
click at [1027, 608] on link "BYOD - (Bring Your Own Device) - 9 Hours (£1.80)" at bounding box center [908, 602] width 471 height 23
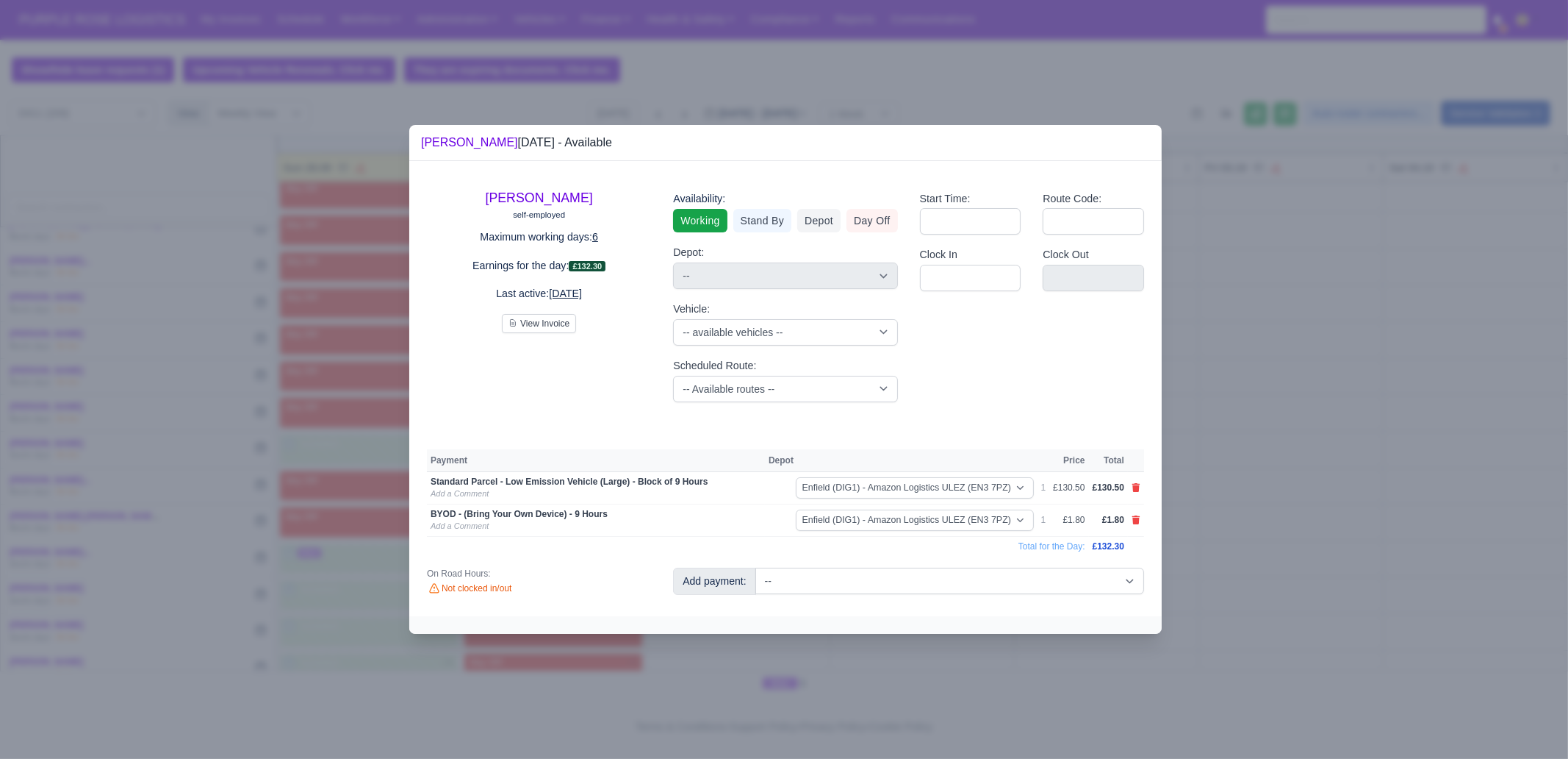
click at [1337, 593] on div at bounding box center [784, 379] width 1568 height 759
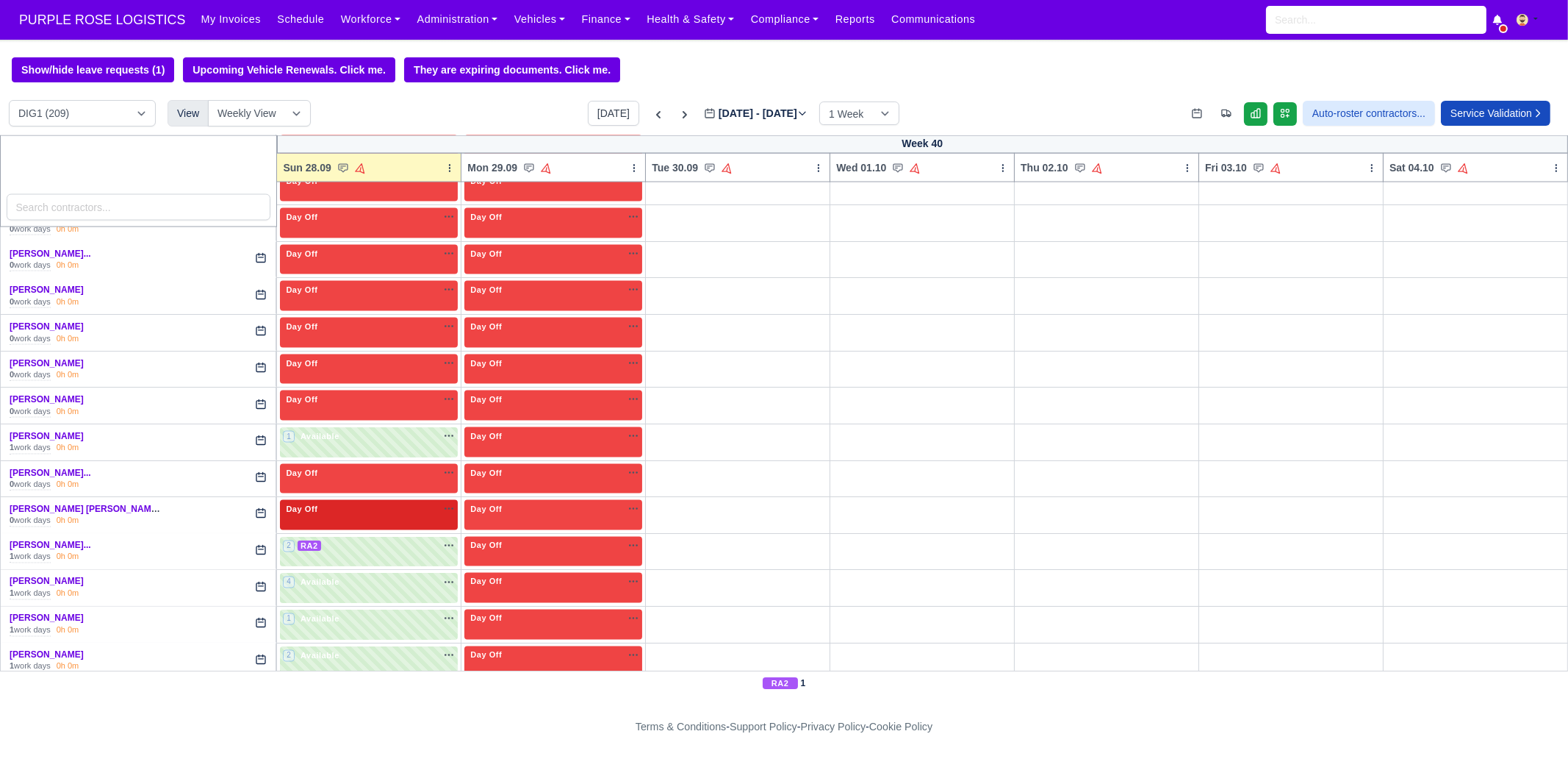
scroll to position [4339, 0]
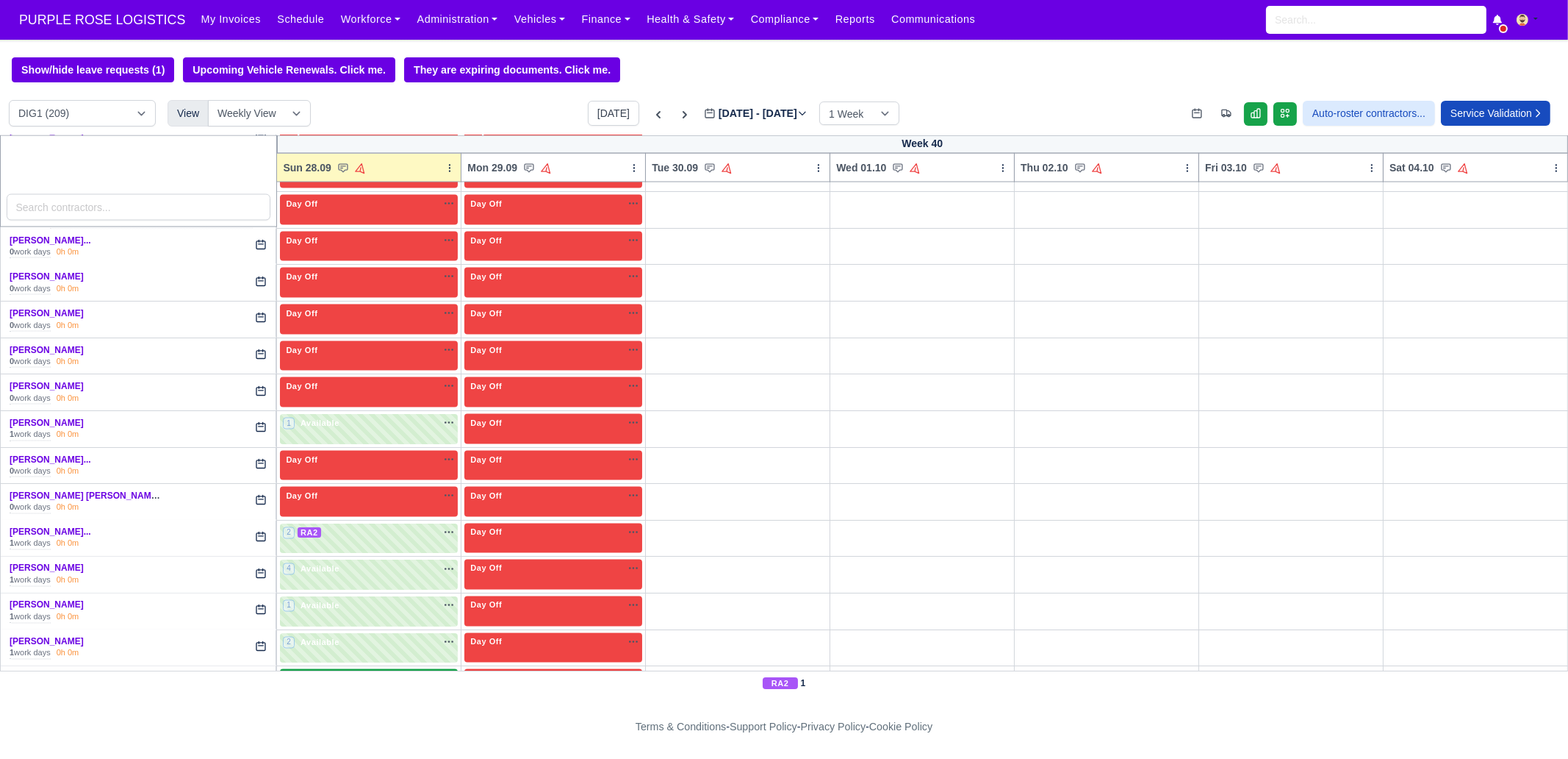
click at [313, 673] on span "Available" at bounding box center [320, 677] width 45 height 10
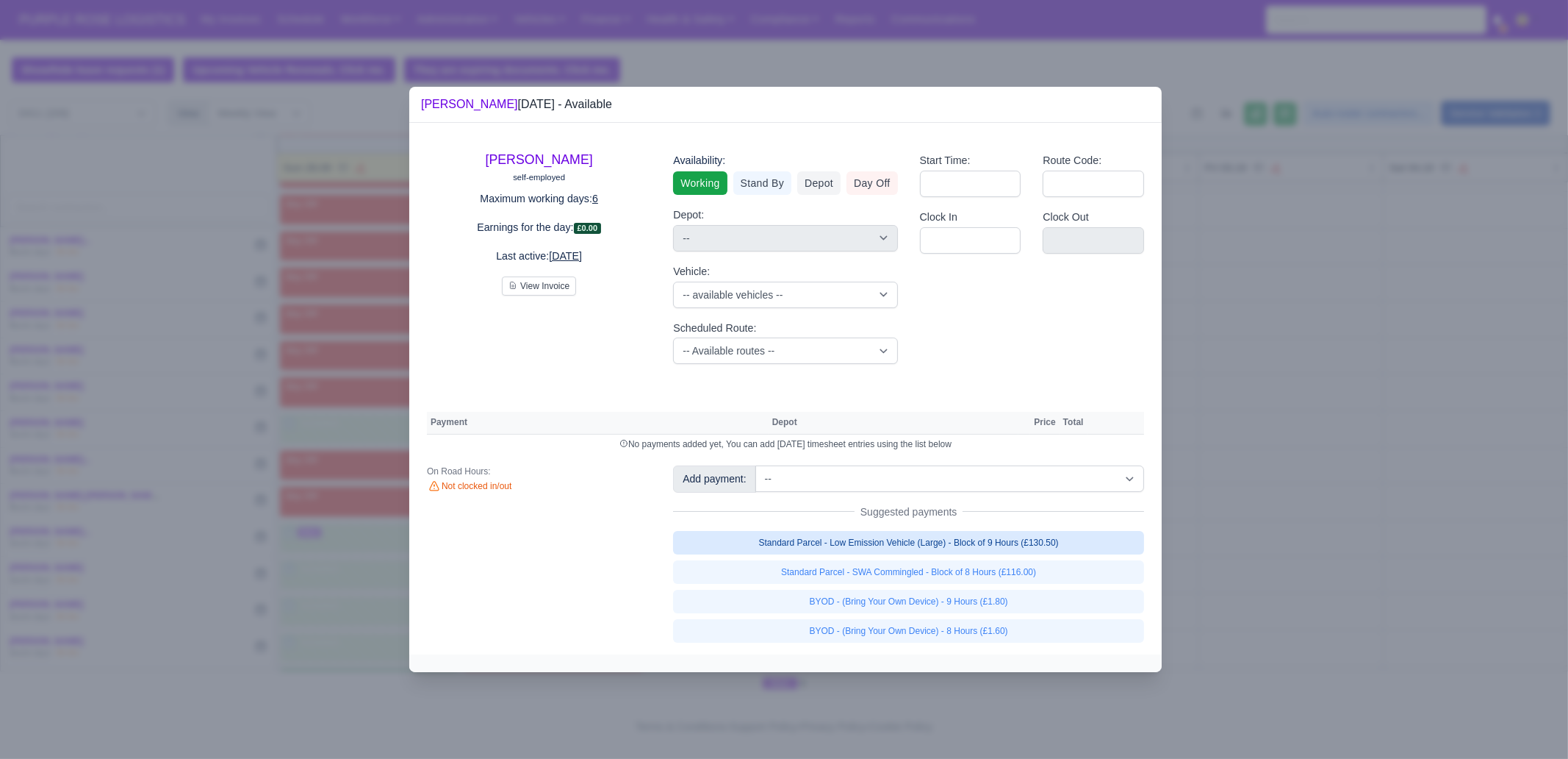
click at [1047, 551] on link "Standard Parcel - Low Emission Vehicle (Large) - Block of 9 Hours (£130.50)" at bounding box center [908, 542] width 471 height 23
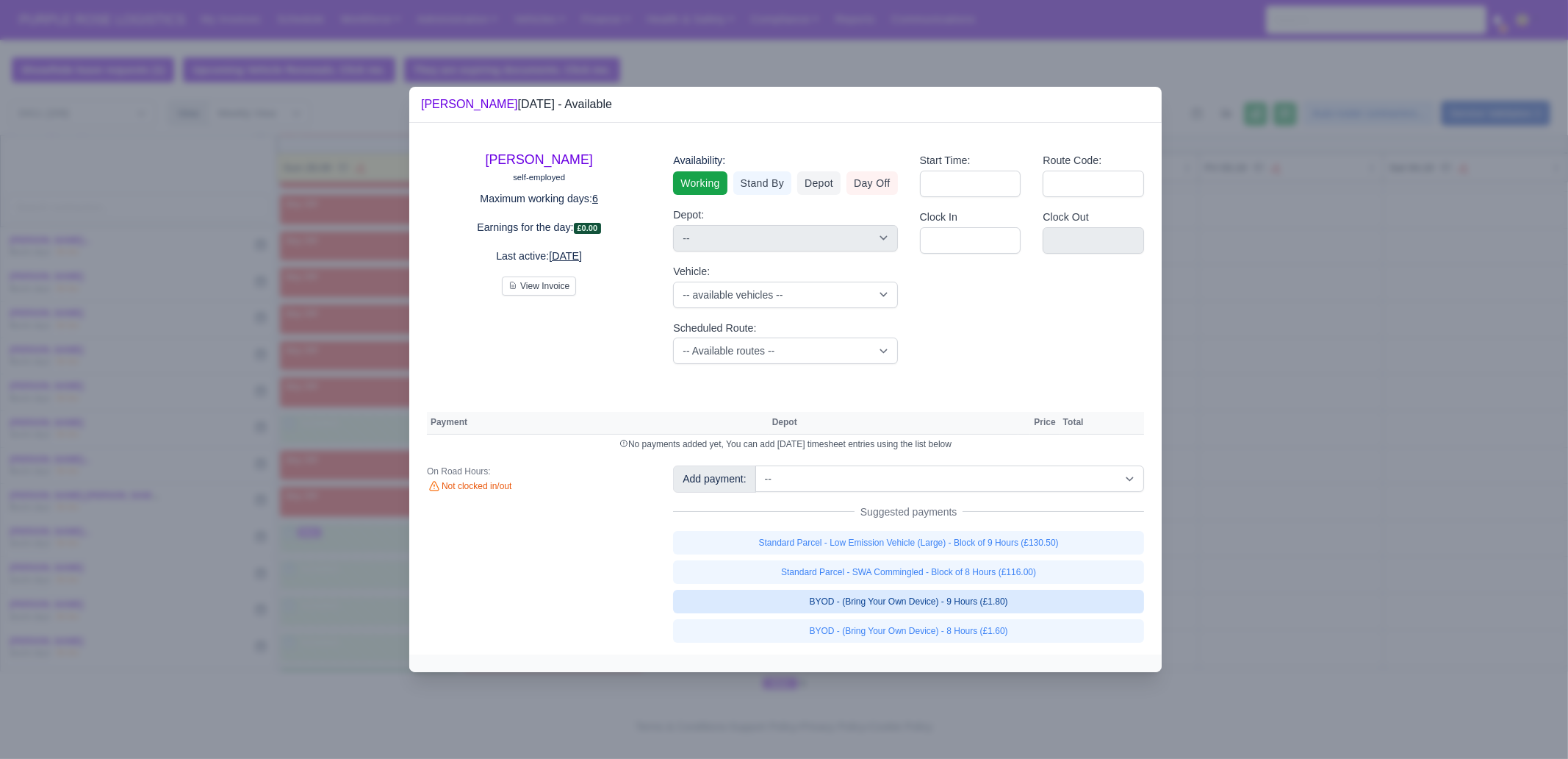
select select "1"
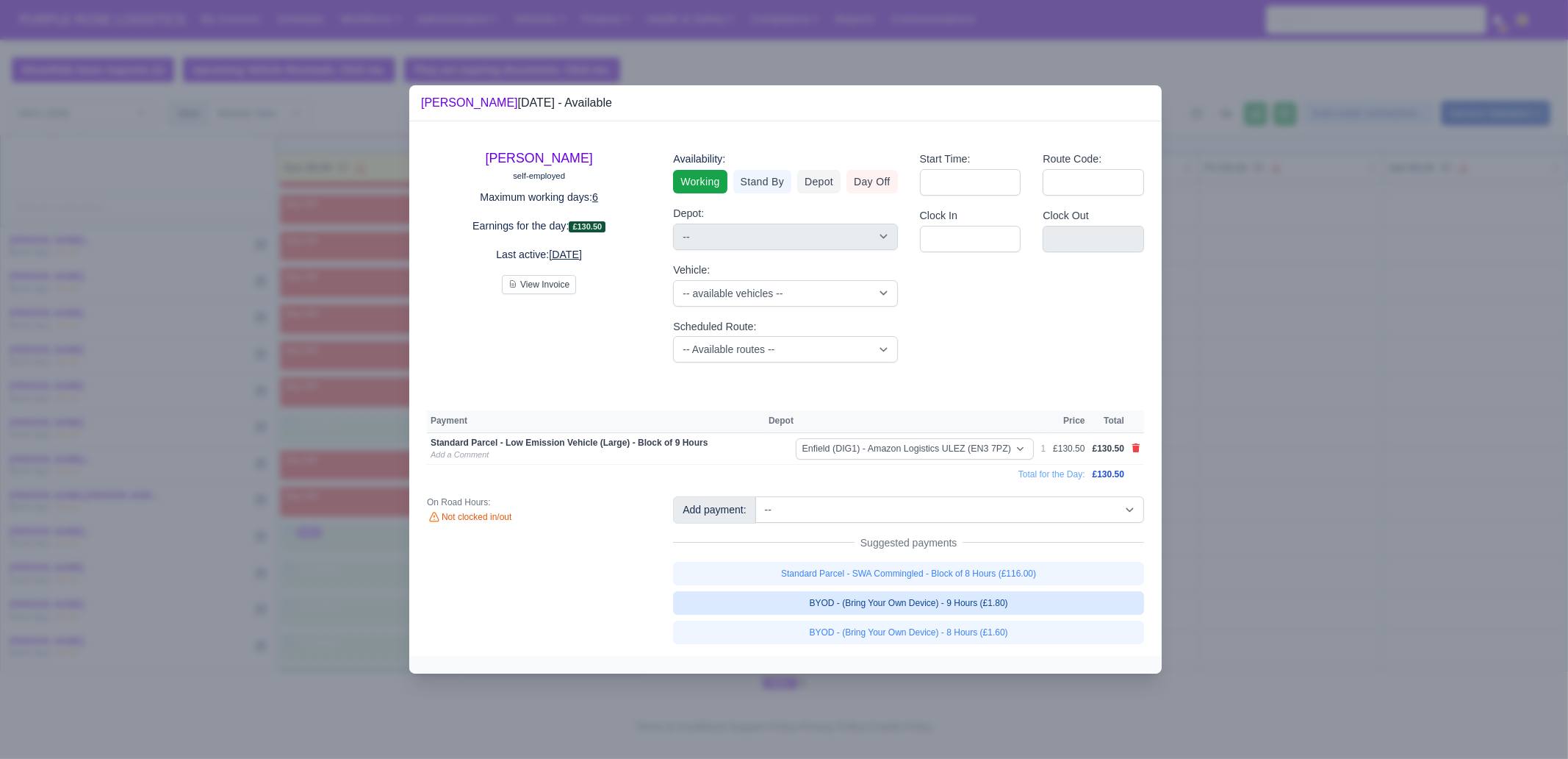
click at [1043, 610] on link "BYOD - (Bring Your Own Device) - 9 Hours (£1.80)" at bounding box center [908, 602] width 471 height 23
select select "1"
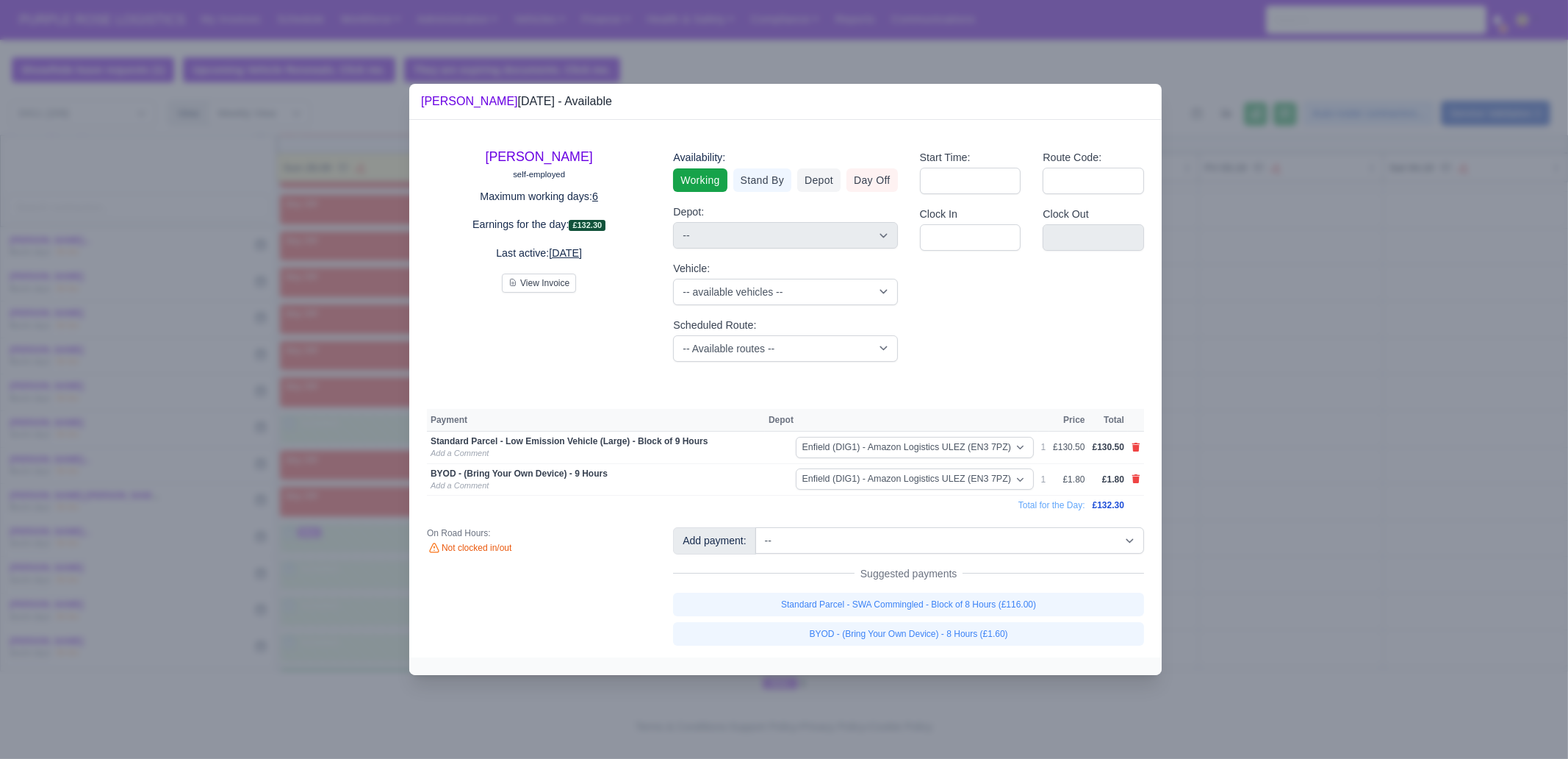
click at [1333, 584] on div at bounding box center [784, 379] width 1568 height 759
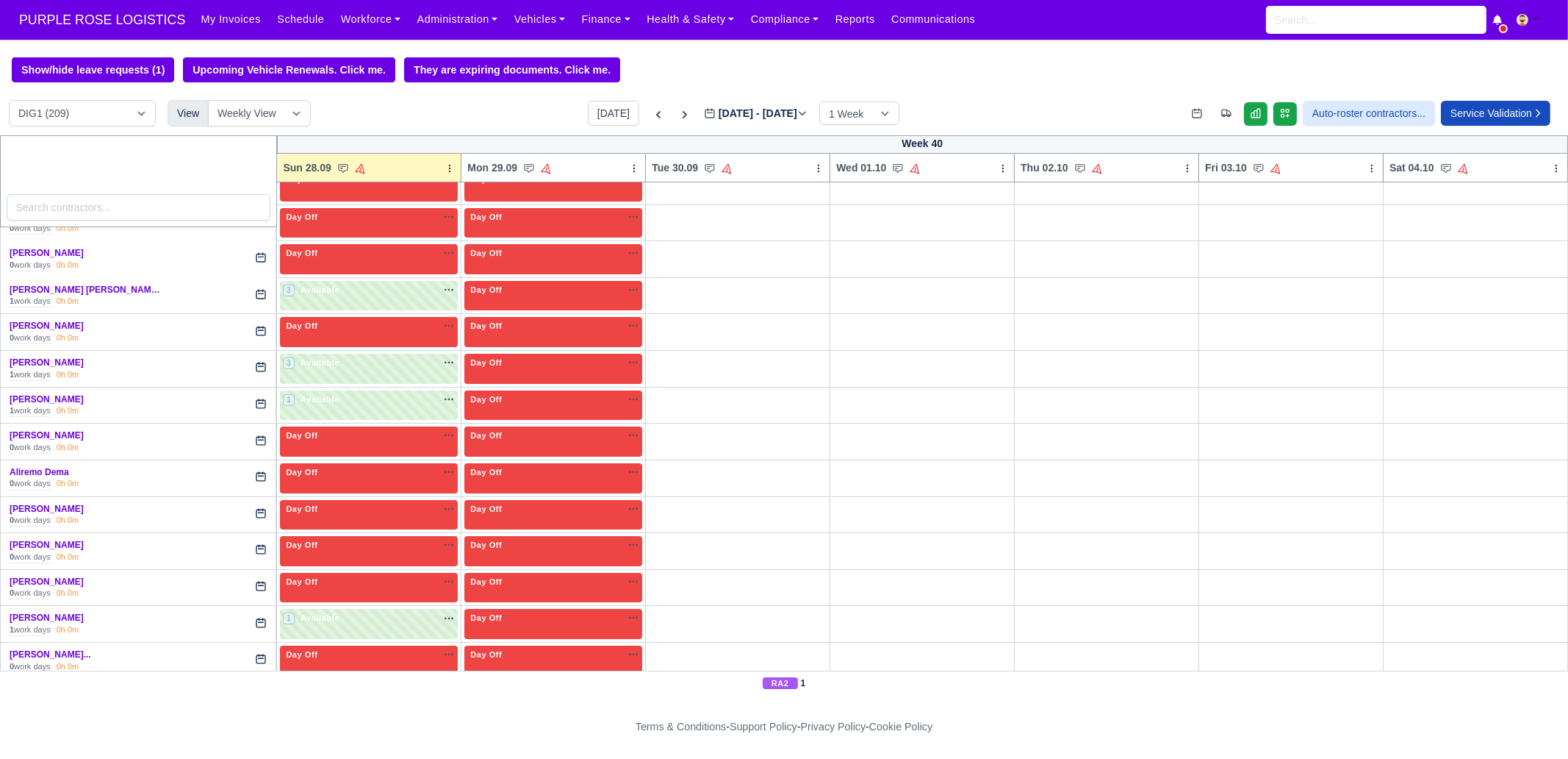
scroll to position [0, 0]
